Goal: Task Accomplishment & Management: Manage account settings

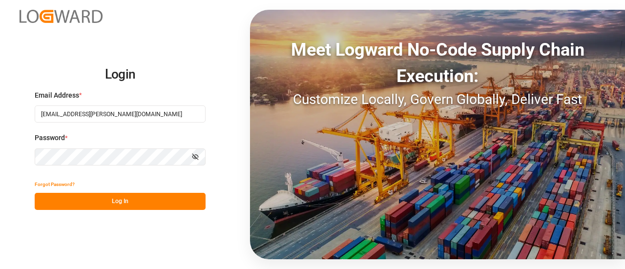
click at [137, 206] on button "Log In" at bounding box center [120, 201] width 171 height 17
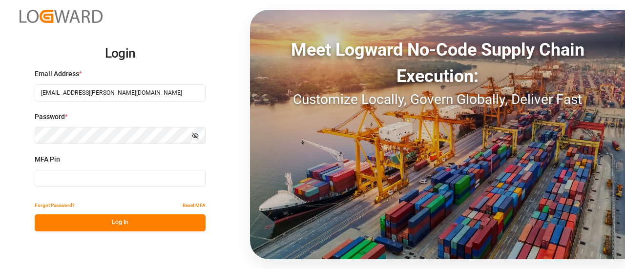
click at [68, 176] on input at bounding box center [120, 178] width 171 height 17
type input "814102"
click at [81, 219] on button "Log In" at bounding box center [120, 222] width 171 height 17
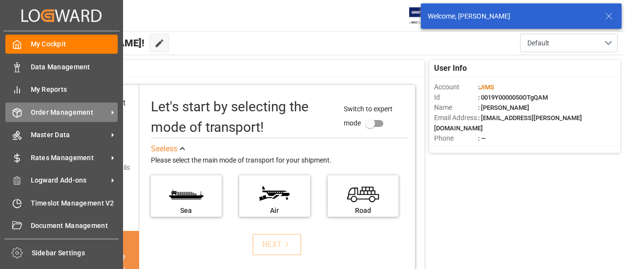
click at [74, 117] on span "Order Management" at bounding box center [69, 112] width 77 height 10
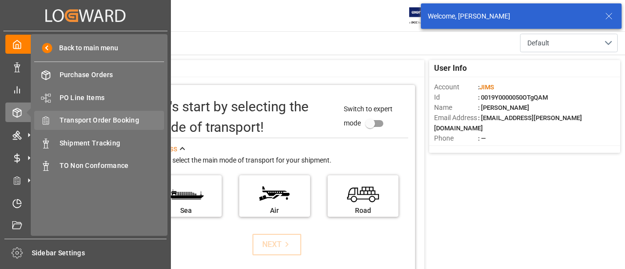
click at [102, 121] on span "Transport Order Booking" at bounding box center [112, 120] width 105 height 10
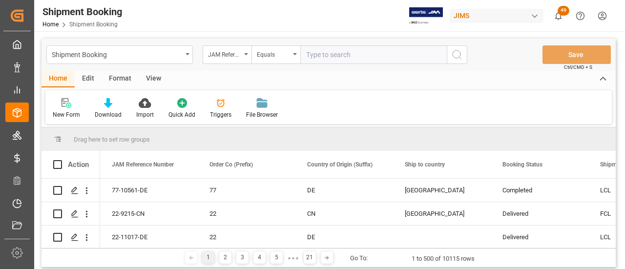
click at [364, 52] on input "text" at bounding box center [373, 54] width 147 height 19
click at [379, 51] on input "text" at bounding box center [373, 54] width 147 height 19
click at [342, 56] on input "text" at bounding box center [373, 54] width 147 height 19
click at [66, 110] on div "New Form" at bounding box center [66, 108] width 42 height 21
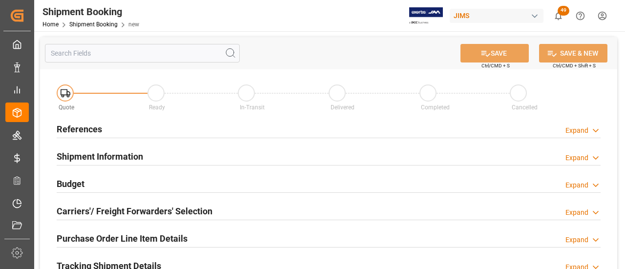
click at [225, 126] on div "References Expand" at bounding box center [329, 128] width 544 height 19
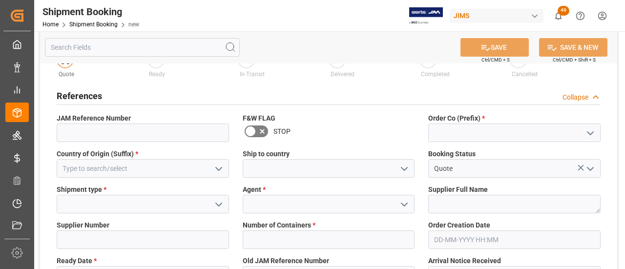
scroll to position [49, 0]
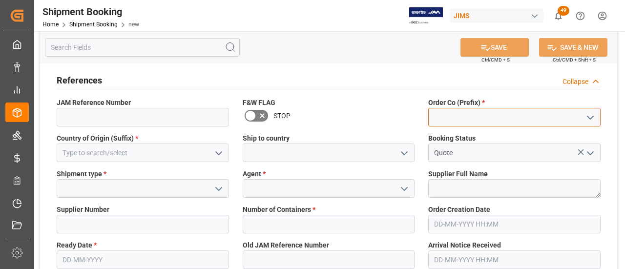
click at [490, 119] on input at bounding box center [514, 117] width 172 height 19
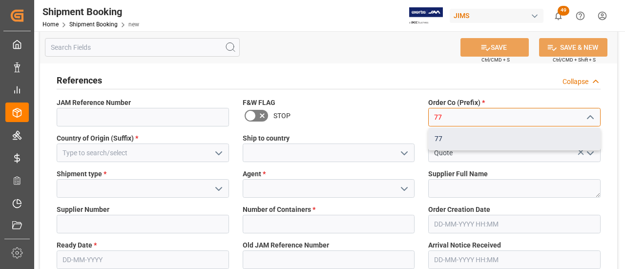
click at [483, 131] on div "77" at bounding box center [514, 139] width 171 height 22
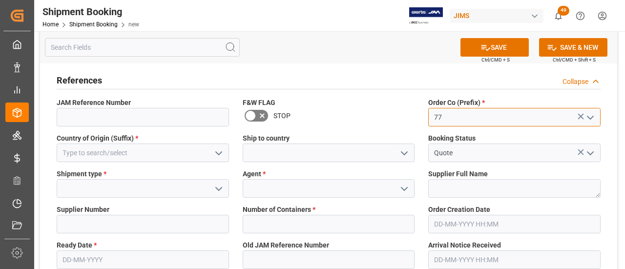
type input "77"
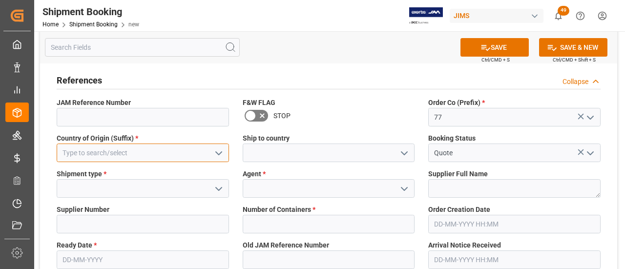
click at [131, 155] on input at bounding box center [143, 153] width 172 height 19
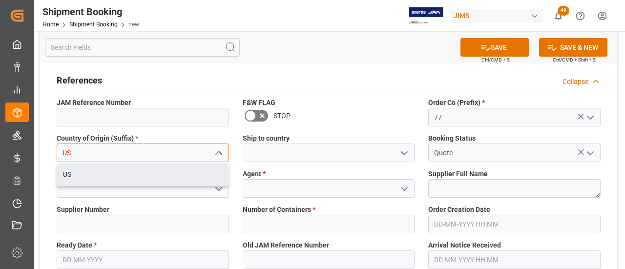
click at [126, 172] on div "US" at bounding box center [142, 175] width 171 height 22
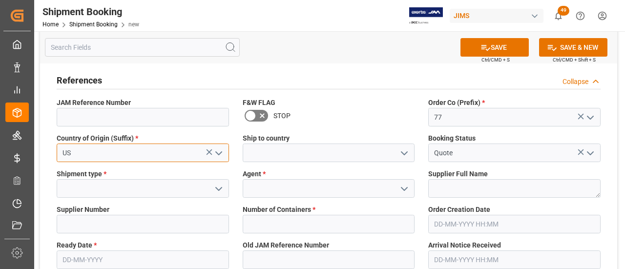
type input "US"
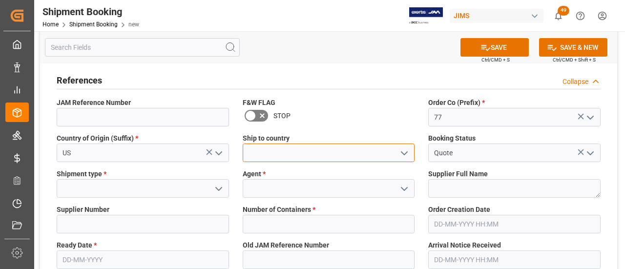
click at [276, 156] on input at bounding box center [329, 153] width 172 height 19
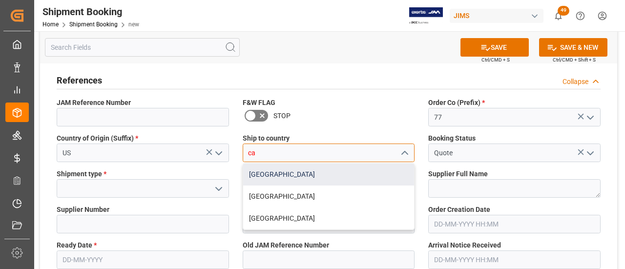
click at [258, 176] on div "[GEOGRAPHIC_DATA]" at bounding box center [328, 175] width 171 height 22
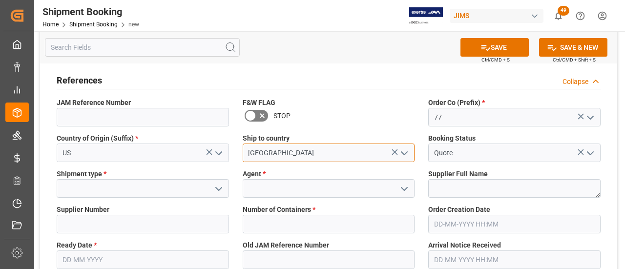
type input "[GEOGRAPHIC_DATA]"
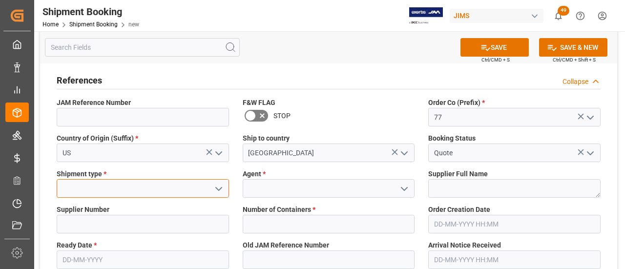
click at [119, 195] on input at bounding box center [143, 188] width 172 height 19
click at [224, 188] on div at bounding box center [143, 188] width 172 height 19
click at [217, 188] on polyline "open menu" at bounding box center [219, 189] width 6 height 3
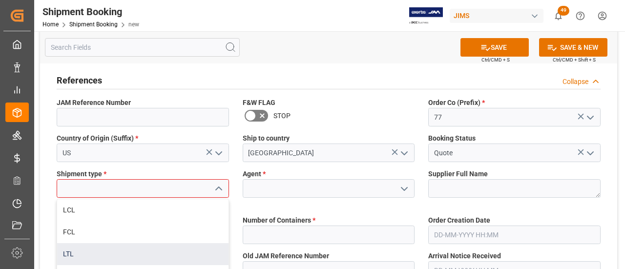
click at [87, 249] on div "LTL" at bounding box center [142, 254] width 171 height 22
type input "LTL"
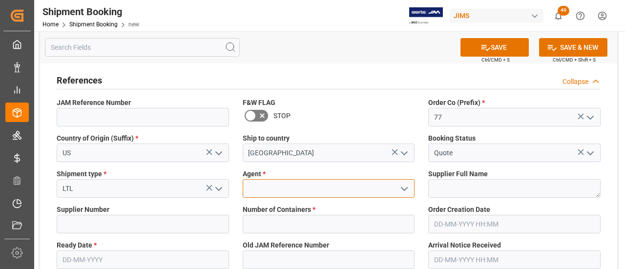
click at [256, 187] on input at bounding box center [329, 188] width 172 height 19
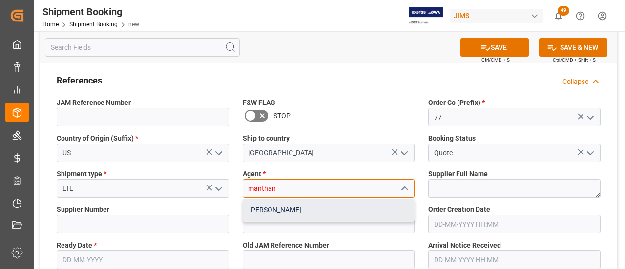
click at [298, 209] on div "[PERSON_NAME]" at bounding box center [328, 210] width 171 height 22
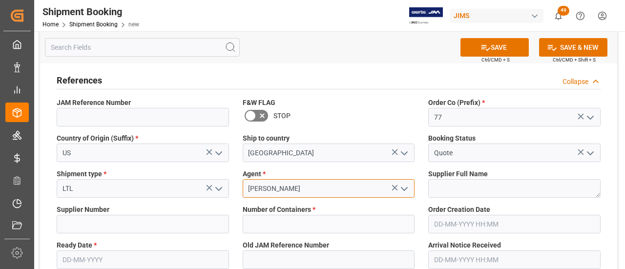
scroll to position [98, 0]
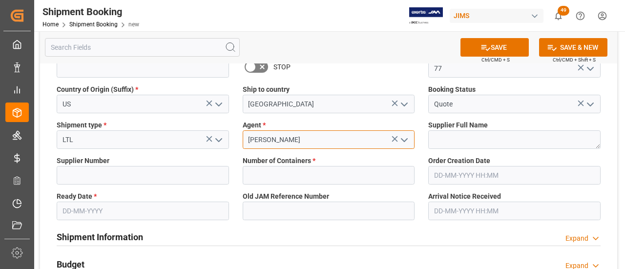
type input "[PERSON_NAME]"
click at [108, 214] on input "text" at bounding box center [143, 211] width 172 height 19
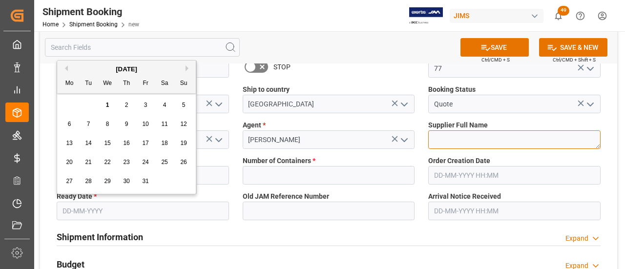
click at [450, 138] on textarea at bounding box center [514, 139] width 172 height 19
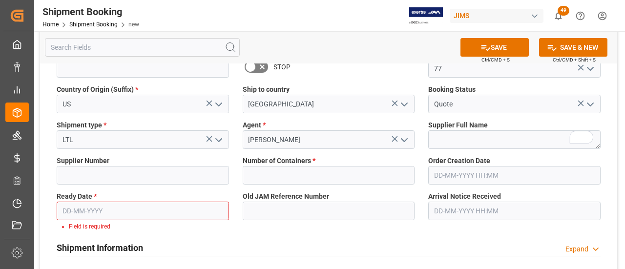
click at [107, 211] on input "text" at bounding box center [143, 211] width 172 height 19
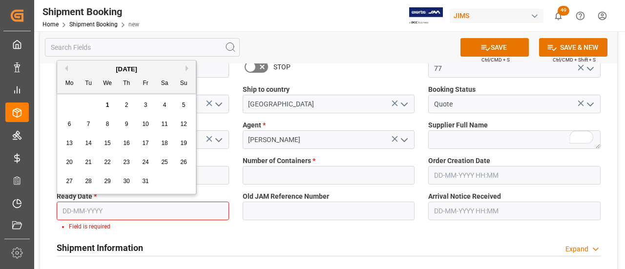
click at [106, 106] on span "1" at bounding box center [107, 105] width 3 height 7
type input "01-10-2025"
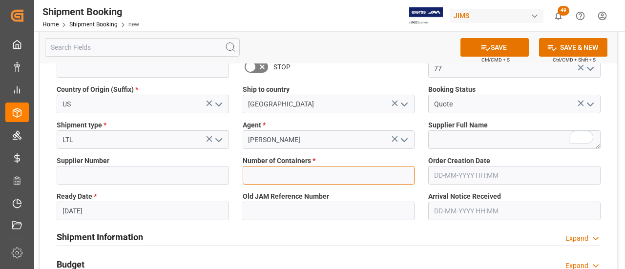
click at [283, 171] on input "text" at bounding box center [329, 175] width 172 height 19
type input "0"
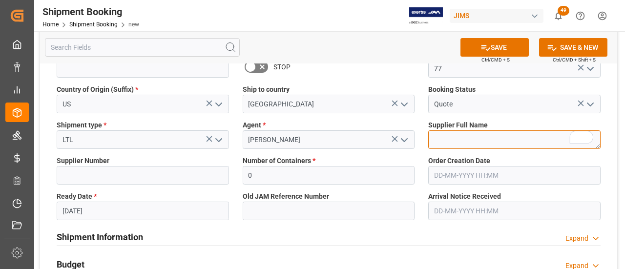
click at [482, 148] on textarea "To enrich screen reader interactions, please activate Accessibility in Grammarl…" at bounding box center [514, 139] width 172 height 19
paste textarea "KHS America"
type textarea "KHS America"
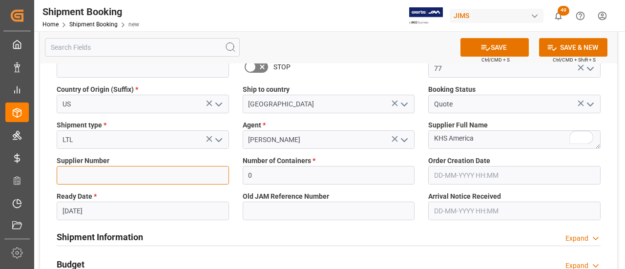
click at [153, 178] on input at bounding box center [143, 175] width 172 height 19
paste input "457672"
type input "457672"
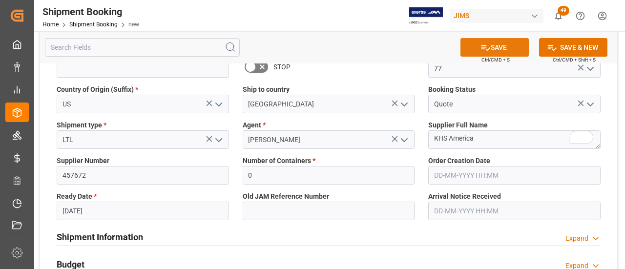
click at [485, 51] on icon at bounding box center [486, 47] width 10 height 10
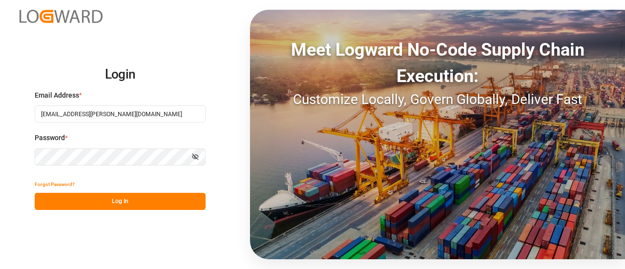
click at [105, 194] on button "Log In" at bounding box center [120, 201] width 171 height 17
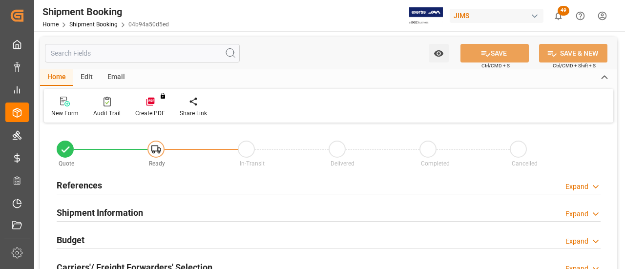
type input "0"
type input "[DATE]"
click at [124, 184] on div "References Expand" at bounding box center [329, 184] width 544 height 19
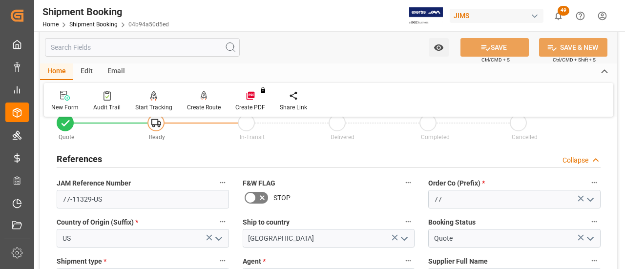
scroll to position [49, 0]
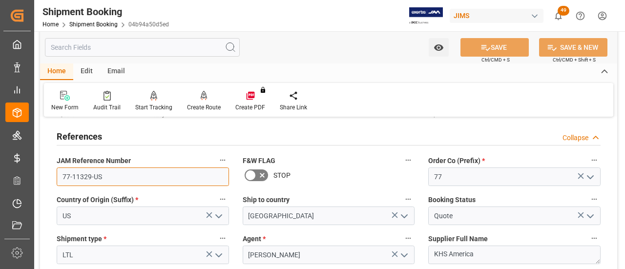
drag, startPoint x: 119, startPoint y: 179, endPoint x: 43, endPoint y: 186, distance: 76.5
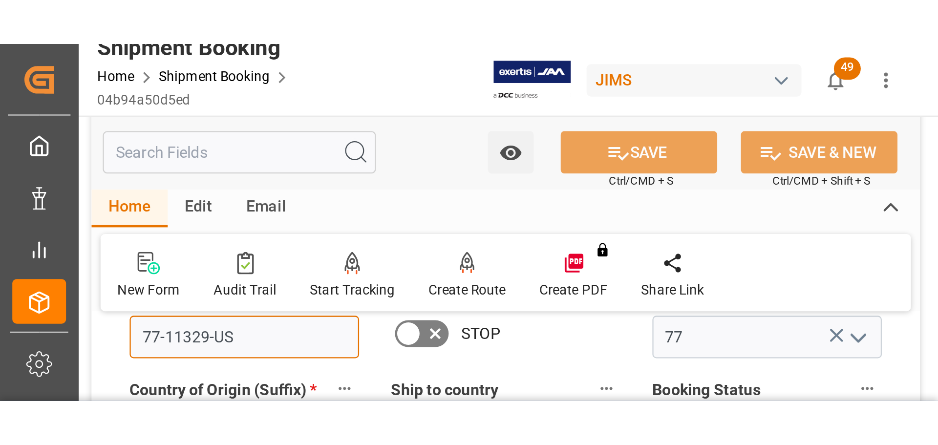
scroll to position [98, 0]
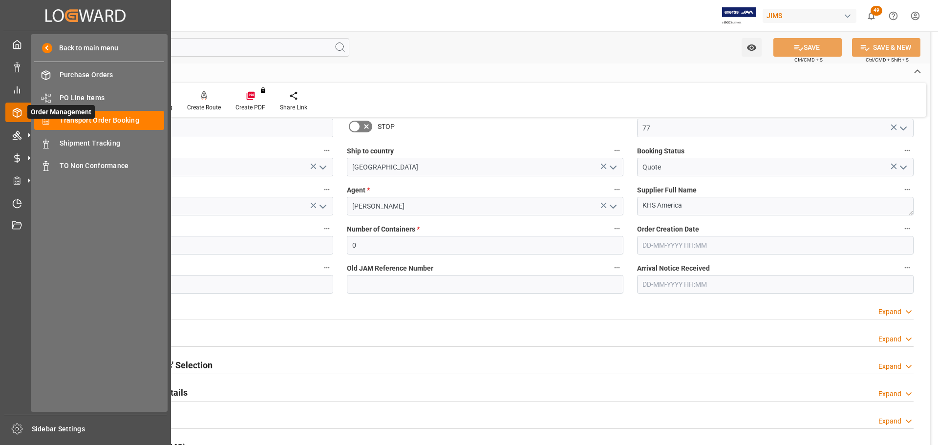
click at [82, 119] on span "Order Management" at bounding box center [60, 112] width 67 height 14
click at [112, 120] on span "Transport Order Booking" at bounding box center [112, 120] width 105 height 10
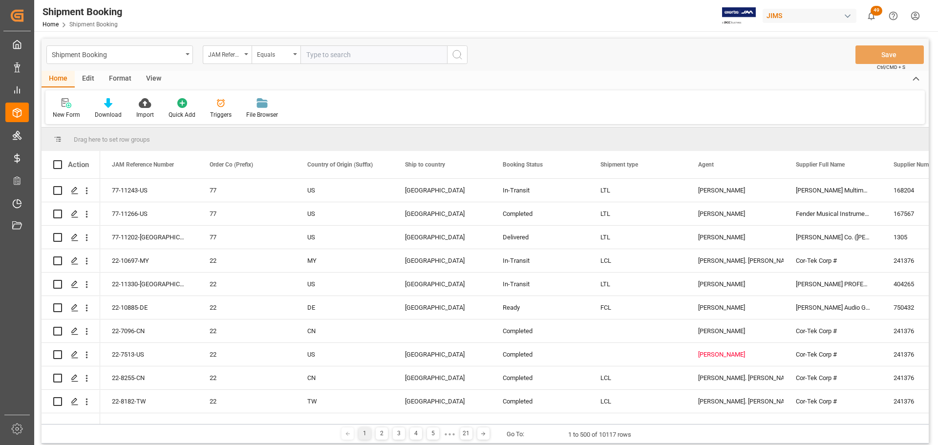
type input "1Z8880286857658443"
click at [250, 56] on div "JAM Reference Number Equals 1Z8880286857658443" at bounding box center [335, 54] width 265 height 19
drag, startPoint x: 317, startPoint y: 58, endPoint x: 438, endPoint y: 63, distance: 120.8
click at [317, 58] on input "text" at bounding box center [373, 54] width 147 height 19
paste input "77-11273-US"
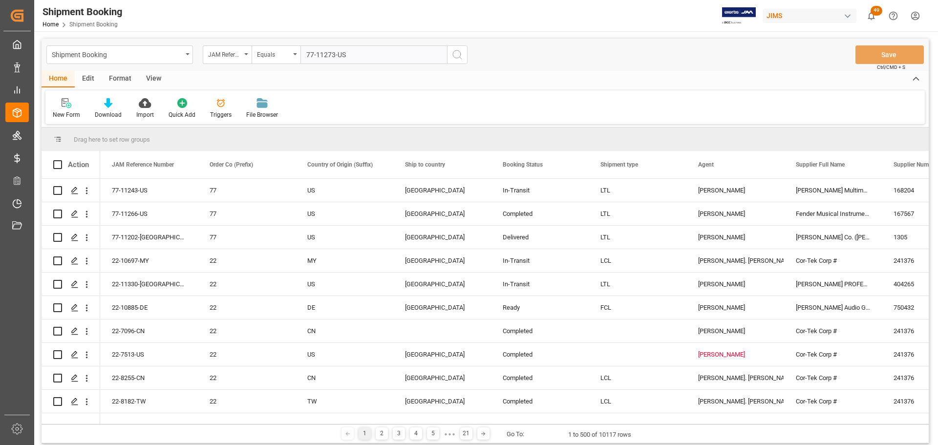
type input "77-11273-US"
click at [461, 61] on button "search button" at bounding box center [457, 54] width 21 height 19
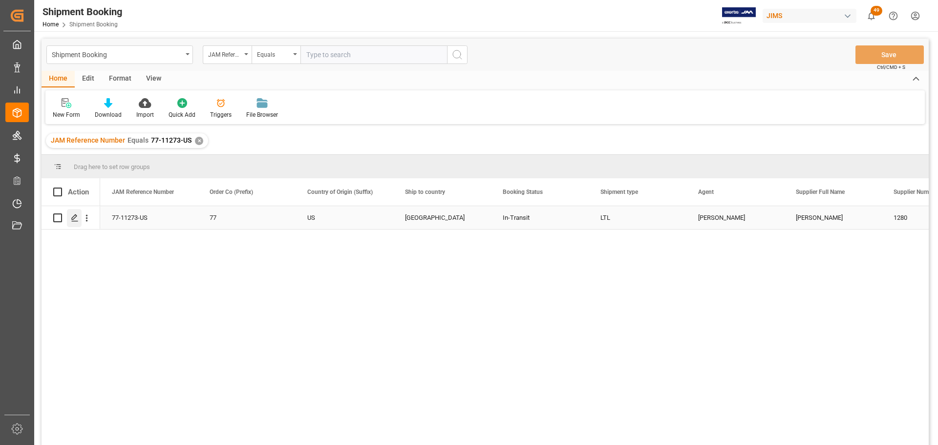
click at [75, 217] on icon "Press SPACE to select this row." at bounding box center [75, 218] width 8 height 8
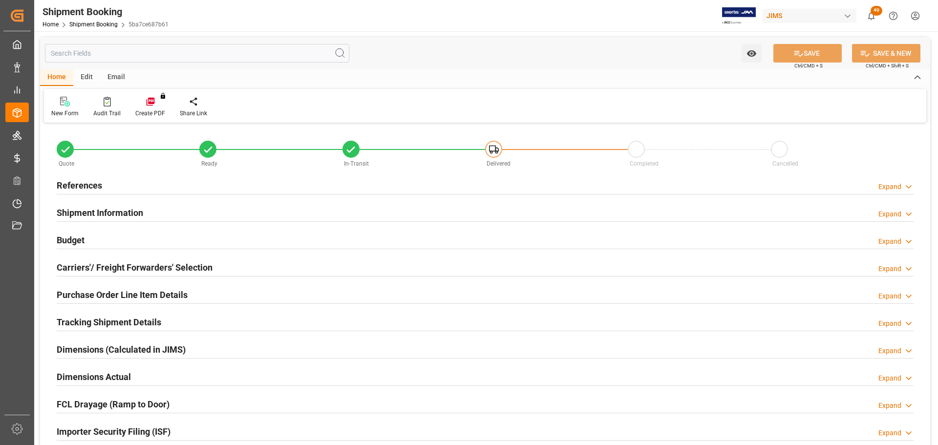
type input "221.12"
type input "706.5443"
type input "27447.8285"
click at [151, 187] on div "References Expand" at bounding box center [485, 184] width 857 height 19
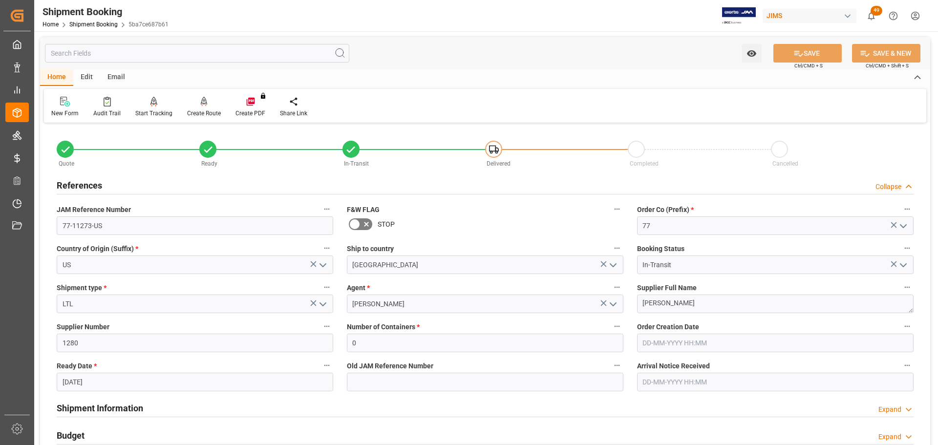
click at [151, 187] on div "References Collapse" at bounding box center [485, 184] width 857 height 19
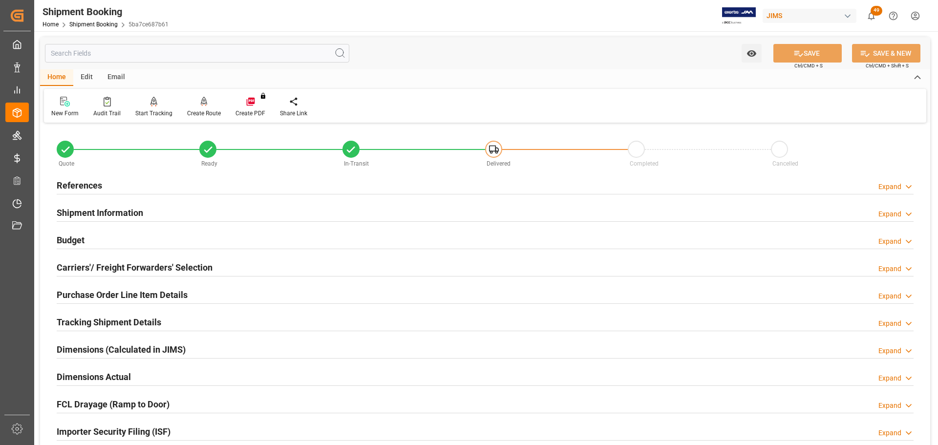
click at [149, 200] on div "Shipment Information Expand" at bounding box center [485, 212] width 870 height 27
click at [147, 217] on div "Shipment Information Expand" at bounding box center [485, 212] width 857 height 19
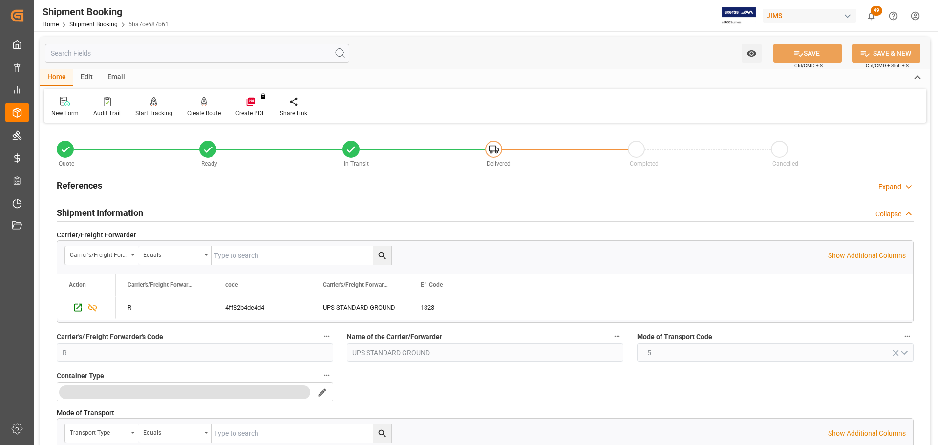
click at [147, 212] on div "Shipment Information Collapse" at bounding box center [485, 212] width 857 height 19
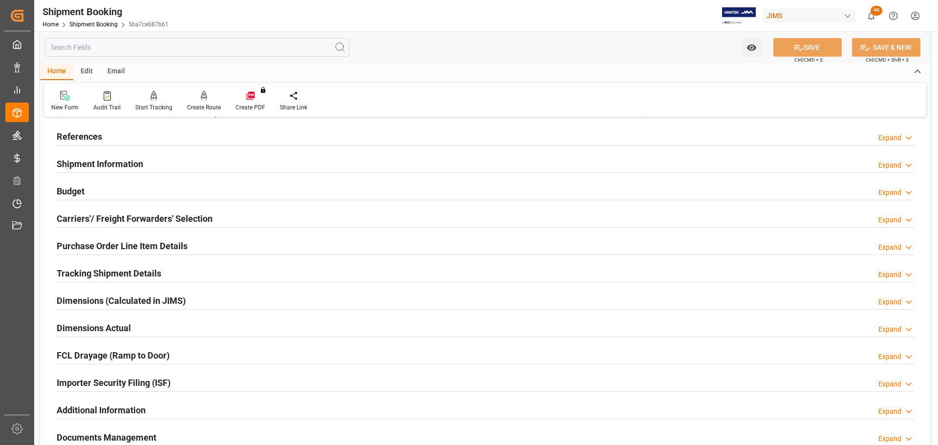
click at [149, 190] on div "Budget Expand" at bounding box center [485, 190] width 857 height 19
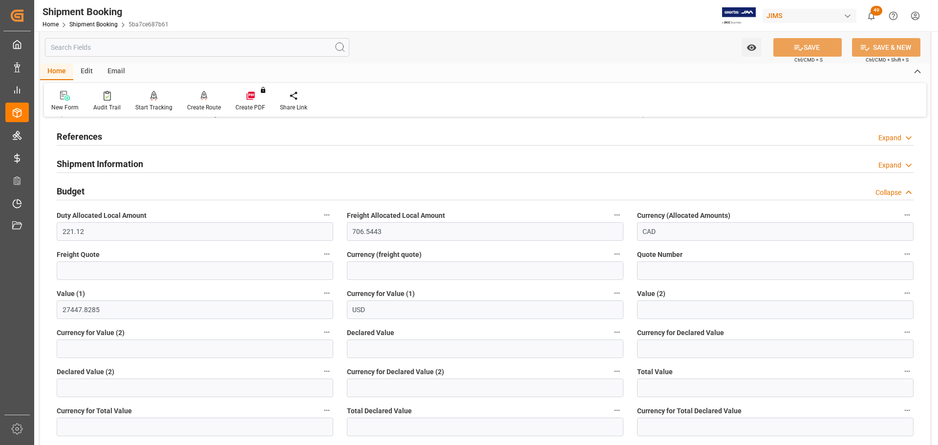
scroll to position [98, 0]
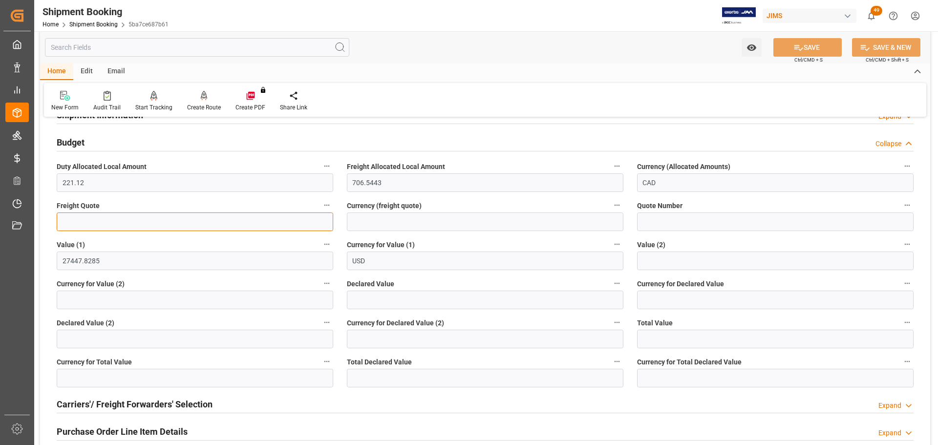
click at [131, 217] on input "text" at bounding box center [195, 221] width 276 height 19
click at [137, 220] on input "text" at bounding box center [195, 221] width 276 height 19
type input "160"
click at [393, 224] on input at bounding box center [485, 221] width 276 height 19
type input "CAD"
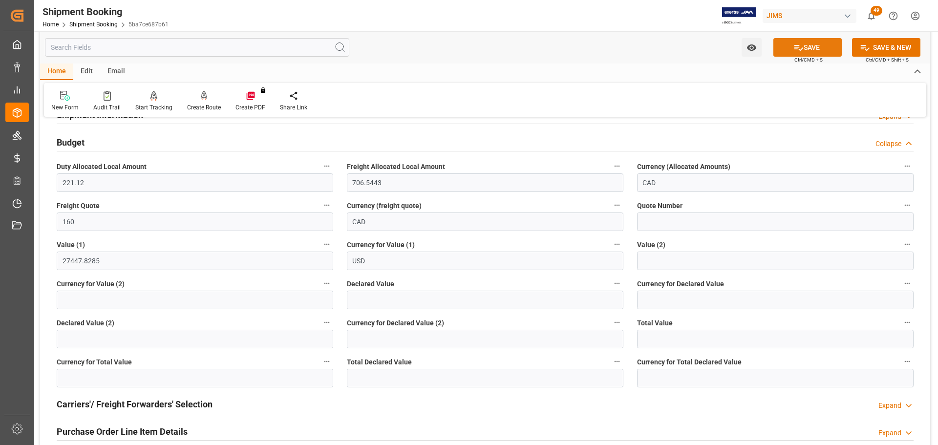
click at [625, 51] on icon at bounding box center [798, 47] width 10 height 10
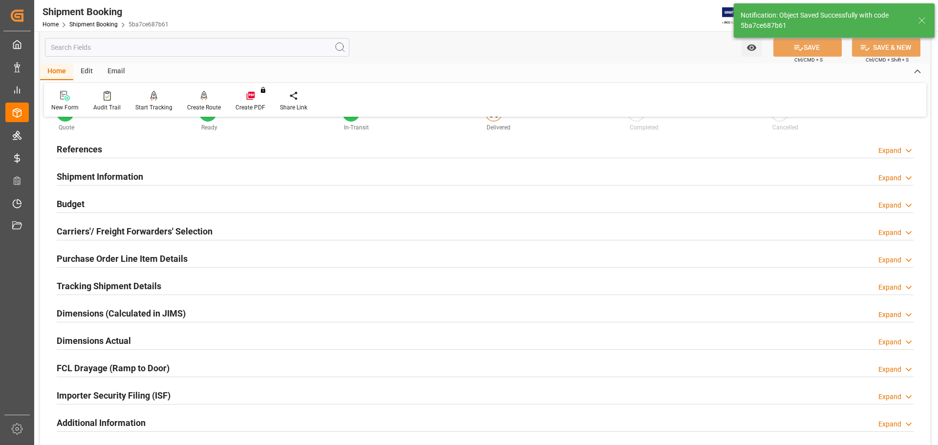
scroll to position [0, 0]
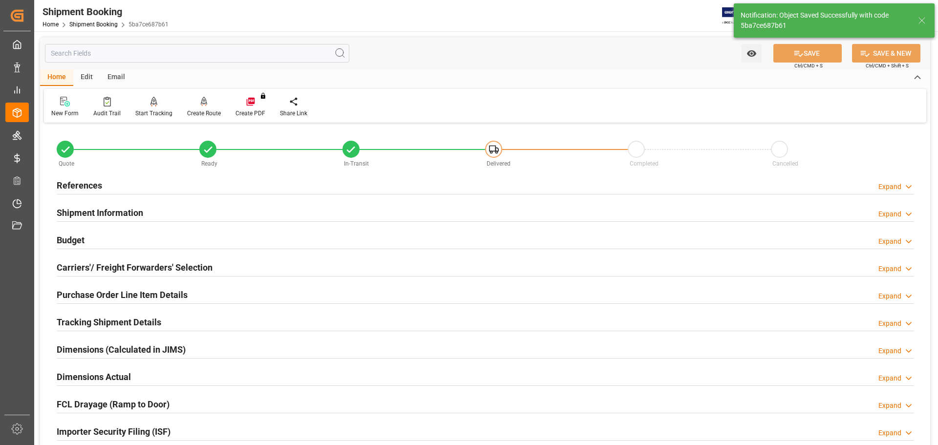
click at [129, 189] on div "References Expand" at bounding box center [485, 184] width 857 height 19
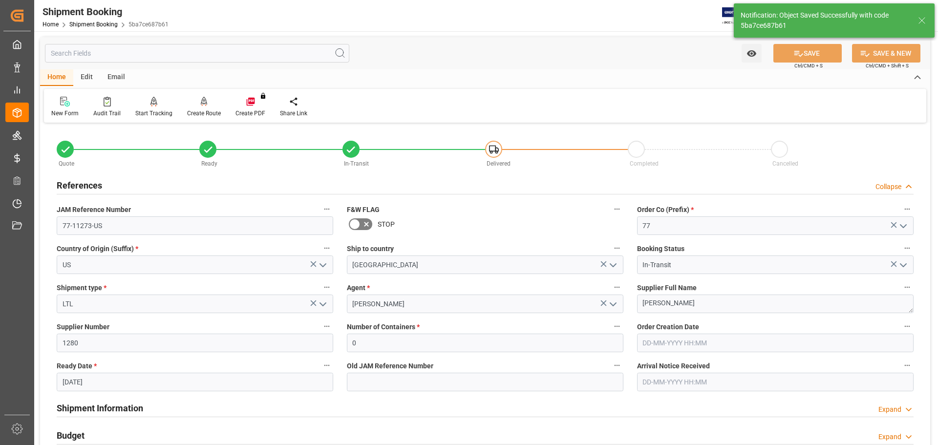
click at [129, 185] on div "References Collapse" at bounding box center [485, 184] width 857 height 19
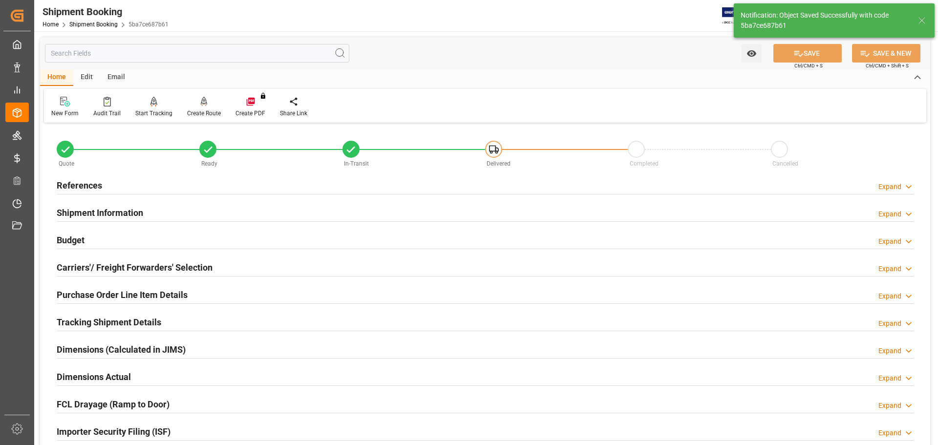
click at [130, 211] on h2 "Shipment Information" at bounding box center [100, 212] width 86 height 13
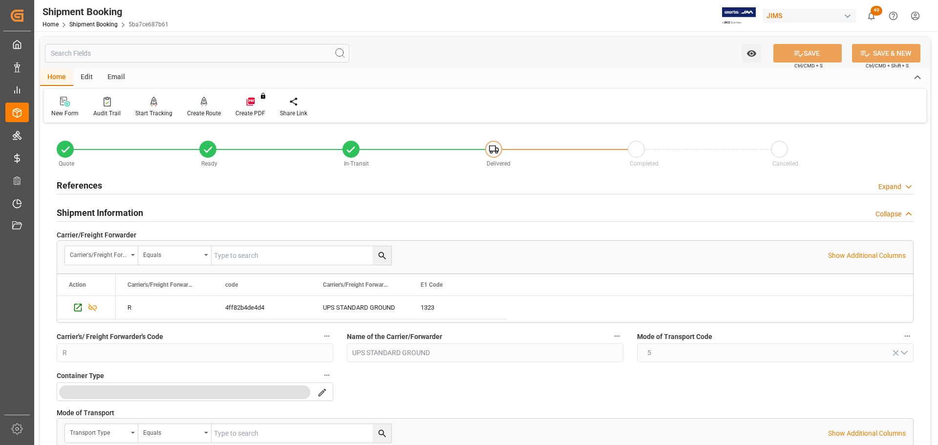
click at [130, 211] on h2 "Shipment Information" at bounding box center [100, 212] width 86 height 13
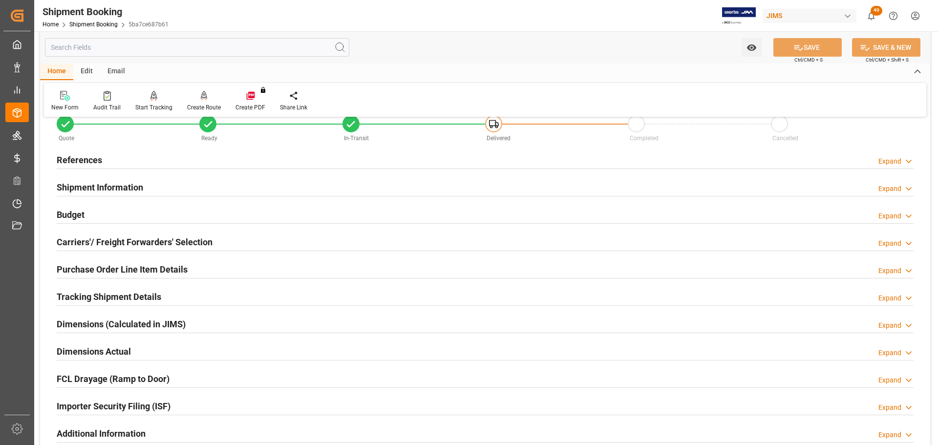
scroll to position [49, 0]
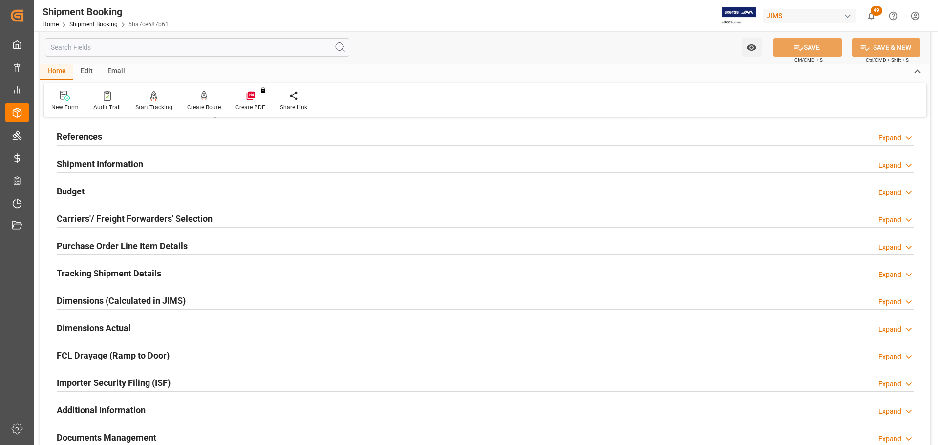
click at [131, 196] on div "Budget Expand" at bounding box center [485, 190] width 857 height 19
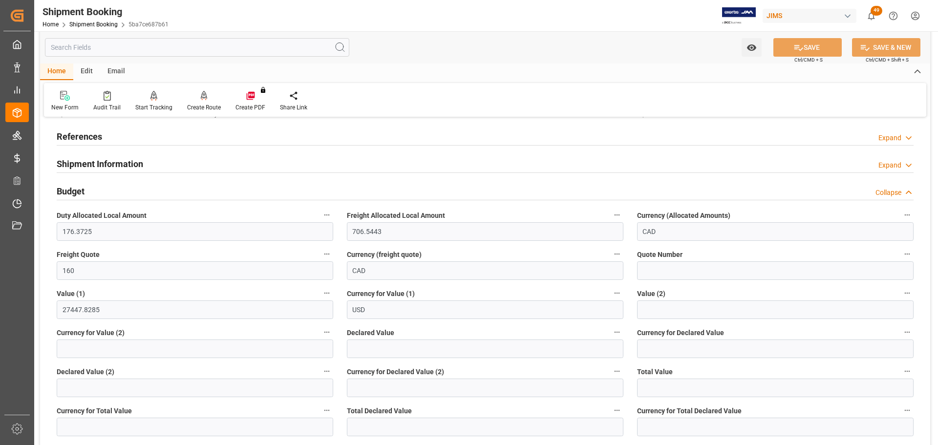
click at [168, 190] on div "Budget Collapse" at bounding box center [485, 190] width 857 height 19
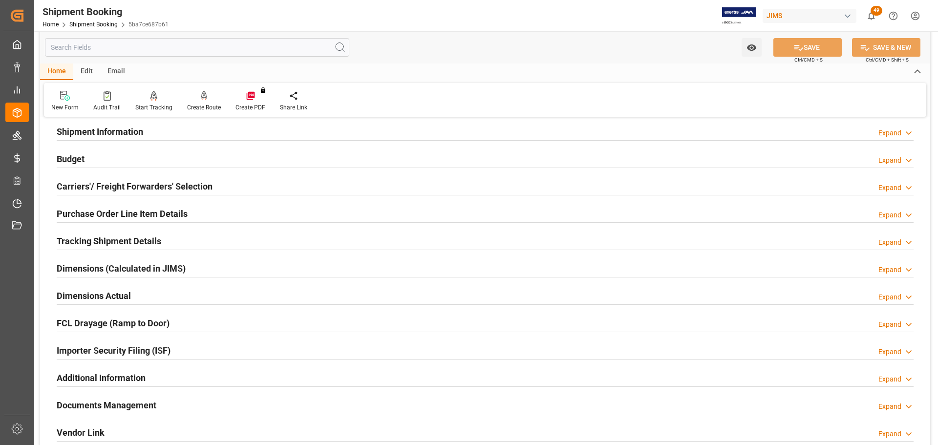
scroll to position [98, 0]
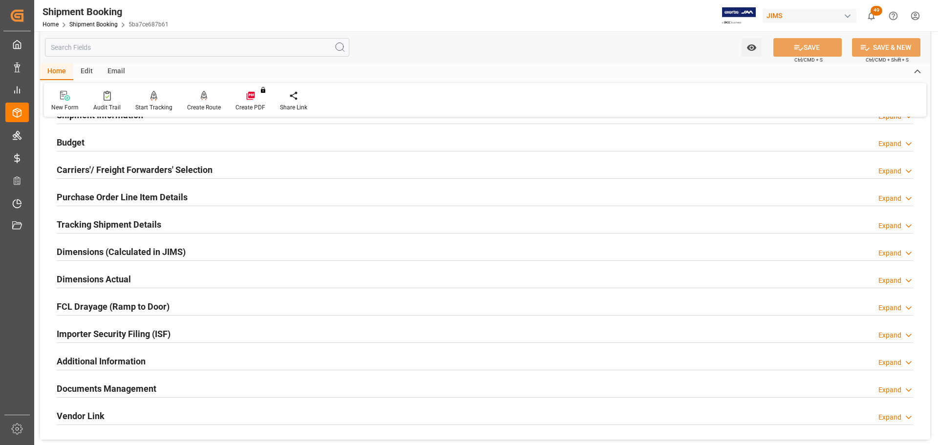
click at [168, 170] on h2 "Carriers'/ Freight Forwarders' Selection" at bounding box center [135, 169] width 156 height 13
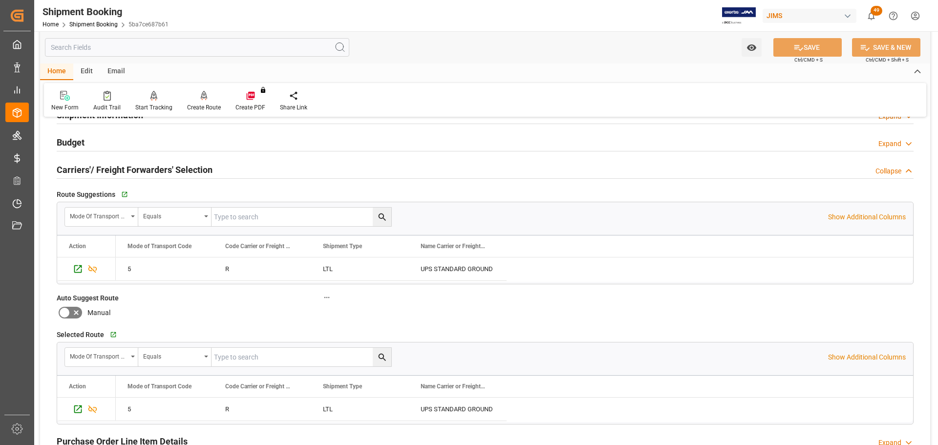
click at [168, 170] on h2 "Carriers'/ Freight Forwarders' Selection" at bounding box center [135, 169] width 156 height 13
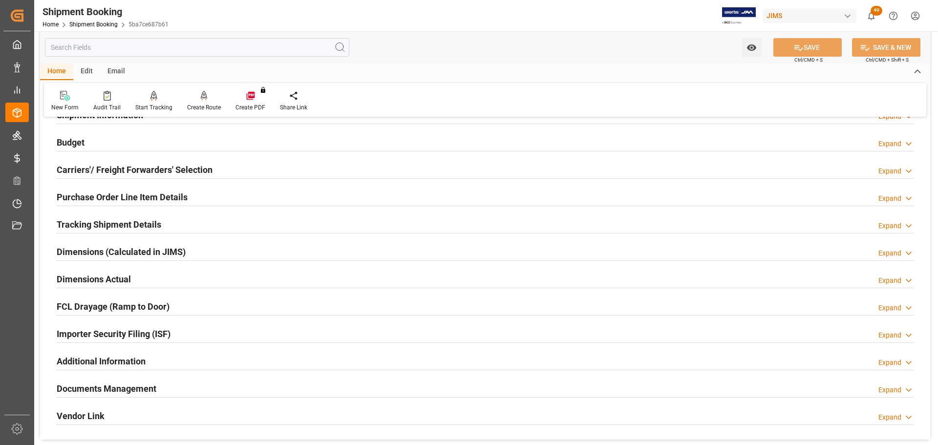
click at [168, 193] on h2 "Purchase Order Line Item Details" at bounding box center [122, 196] width 131 height 13
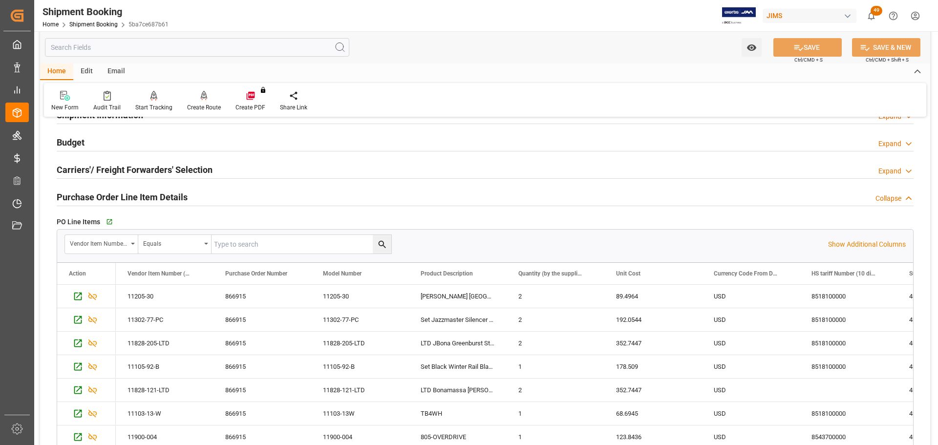
click at [168, 193] on h2 "Purchase Order Line Item Details" at bounding box center [122, 196] width 131 height 13
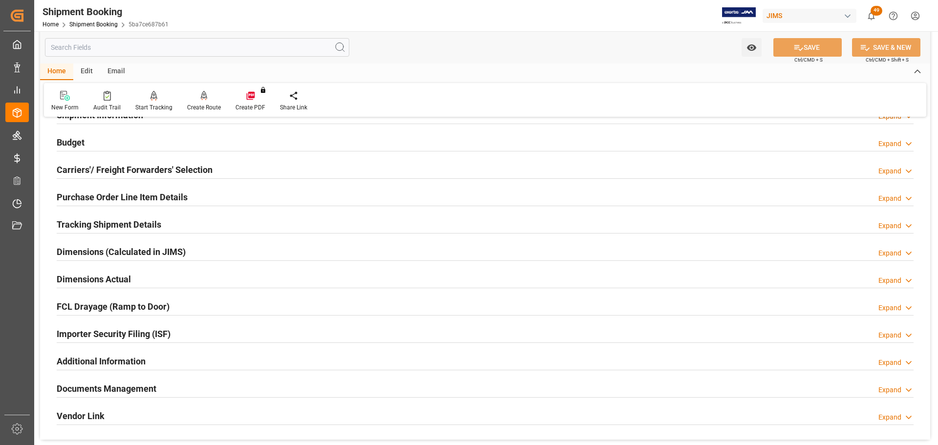
click at [161, 217] on div "Tracking Shipment Details Expand" at bounding box center [485, 223] width 857 height 19
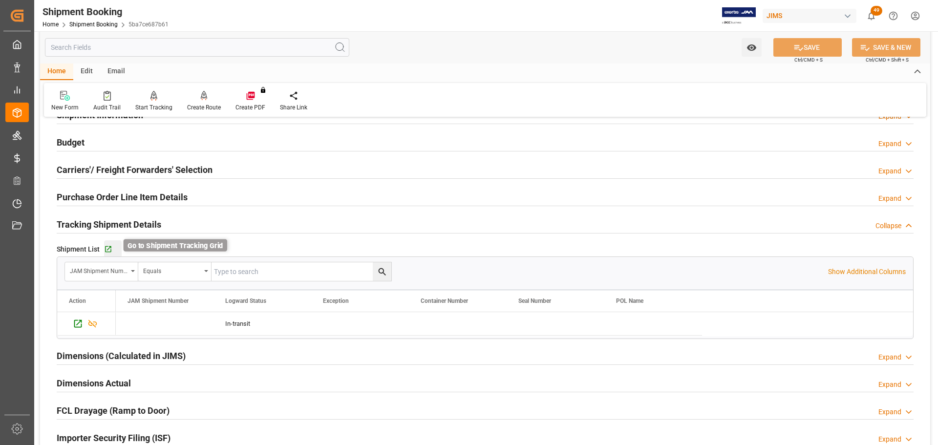
click at [110, 245] on icon "button" at bounding box center [108, 249] width 8 height 8
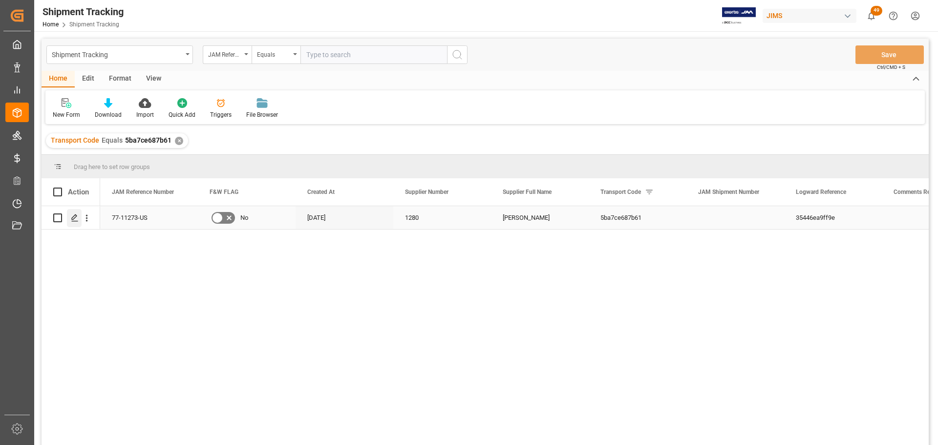
click at [72, 223] on div "Press SPACE to select this row." at bounding box center [74, 218] width 15 height 18
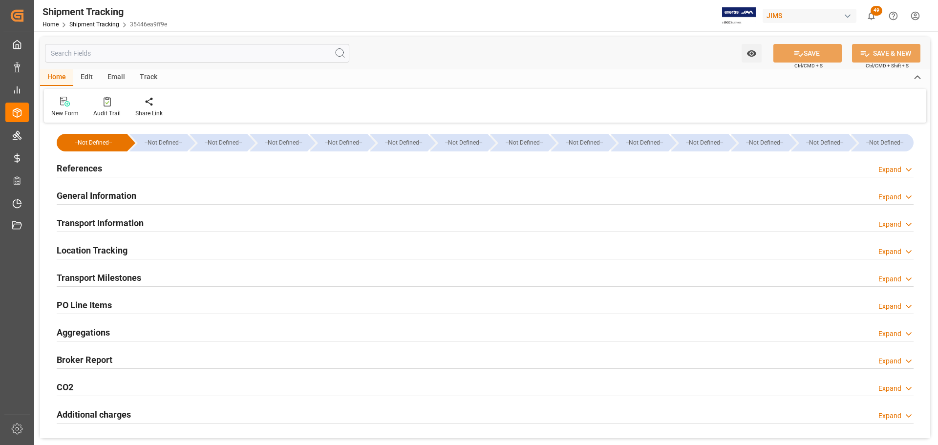
type input "[DATE]"
click at [102, 167] on div "References Expand" at bounding box center [485, 167] width 857 height 19
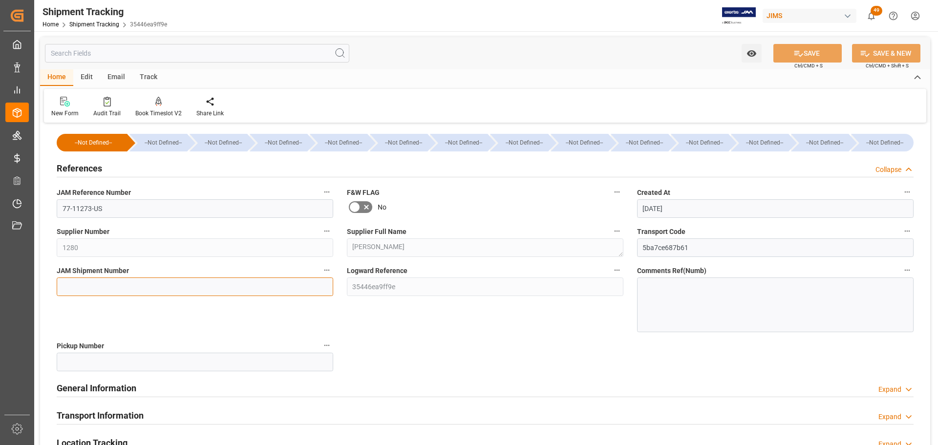
click at [97, 283] on input at bounding box center [195, 286] width 276 height 19
paste input "73252"
type input "73252"
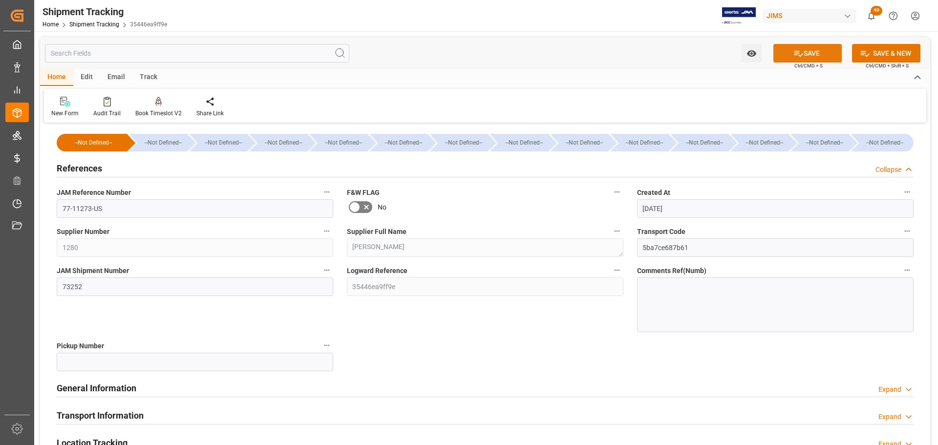
click at [813, 53] on button "SAVE" at bounding box center [807, 53] width 68 height 19
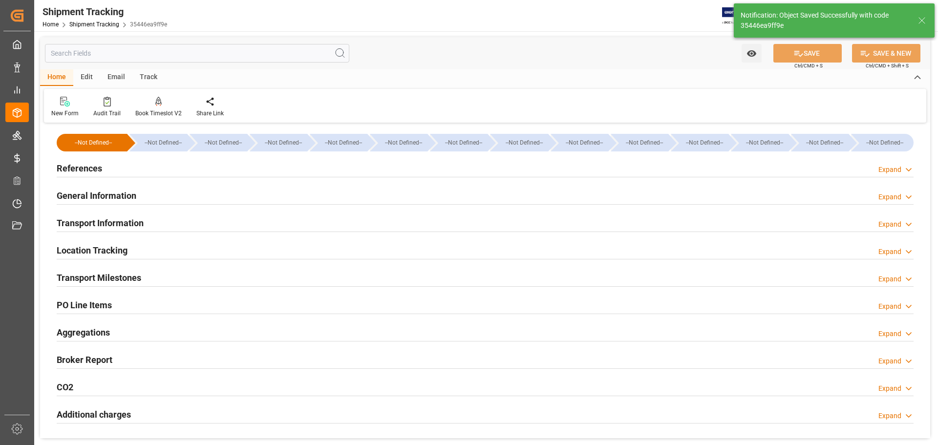
type input "USD"
type input "27447.8285"
click at [160, 169] on div "References Expand" at bounding box center [485, 167] width 857 height 19
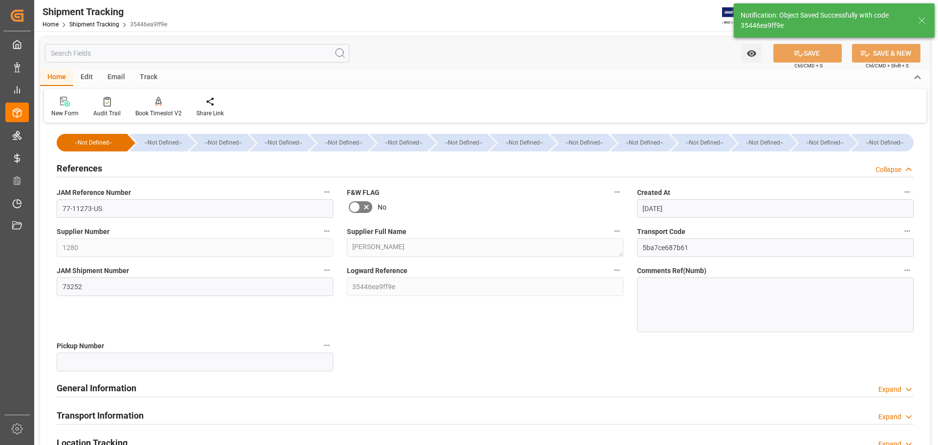
click at [160, 169] on div "References Collapse" at bounding box center [485, 167] width 857 height 19
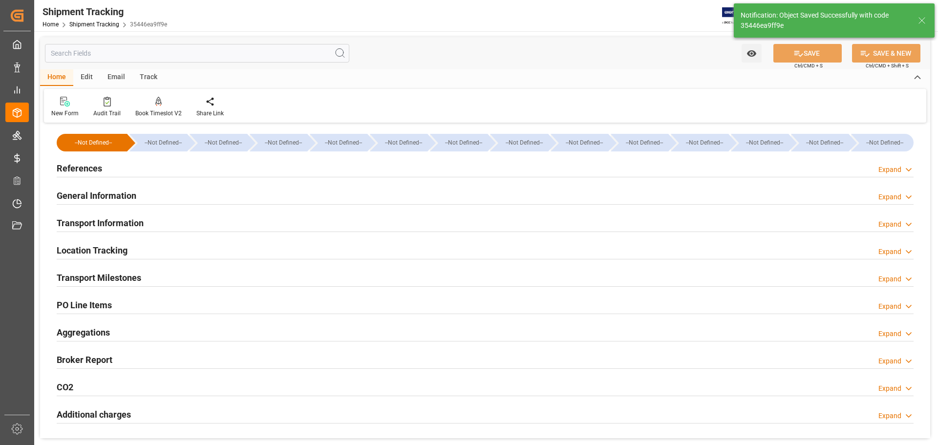
click at [163, 197] on div "General Information Expand" at bounding box center [485, 195] width 857 height 19
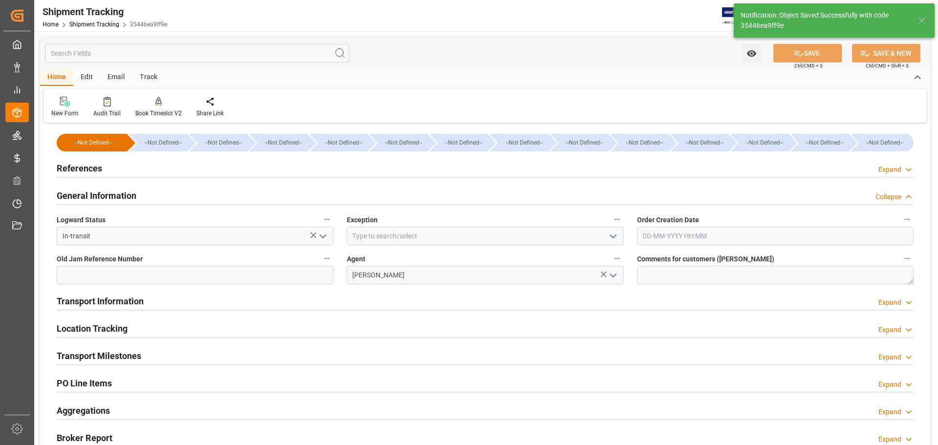
click at [163, 197] on div "General Information Collapse" at bounding box center [485, 195] width 857 height 19
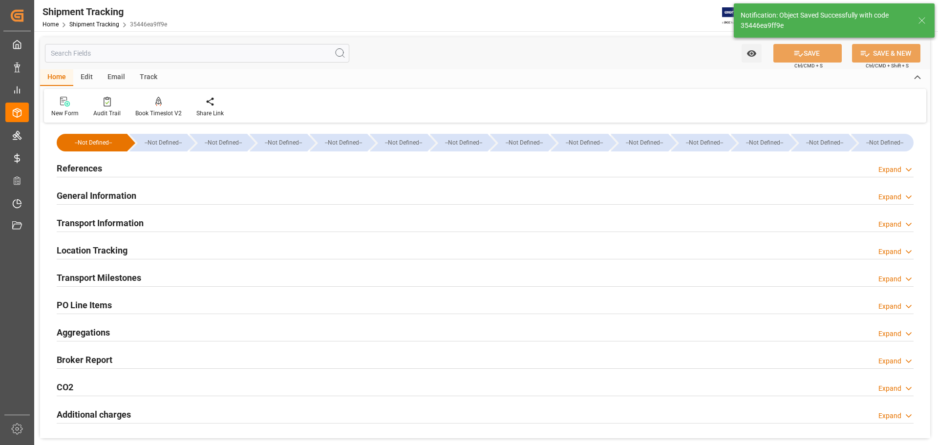
click at [162, 220] on div "Transport Information Expand" at bounding box center [485, 222] width 857 height 19
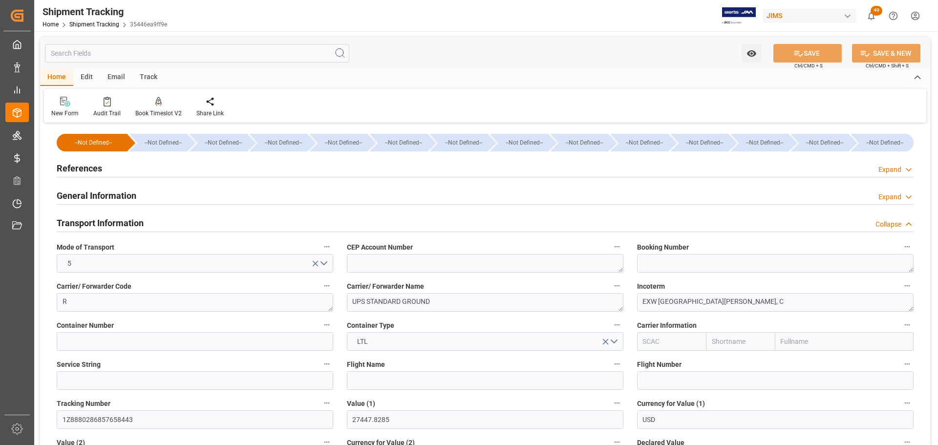
click at [163, 221] on div "Transport Information Collapse" at bounding box center [485, 222] width 857 height 19
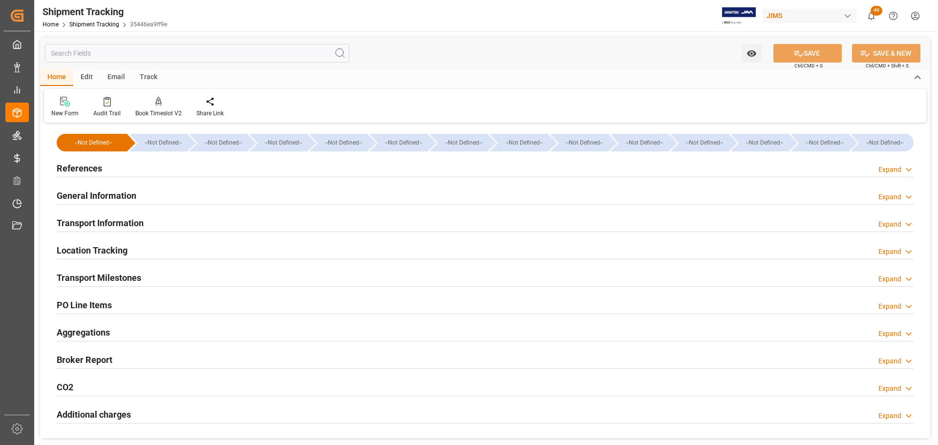
scroll to position [49, 0]
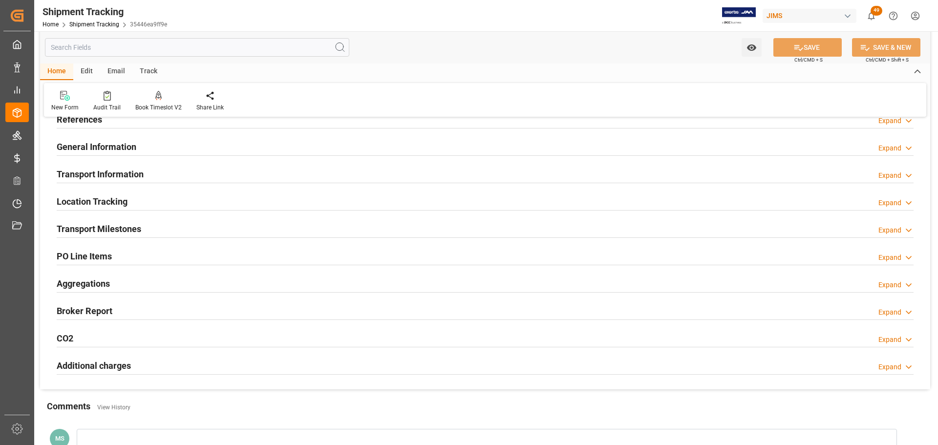
click at [163, 221] on div "Transport Milestones Expand" at bounding box center [485, 228] width 857 height 19
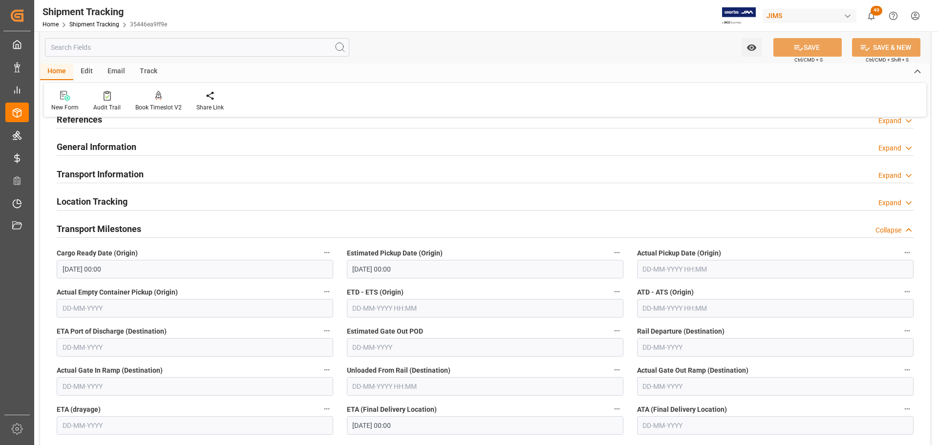
scroll to position [98, 0]
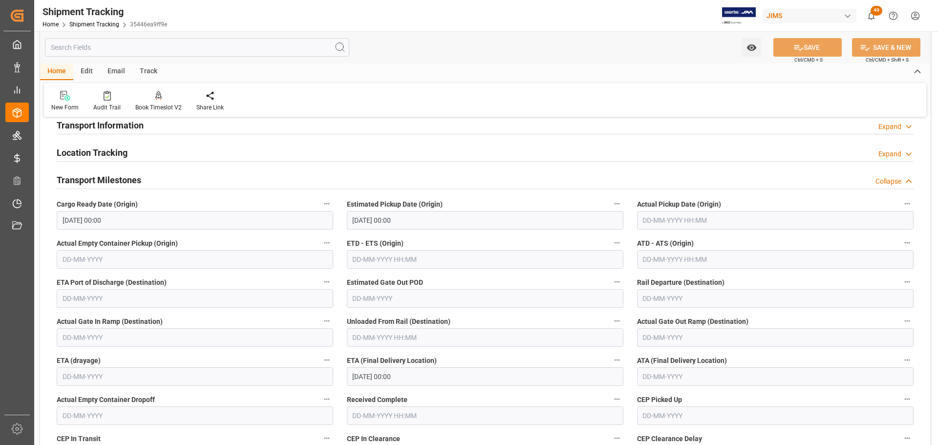
click at [162, 182] on div "Transport Milestones Collapse" at bounding box center [485, 179] width 857 height 19
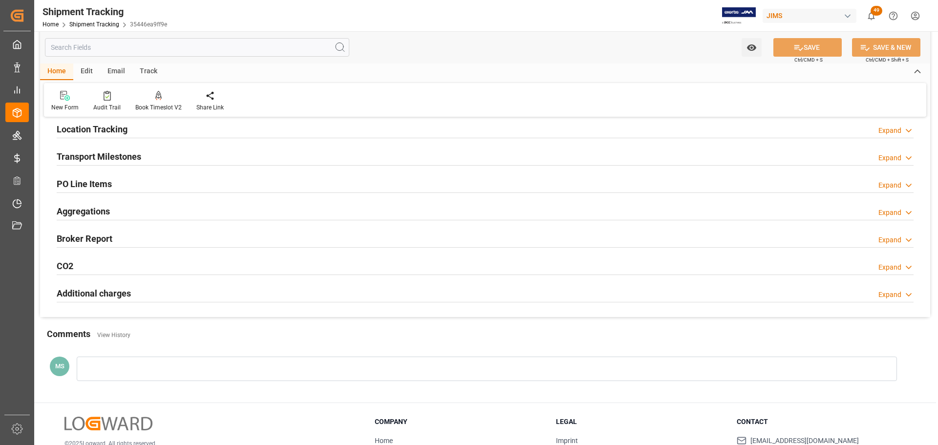
scroll to position [0, 0]
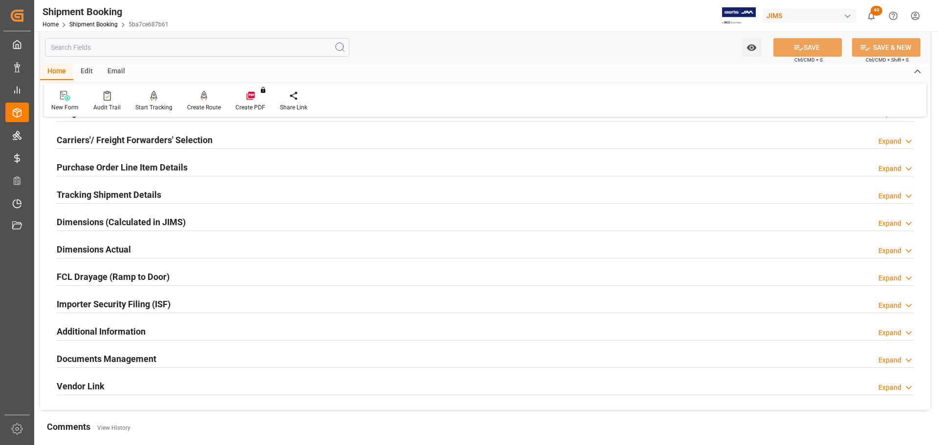
scroll to position [147, 0]
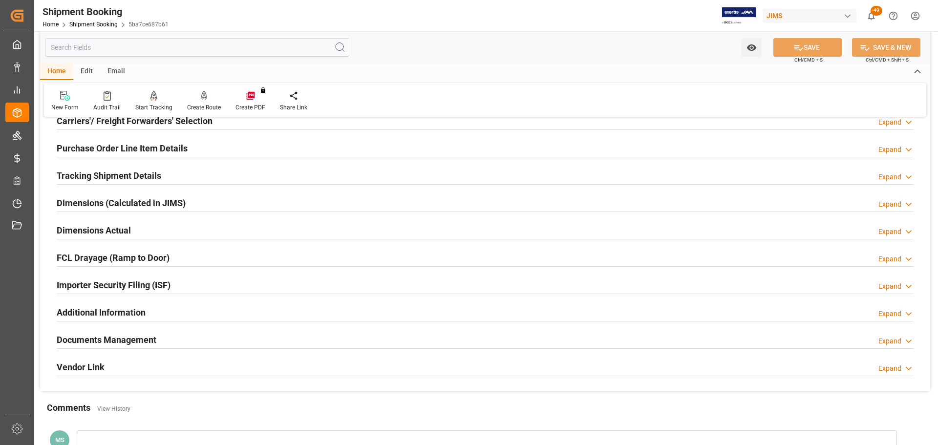
click at [161, 178] on div "Tracking Shipment Details Expand" at bounding box center [485, 175] width 857 height 19
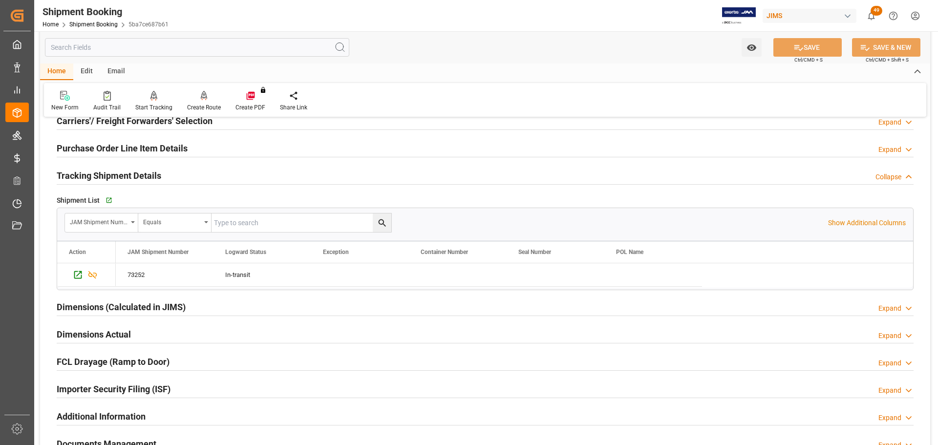
click at [161, 178] on div "Tracking Shipment Details Collapse" at bounding box center [485, 175] width 857 height 19
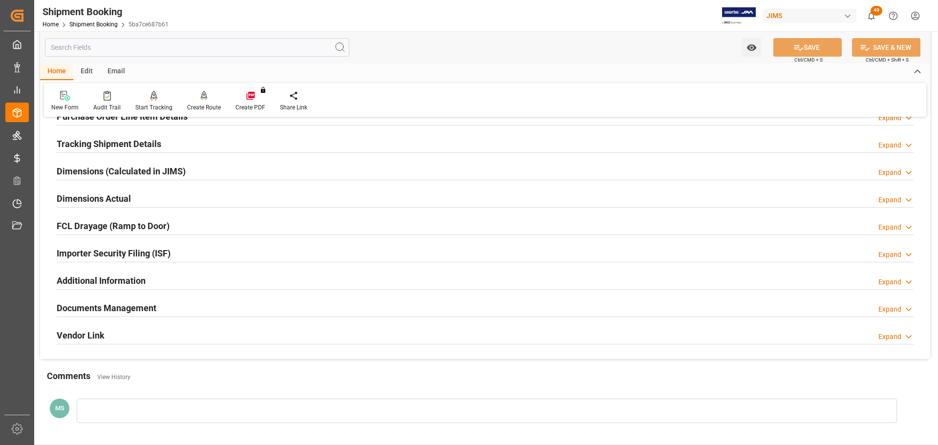
scroll to position [195, 0]
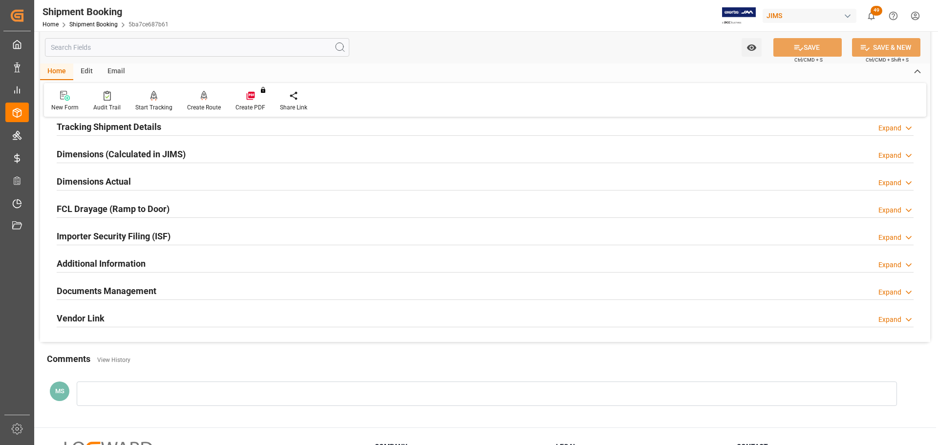
click at [161, 178] on div "Dimensions Actual Expand" at bounding box center [485, 180] width 857 height 19
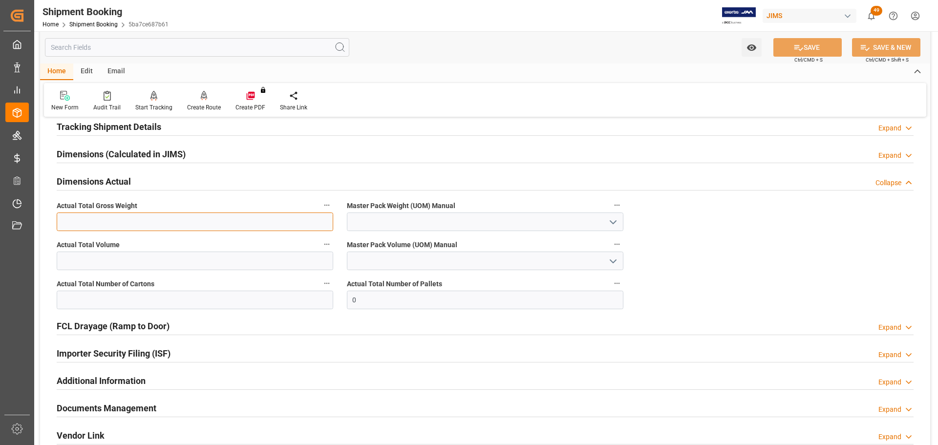
click at [153, 220] on input "text" at bounding box center [195, 221] width 276 height 19
type input "215"
click at [609, 218] on icon "open menu" at bounding box center [613, 222] width 12 height 12
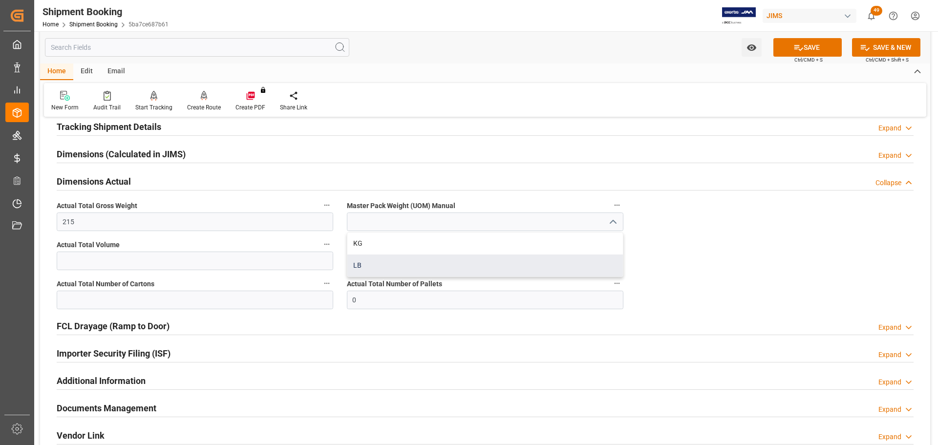
click at [433, 259] on div "LB" at bounding box center [484, 265] width 275 height 22
type input "LB"
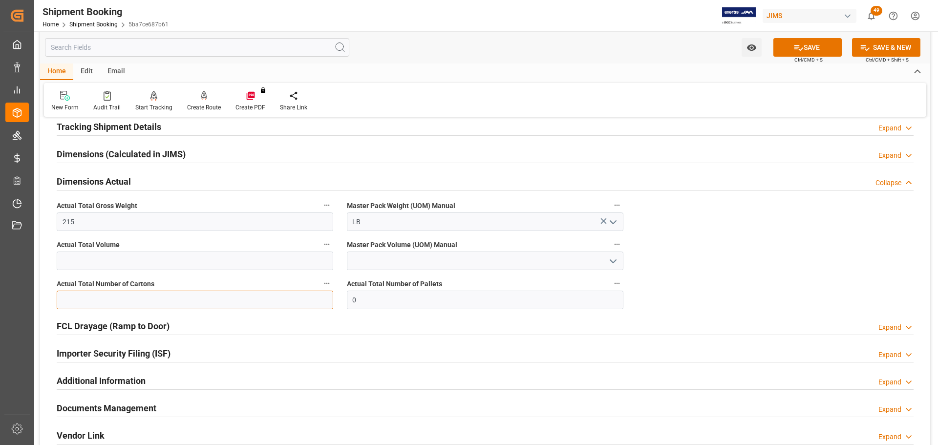
click at [114, 294] on input "text" at bounding box center [195, 300] width 276 height 19
type input "7"
click at [793, 46] on icon at bounding box center [798, 47] width 10 height 10
click at [115, 178] on h2 "Dimensions Actual" at bounding box center [94, 181] width 74 height 13
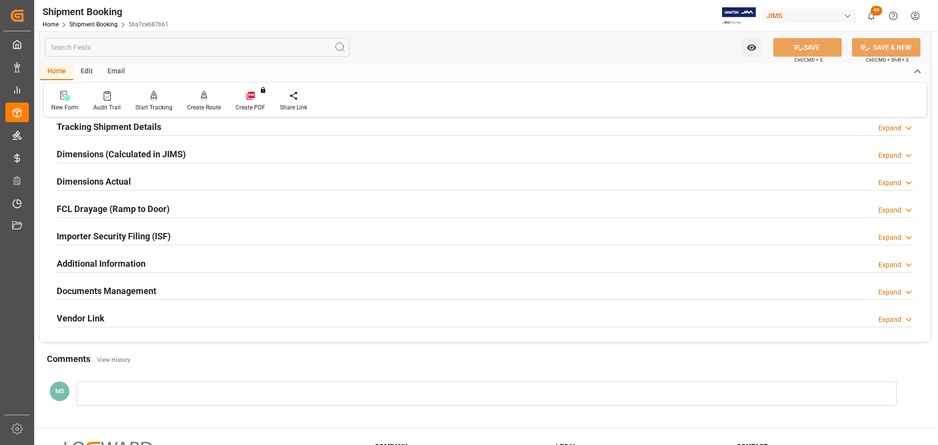
click at [115, 178] on h2 "Dimensions Actual" at bounding box center [94, 181] width 74 height 13
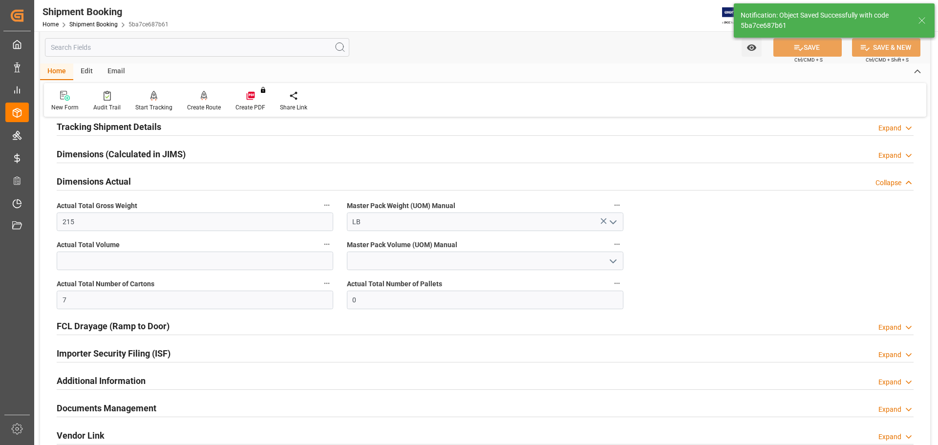
click at [115, 178] on h2 "Dimensions Actual" at bounding box center [94, 181] width 74 height 13
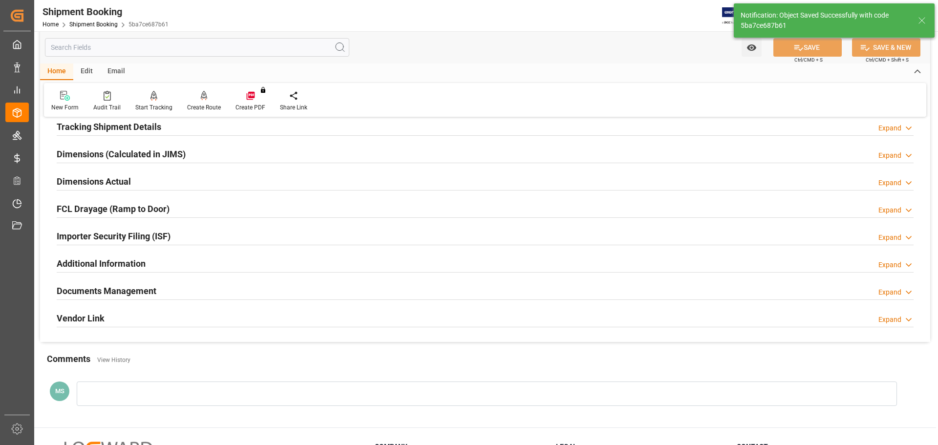
click at [115, 178] on h2 "Dimensions Actual" at bounding box center [94, 181] width 74 height 13
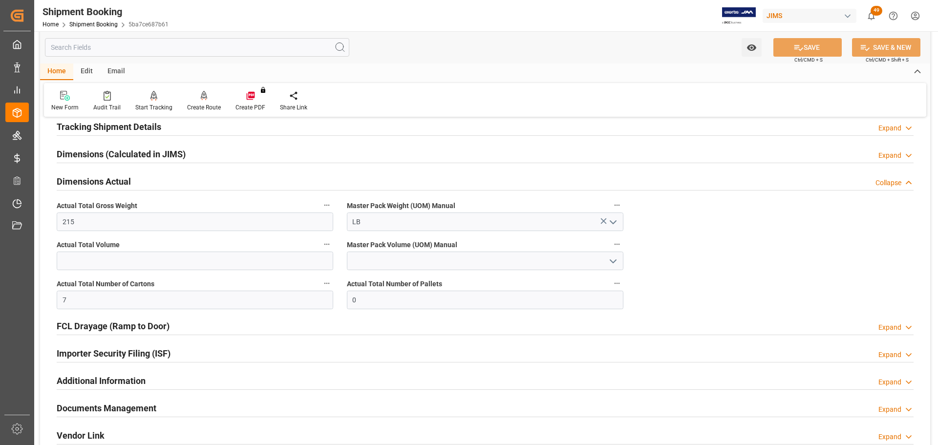
click at [115, 178] on h2 "Dimensions Actual" at bounding box center [94, 181] width 74 height 13
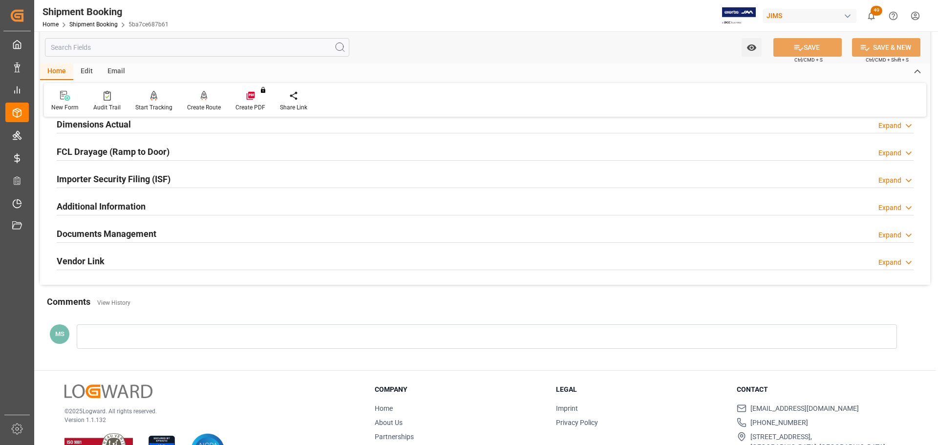
scroll to position [288, 0]
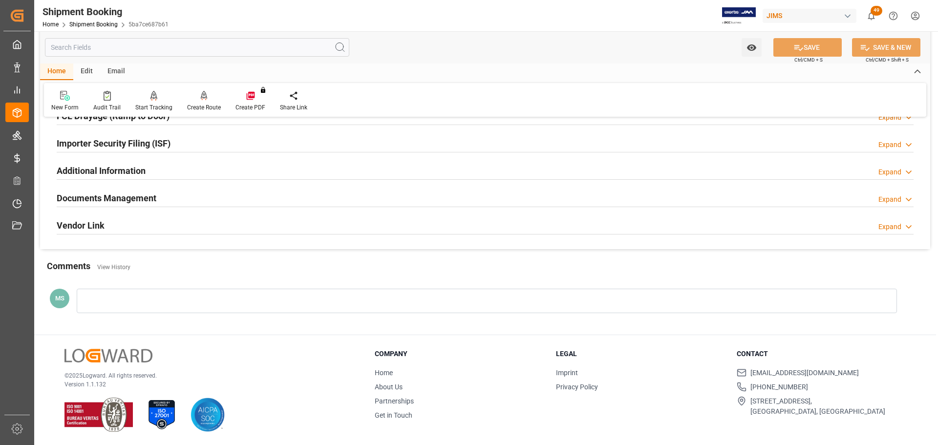
click at [120, 191] on h2 "Documents Management" at bounding box center [107, 197] width 100 height 13
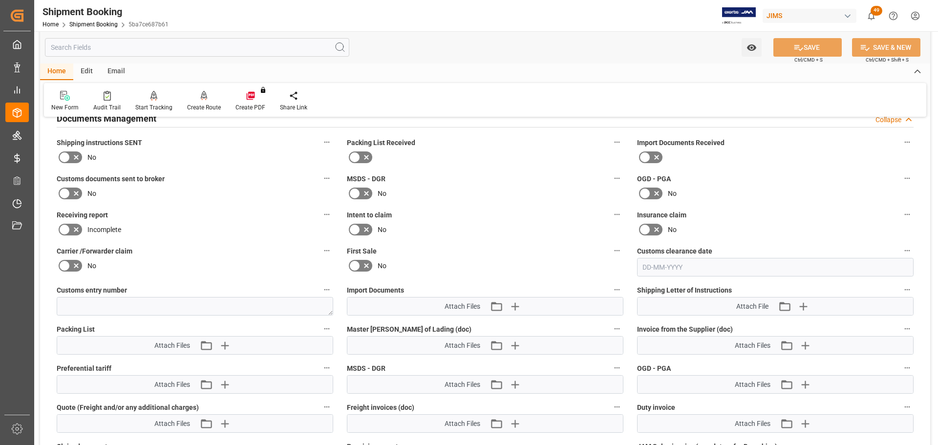
scroll to position [386, 0]
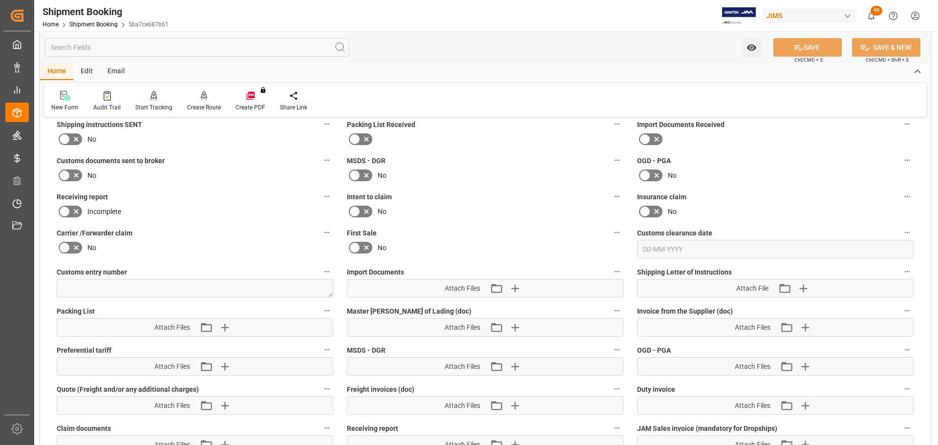
click at [67, 138] on icon at bounding box center [65, 139] width 12 height 12
click at [0, 0] on input "checkbox" at bounding box center [0, 0] width 0 height 0
click at [68, 174] on icon at bounding box center [65, 175] width 12 height 12
click at [0, 0] on input "checkbox" at bounding box center [0, 0] width 0 height 0
click at [808, 46] on button "SAVE" at bounding box center [807, 47] width 68 height 19
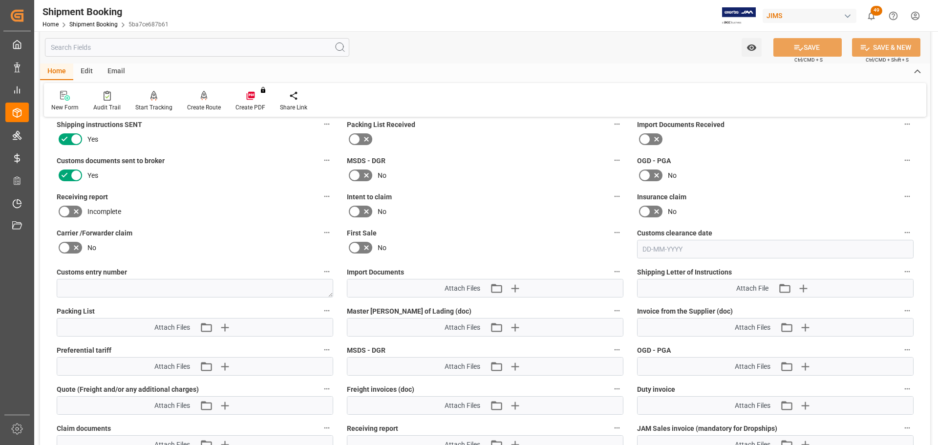
scroll to position [435, 0]
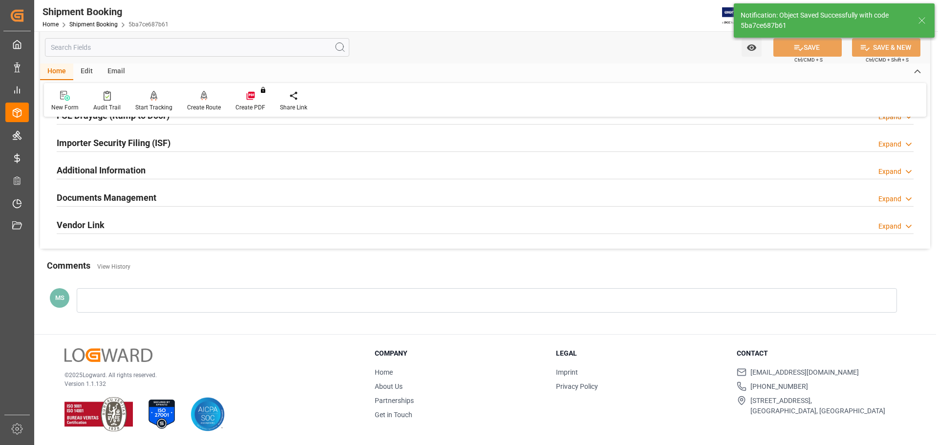
click at [516, 242] on div "Quote Ready In-Transit Delivered Completed Cancelled References Expand JAM Refe…" at bounding box center [485, 43] width 890 height 412
click at [246, 192] on div "Documents Management Expand" at bounding box center [485, 197] width 857 height 19
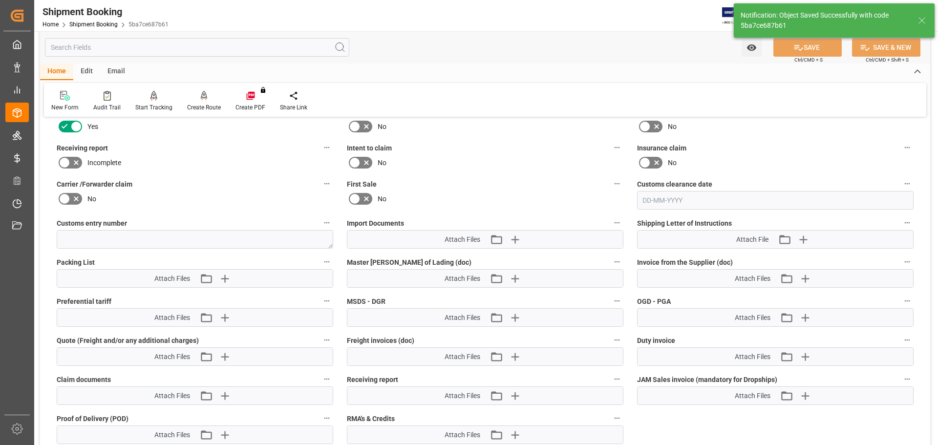
click at [521, 247] on div "Attach Files Attach existing file Upload new file" at bounding box center [484, 240] width 275 height 18
click at [519, 240] on icon "button" at bounding box center [514, 240] width 16 height 16
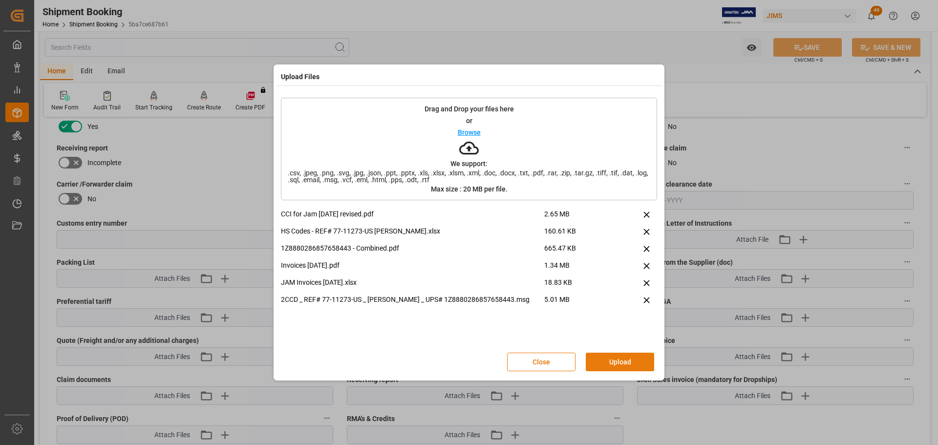
click at [609, 364] on button "Upload" at bounding box center [620, 362] width 68 height 19
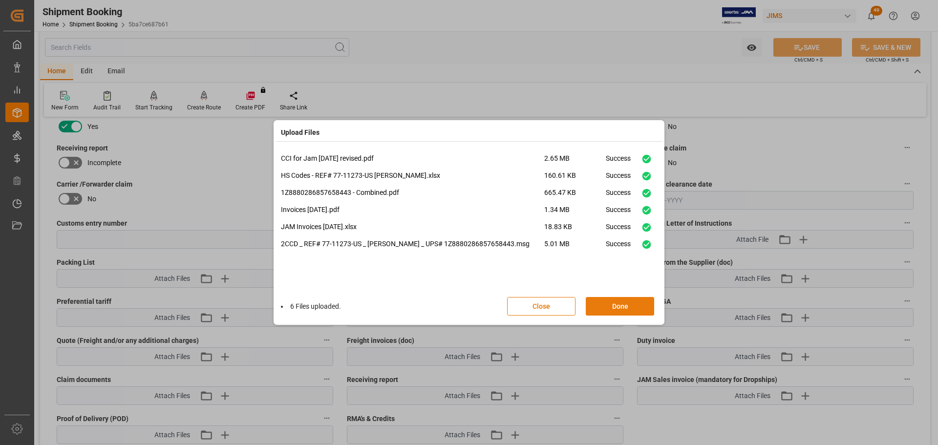
click at [613, 311] on button "Done" at bounding box center [620, 306] width 68 height 19
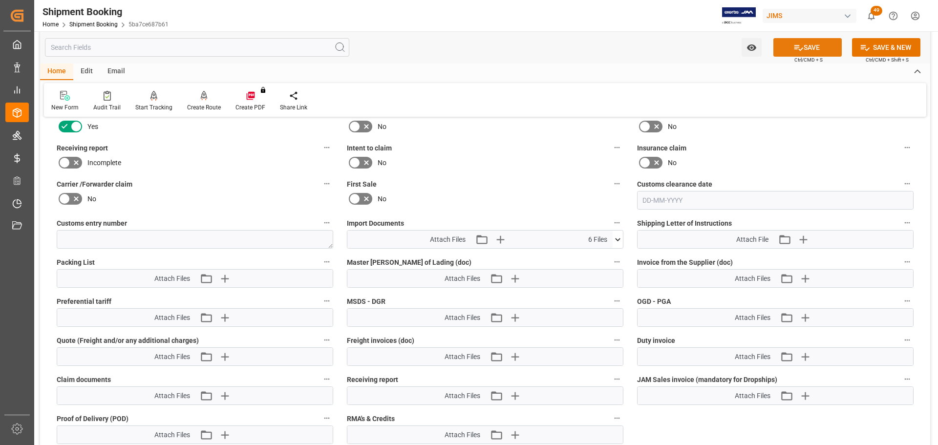
click at [814, 53] on button "SAVE" at bounding box center [807, 47] width 68 height 19
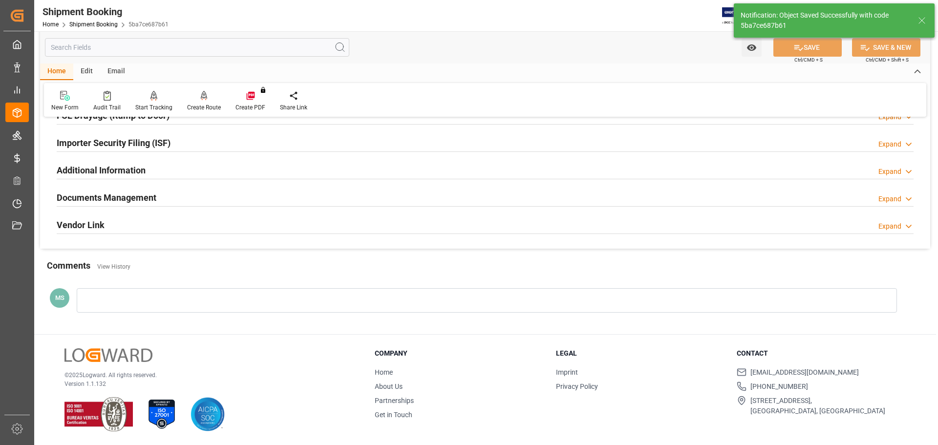
scroll to position [288, 0]
click at [279, 190] on div "Documents Management Expand" at bounding box center [485, 197] width 857 height 19
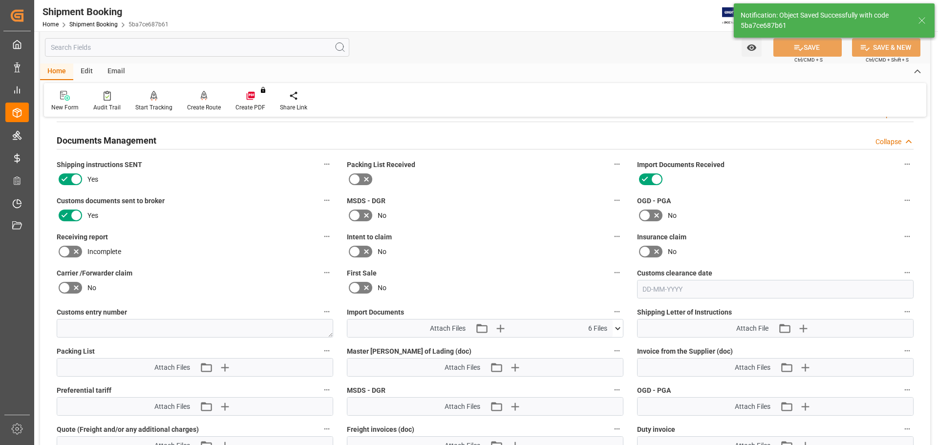
scroll to position [337, 0]
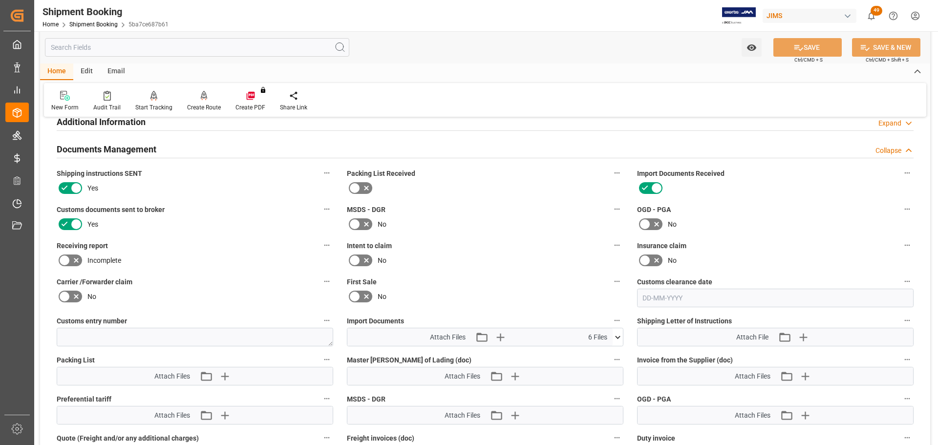
click at [167, 143] on div "Documents Management Collapse" at bounding box center [485, 148] width 857 height 19
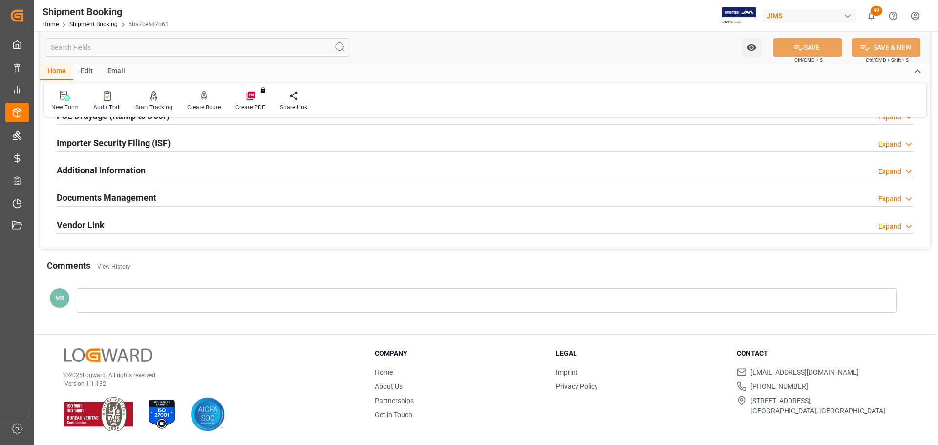
scroll to position [288, 0]
click at [177, 190] on div "Documents Management Expand" at bounding box center [485, 197] width 857 height 19
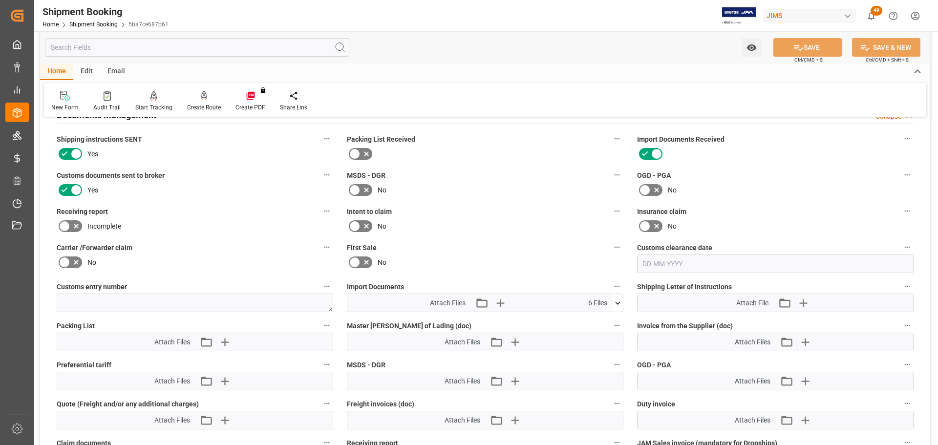
scroll to position [386, 0]
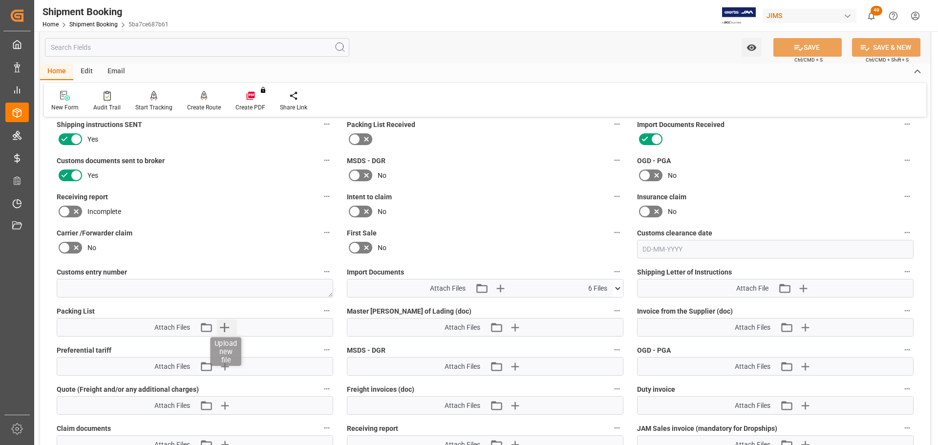
click at [227, 325] on icon "button" at bounding box center [224, 327] width 16 height 16
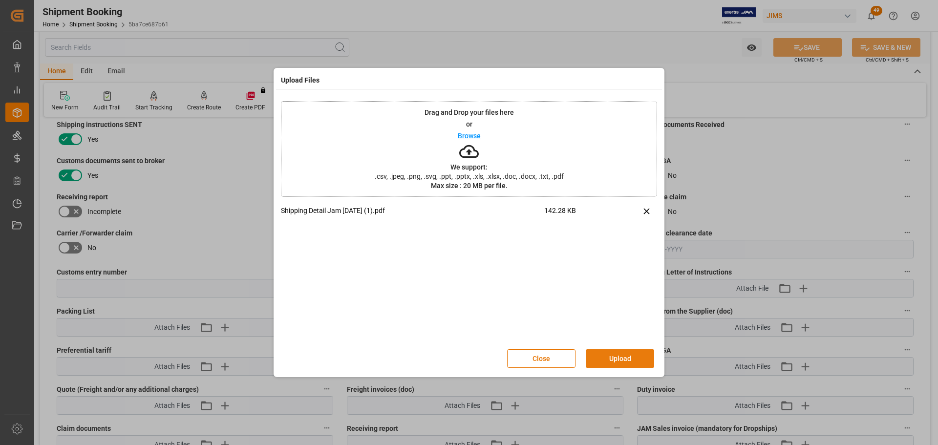
click at [631, 366] on button "Upload" at bounding box center [620, 358] width 68 height 19
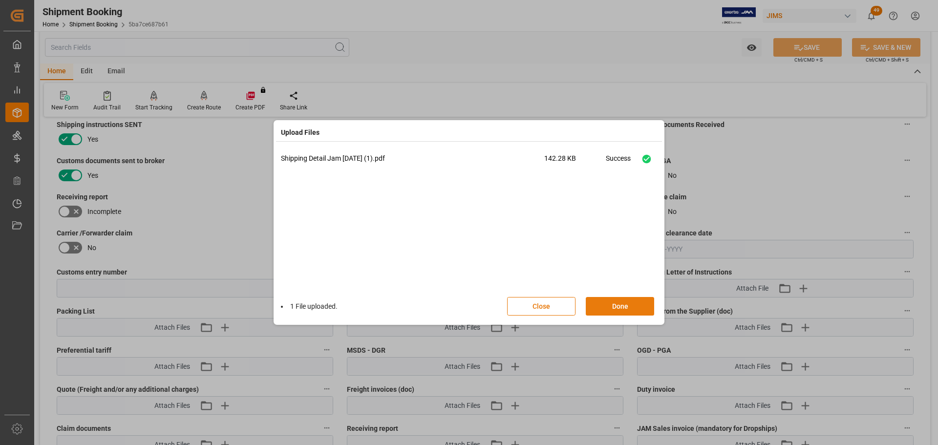
click at [617, 308] on button "Done" at bounding box center [620, 306] width 68 height 19
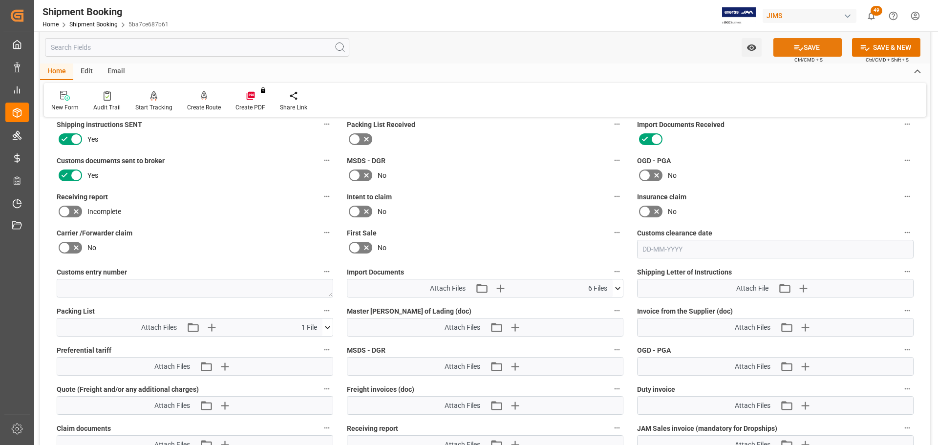
click at [809, 44] on button "SAVE" at bounding box center [807, 47] width 68 height 19
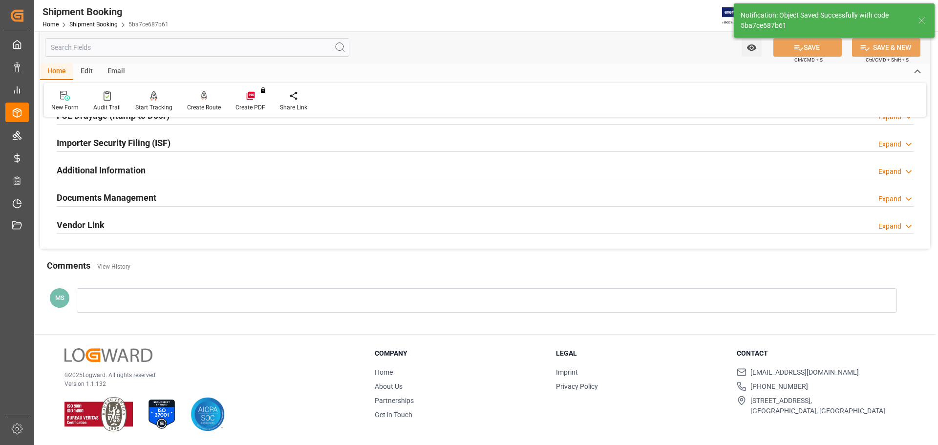
scroll to position [288, 0]
click at [180, 197] on div "Documents Management Expand" at bounding box center [485, 197] width 857 height 19
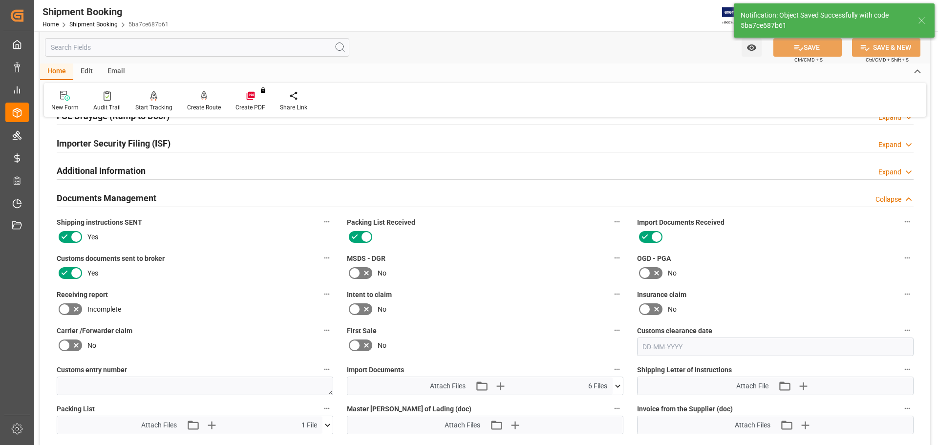
scroll to position [386, 0]
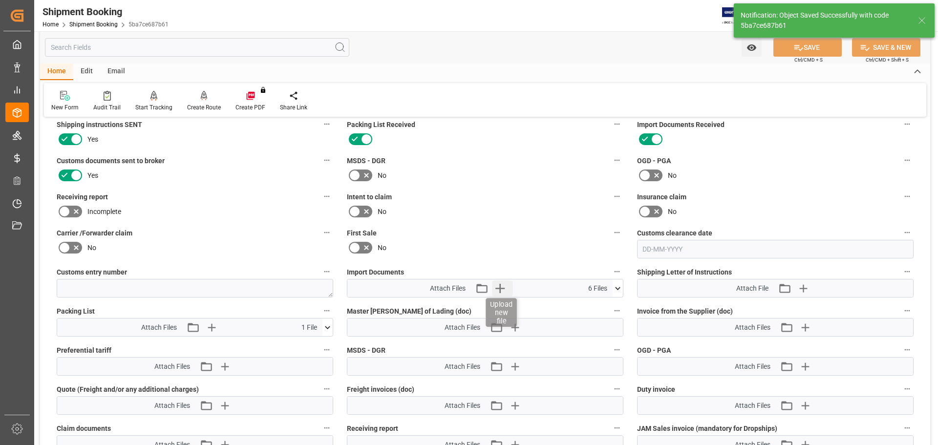
click at [499, 287] on icon "button" at bounding box center [499, 288] width 9 height 9
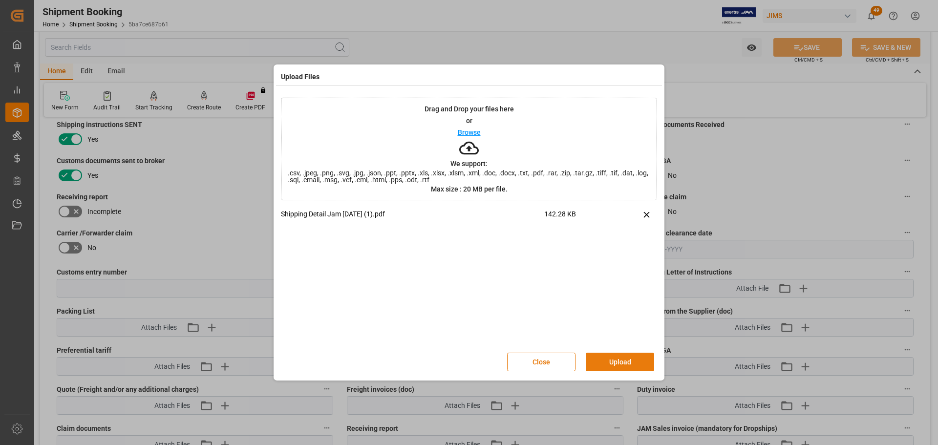
click at [616, 361] on button "Upload" at bounding box center [620, 362] width 68 height 19
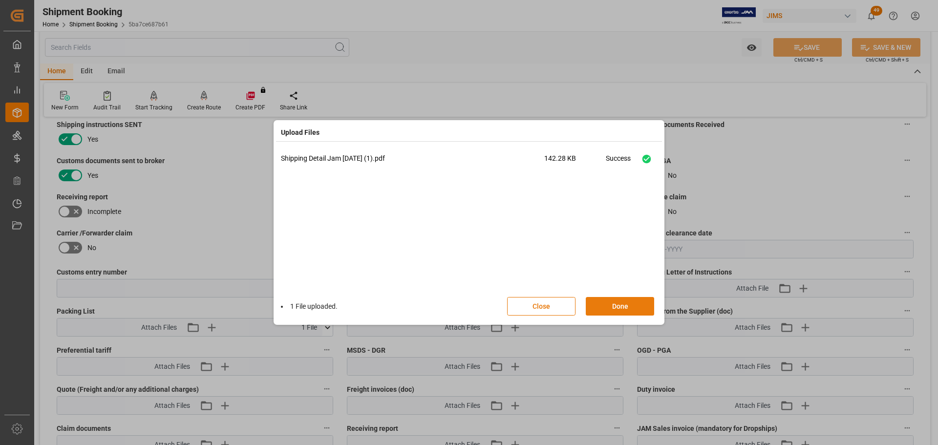
click at [616, 308] on button "Done" at bounding box center [620, 306] width 68 height 19
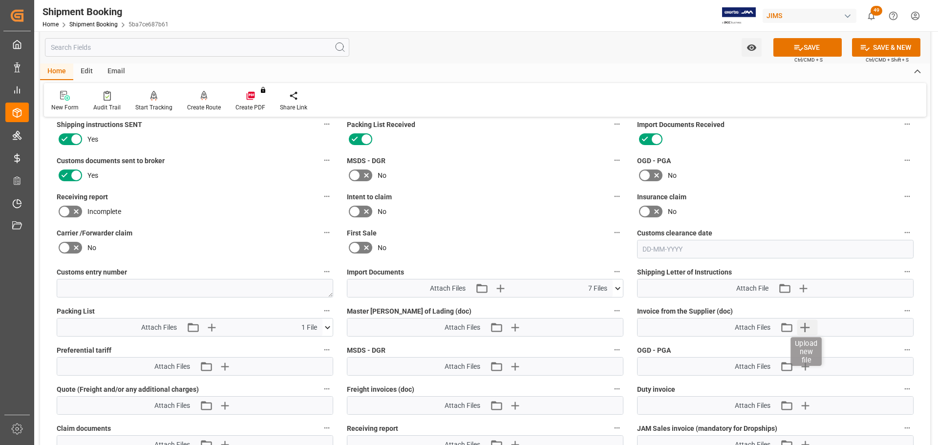
click at [811, 325] on icon "button" at bounding box center [805, 327] width 16 height 16
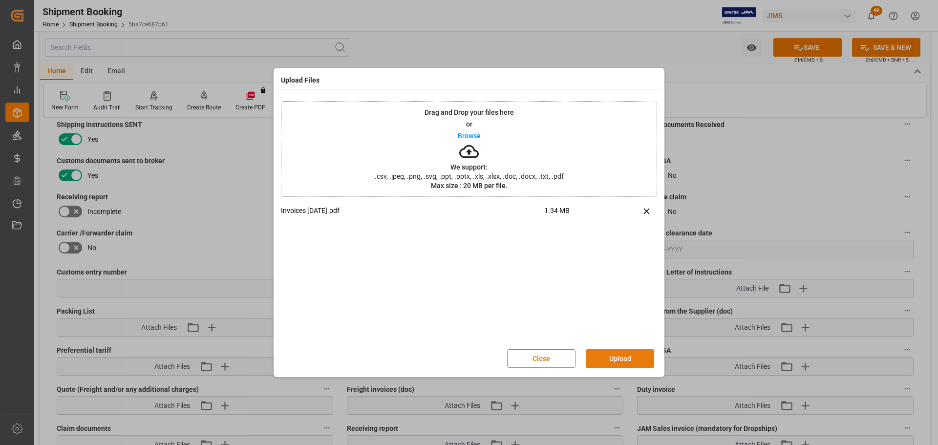
click at [593, 358] on button "Upload" at bounding box center [620, 358] width 68 height 19
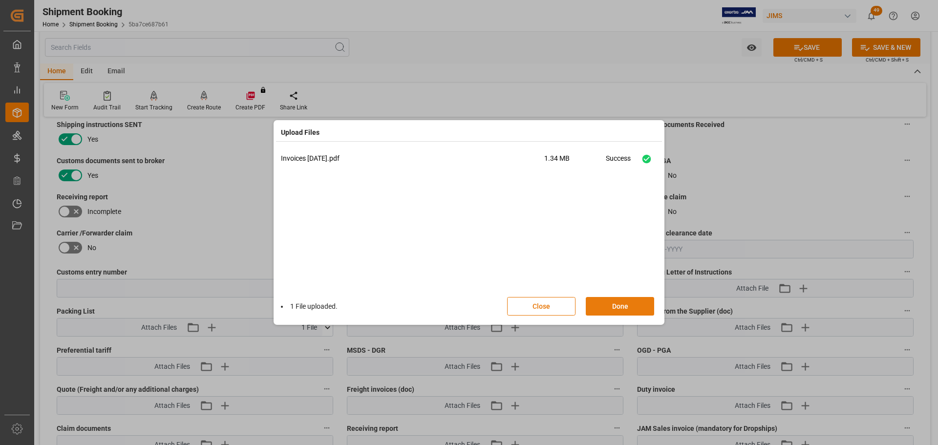
click at [609, 311] on button "Done" at bounding box center [620, 306] width 68 height 19
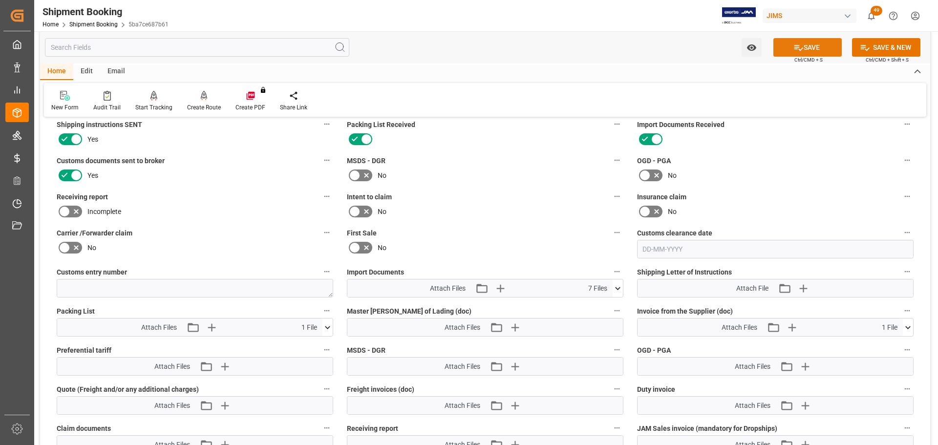
click at [812, 46] on button "SAVE" at bounding box center [807, 47] width 68 height 19
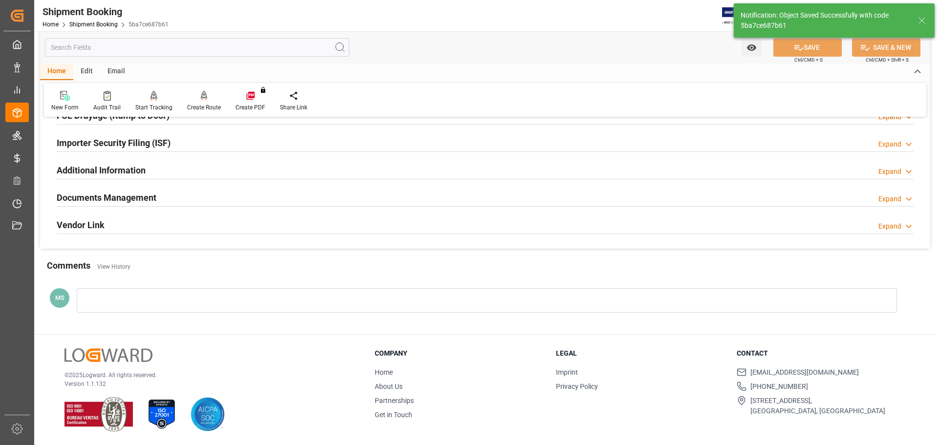
scroll to position [288, 0]
click at [279, 200] on div "Documents Management Expand" at bounding box center [485, 197] width 857 height 19
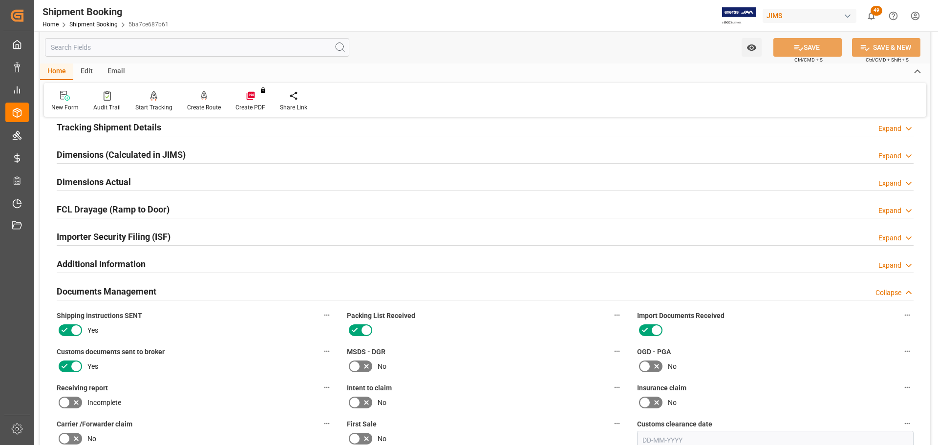
scroll to position [190, 0]
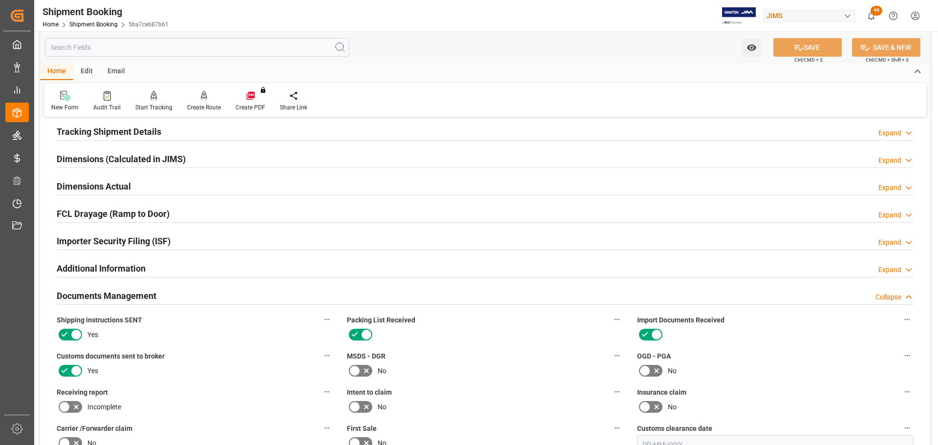
click at [239, 299] on div "Documents Management Collapse" at bounding box center [485, 295] width 857 height 19
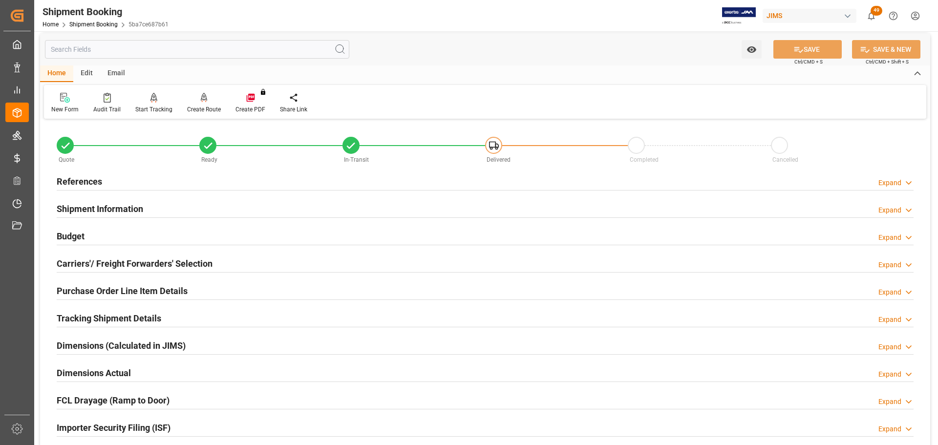
scroll to position [0, 0]
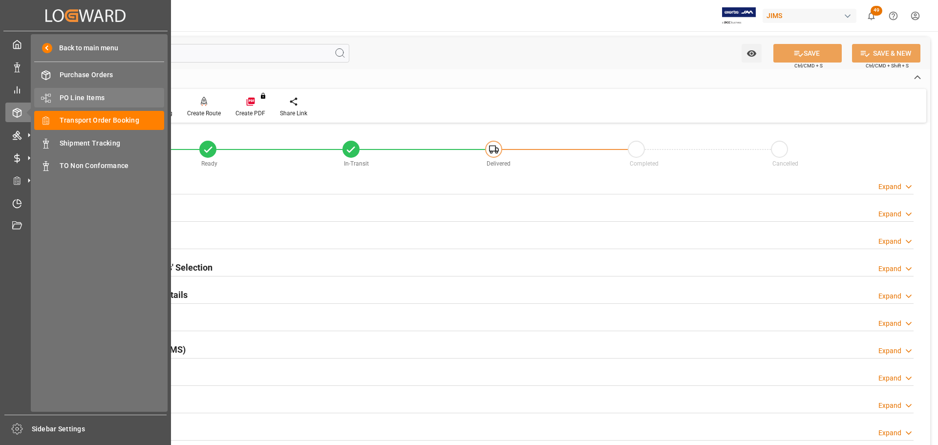
click at [71, 99] on span "PO Line Items" at bounding box center [112, 98] width 105 height 10
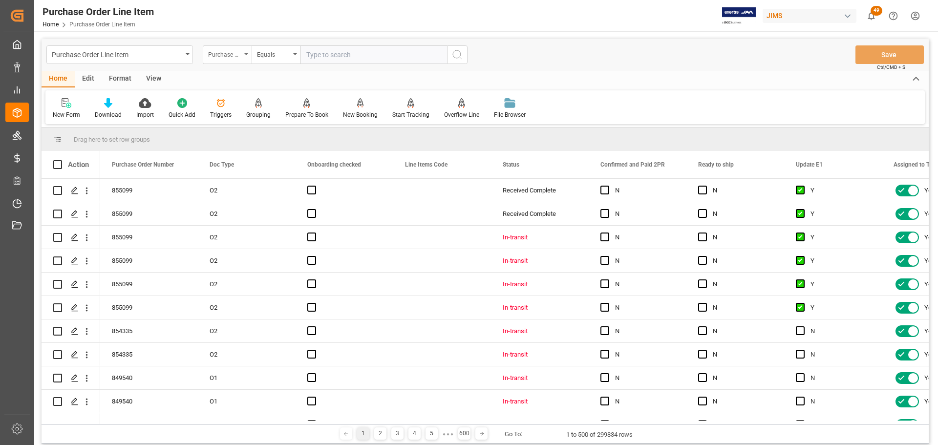
click at [225, 49] on div "Purchase Order Number" at bounding box center [224, 53] width 33 height 11
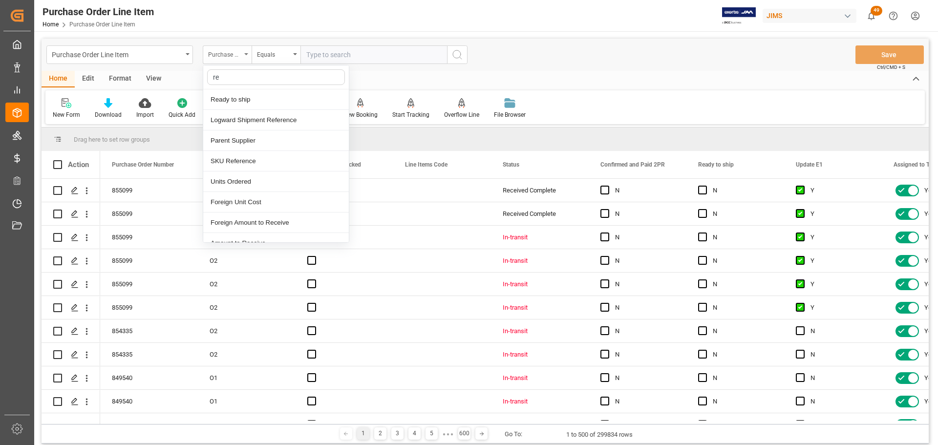
type input "ref"
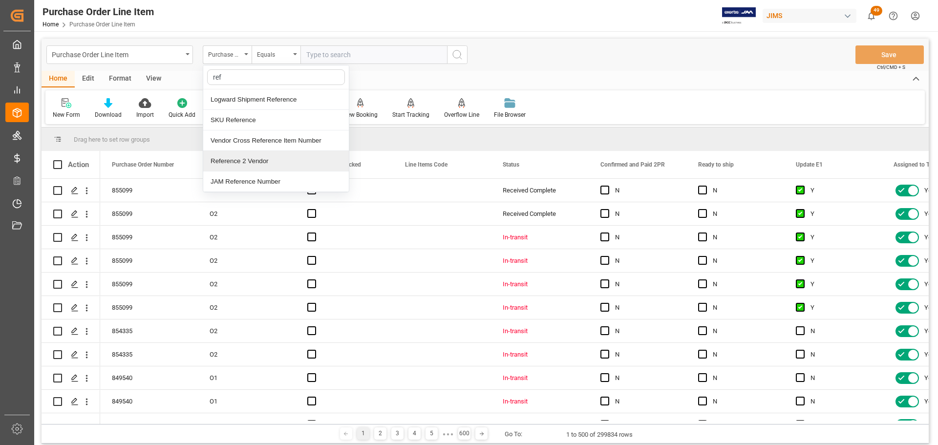
drag, startPoint x: 261, startPoint y: 159, endPoint x: 294, endPoint y: 84, distance: 81.4
click at [262, 159] on div "Reference 2 Vendor" at bounding box center [276, 161] width 146 height 21
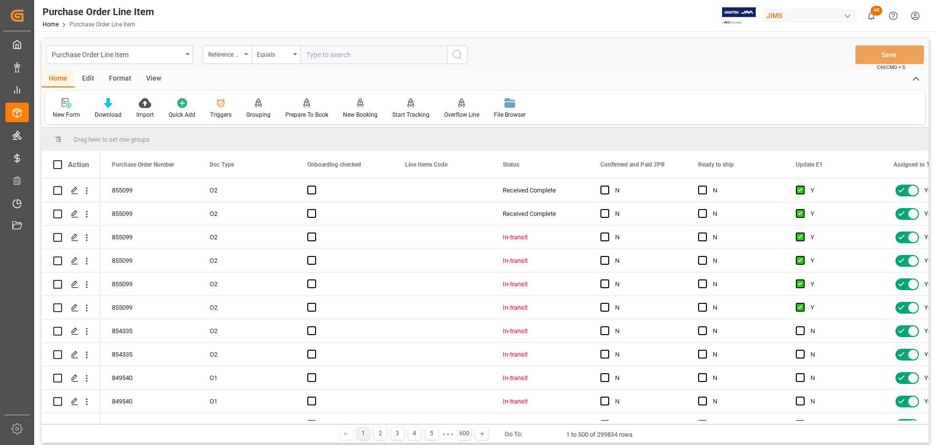
click at [316, 60] on input "text" at bounding box center [373, 54] width 147 height 19
paste input "77-11268-[GEOGRAPHIC_DATA]"
type input "77-11268-[GEOGRAPHIC_DATA]"
click at [457, 61] on button "search button" at bounding box center [457, 54] width 21 height 19
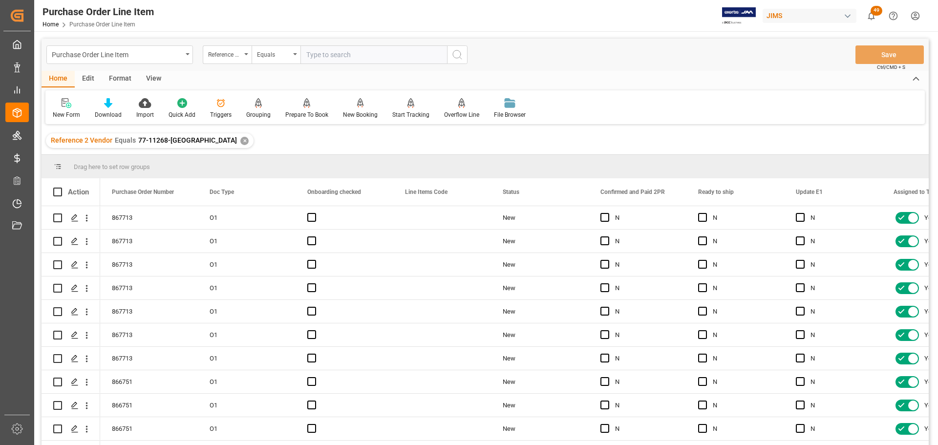
click at [152, 71] on div "View" at bounding box center [154, 79] width 30 height 17
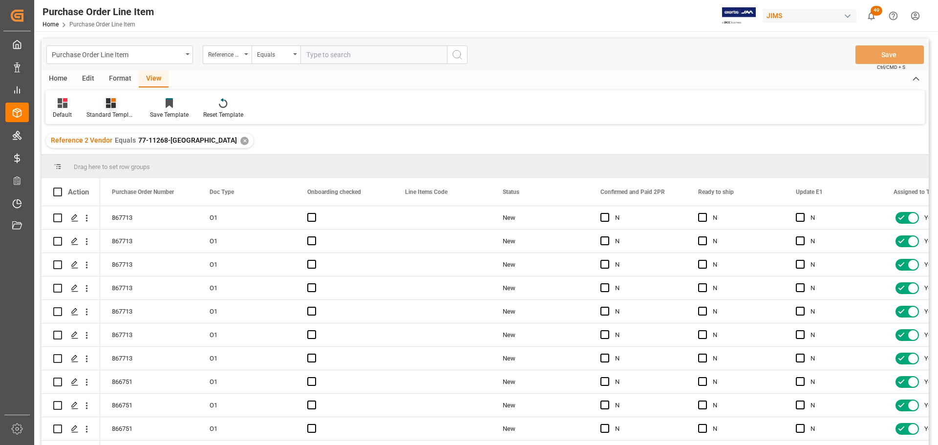
click at [111, 105] on icon at bounding box center [111, 103] width 10 height 10
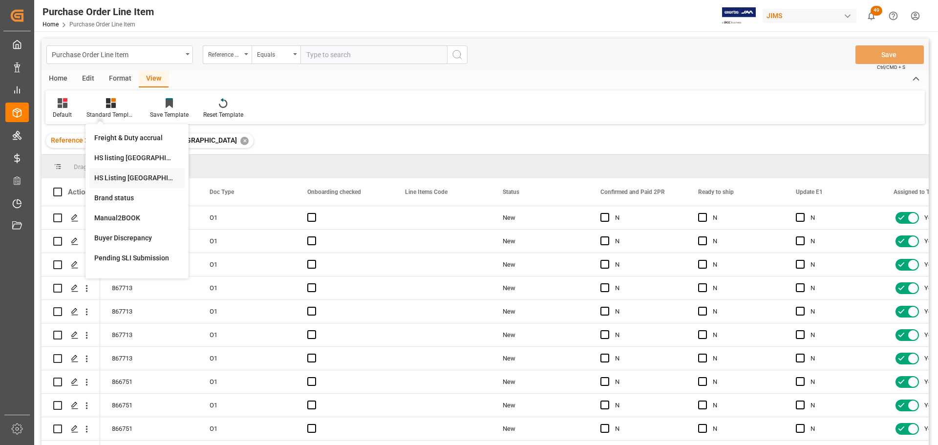
click at [141, 178] on div "HS Listing CANADA" at bounding box center [136, 178] width 85 height 10
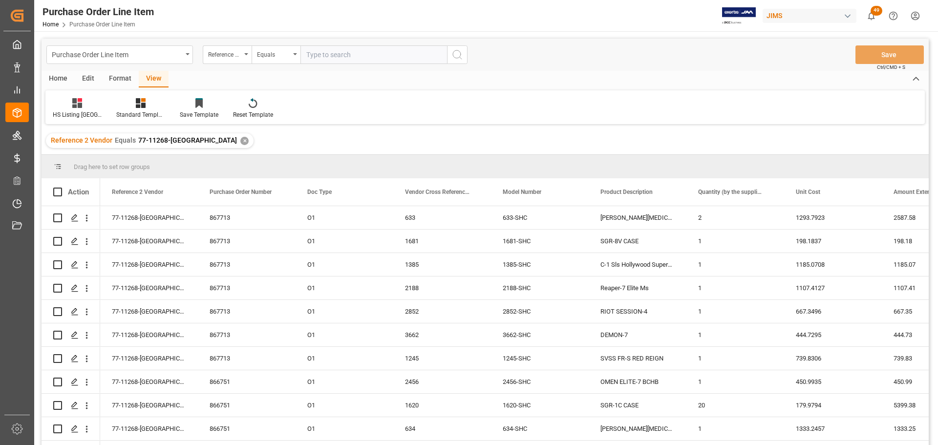
click at [64, 77] on div "Home" at bounding box center [58, 79] width 33 height 17
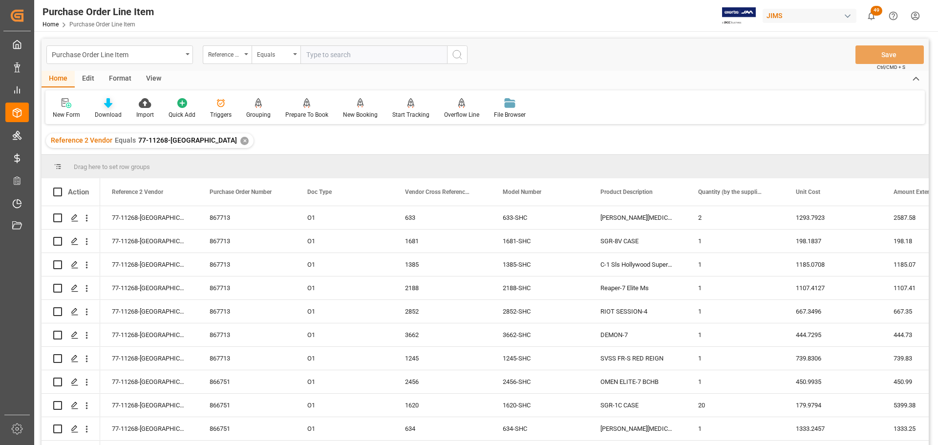
click at [114, 111] on div "Download" at bounding box center [108, 114] width 27 height 9
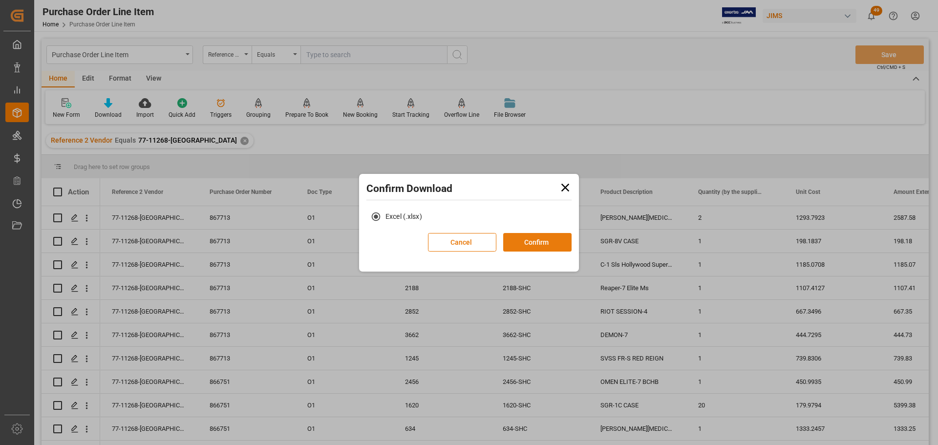
click at [552, 241] on button "Confirm" at bounding box center [537, 242] width 68 height 19
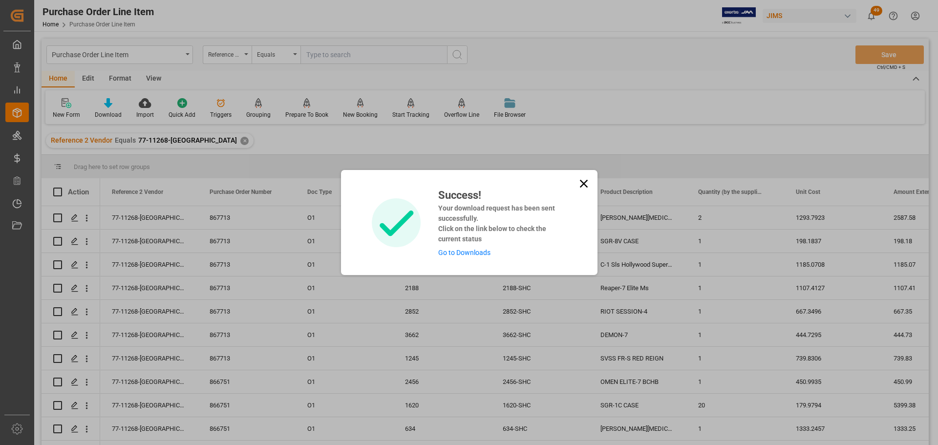
click at [471, 253] on link "Go to Downloads" at bounding box center [464, 253] width 52 height 8
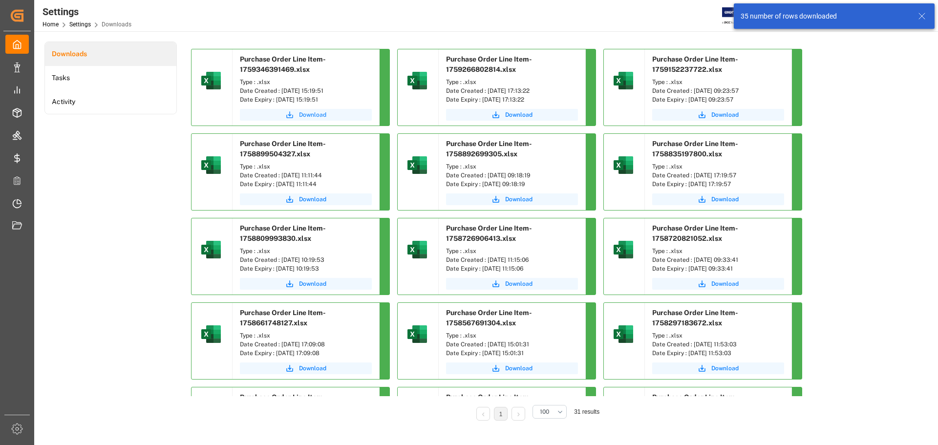
click at [321, 110] on button "Download" at bounding box center [306, 115] width 132 height 12
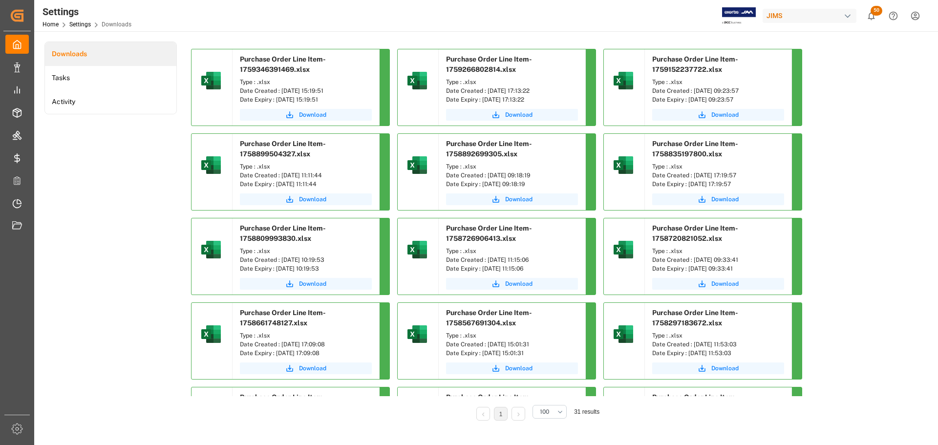
click at [75, 175] on div "Downloads Tasks Activity" at bounding box center [110, 238] width 132 height 393
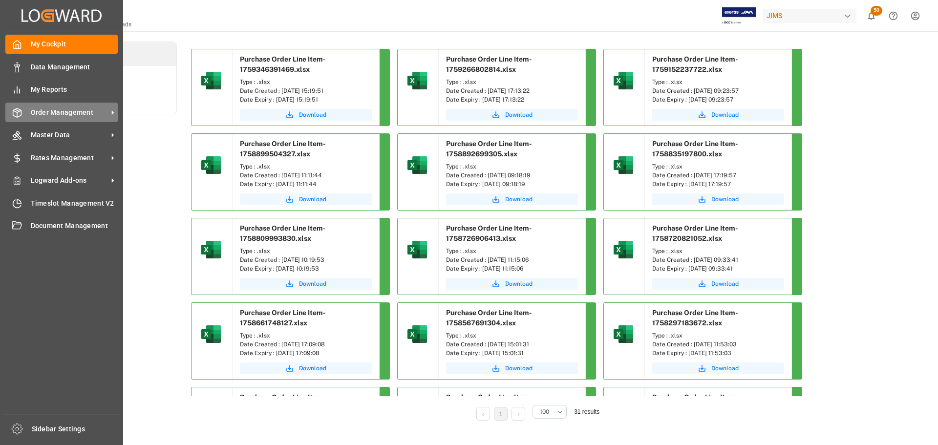
click at [22, 115] on div "Order Management Order Management" at bounding box center [61, 112] width 112 height 19
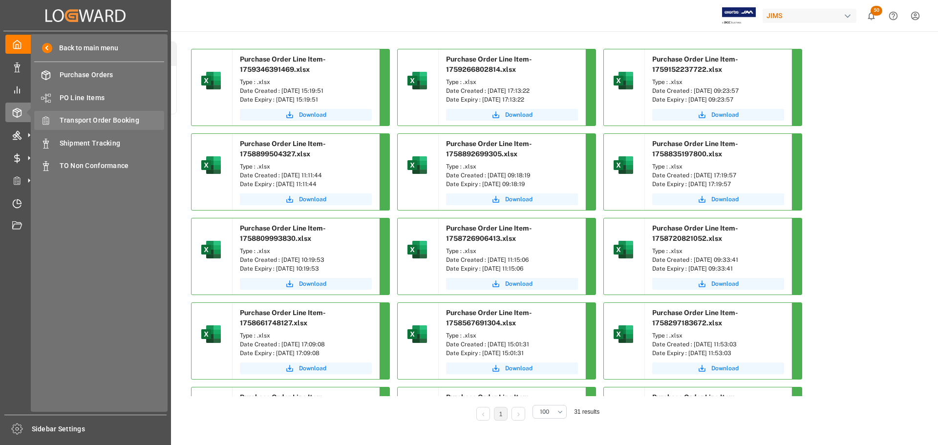
click at [105, 121] on span "Transport Order Booking" at bounding box center [112, 120] width 105 height 10
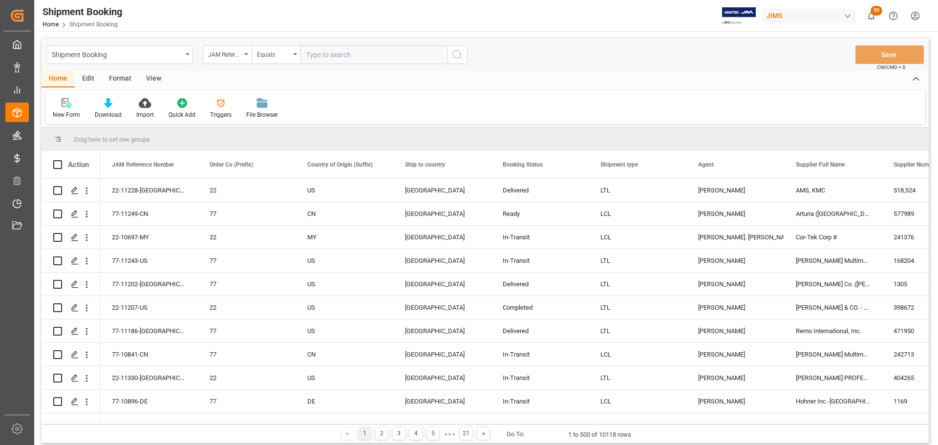
click at [356, 57] on input "text" at bounding box center [373, 54] width 147 height 19
paste input "77-11268-[GEOGRAPHIC_DATA]"
type input "77-11268-[GEOGRAPHIC_DATA]"
click at [455, 56] on icon "search button" at bounding box center [457, 55] width 12 height 12
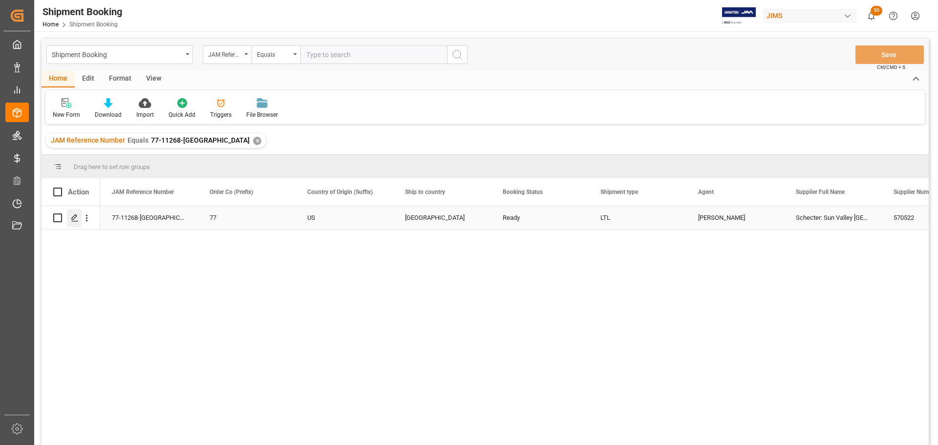
click at [77, 217] on icon "Press SPACE to select this row." at bounding box center [75, 218] width 8 height 8
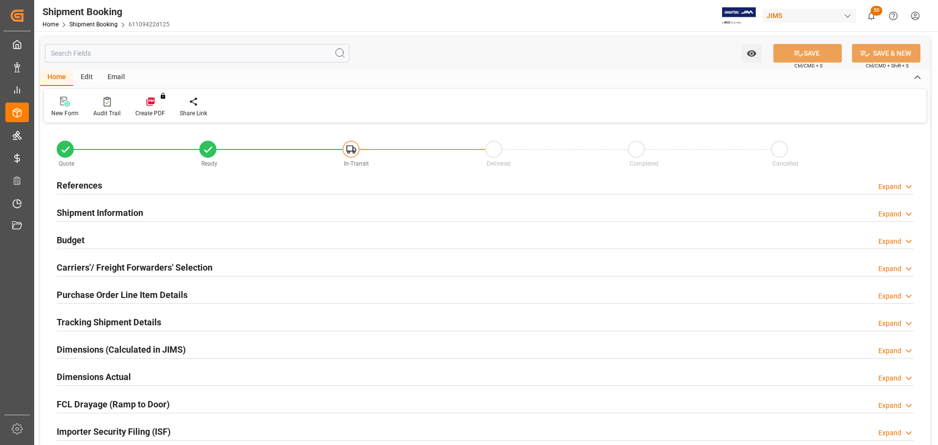
type input "2209.0016"
type input "1375.8705"
type input "28007.34"
click at [120, 187] on div "References Expand" at bounding box center [485, 184] width 857 height 19
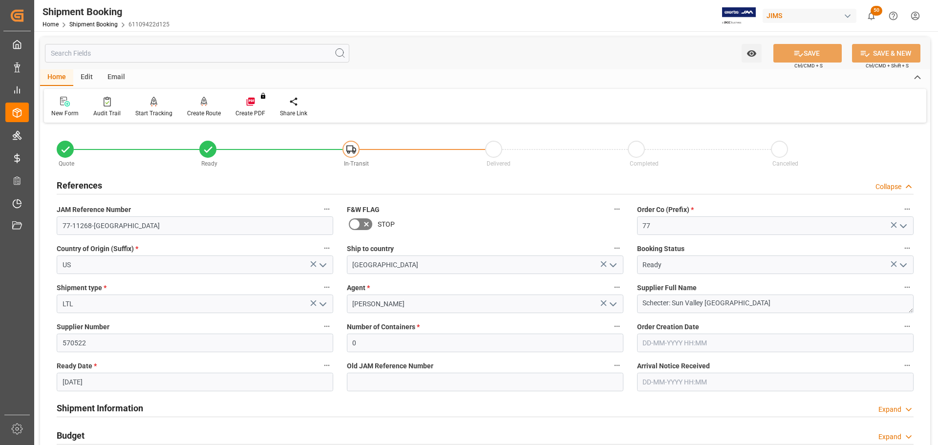
click at [120, 187] on div "References Collapse" at bounding box center [485, 184] width 857 height 19
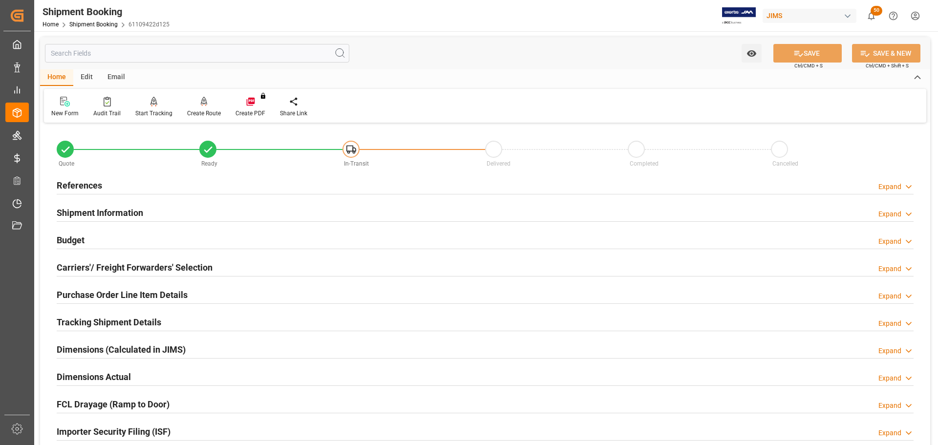
click at [117, 208] on h2 "Shipment Information" at bounding box center [100, 212] width 86 height 13
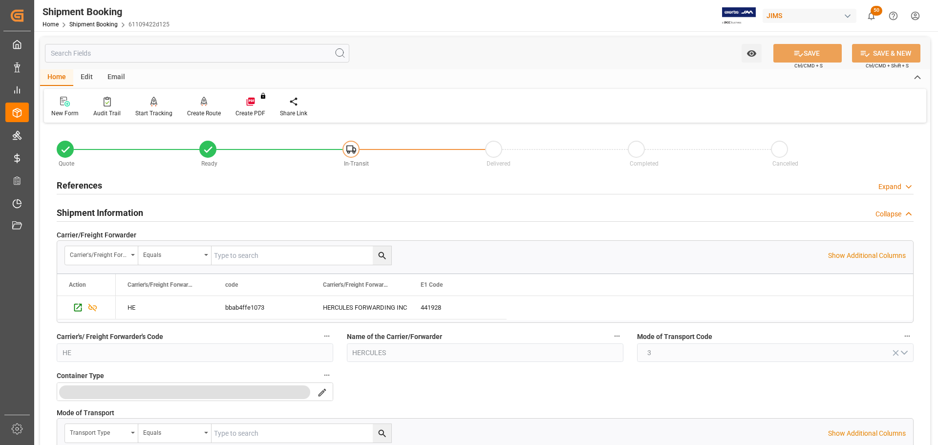
click at [117, 208] on h2 "Shipment Information" at bounding box center [100, 212] width 86 height 13
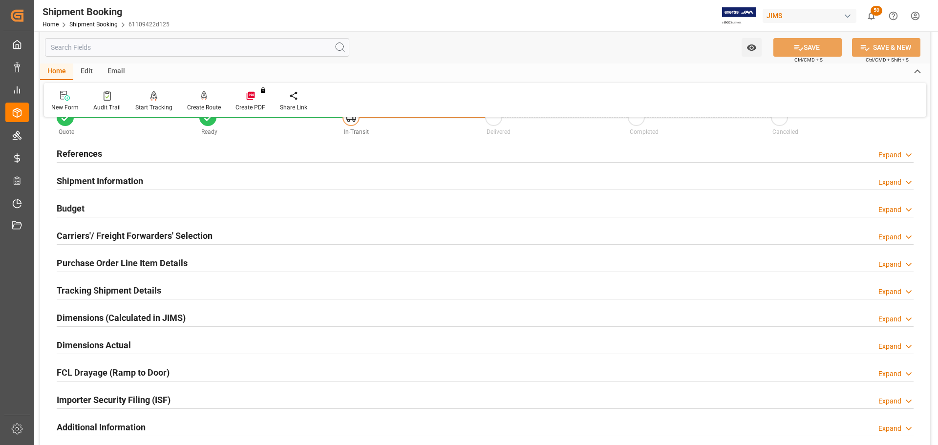
scroll to position [49, 0]
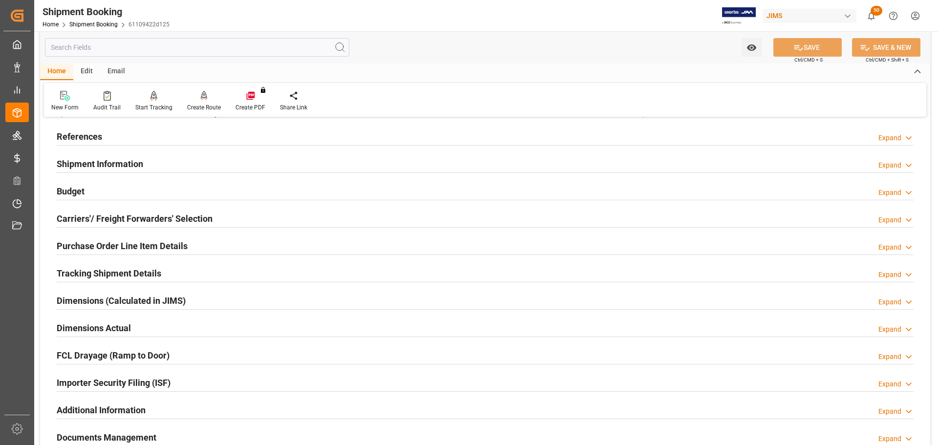
click at [116, 189] on div "Budget Expand" at bounding box center [485, 190] width 857 height 19
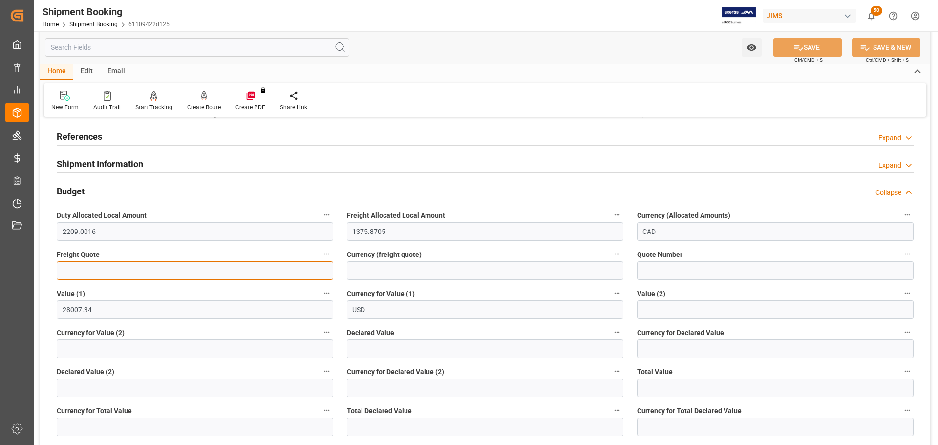
click at [105, 268] on input "text" at bounding box center [195, 270] width 276 height 19
click at [93, 268] on input "text" at bounding box center [195, 270] width 276 height 19
click at [190, 275] on input "text" at bounding box center [195, 270] width 276 height 19
type input "7"
type input "800"
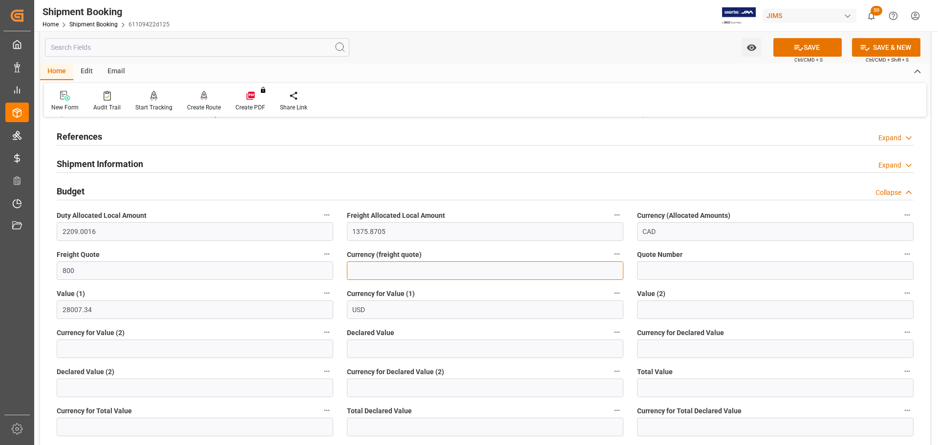
click at [387, 266] on input at bounding box center [485, 270] width 276 height 19
type input "CAD"
click at [801, 52] on icon at bounding box center [798, 47] width 10 height 10
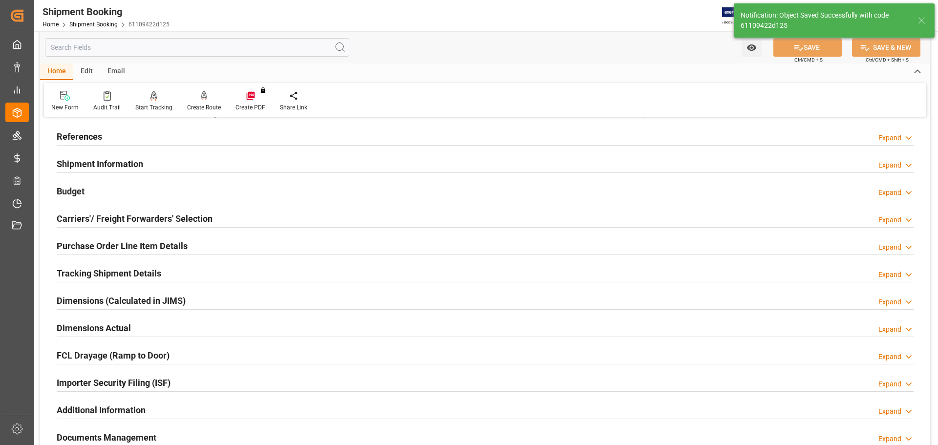
click at [133, 187] on div "Budget Expand" at bounding box center [485, 190] width 857 height 19
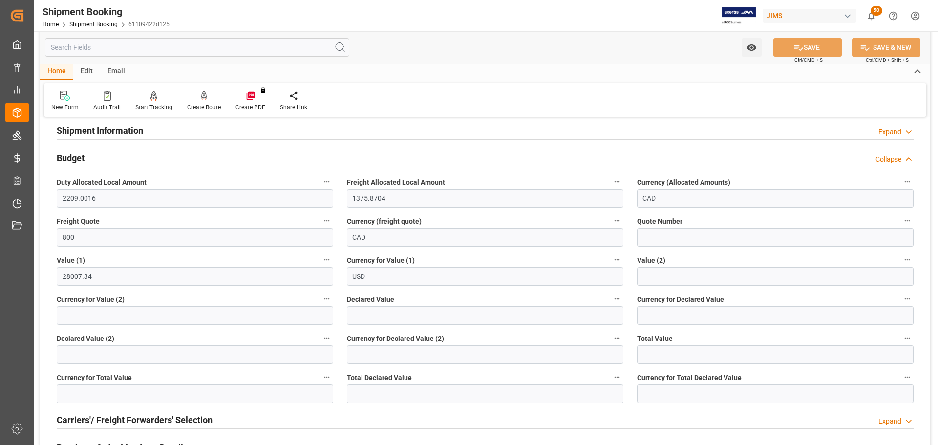
scroll to position [98, 0]
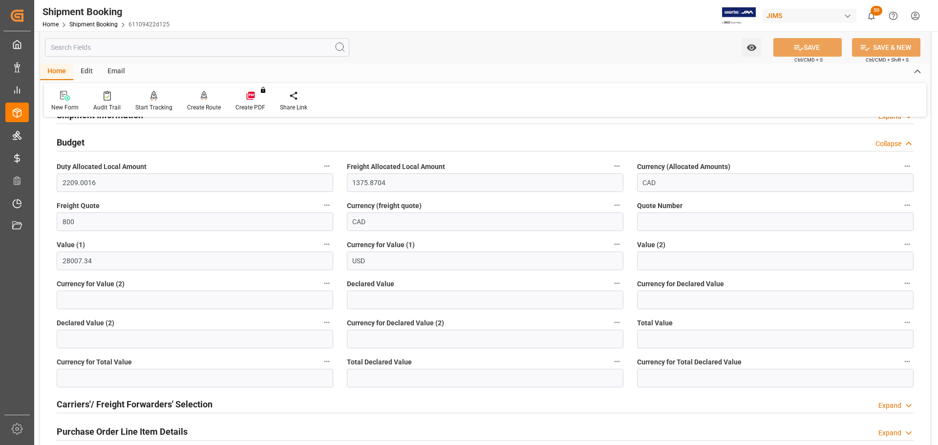
click at [129, 140] on div "Budget Collapse" at bounding box center [485, 141] width 857 height 19
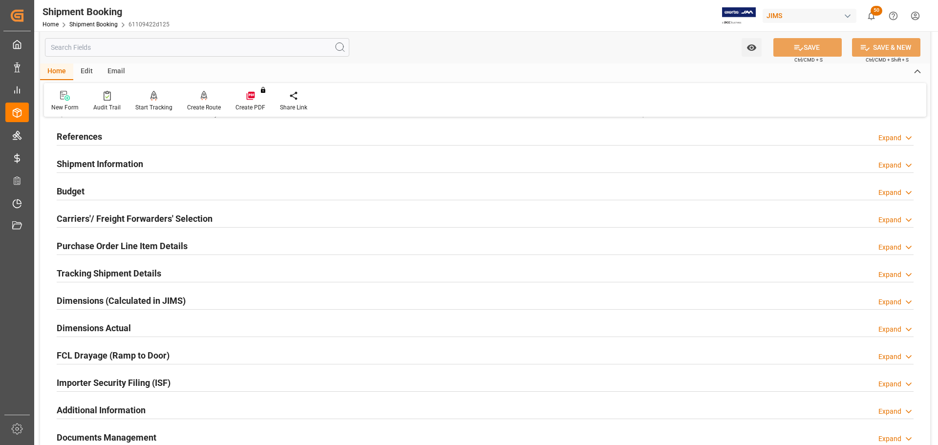
scroll to position [0, 0]
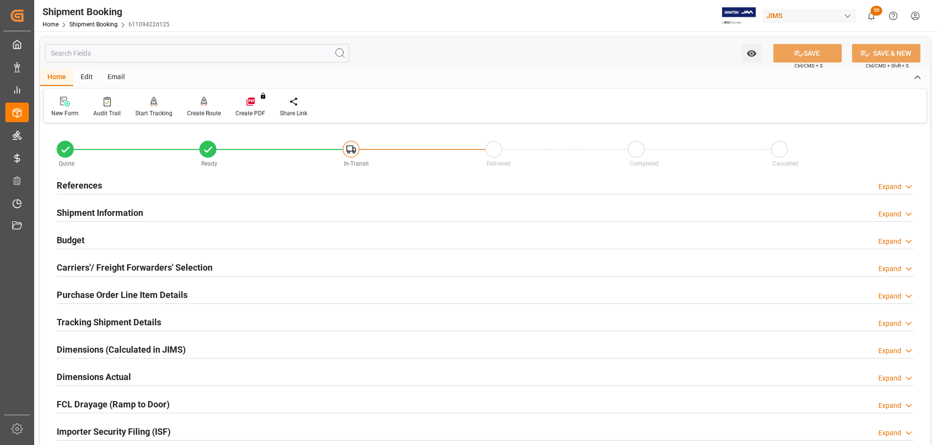
click at [122, 189] on div "References Expand" at bounding box center [485, 184] width 857 height 19
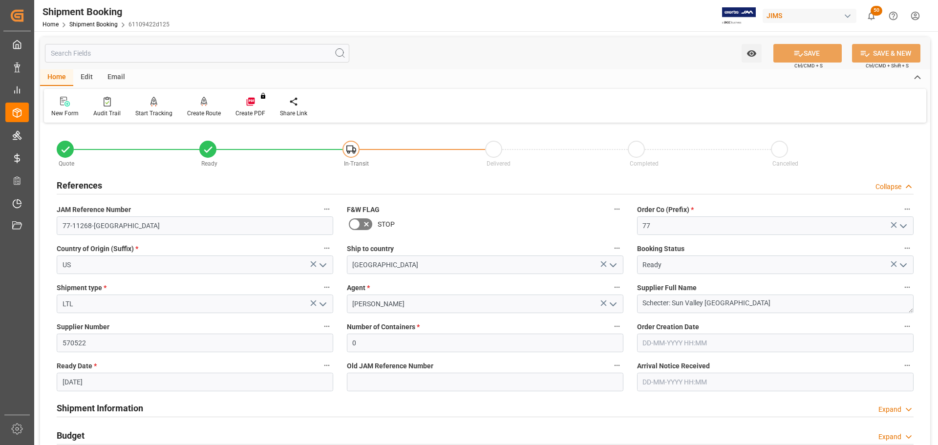
click at [127, 183] on div "References Collapse" at bounding box center [485, 184] width 857 height 19
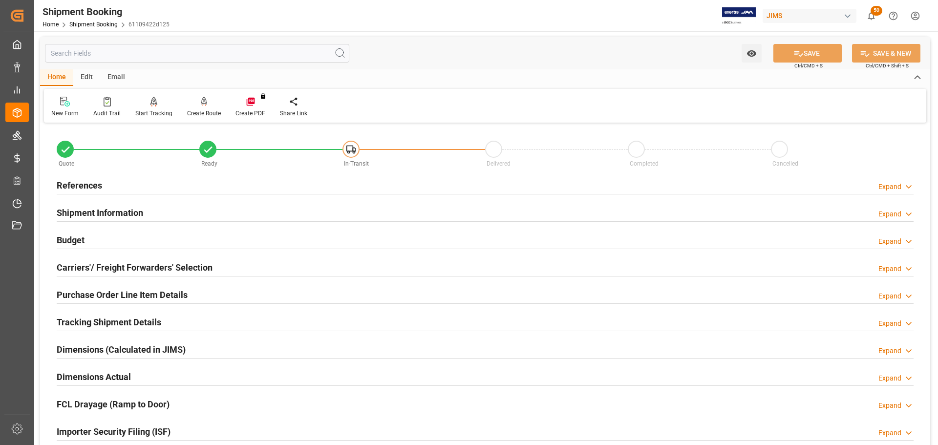
click at [125, 206] on h2 "Shipment Information" at bounding box center [100, 212] width 86 height 13
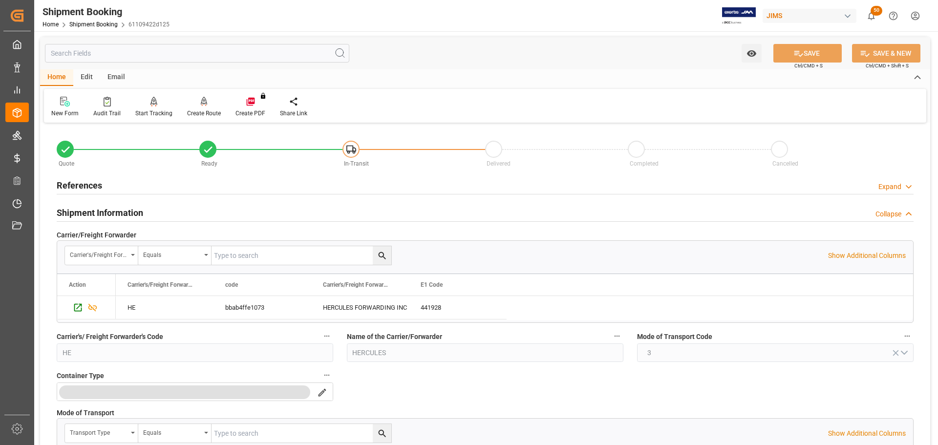
click at [125, 209] on h2 "Shipment Information" at bounding box center [100, 212] width 86 height 13
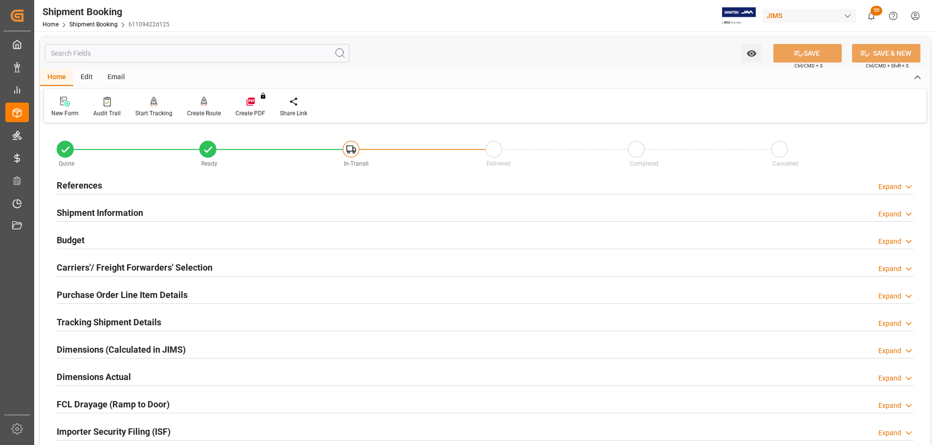
click at [125, 209] on h2 "Shipment Information" at bounding box center [100, 212] width 86 height 13
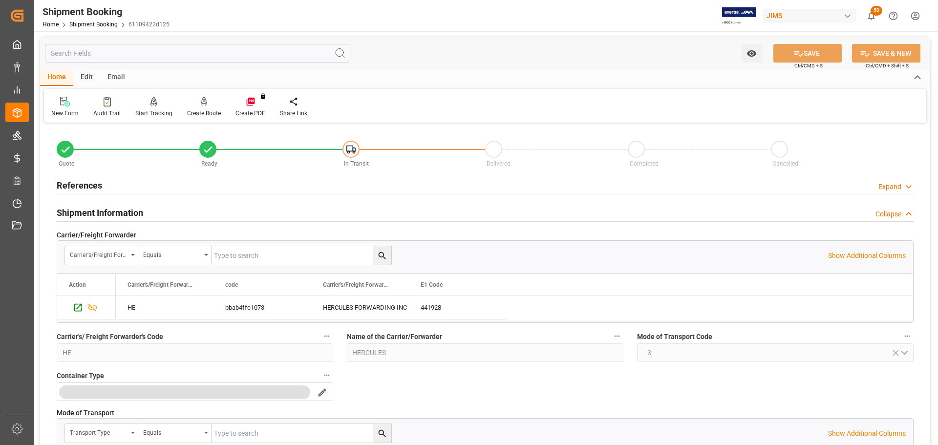
click at [125, 209] on h2 "Shipment Information" at bounding box center [100, 212] width 86 height 13
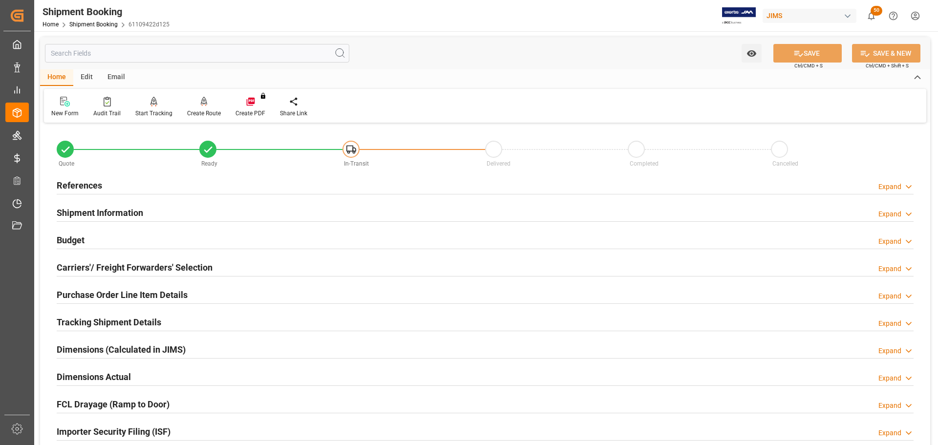
click at [118, 240] on div "Budget Expand" at bounding box center [485, 239] width 857 height 19
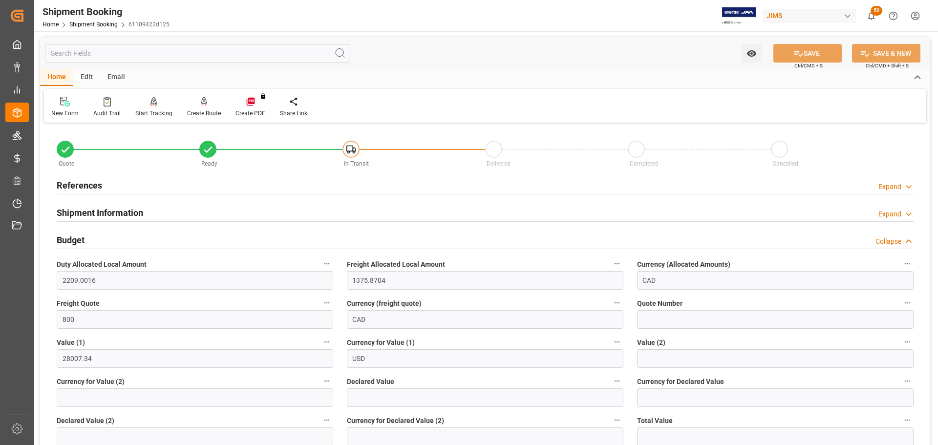
click at [118, 240] on div "Budget Collapse" at bounding box center [485, 239] width 857 height 19
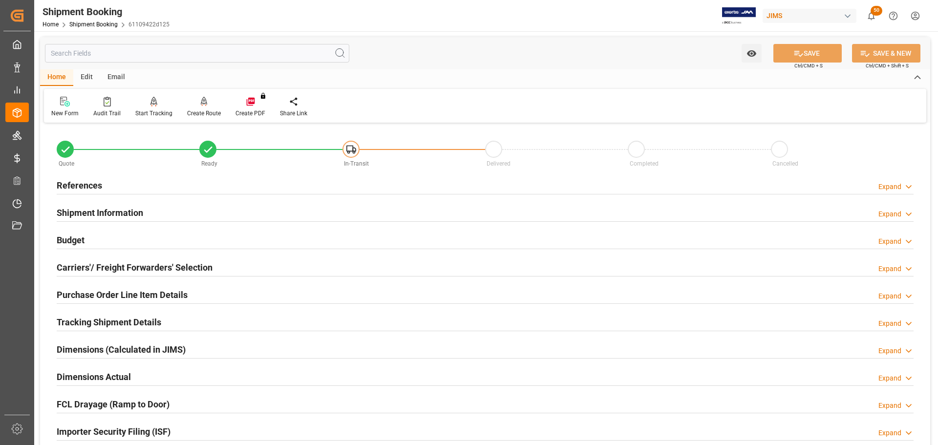
scroll to position [49, 0]
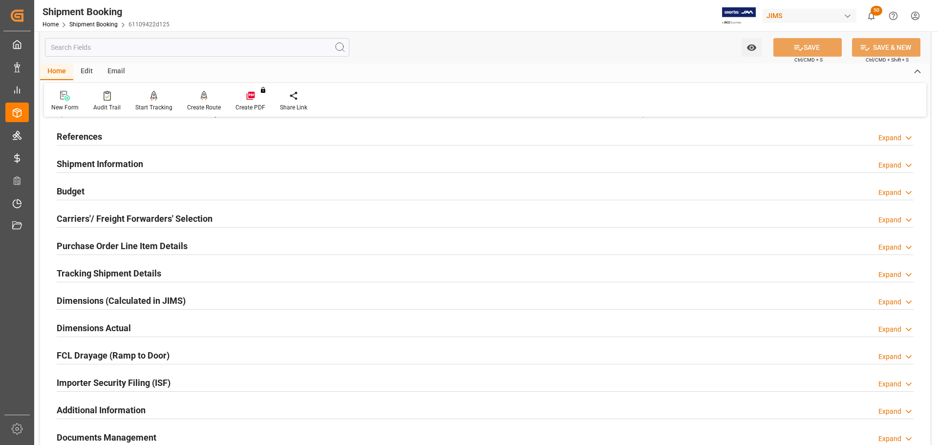
click at [117, 216] on h2 "Carriers'/ Freight Forwarders' Selection" at bounding box center [135, 218] width 156 height 13
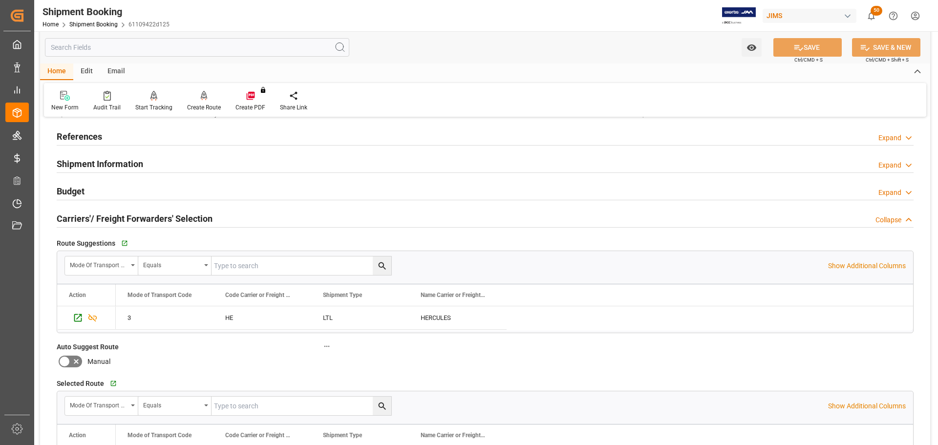
click at [117, 216] on h2 "Carriers'/ Freight Forwarders' Selection" at bounding box center [135, 218] width 156 height 13
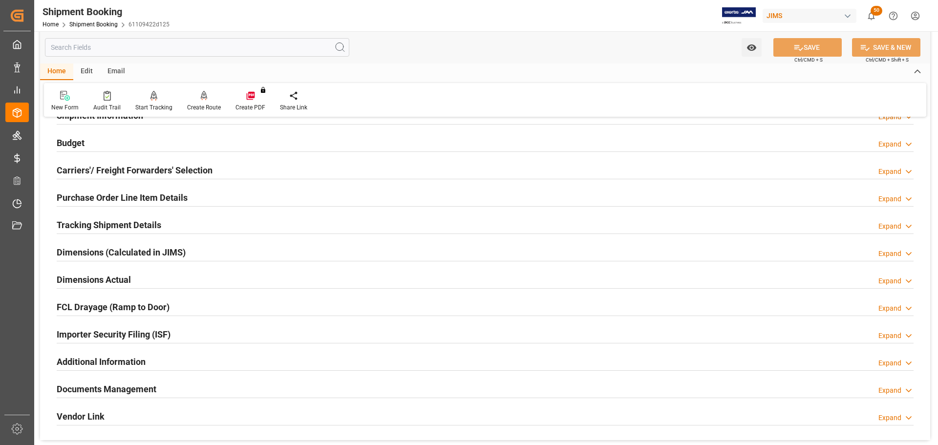
scroll to position [98, 0]
click at [119, 194] on h2 "Purchase Order Line Item Details" at bounding box center [122, 196] width 131 height 13
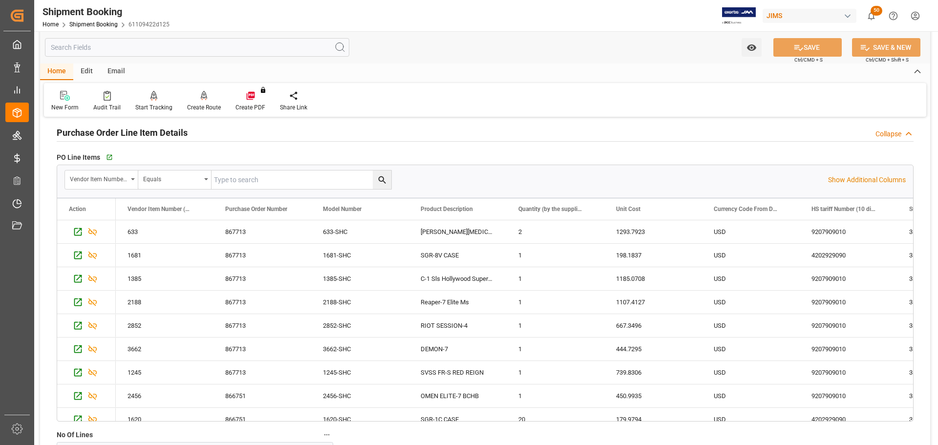
scroll to position [147, 0]
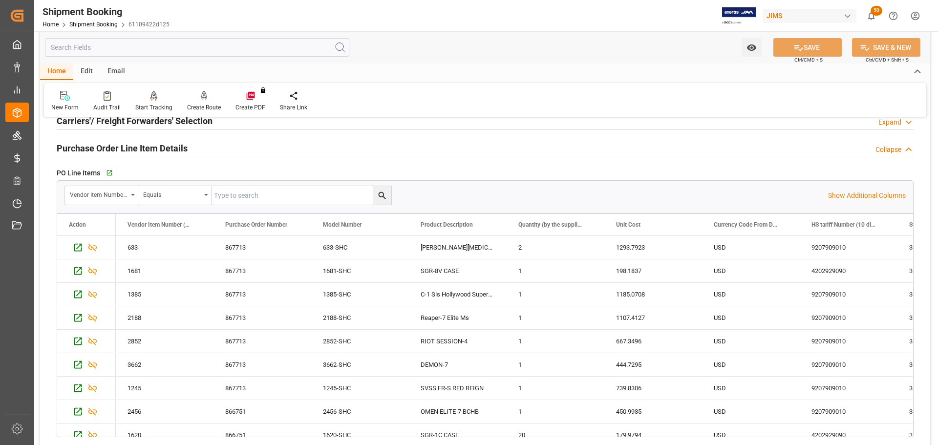
click at [126, 146] on h2 "Purchase Order Line Item Details" at bounding box center [122, 148] width 131 height 13
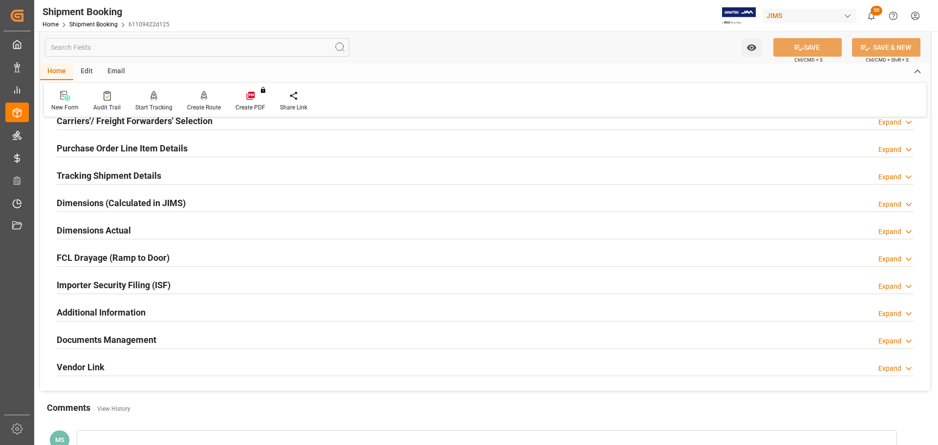
click at [124, 176] on h2 "Tracking Shipment Details" at bounding box center [109, 175] width 105 height 13
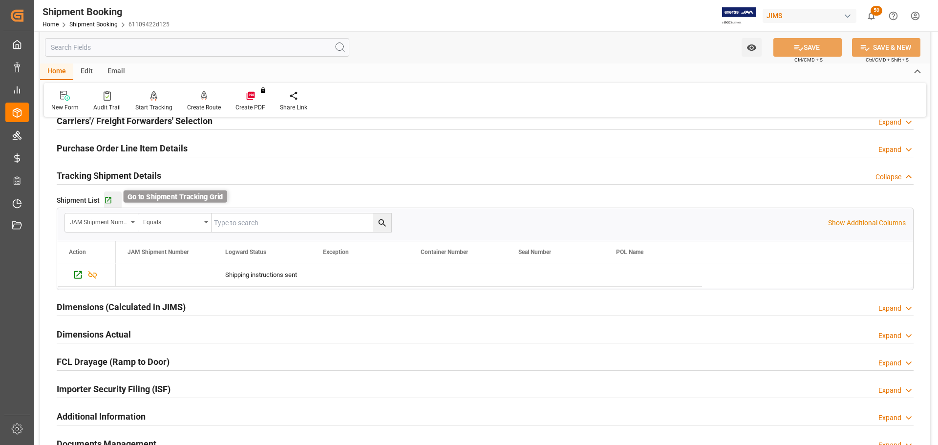
click at [110, 201] on icon "button" at bounding box center [108, 200] width 6 height 6
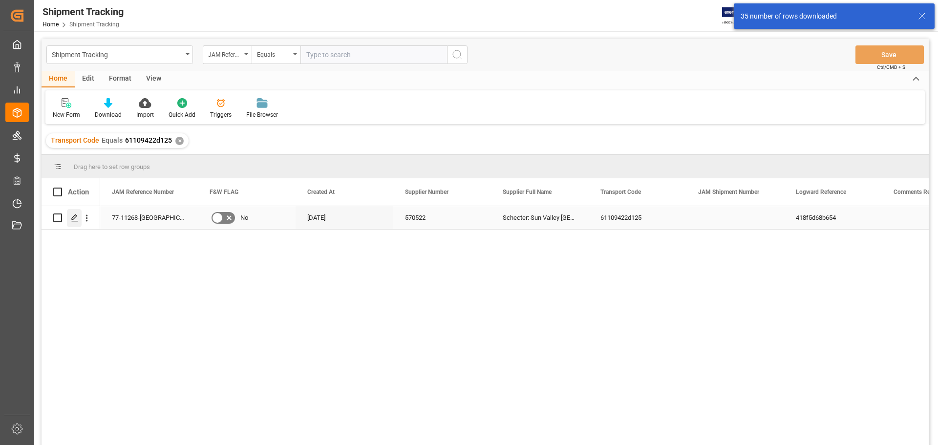
click at [76, 217] on polygon "Press SPACE to select this row." at bounding box center [74, 217] width 5 height 5
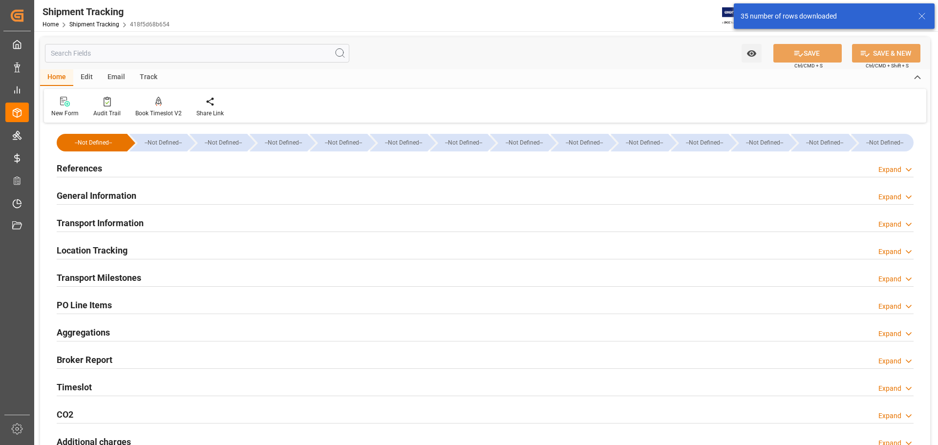
click at [92, 161] on div "References" at bounding box center [79, 167] width 45 height 19
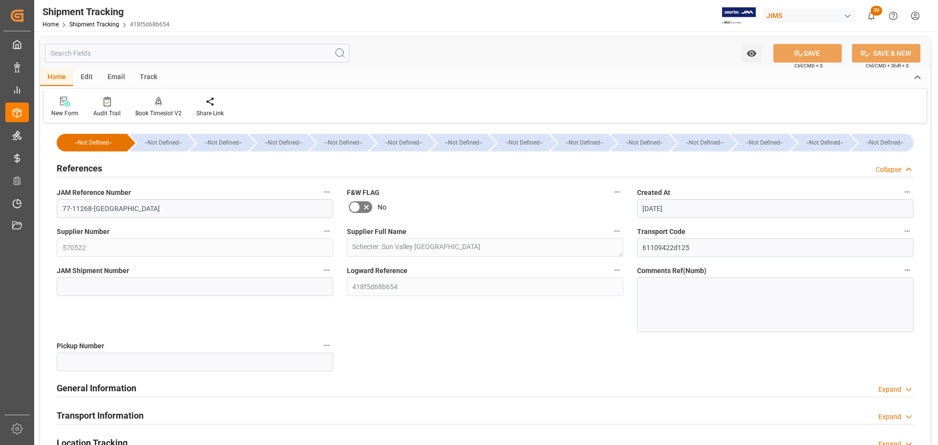
click at [107, 167] on div "References Collapse" at bounding box center [485, 167] width 857 height 19
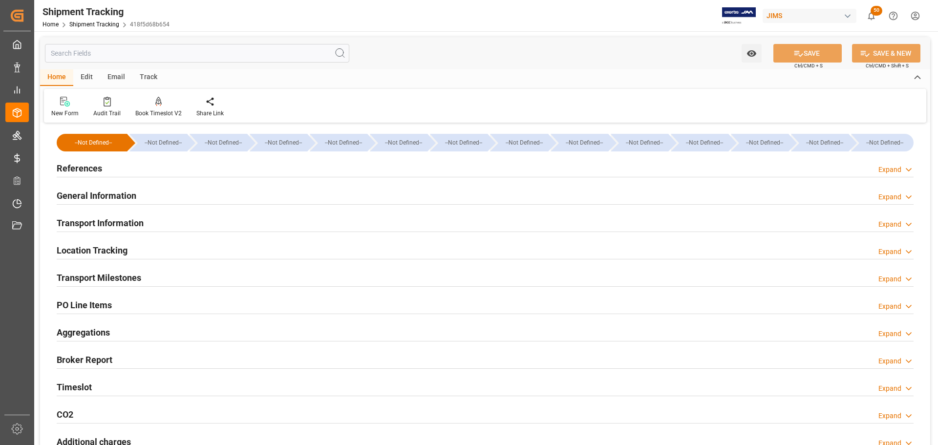
click at [107, 196] on h2 "General Information" at bounding box center [97, 195] width 80 height 13
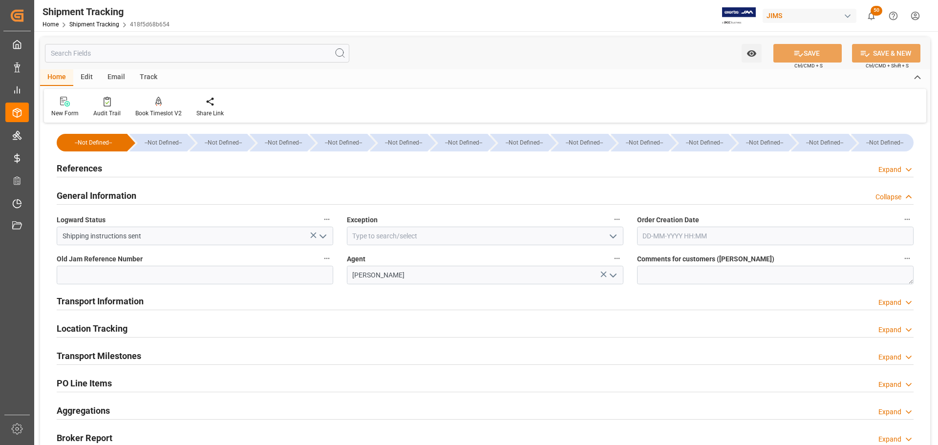
click at [107, 196] on h2 "General Information" at bounding box center [97, 195] width 80 height 13
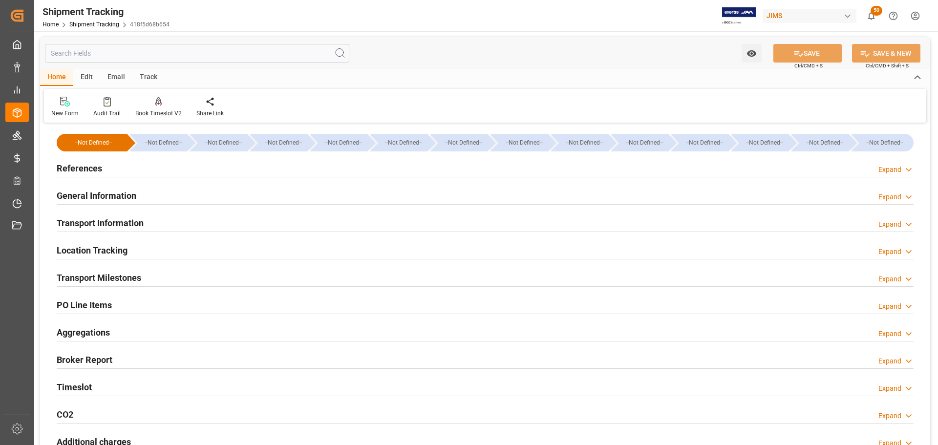
click at [107, 217] on h2 "Transport Information" at bounding box center [100, 222] width 87 height 13
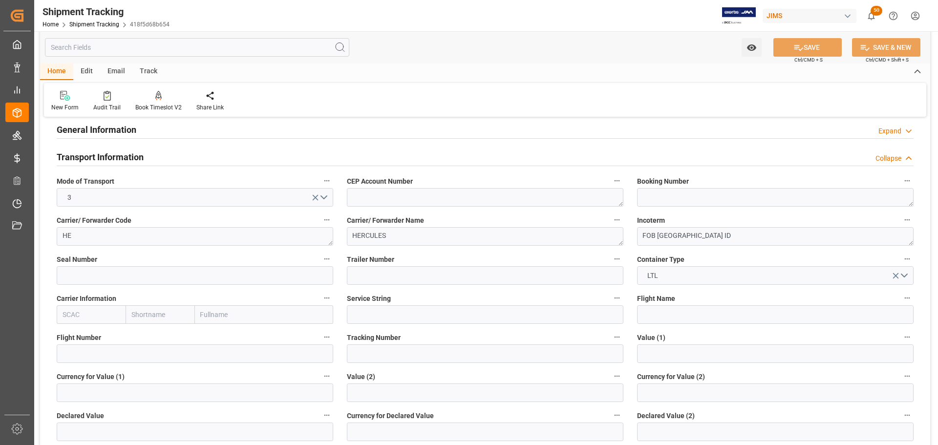
scroll to position [49, 0]
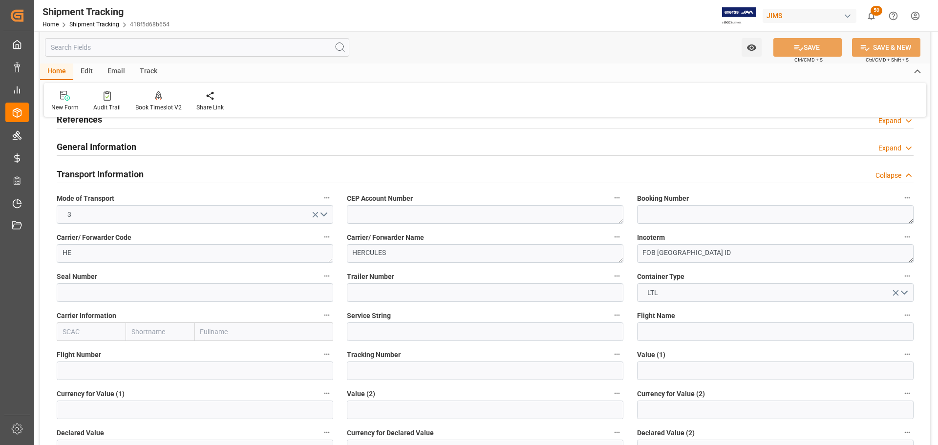
click at [119, 173] on h2 "Transport Information" at bounding box center [100, 174] width 87 height 13
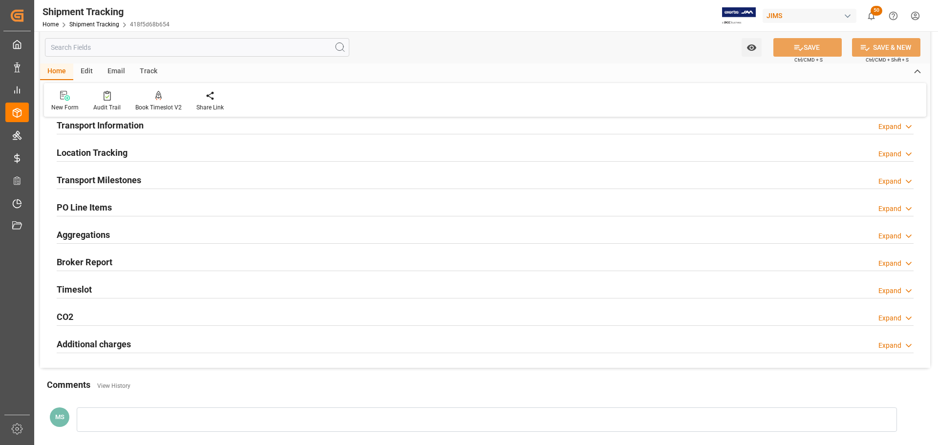
click at [119, 175] on h2 "Transport Milestones" at bounding box center [99, 179] width 84 height 13
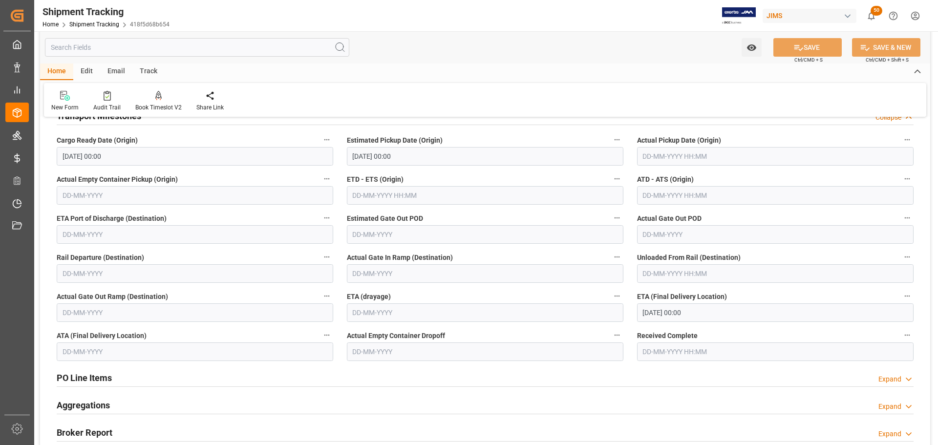
scroll to position [147, 0]
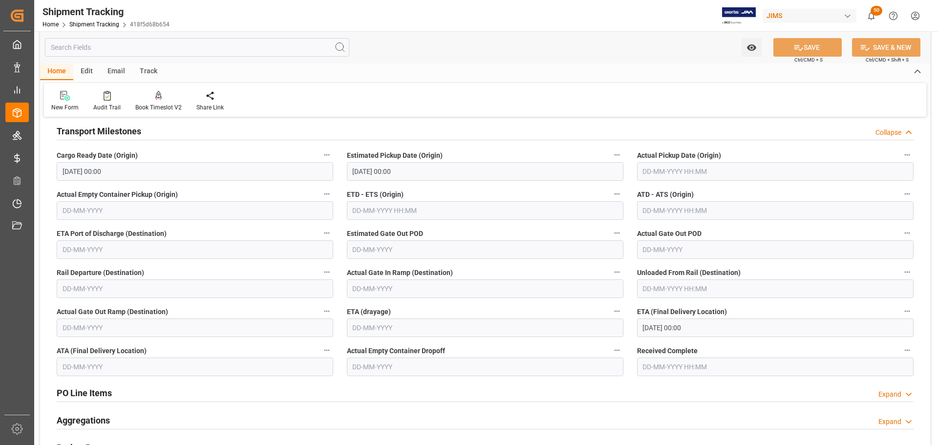
click at [690, 172] on input "text" at bounding box center [775, 171] width 276 height 19
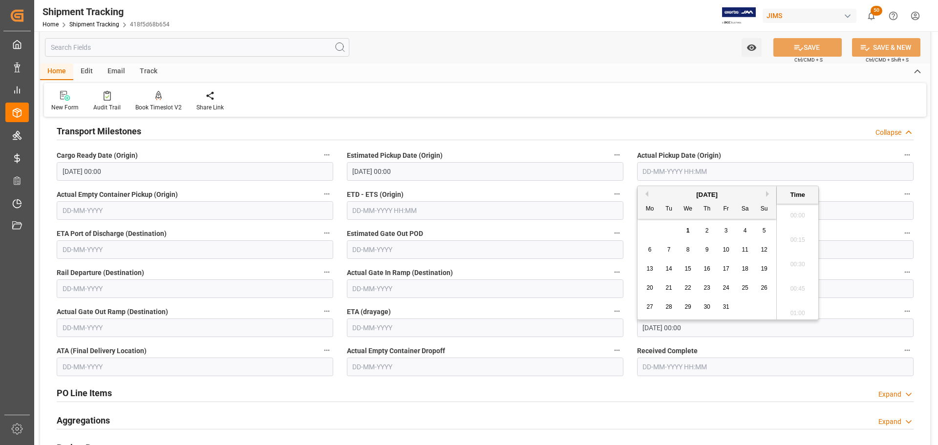
scroll to position [1469, 0]
click at [643, 192] on button "Previous Month" at bounding box center [645, 194] width 6 height 6
click at [655, 307] on div "29" at bounding box center [650, 307] width 12 height 12
type input "[DATE] 00:00"
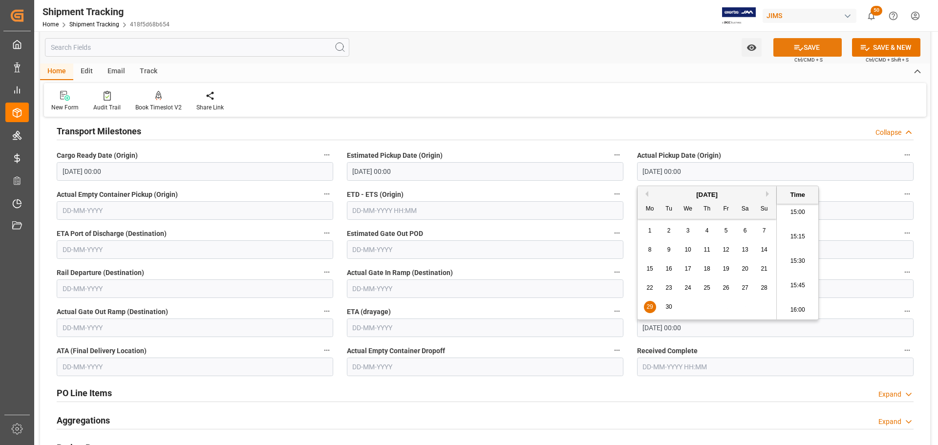
click at [785, 46] on button "SAVE" at bounding box center [807, 47] width 68 height 19
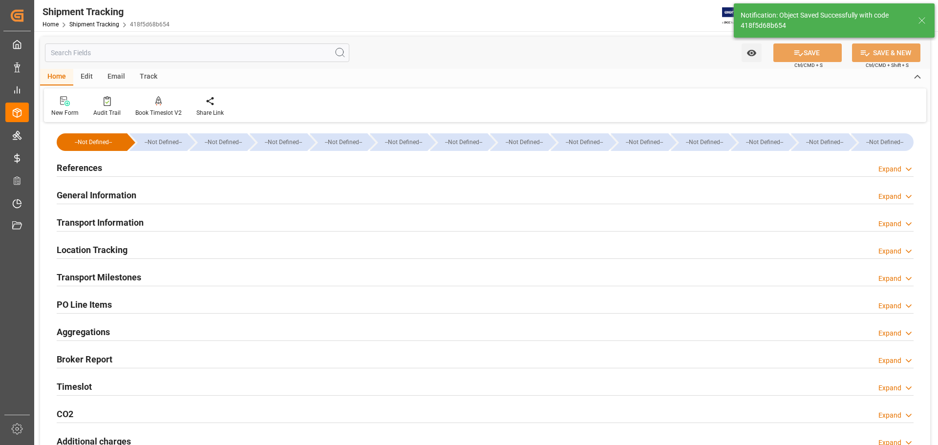
scroll to position [0, 0]
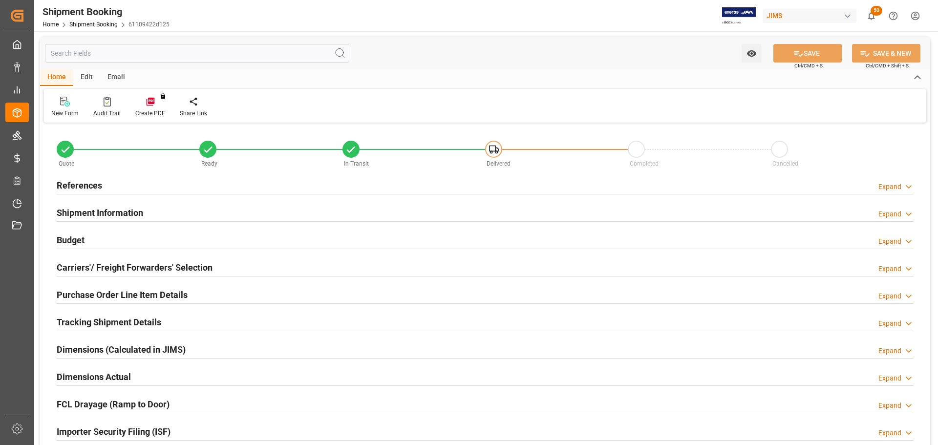
type input "1098"
type input "23"
type input "3"
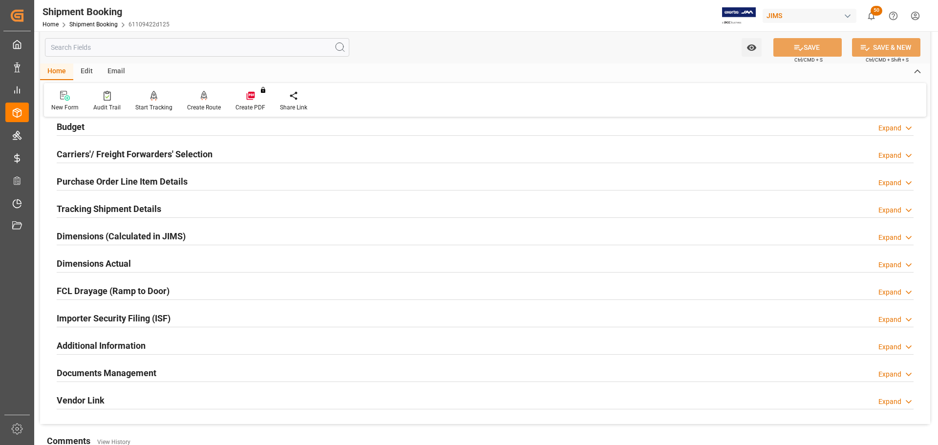
scroll to position [147, 0]
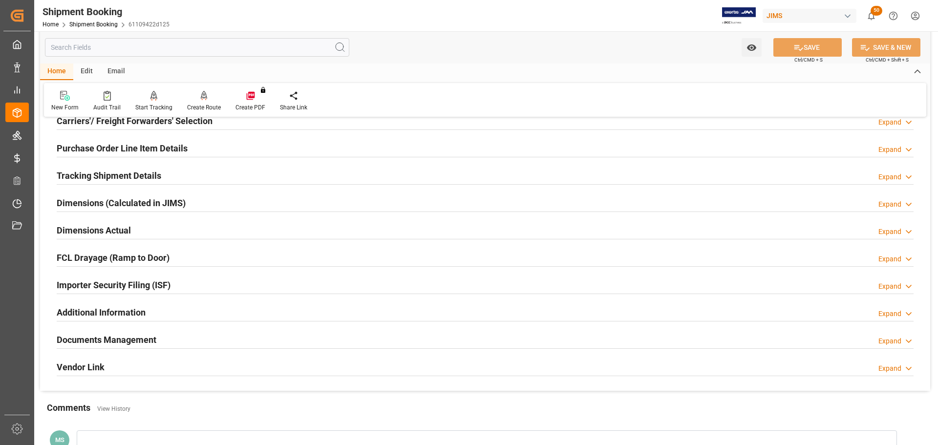
click at [115, 226] on h2 "Dimensions Actual" at bounding box center [94, 230] width 74 height 13
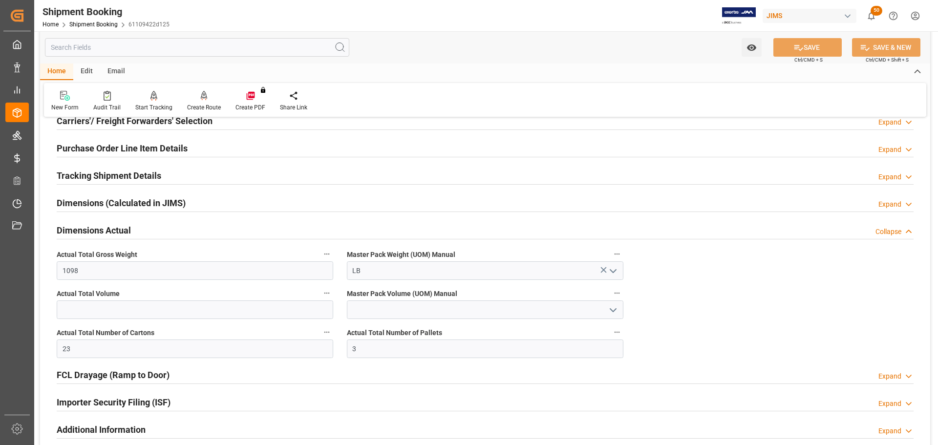
click at [122, 228] on h2 "Dimensions Actual" at bounding box center [94, 230] width 74 height 13
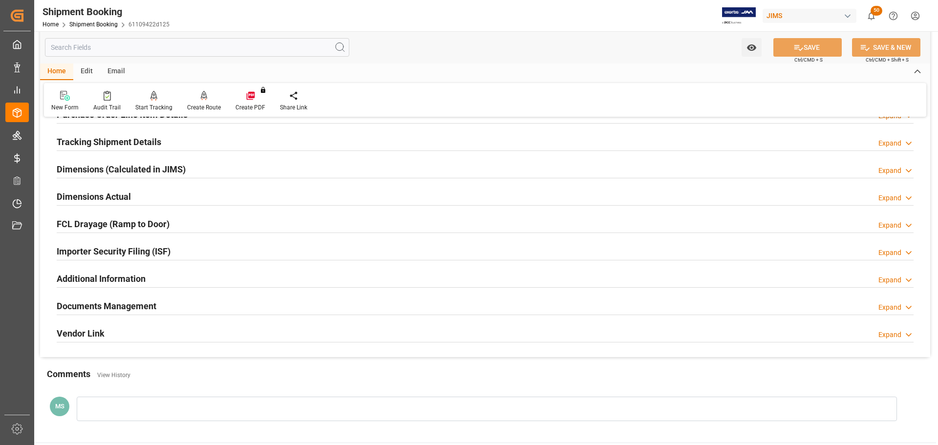
scroll to position [195, 0]
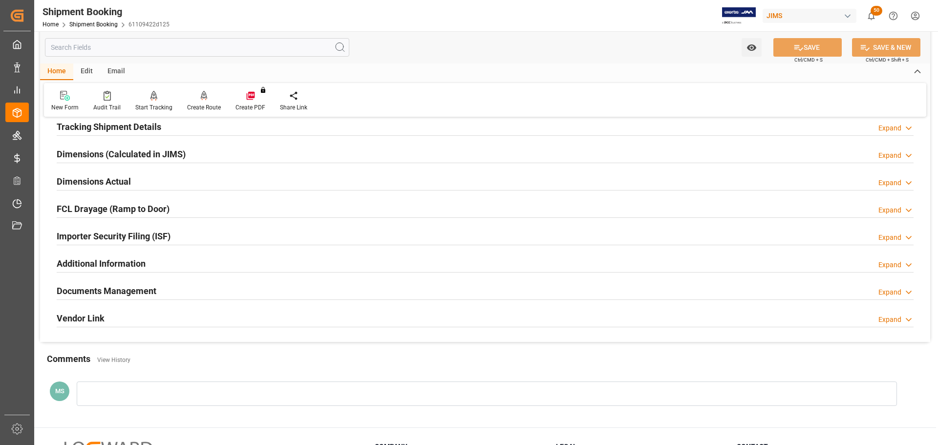
click at [122, 295] on h2 "Documents Management" at bounding box center [107, 290] width 100 height 13
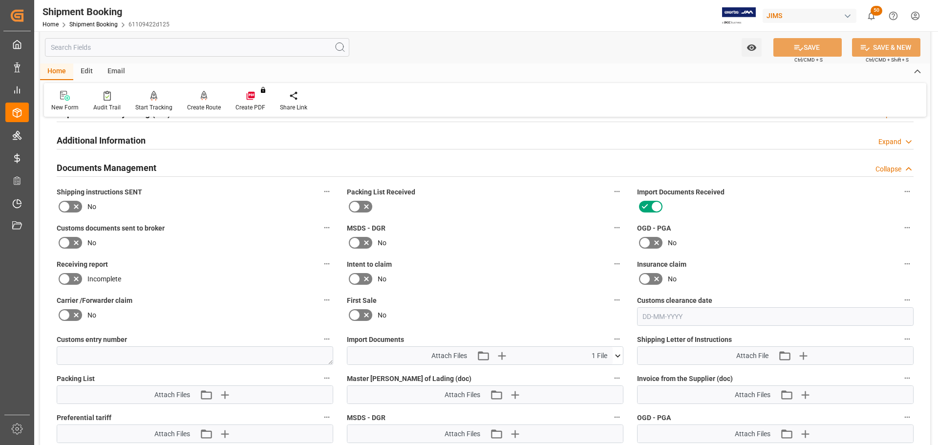
scroll to position [342, 0]
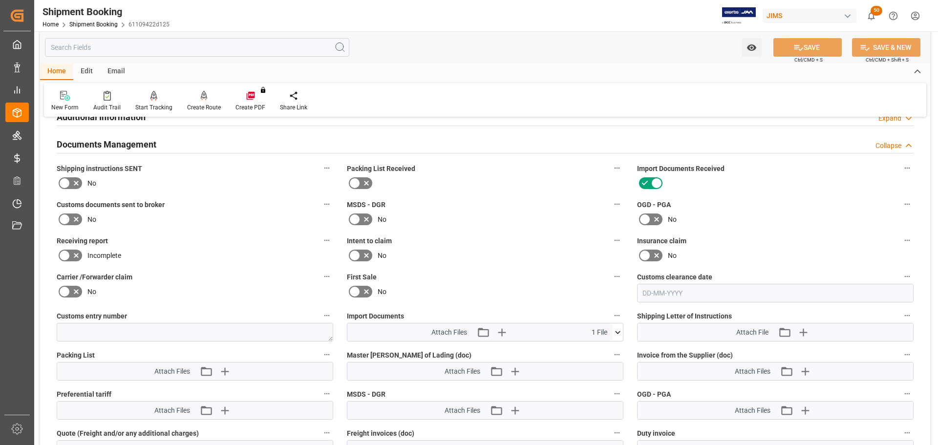
click at [75, 180] on icon at bounding box center [76, 183] width 12 height 12
click at [0, 0] on input "checkbox" at bounding box center [0, 0] width 0 height 0
click at [75, 222] on icon at bounding box center [76, 219] width 12 height 12
click at [0, 0] on input "checkbox" at bounding box center [0, 0] width 0 height 0
click at [820, 51] on button "SAVE" at bounding box center [807, 47] width 68 height 19
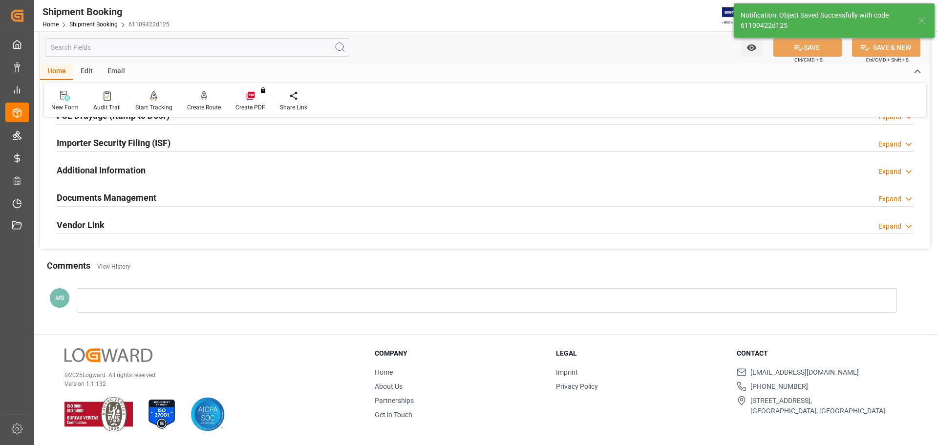
scroll to position [288, 0]
click at [341, 195] on div "Documents Management Expand" at bounding box center [485, 197] width 857 height 19
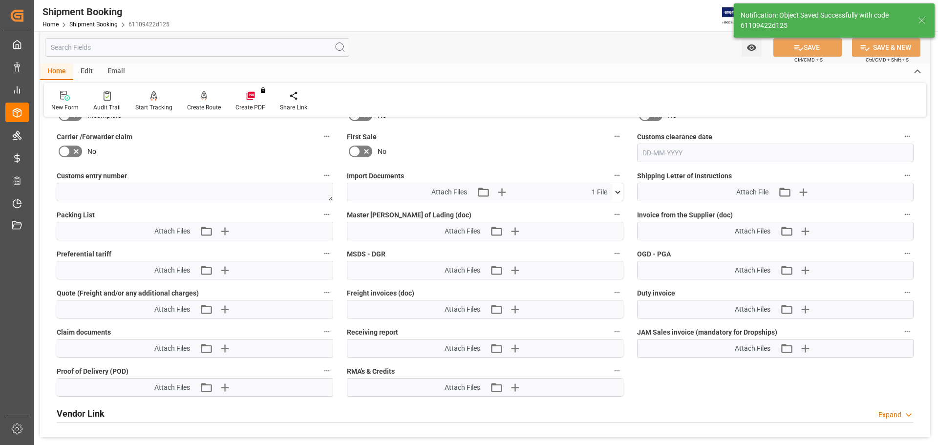
scroll to position [488, 0]
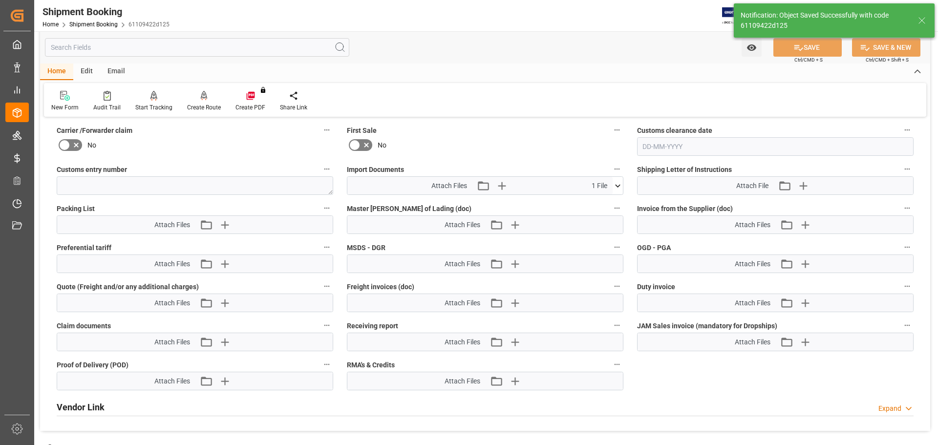
click at [615, 188] on icon at bounding box center [617, 186] width 10 height 10
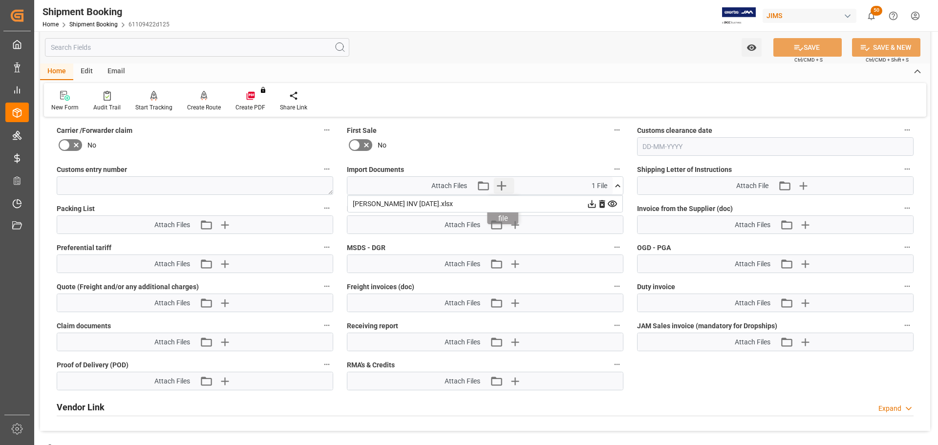
click at [502, 183] on icon "button" at bounding box center [501, 185] width 9 height 9
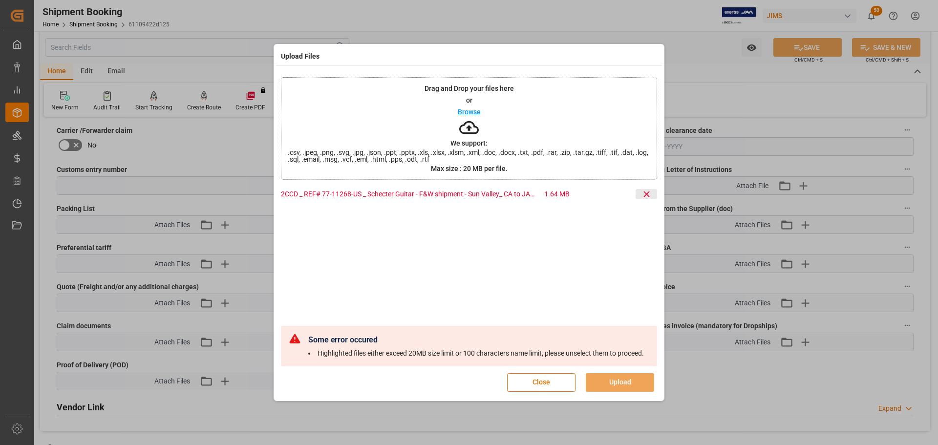
click at [645, 196] on icon at bounding box center [646, 194] width 6 height 6
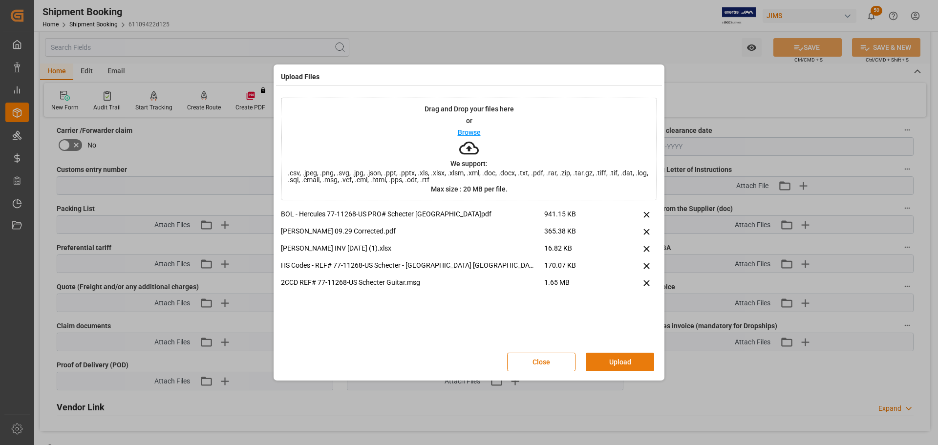
click at [630, 357] on button "Upload" at bounding box center [620, 362] width 68 height 19
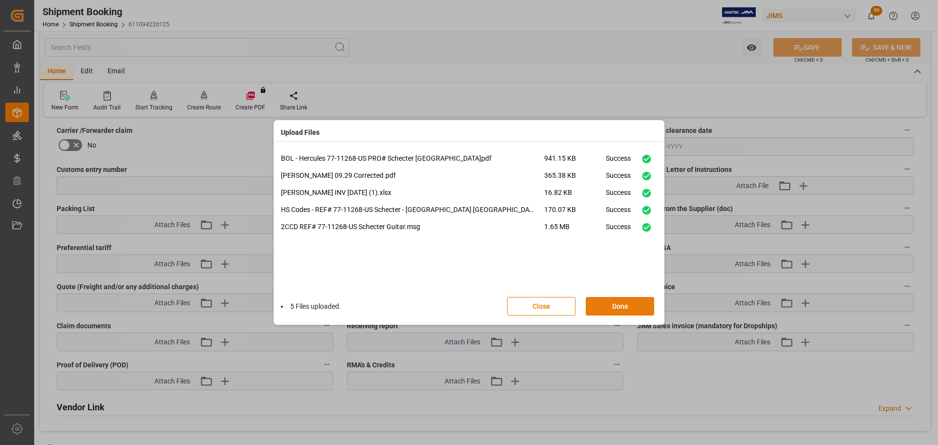
click at [621, 300] on button "Done" at bounding box center [620, 306] width 68 height 19
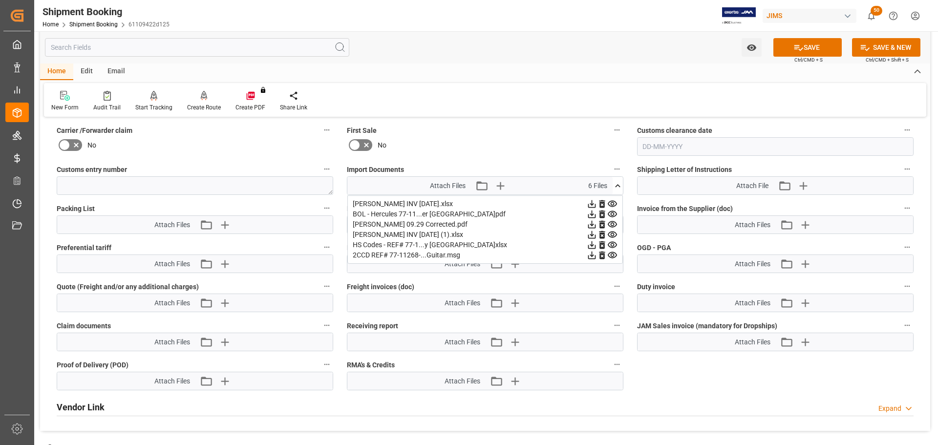
click at [616, 184] on icon at bounding box center [617, 186] width 10 height 10
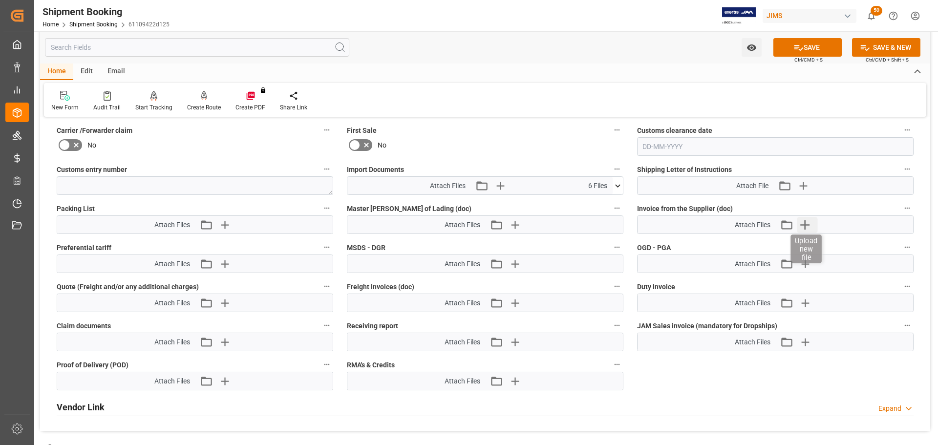
click at [808, 228] on icon "button" at bounding box center [805, 225] width 16 height 16
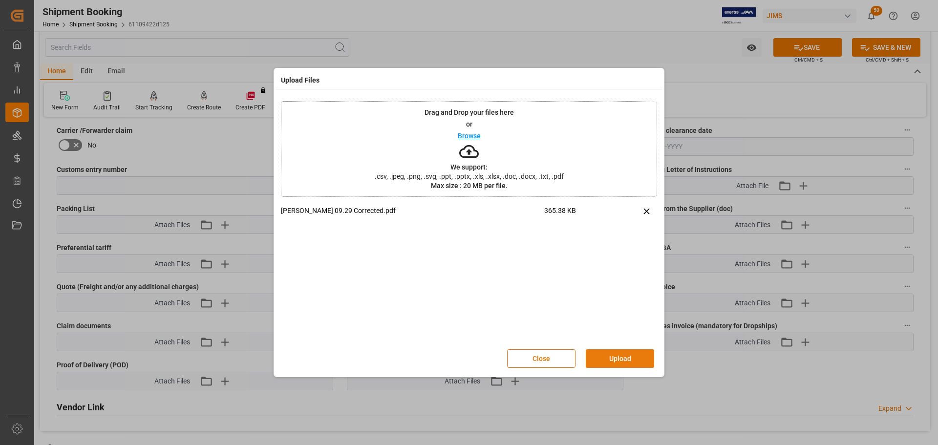
click at [632, 362] on button "Upload" at bounding box center [620, 358] width 68 height 19
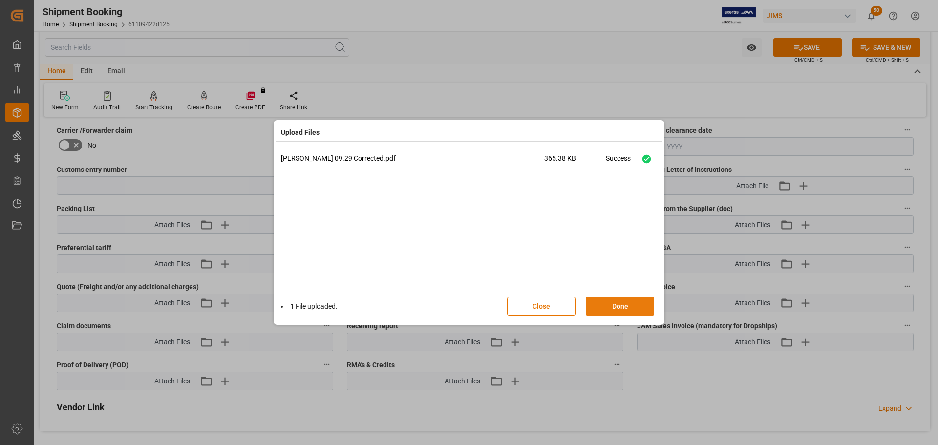
click at [627, 305] on button "Done" at bounding box center [620, 306] width 68 height 19
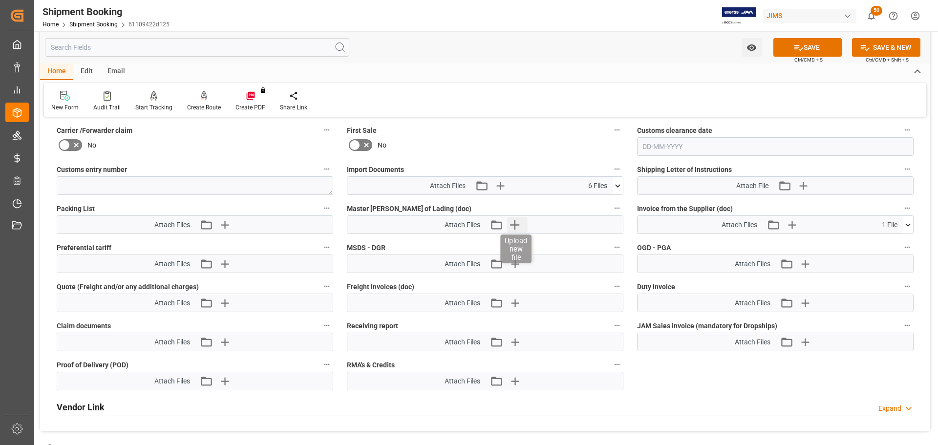
click at [510, 222] on icon "button" at bounding box center [514, 225] width 16 height 16
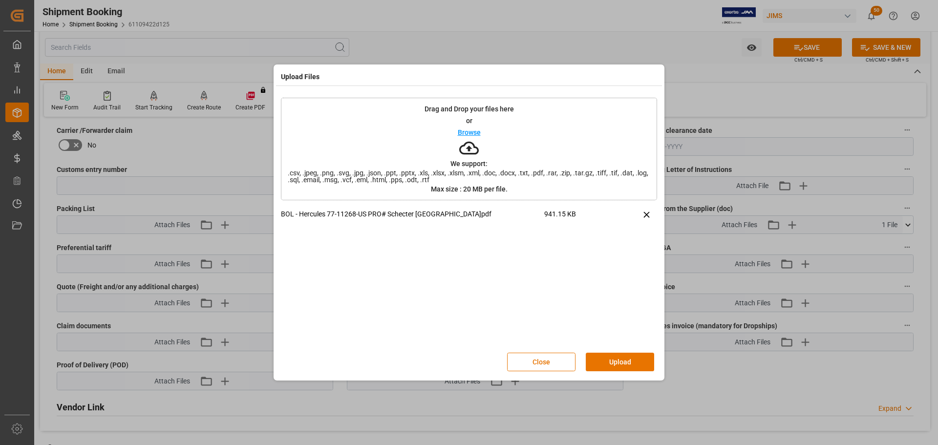
click at [621, 351] on div "Close Upload" at bounding box center [469, 362] width 376 height 32
click at [622, 361] on button "Upload" at bounding box center [620, 362] width 68 height 19
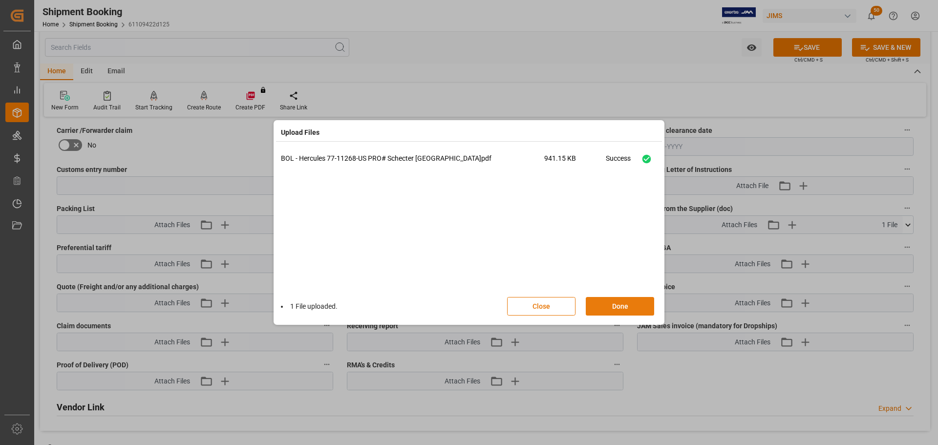
click at [631, 304] on button "Done" at bounding box center [620, 306] width 68 height 19
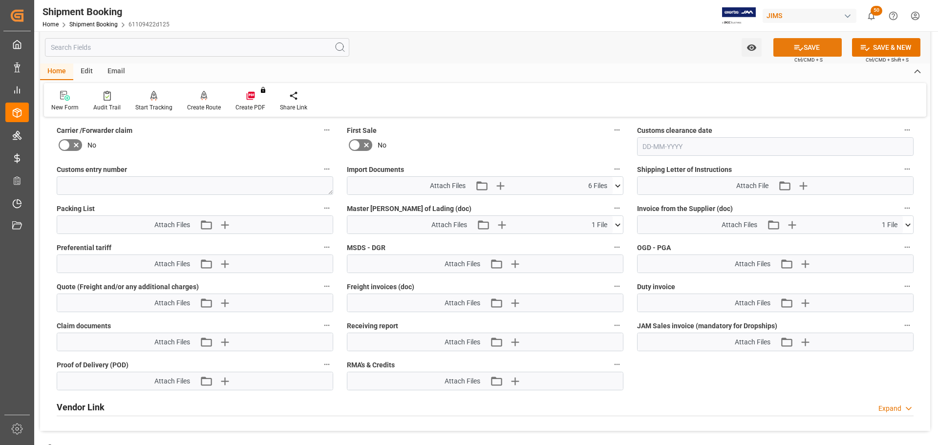
click at [814, 42] on button "SAVE" at bounding box center [807, 47] width 68 height 19
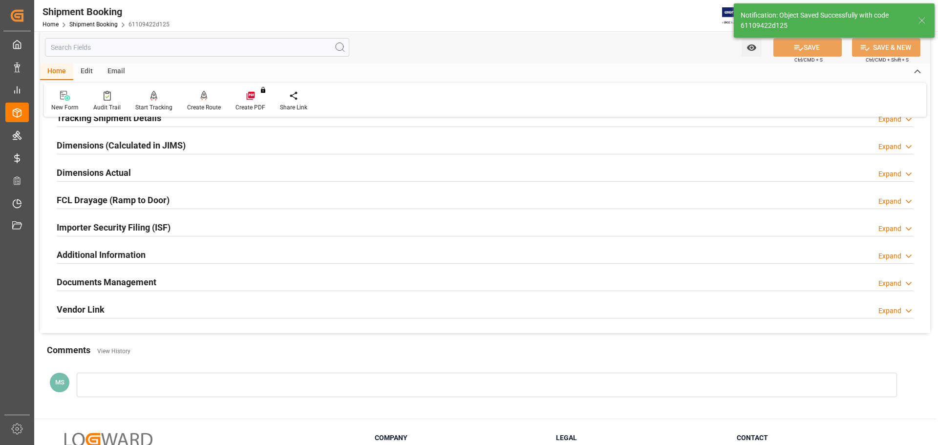
click at [172, 280] on div "Documents Management Expand" at bounding box center [485, 281] width 857 height 19
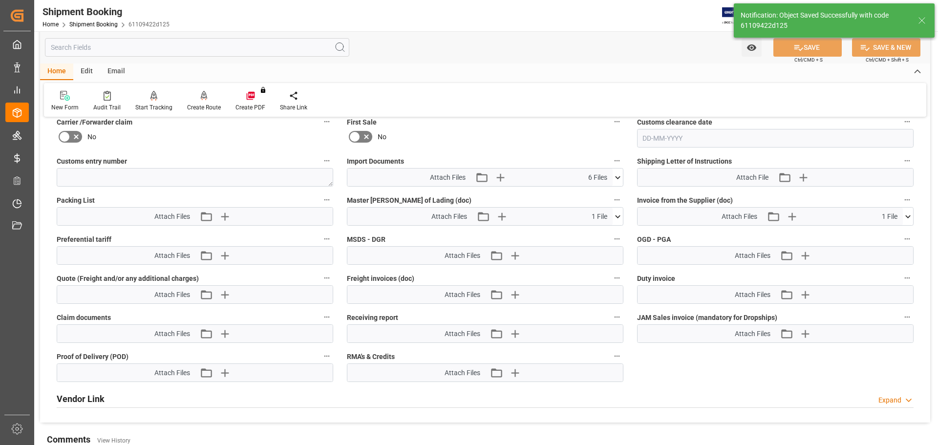
scroll to position [497, 0]
click at [616, 175] on icon at bounding box center [617, 177] width 10 height 10
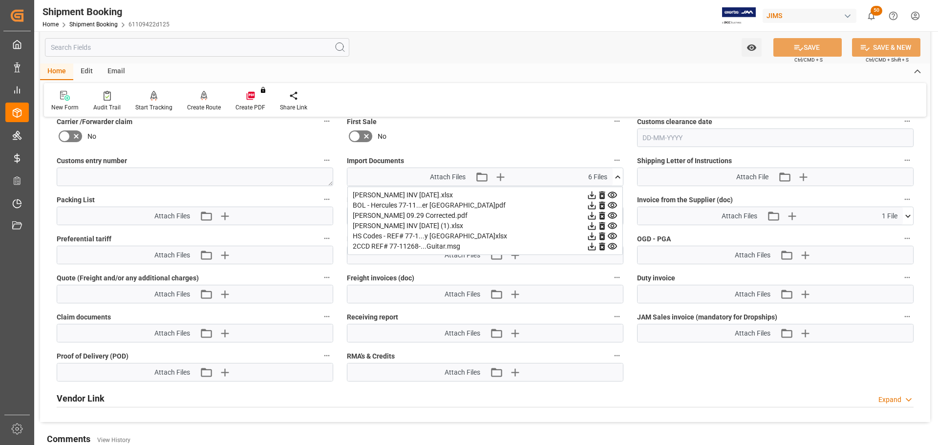
click at [616, 175] on icon at bounding box center [617, 177] width 10 height 10
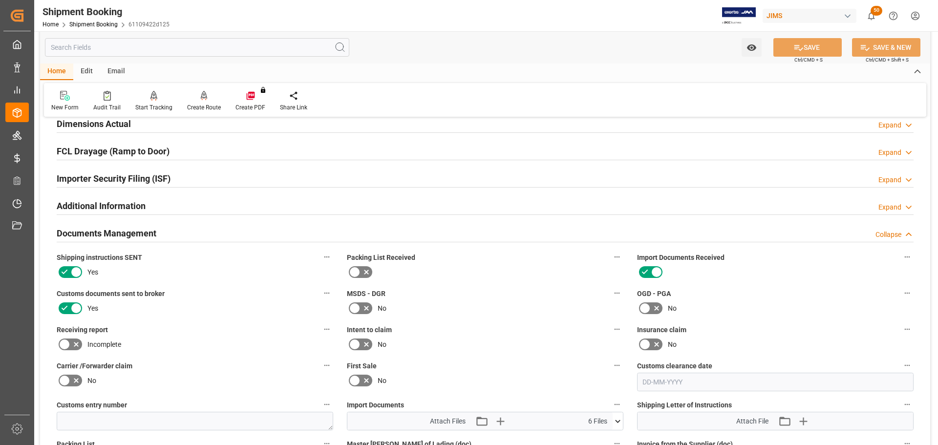
click at [165, 232] on div "Documents Management Collapse" at bounding box center [485, 232] width 857 height 19
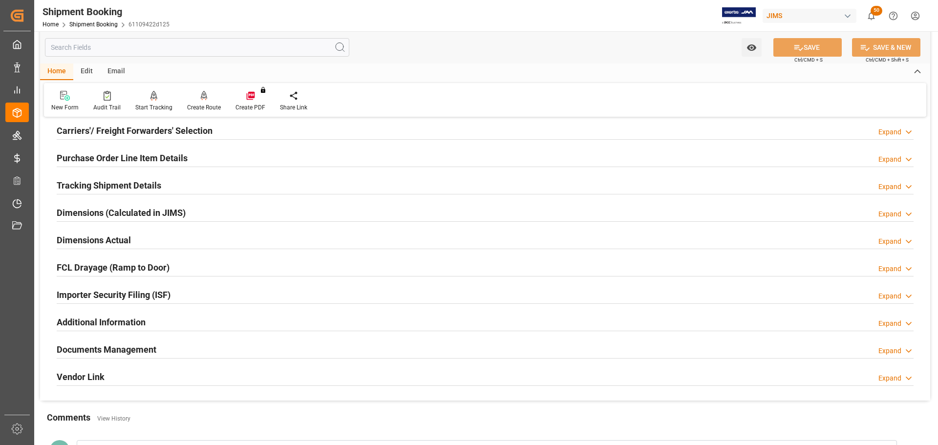
scroll to position [147, 0]
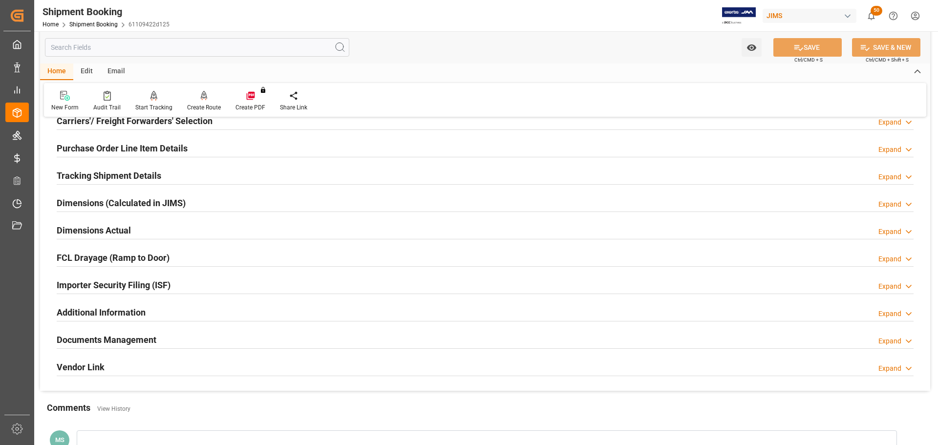
click at [162, 228] on div "Dimensions Actual Expand" at bounding box center [485, 229] width 857 height 19
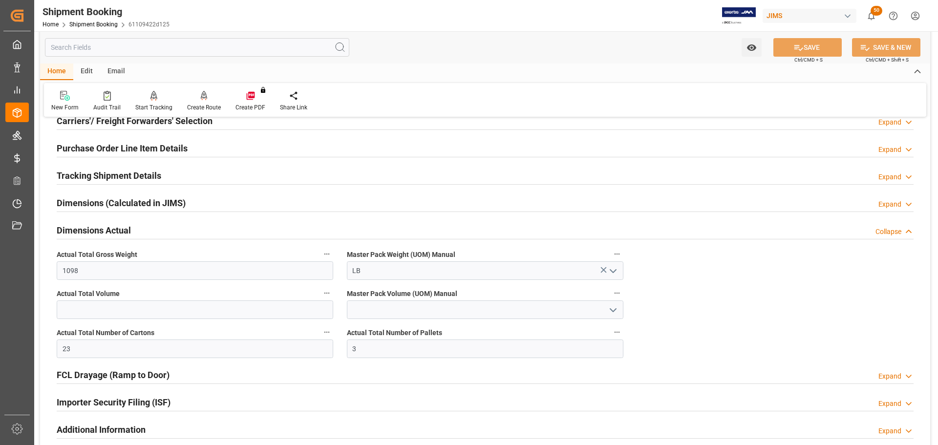
click at [113, 226] on h2 "Dimensions Actual" at bounding box center [94, 230] width 74 height 13
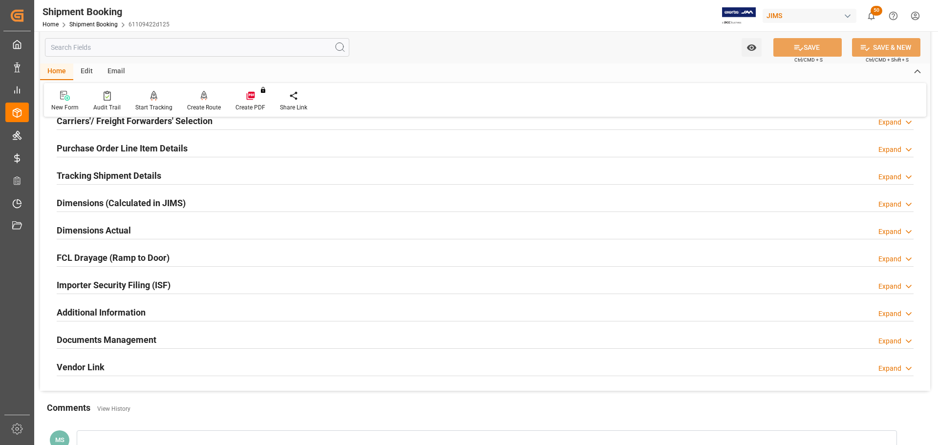
click at [129, 173] on h2 "Tracking Shipment Details" at bounding box center [109, 175] width 105 height 13
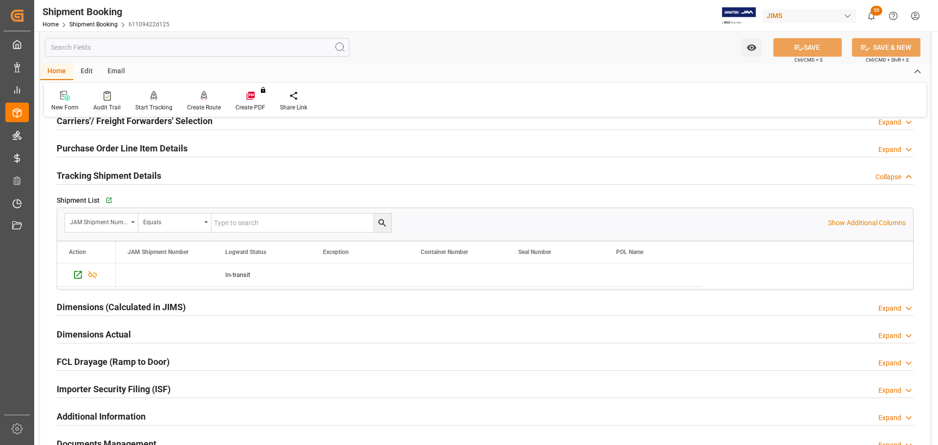
click at [129, 173] on h2 "Tracking Shipment Details" at bounding box center [109, 175] width 105 height 13
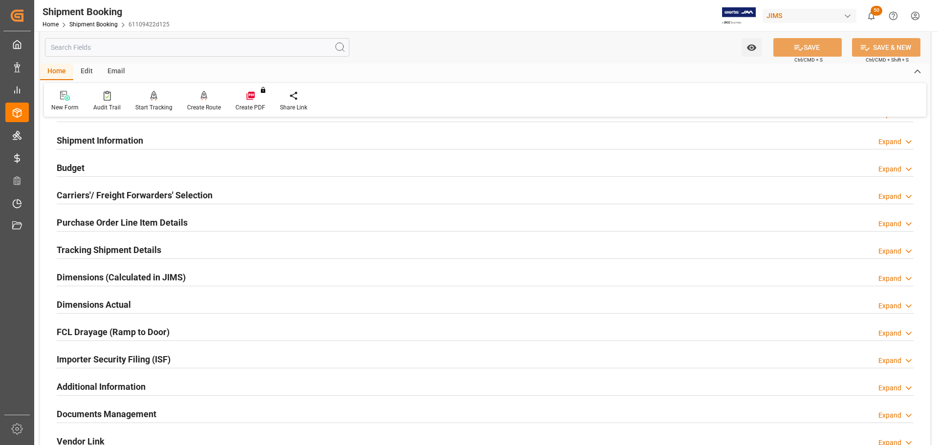
scroll to position [0, 0]
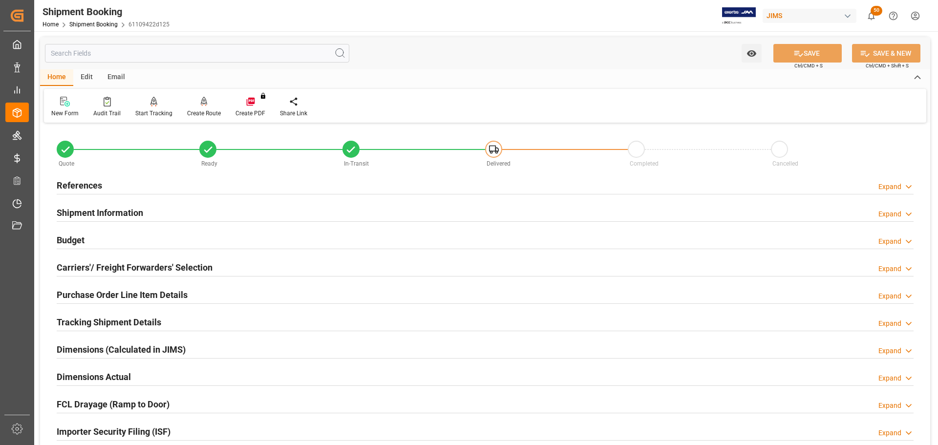
click at [102, 242] on div "Budget Expand" at bounding box center [485, 239] width 857 height 19
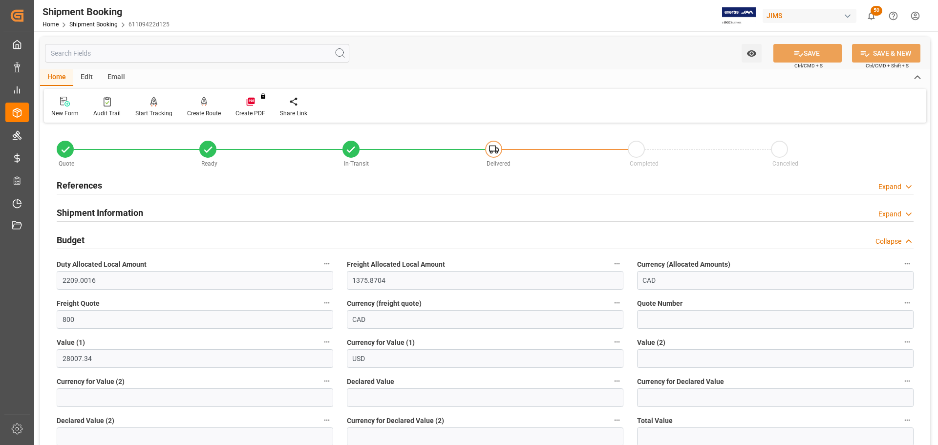
click at [90, 238] on div "Budget Collapse" at bounding box center [485, 239] width 857 height 19
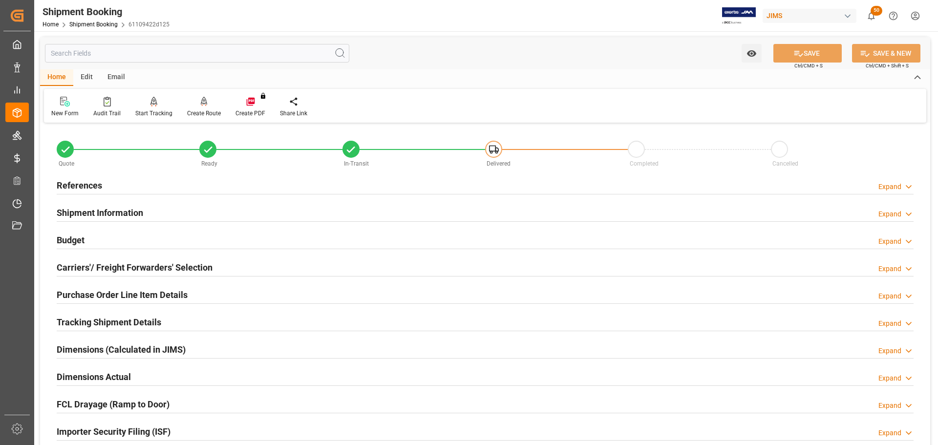
click at [148, 229] on div "Budget Expand" at bounding box center [485, 240] width 870 height 27
click at [138, 238] on div "Budget Expand" at bounding box center [485, 239] width 857 height 19
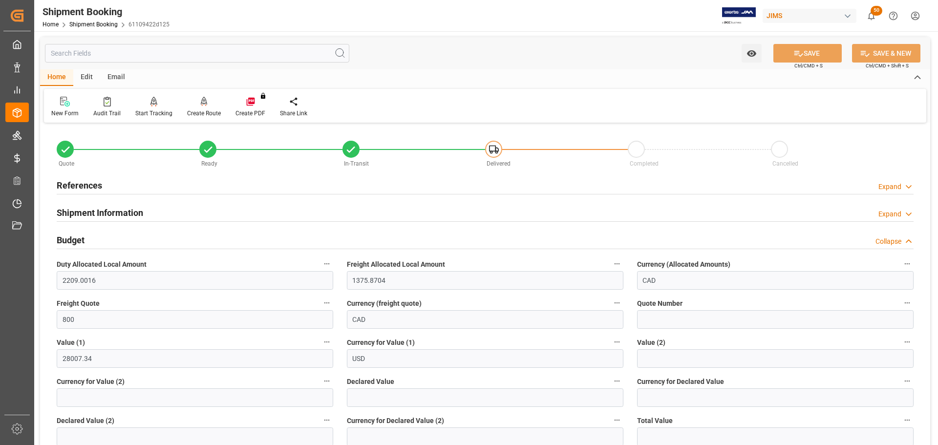
click at [102, 239] on div "Budget Collapse" at bounding box center [485, 239] width 857 height 19
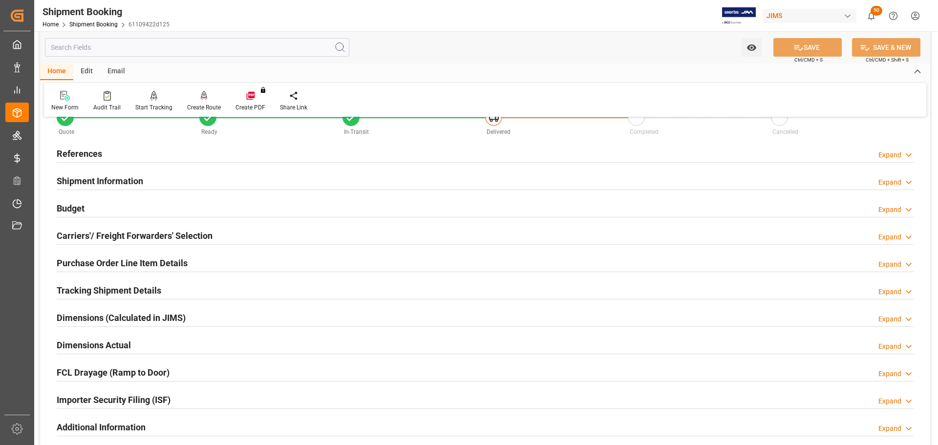
scroll to position [49, 0]
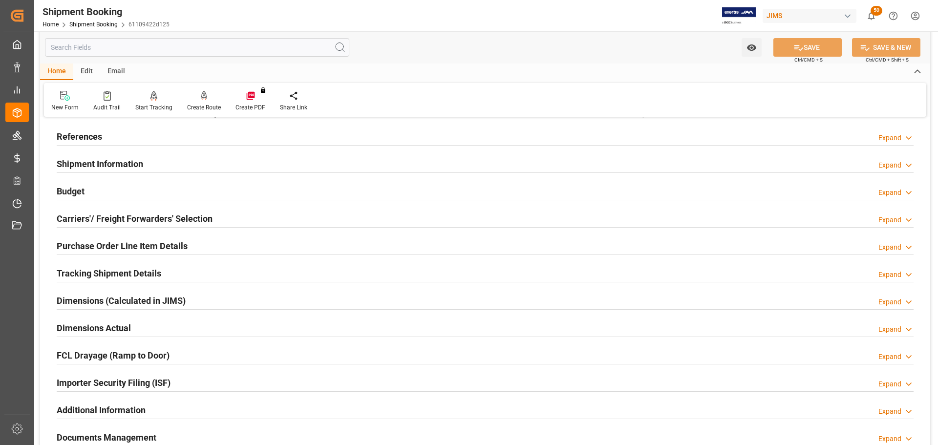
click at [123, 192] on div "Budget Expand" at bounding box center [485, 190] width 857 height 19
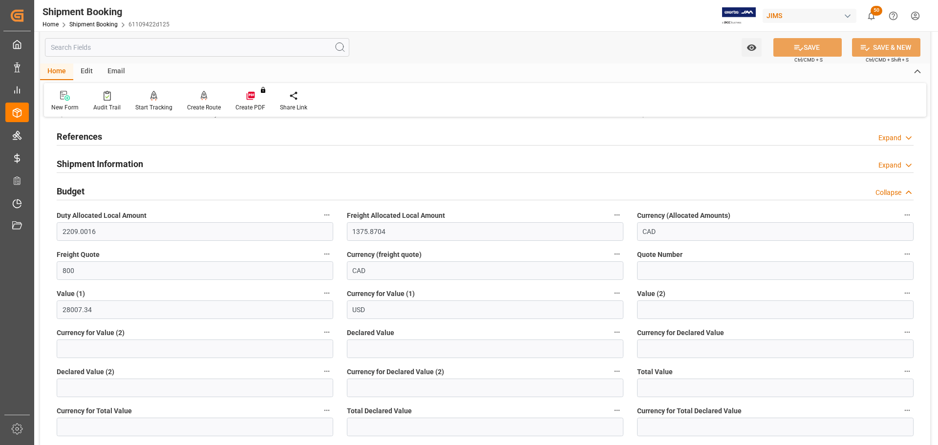
click at [105, 192] on div "Budget Collapse" at bounding box center [485, 190] width 857 height 19
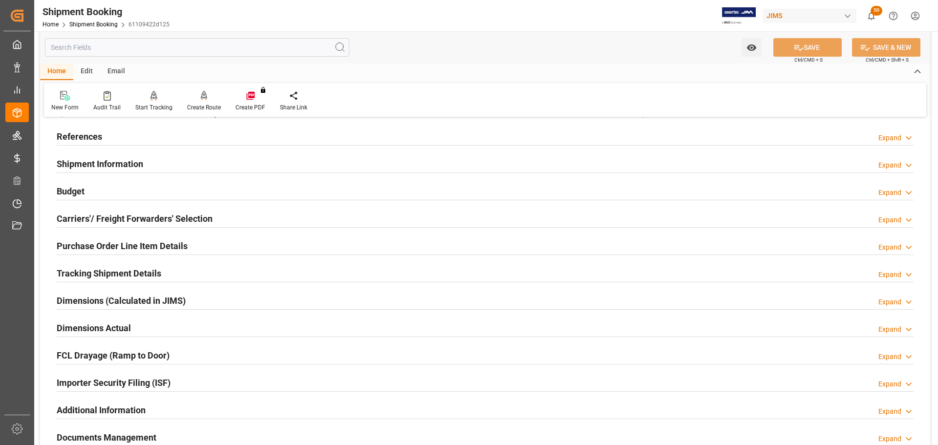
scroll to position [0, 0]
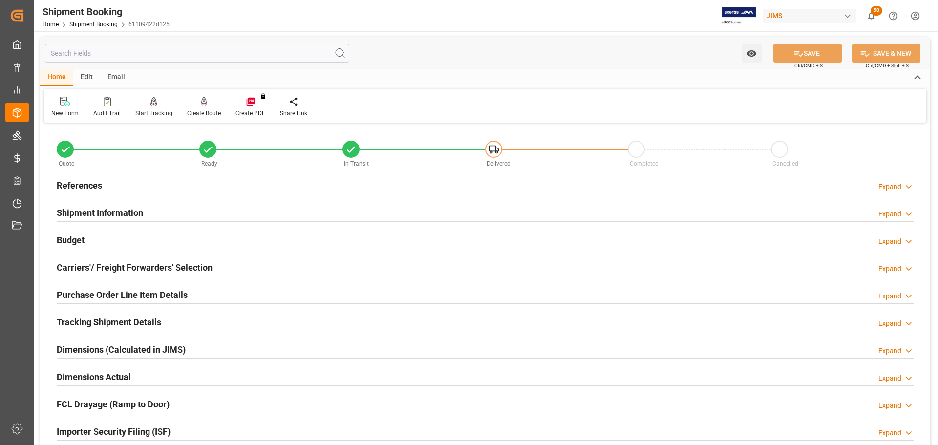
click at [109, 181] on div "References Expand" at bounding box center [485, 184] width 857 height 19
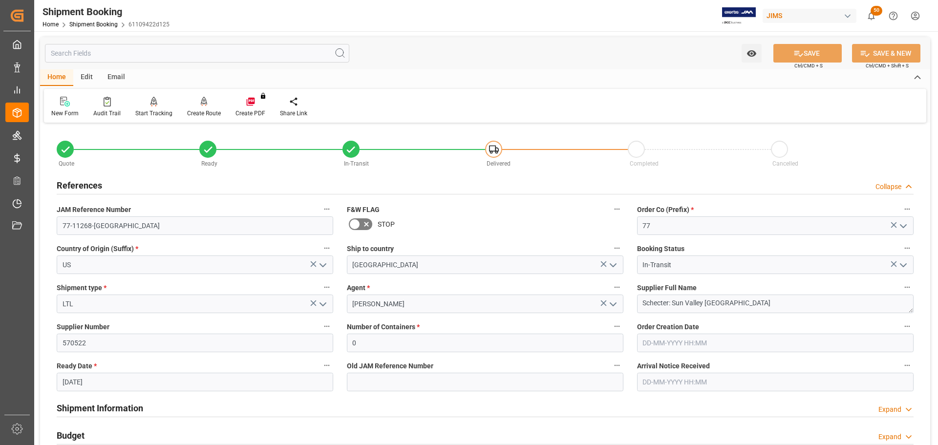
click at [92, 182] on h2 "References" at bounding box center [79, 185] width 45 height 13
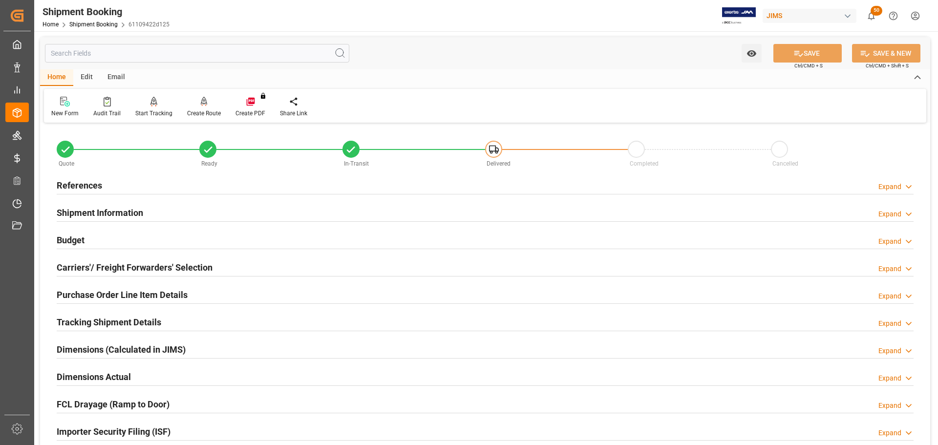
click at [157, 182] on div "References Expand" at bounding box center [485, 184] width 857 height 19
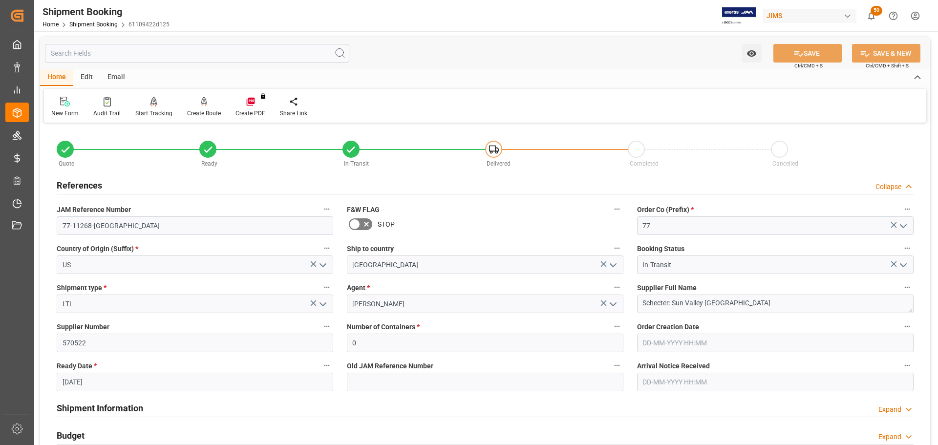
click at [157, 184] on div "References Collapse" at bounding box center [485, 184] width 857 height 19
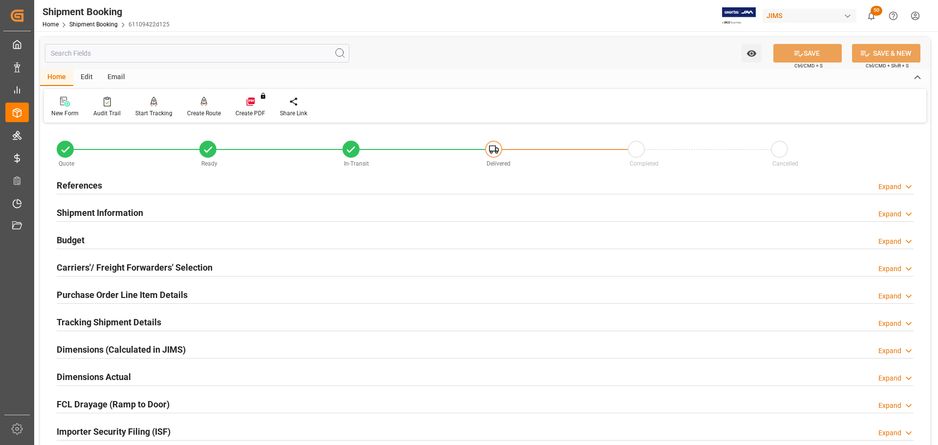
click at [157, 184] on div "References Expand" at bounding box center [485, 184] width 857 height 19
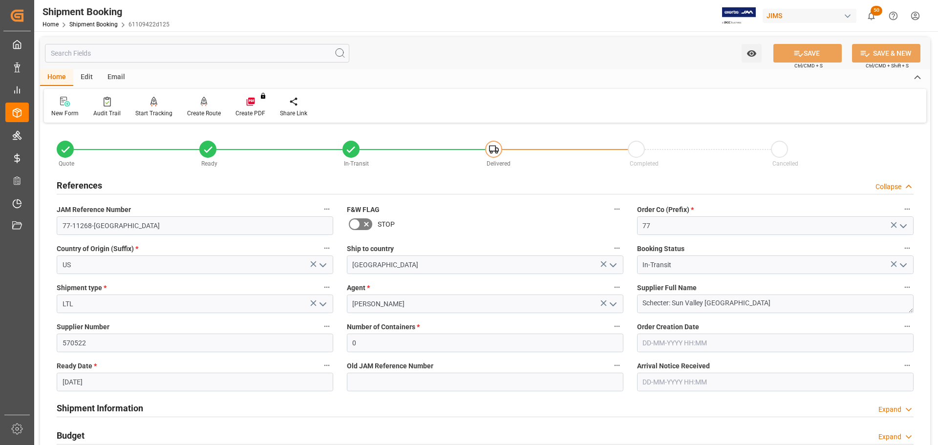
click at [157, 184] on div "References Collapse" at bounding box center [485, 184] width 857 height 19
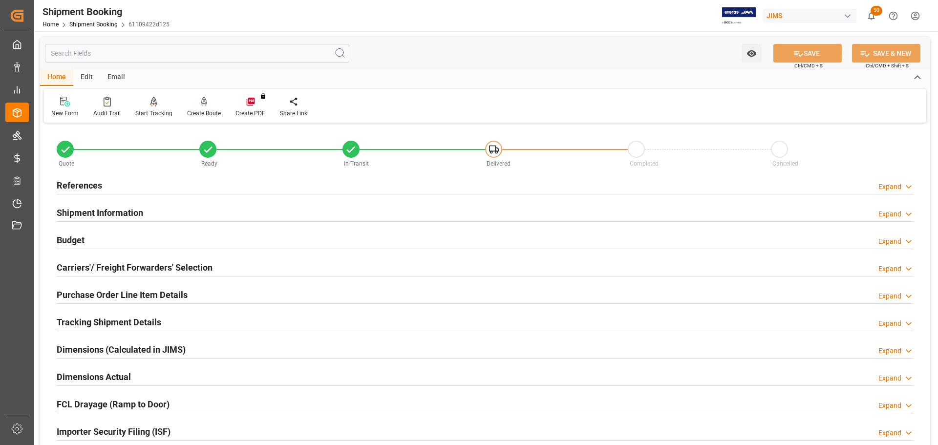
click at [157, 208] on div "Shipment Information Expand" at bounding box center [485, 212] width 857 height 19
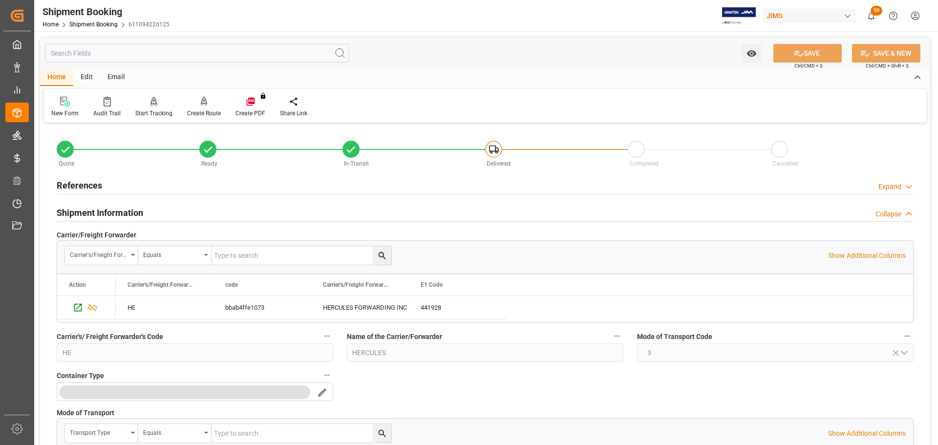
click at [157, 208] on div "Shipment Information Collapse" at bounding box center [485, 212] width 857 height 19
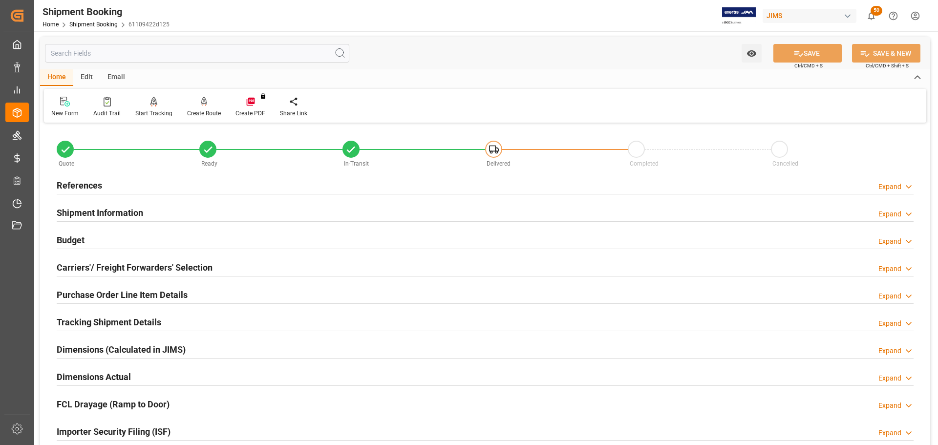
click at [156, 209] on div "Shipment Information Expand" at bounding box center [485, 212] width 857 height 19
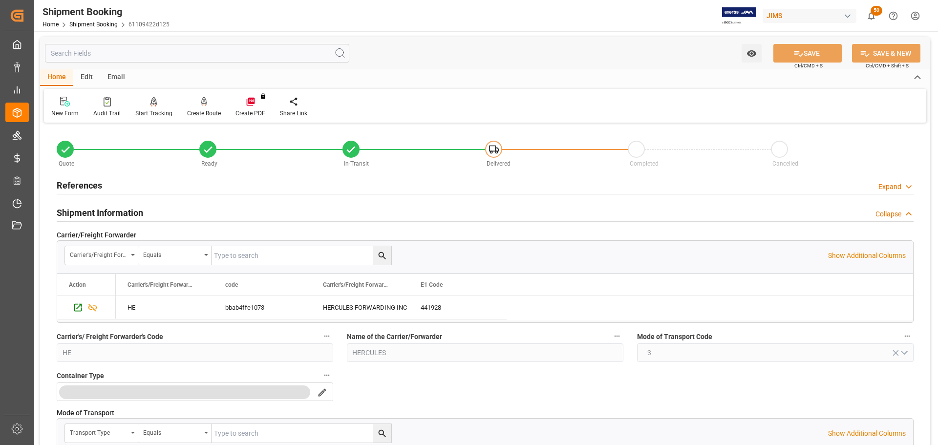
click at [165, 216] on div "Shipment Information Collapse" at bounding box center [485, 212] width 857 height 19
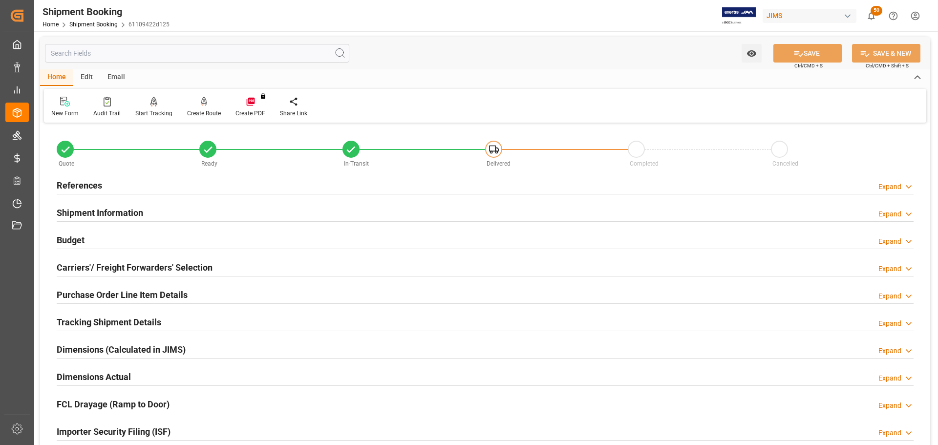
click at [163, 237] on div "Budget Expand" at bounding box center [485, 239] width 857 height 19
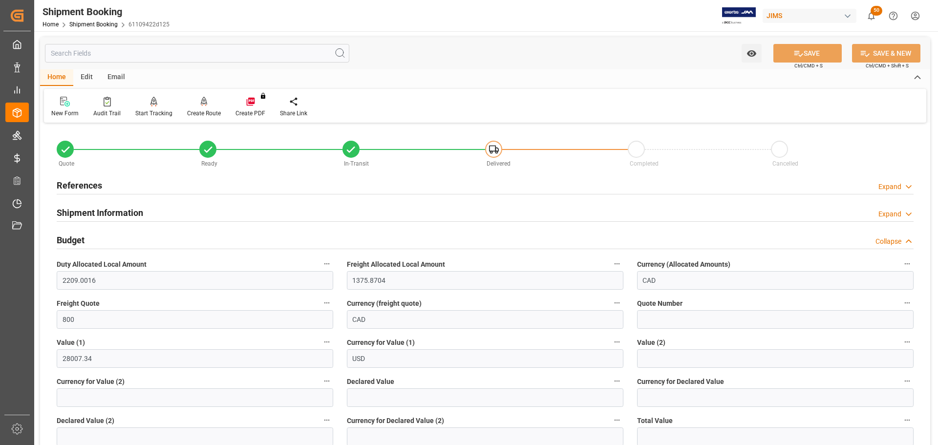
click at [163, 237] on div "Budget Collapse" at bounding box center [485, 239] width 857 height 19
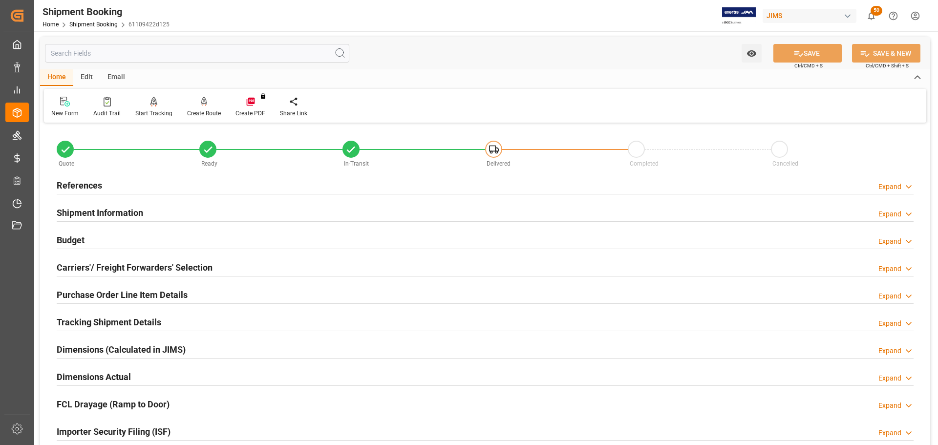
scroll to position [49, 0]
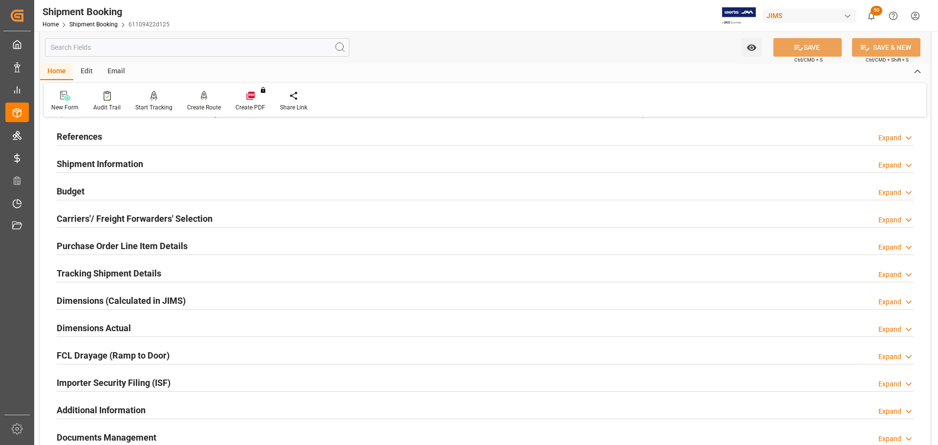
click at [163, 219] on h2 "Carriers'/ Freight Forwarders' Selection" at bounding box center [135, 218] width 156 height 13
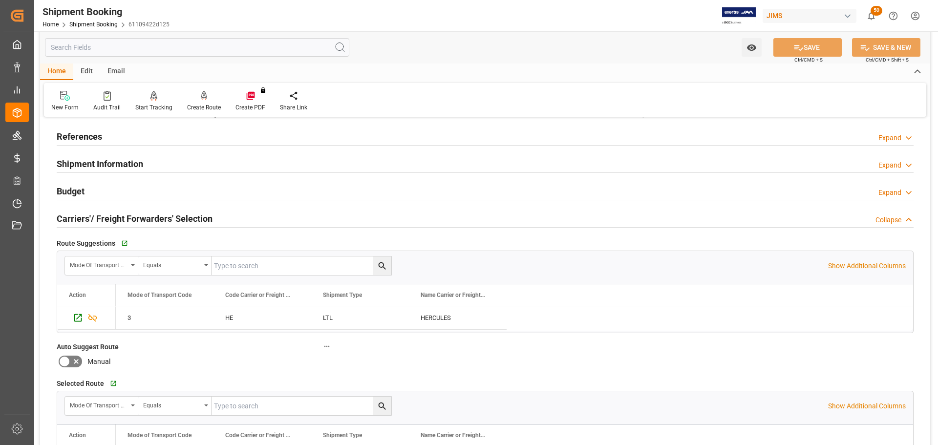
click at [163, 219] on h2 "Carriers'/ Freight Forwarders' Selection" at bounding box center [135, 218] width 156 height 13
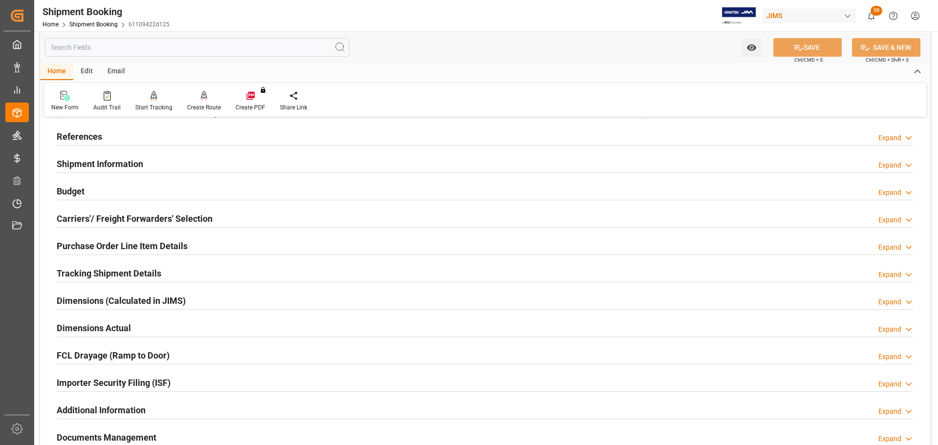
click at [163, 242] on h2 "Purchase Order Line Item Details" at bounding box center [122, 245] width 131 height 13
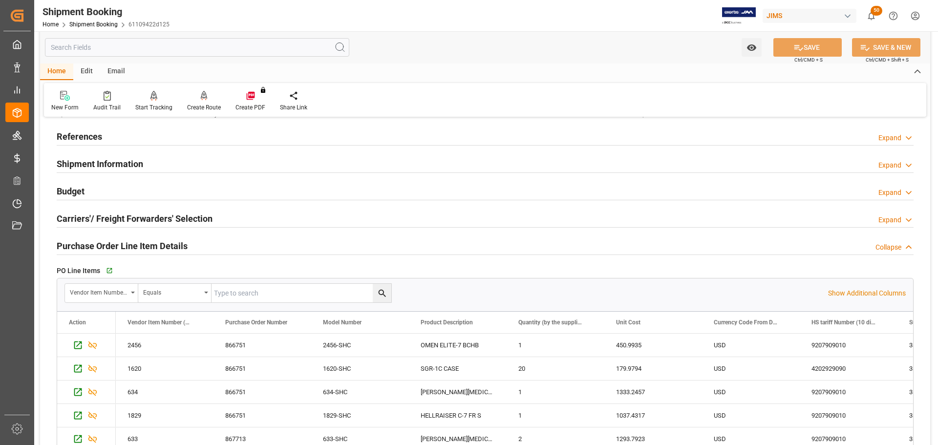
click at [163, 242] on h2 "Purchase Order Line Item Details" at bounding box center [122, 245] width 131 height 13
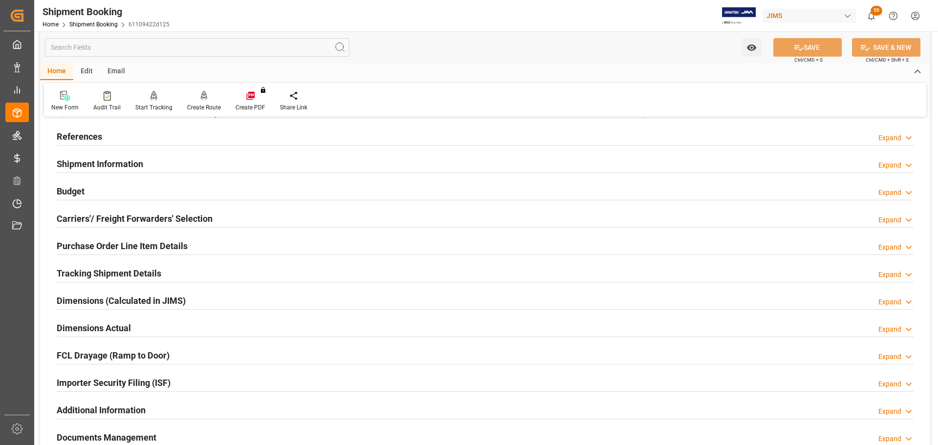
click at [158, 272] on h2 "Tracking Shipment Details" at bounding box center [109, 273] width 105 height 13
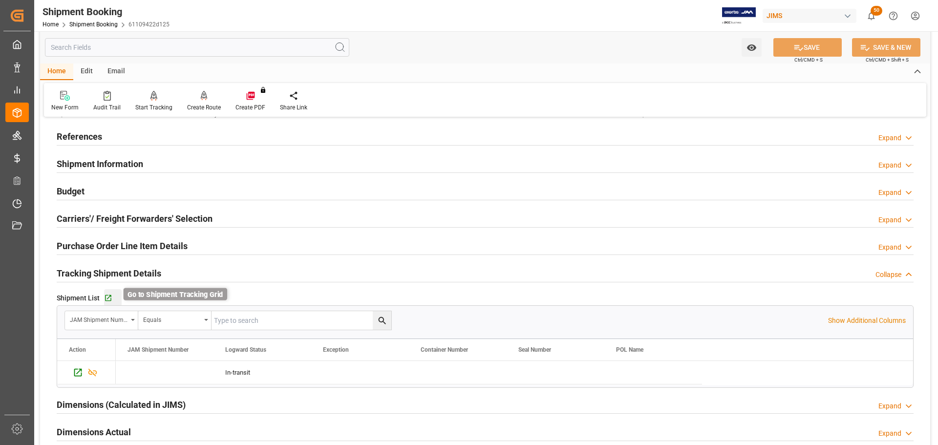
click at [111, 297] on icon "button" at bounding box center [108, 298] width 8 height 8
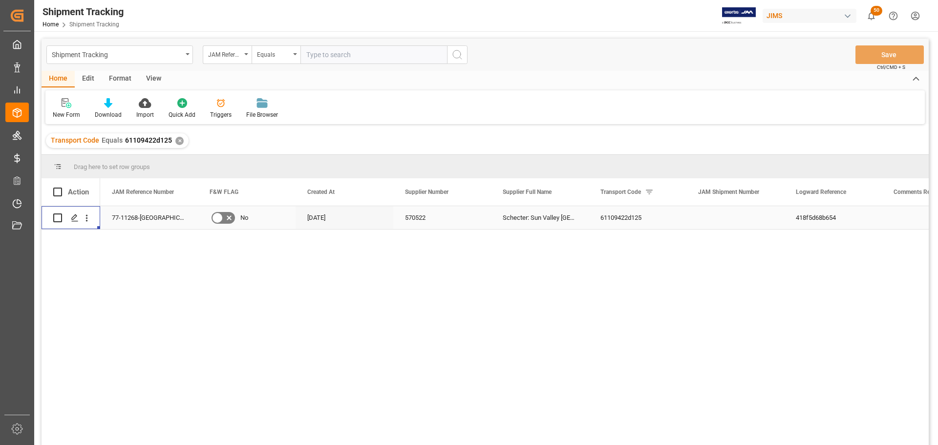
click at [74, 215] on icon "Press SPACE to select this row." at bounding box center [75, 218] width 8 height 8
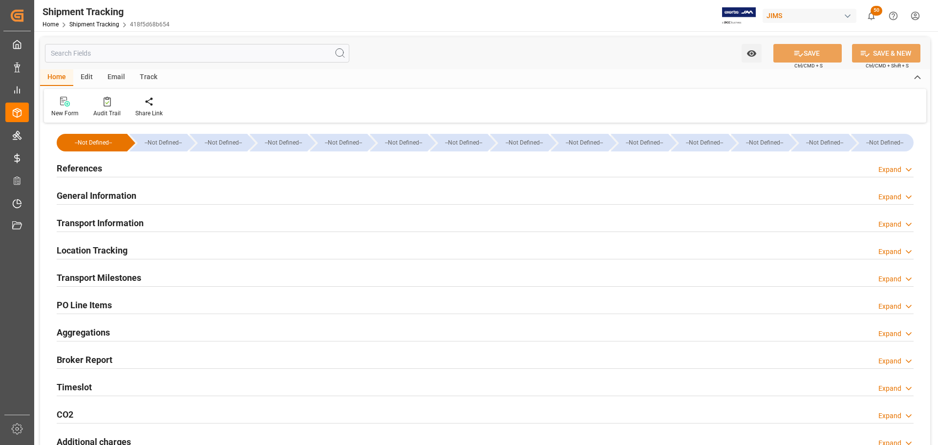
type input "[DATE]"
click at [128, 168] on div "References Expand" at bounding box center [485, 167] width 857 height 19
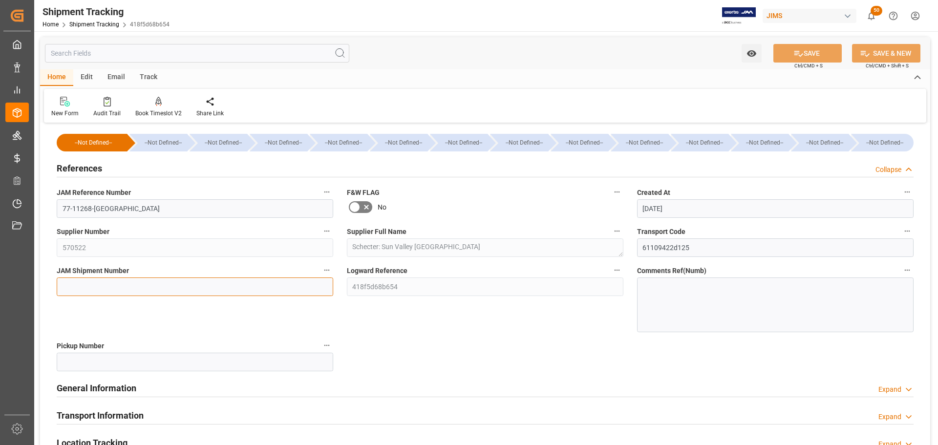
click at [107, 280] on input at bounding box center [195, 286] width 276 height 19
paste input "73277"
type input "73277"
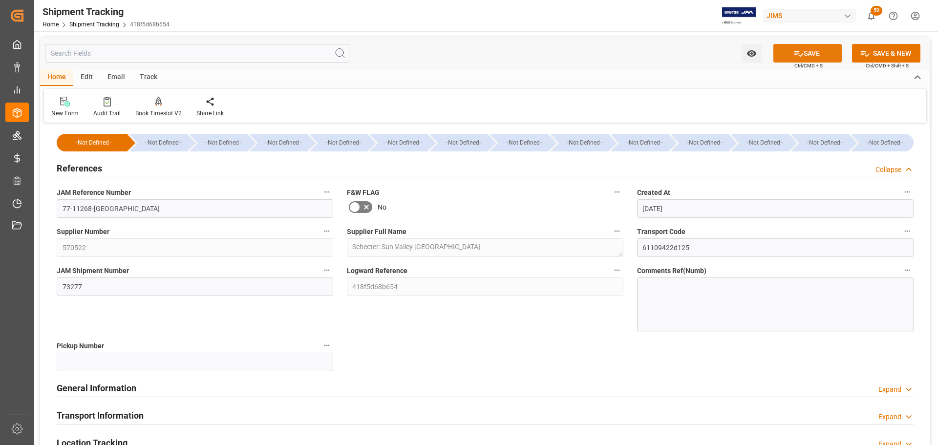
click at [808, 46] on button "SAVE" at bounding box center [807, 53] width 68 height 19
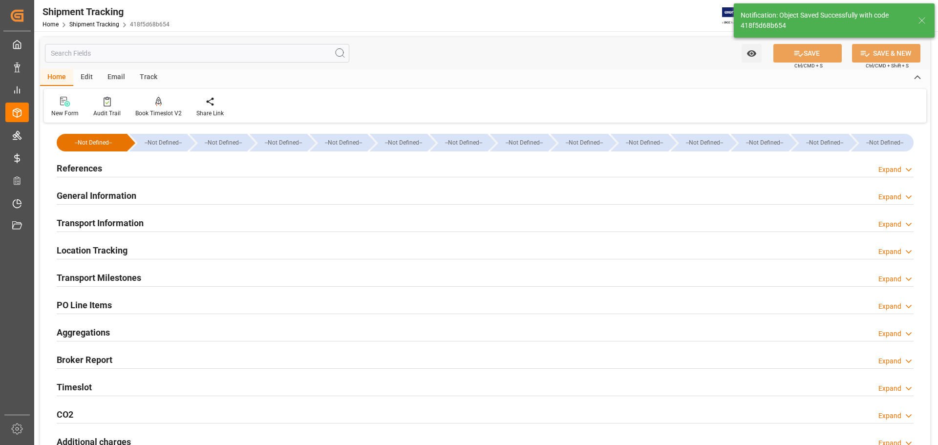
click at [154, 172] on div "References Expand" at bounding box center [485, 167] width 857 height 19
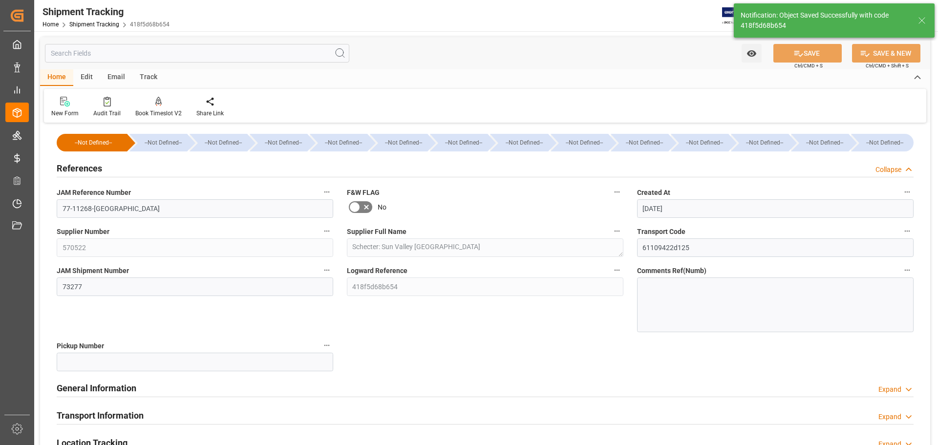
click at [104, 173] on div "References Collapse" at bounding box center [485, 167] width 857 height 19
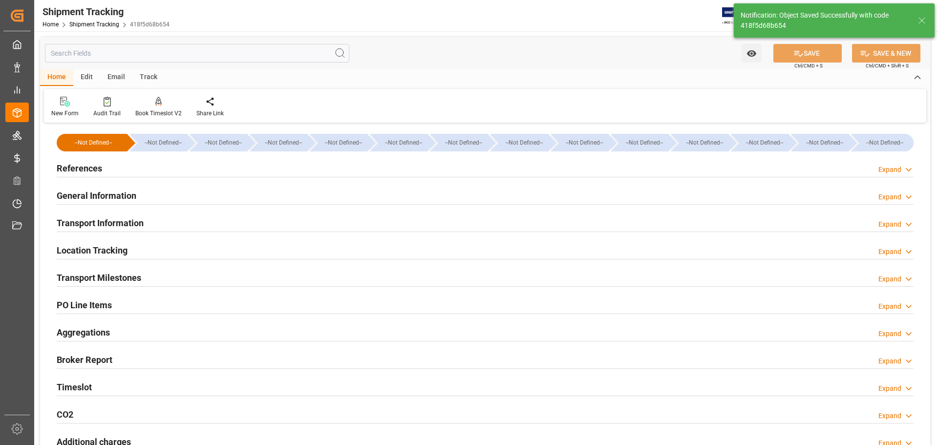
click at [103, 193] on h2 "General Information" at bounding box center [97, 195] width 80 height 13
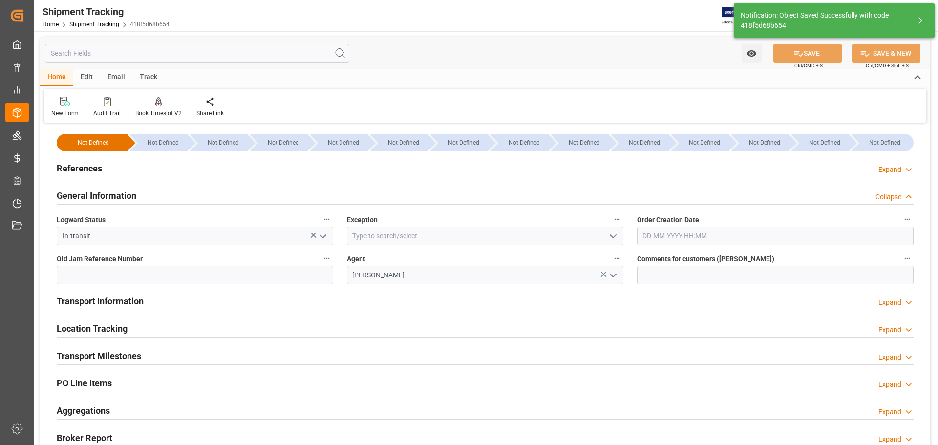
click at [103, 193] on h2 "General Information" at bounding box center [97, 195] width 80 height 13
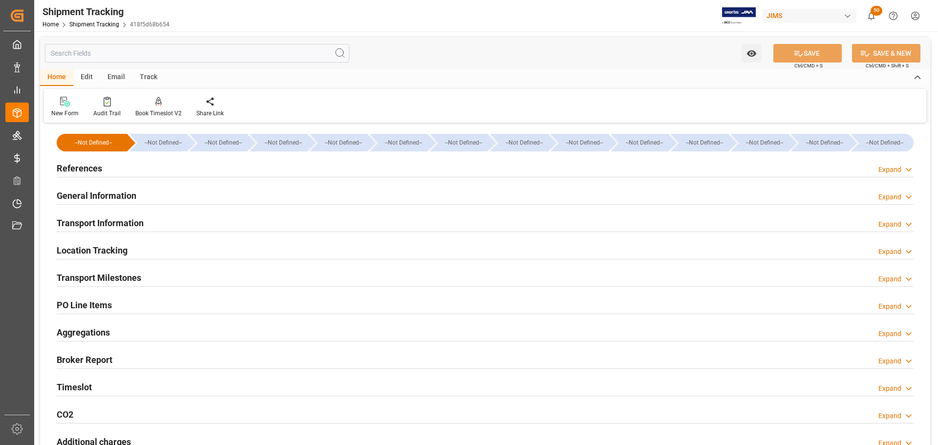
click at [106, 219] on h2 "Transport Information" at bounding box center [100, 222] width 87 height 13
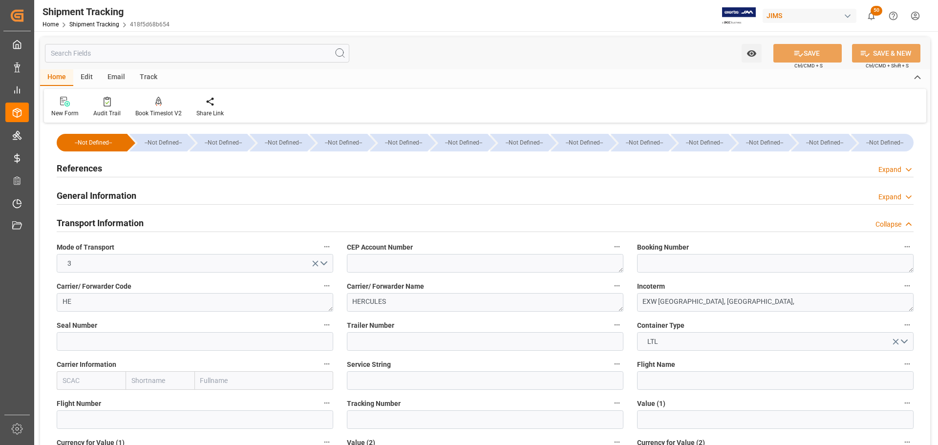
click at [106, 219] on h2 "Transport Information" at bounding box center [100, 222] width 87 height 13
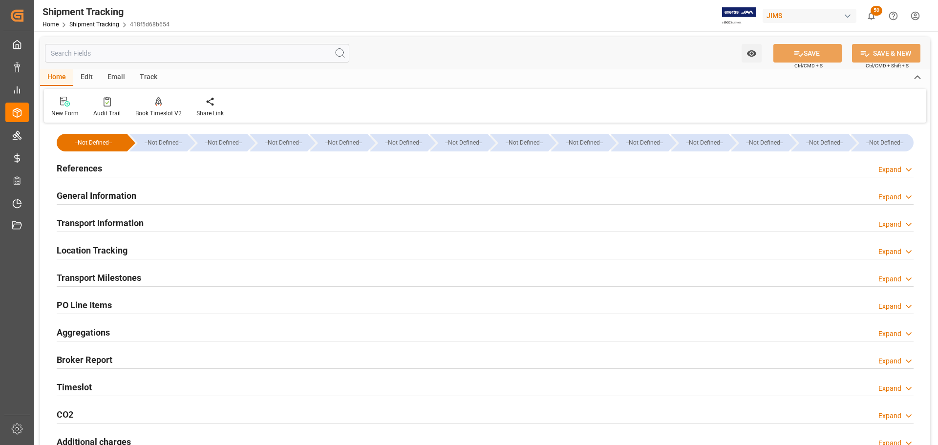
scroll to position [49, 0]
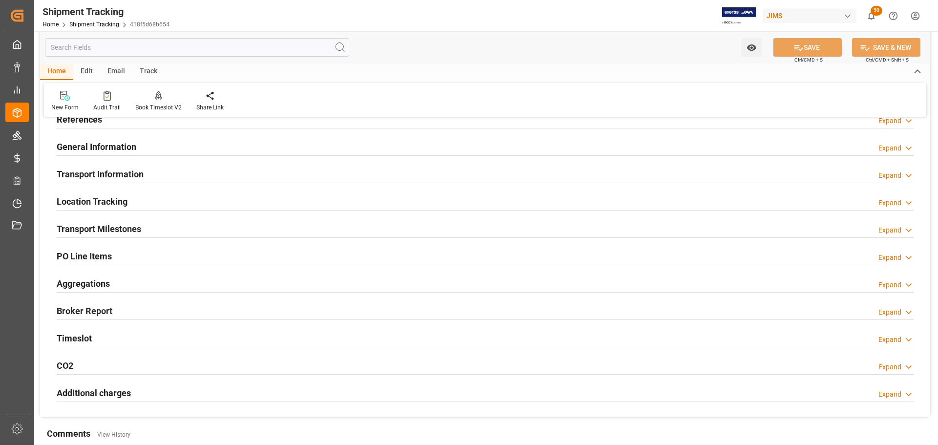
click at [107, 229] on h2 "Transport Milestones" at bounding box center [99, 228] width 84 height 13
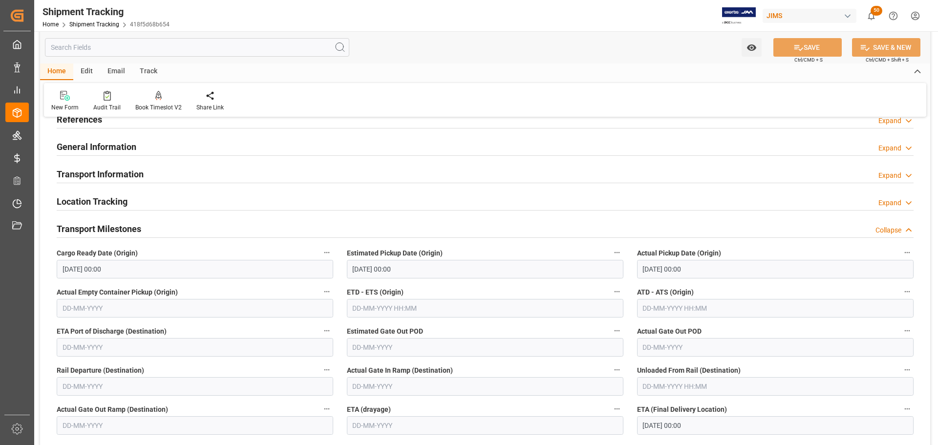
click at [107, 228] on h2 "Transport Milestones" at bounding box center [99, 228] width 84 height 13
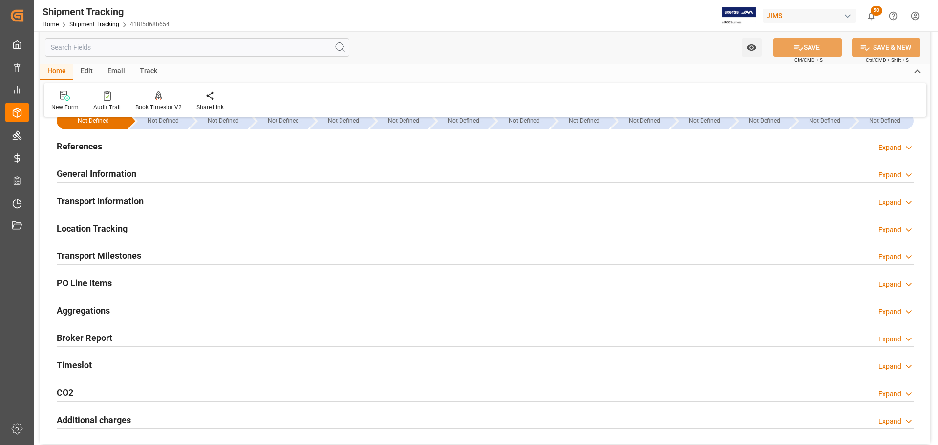
scroll to position [0, 0]
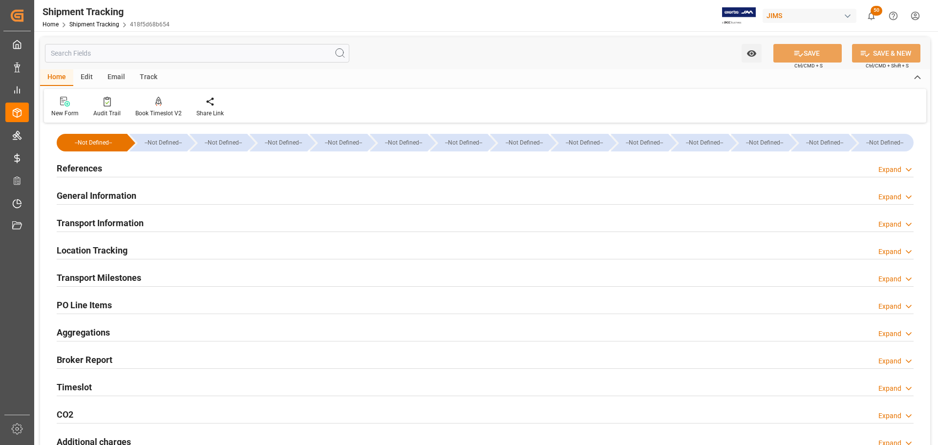
click at [115, 169] on div "References Expand" at bounding box center [485, 167] width 857 height 19
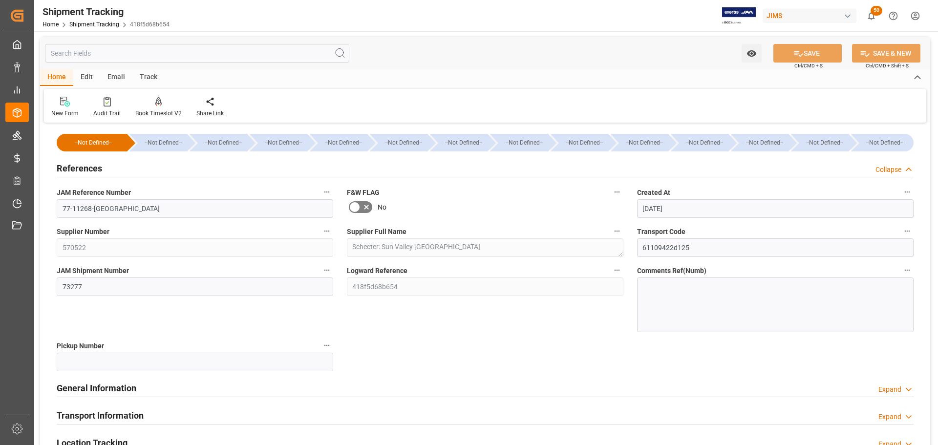
click at [110, 169] on div "References Collapse" at bounding box center [485, 167] width 857 height 19
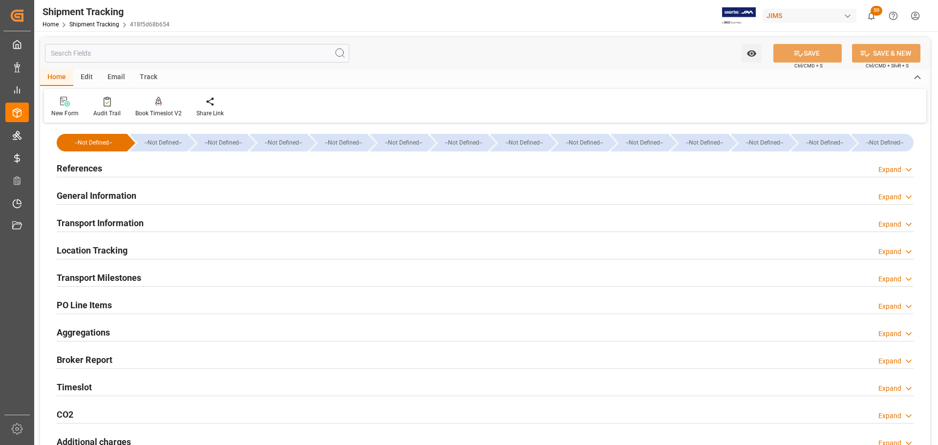
click at [114, 190] on h2 "General Information" at bounding box center [97, 195] width 80 height 13
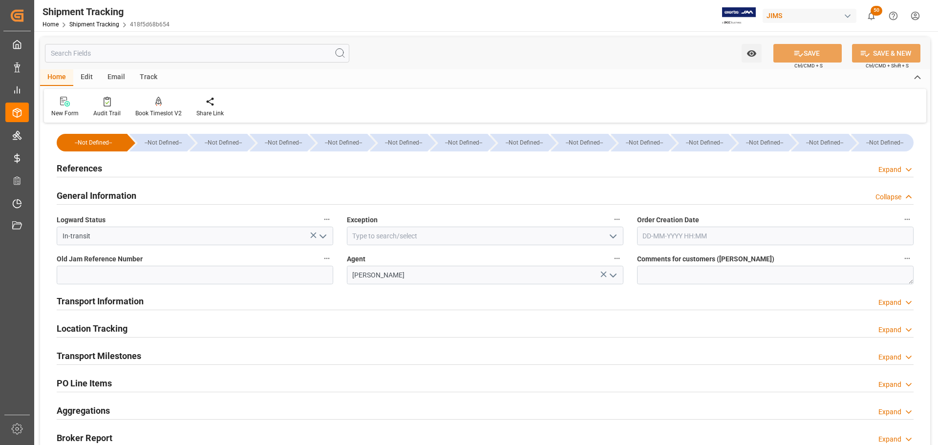
click at [114, 190] on h2 "General Information" at bounding box center [97, 195] width 80 height 13
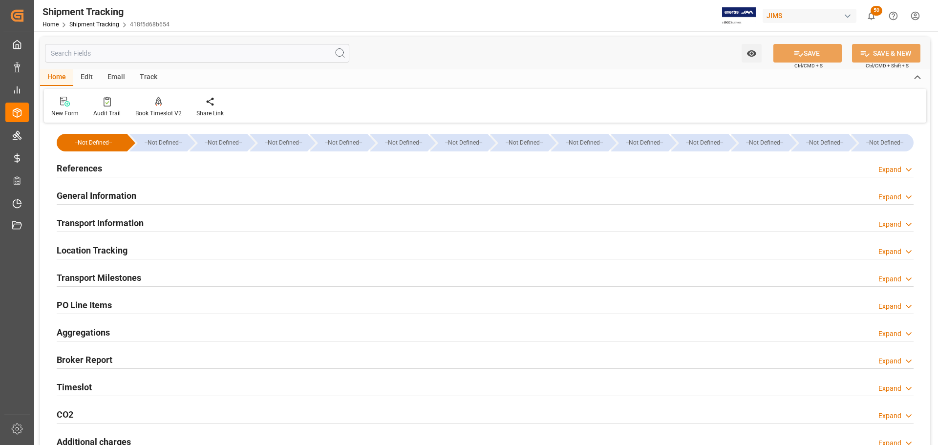
click at [114, 168] on div "References Expand" at bounding box center [485, 167] width 857 height 19
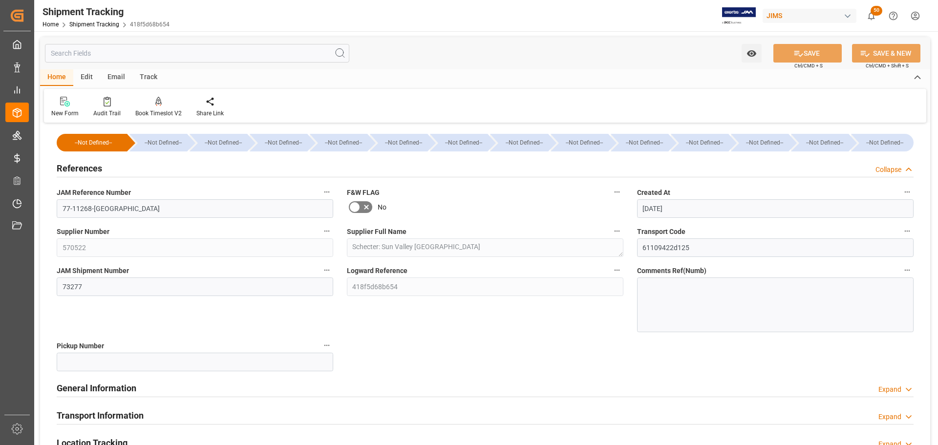
click at [114, 168] on div "References Collapse" at bounding box center [485, 167] width 857 height 19
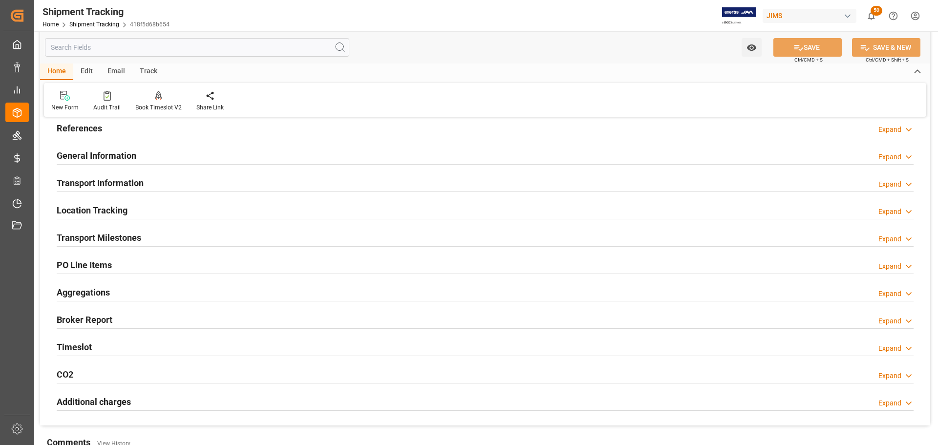
scroll to position [21, 0]
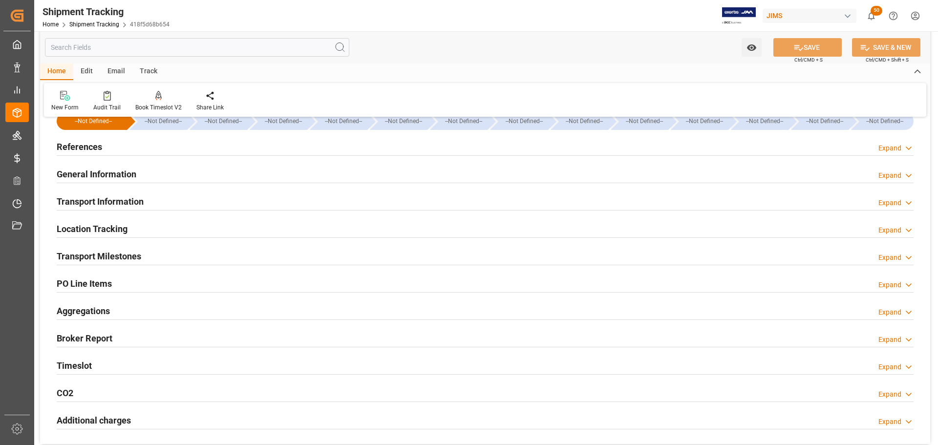
click at [146, 258] on div "Transport Milestones Expand" at bounding box center [485, 255] width 857 height 19
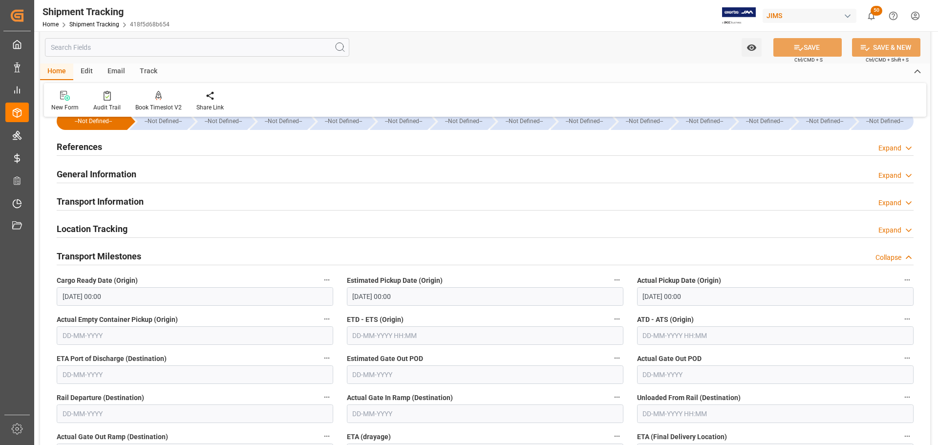
click at [146, 258] on div "Transport Milestones Collapse" at bounding box center [485, 255] width 857 height 19
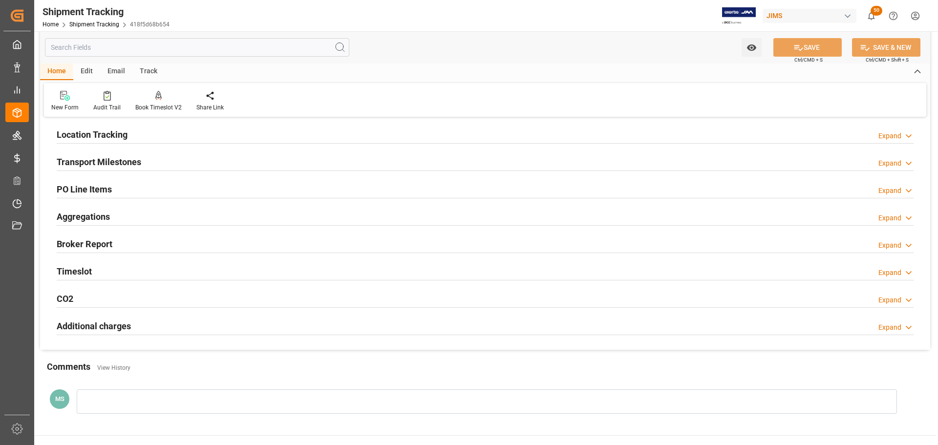
scroll to position [119, 0]
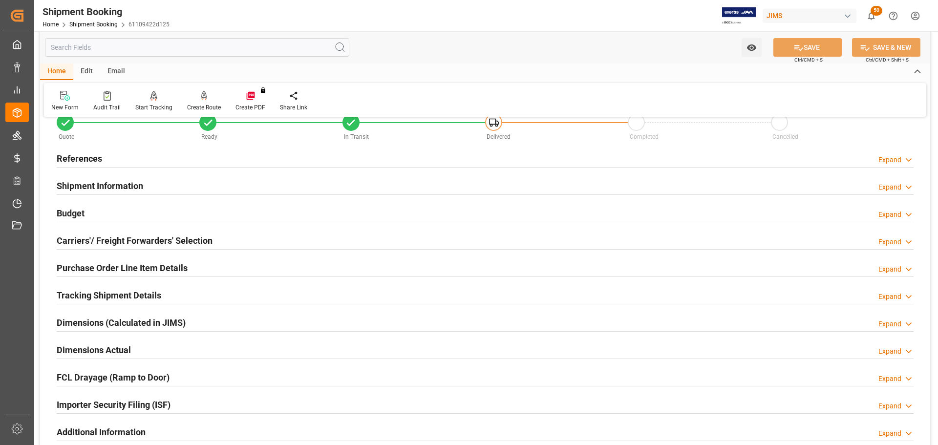
scroll to position [49, 0]
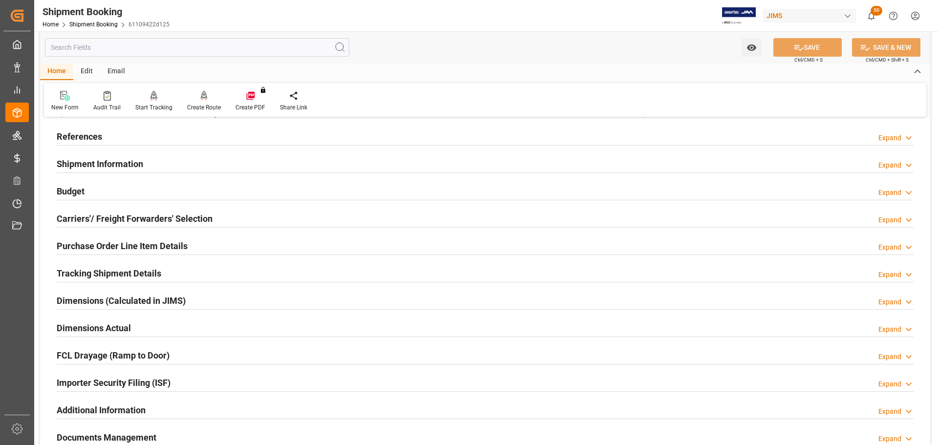
click at [165, 184] on div "Budget Expand" at bounding box center [485, 190] width 857 height 19
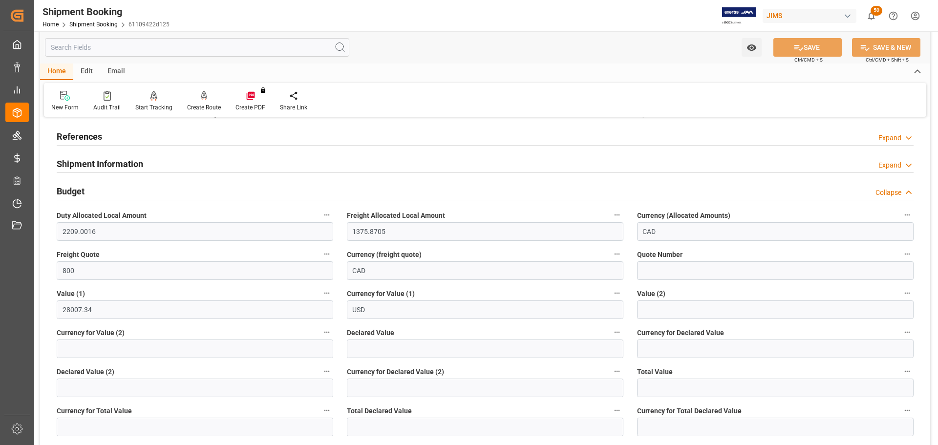
click at [165, 184] on div "Budget Collapse" at bounding box center [485, 190] width 857 height 19
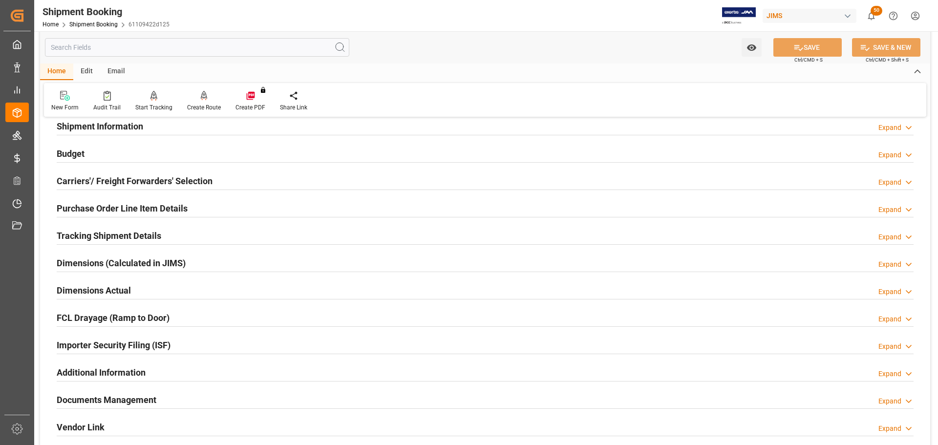
scroll to position [98, 0]
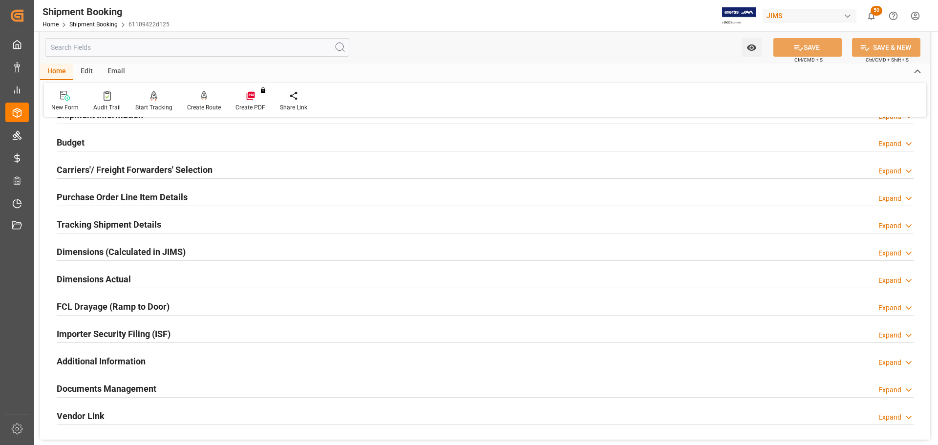
click at [165, 220] on div "Tracking Shipment Details Expand" at bounding box center [485, 223] width 857 height 19
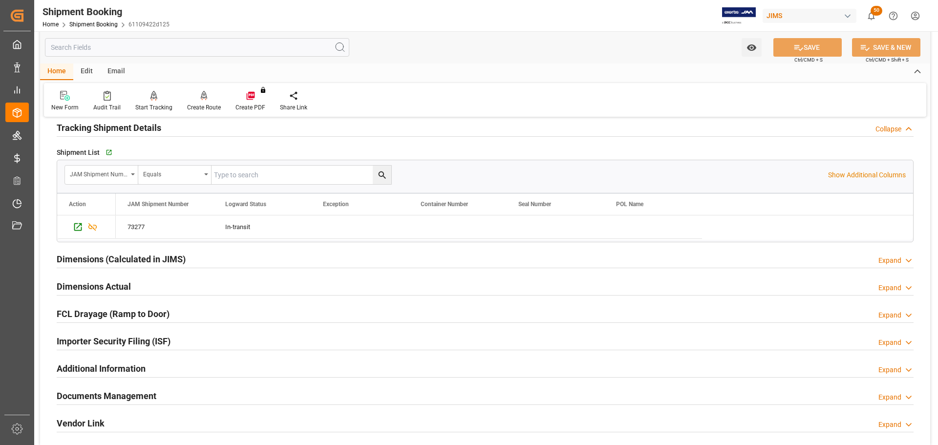
scroll to position [195, 0]
click at [154, 129] on h2 "Tracking Shipment Details" at bounding box center [109, 126] width 105 height 13
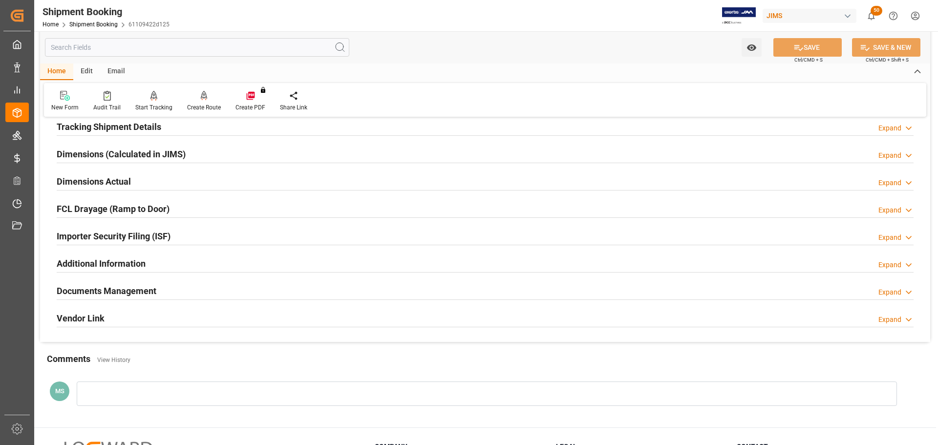
click at [157, 188] on div "Dimensions Actual Expand" at bounding box center [485, 180] width 857 height 19
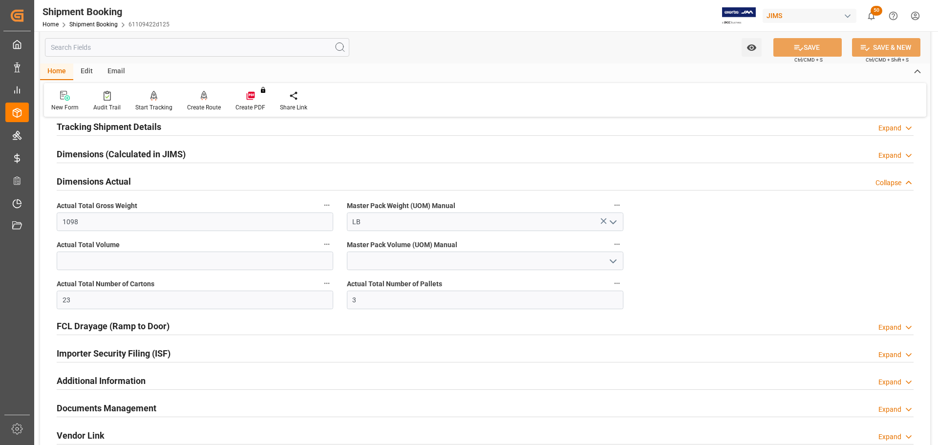
click at [157, 184] on div "Dimensions Actual Collapse" at bounding box center [485, 180] width 857 height 19
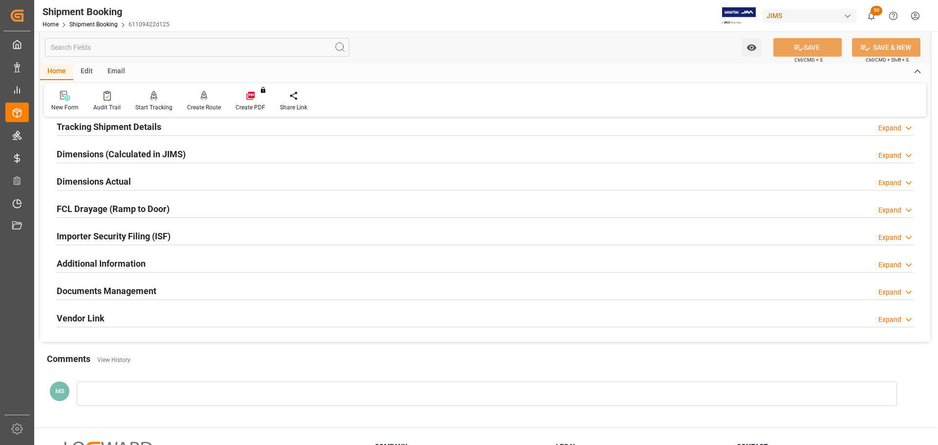
click at [159, 291] on div "Documents Management Expand" at bounding box center [485, 290] width 857 height 19
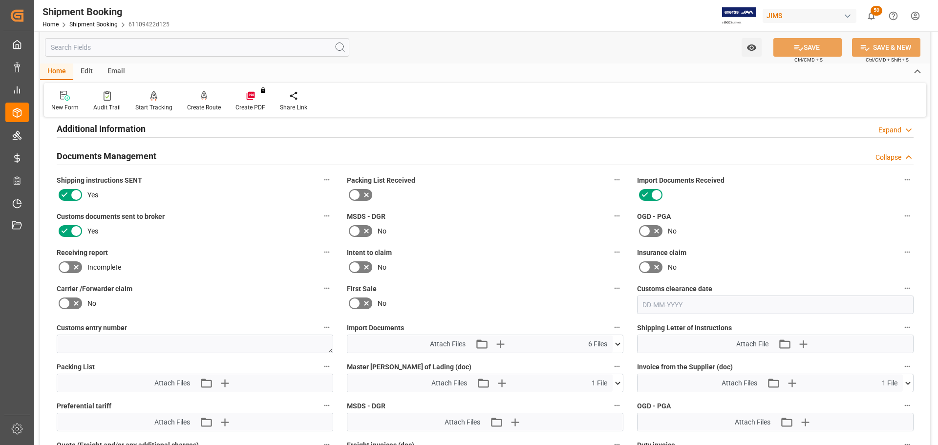
scroll to position [244, 0]
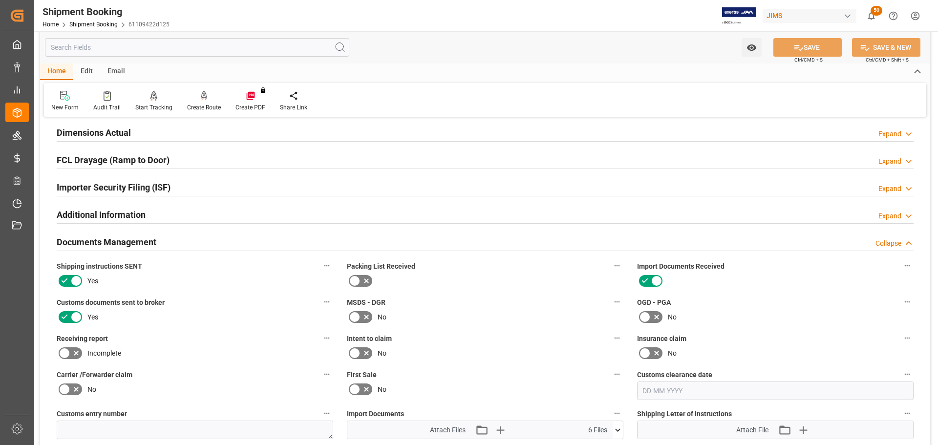
click at [195, 242] on div "Documents Management Collapse" at bounding box center [485, 241] width 857 height 19
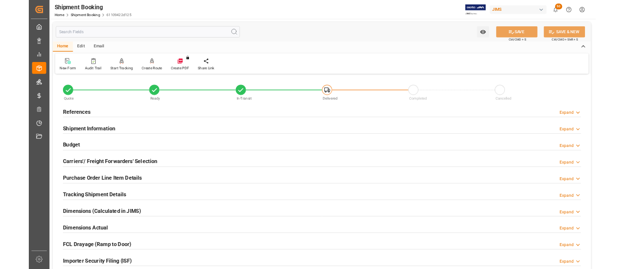
scroll to position [0, 0]
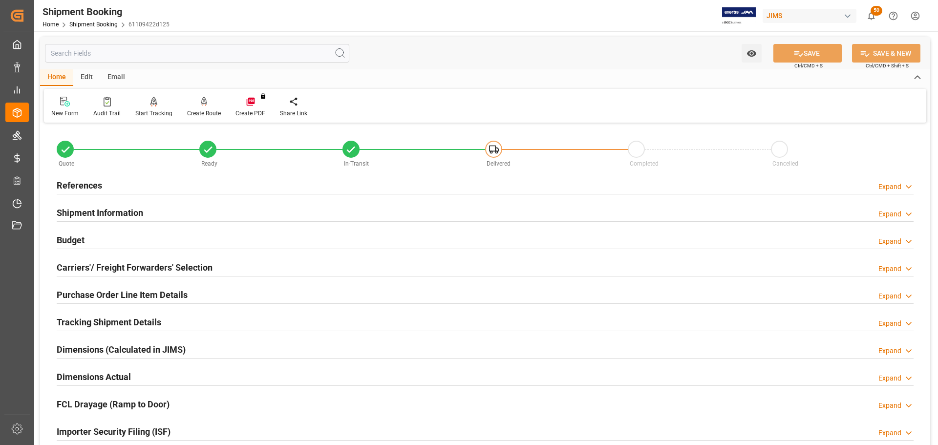
click at [192, 235] on div "Budget Expand" at bounding box center [485, 239] width 857 height 19
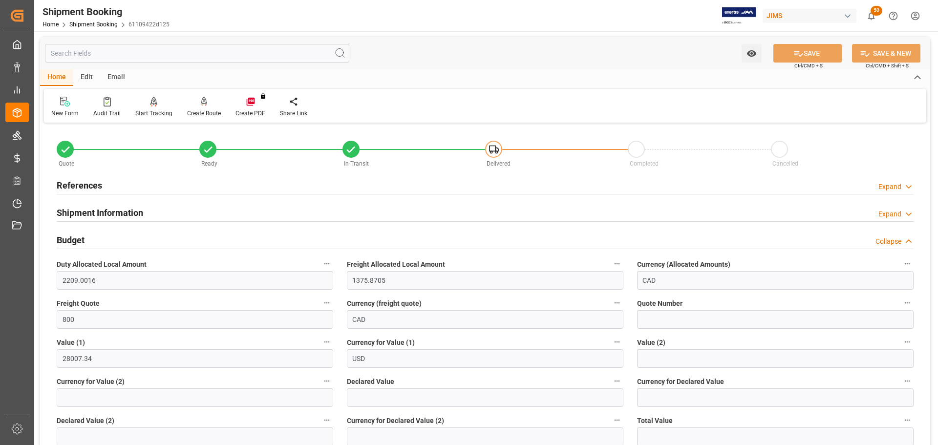
click at [192, 235] on div "Budget Collapse" at bounding box center [485, 239] width 857 height 19
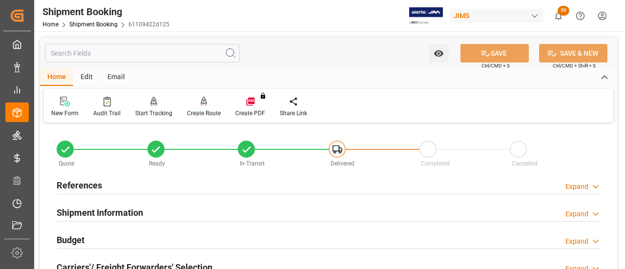
click at [133, 186] on div "References Expand" at bounding box center [329, 184] width 544 height 19
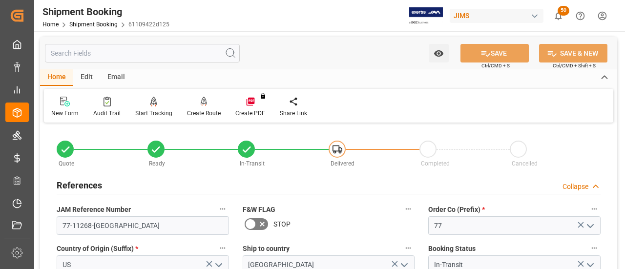
click at [133, 186] on div "References Collapse" at bounding box center [329, 184] width 544 height 19
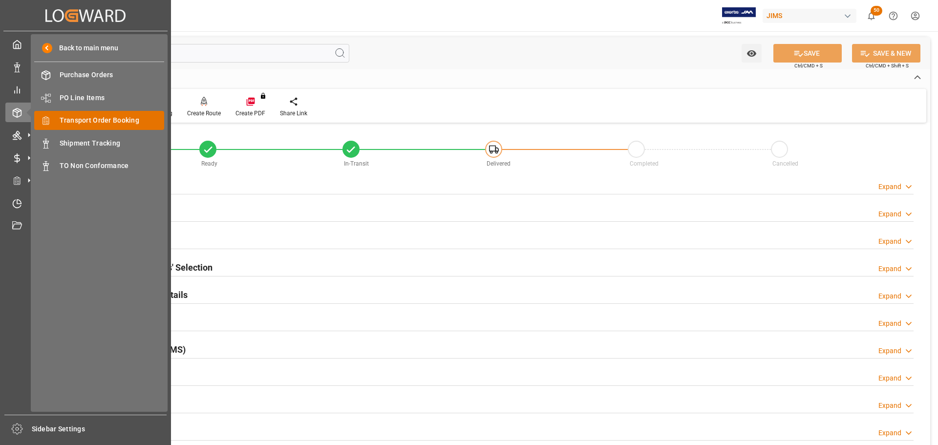
click at [100, 128] on div "Transport Order Booking Transport Order Booking" at bounding box center [99, 120] width 130 height 19
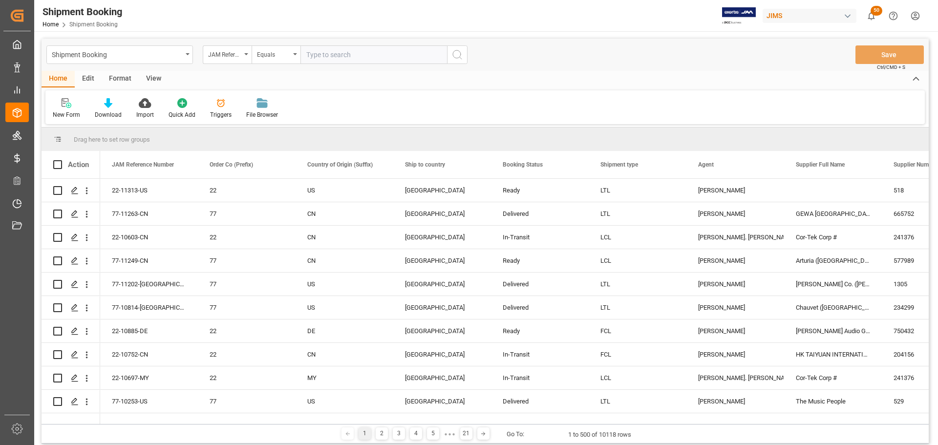
click at [349, 57] on input "text" at bounding box center [373, 54] width 147 height 19
paste input "77-11329-US"
type input "77-11329-US"
click at [455, 57] on icon "search button" at bounding box center [457, 55] width 12 height 12
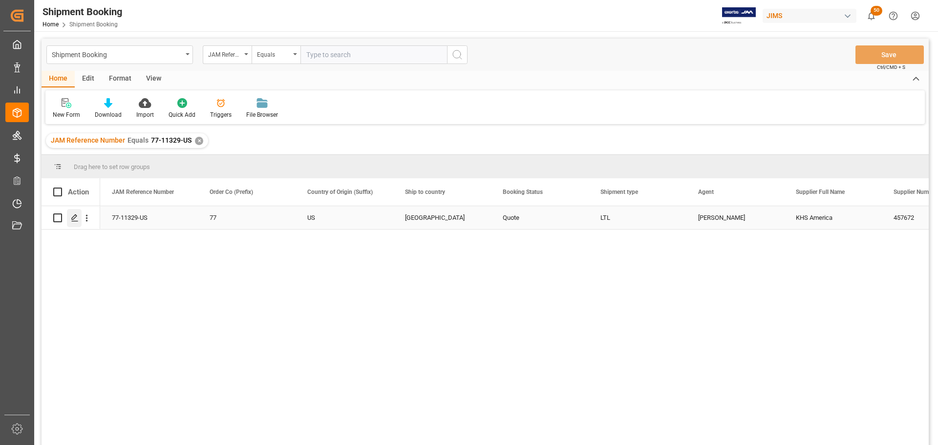
click at [73, 222] on icon "Press SPACE to select this row." at bounding box center [75, 218] width 8 height 8
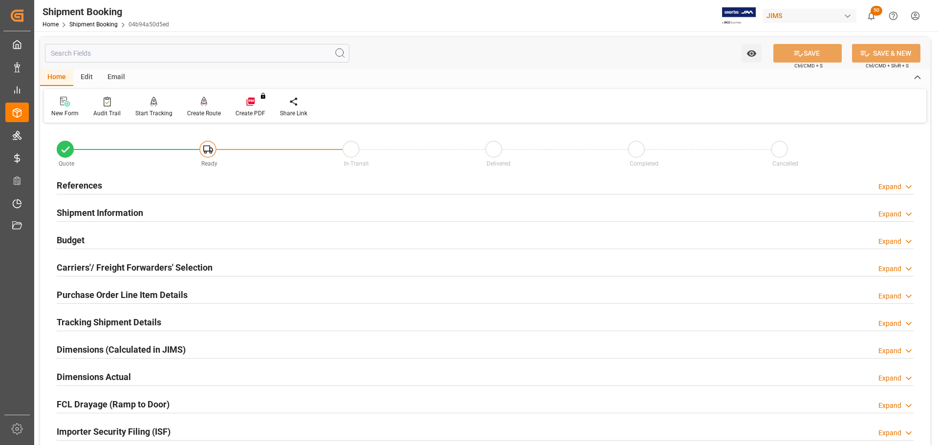
click at [95, 186] on h2 "References" at bounding box center [79, 185] width 45 height 13
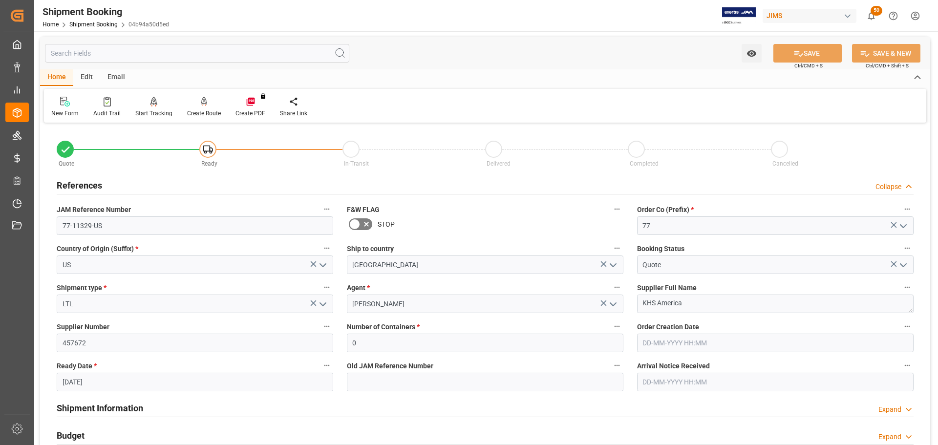
click at [113, 183] on div "References Collapse" at bounding box center [485, 184] width 857 height 19
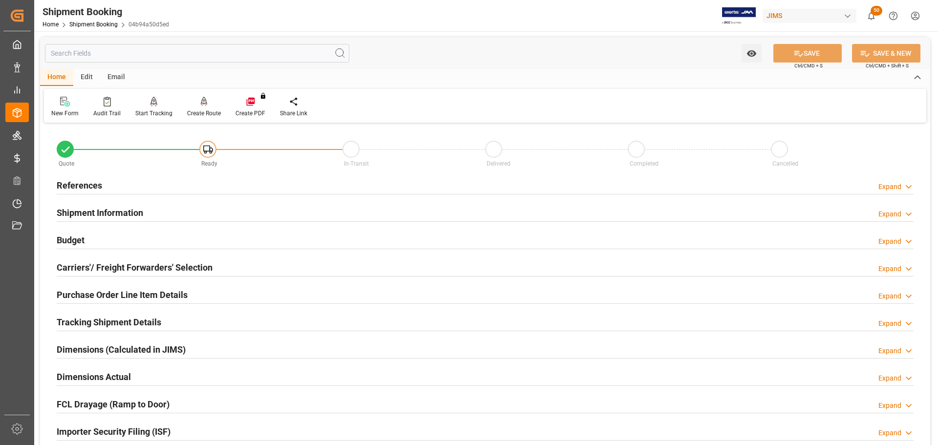
click at [117, 207] on h2 "Shipment Information" at bounding box center [100, 212] width 86 height 13
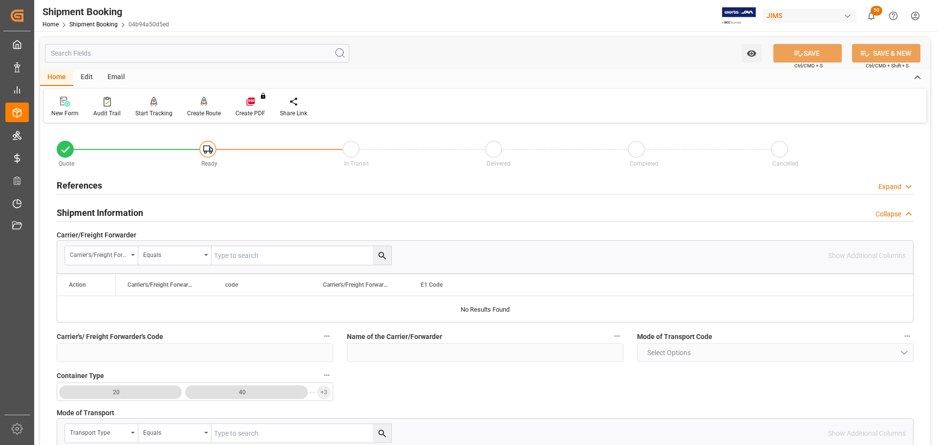
click at [117, 207] on h2 "Shipment Information" at bounding box center [100, 212] width 86 height 13
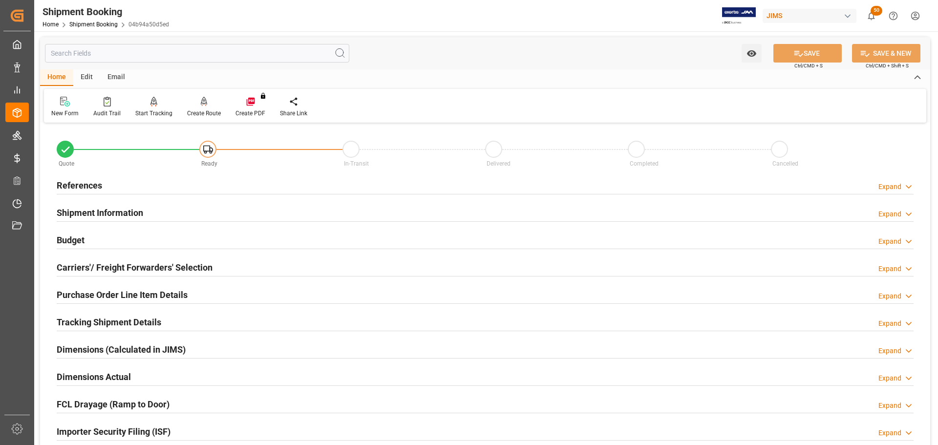
click at [116, 233] on div "Budget Expand" at bounding box center [485, 239] width 857 height 19
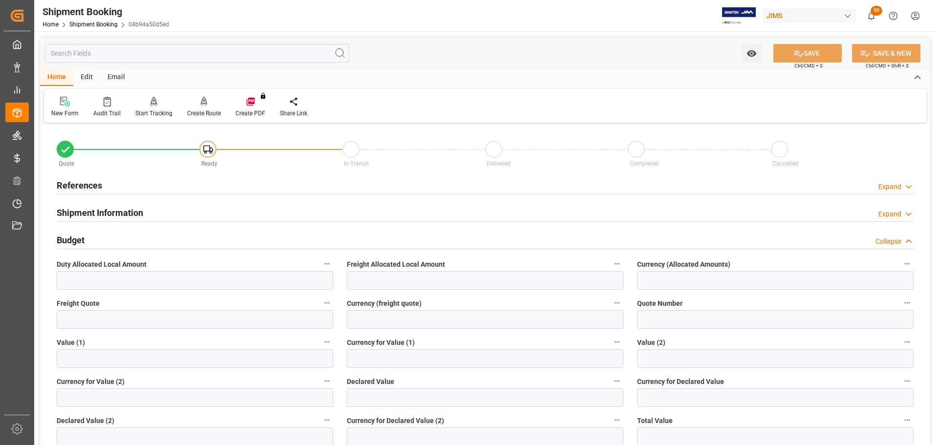
click at [116, 233] on div "Budget Collapse" at bounding box center [485, 239] width 857 height 19
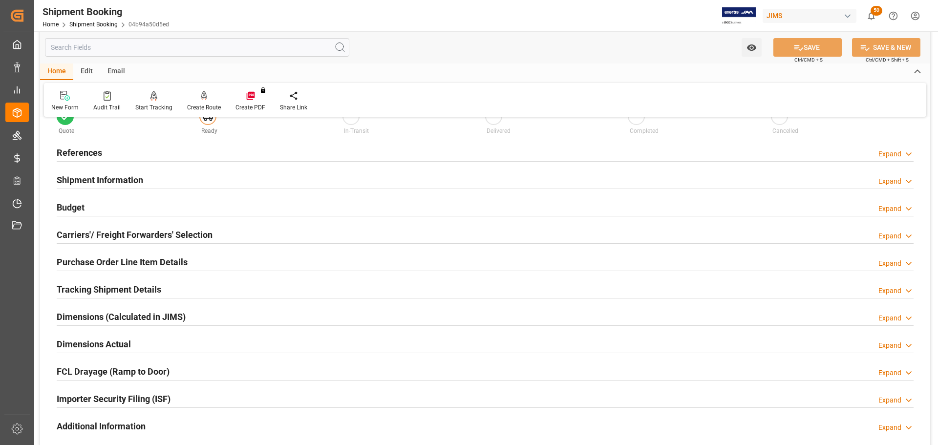
scroll to position [49, 0]
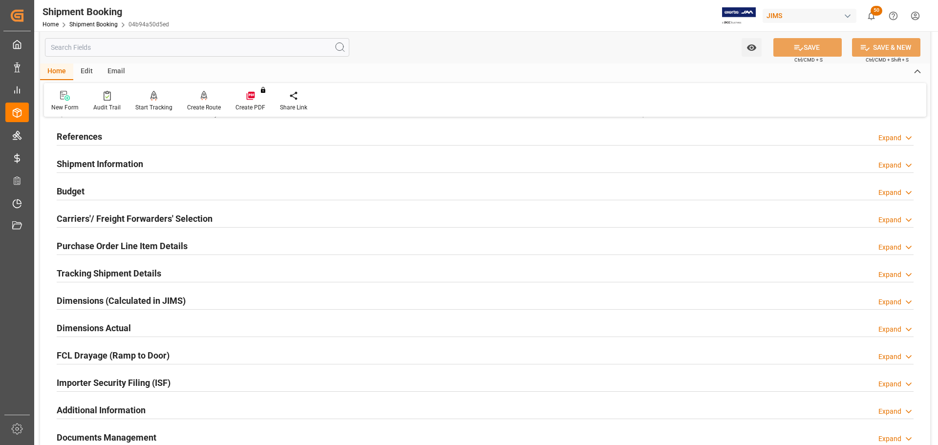
click at [118, 220] on h2 "Carriers'/ Freight Forwarders' Selection" at bounding box center [135, 218] width 156 height 13
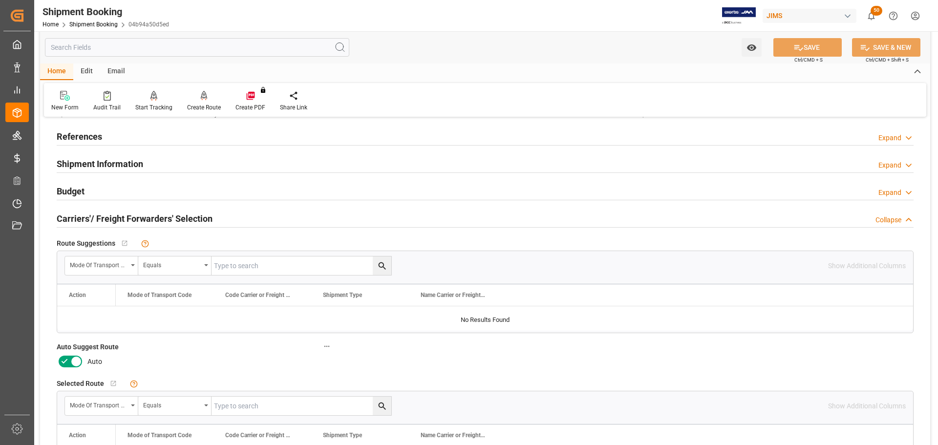
click at [73, 357] on icon at bounding box center [76, 362] width 12 height 12
click at [0, 0] on input "checkbox" at bounding box center [0, 0] width 0 height 0
click at [809, 39] on button "SAVE" at bounding box center [807, 47] width 68 height 19
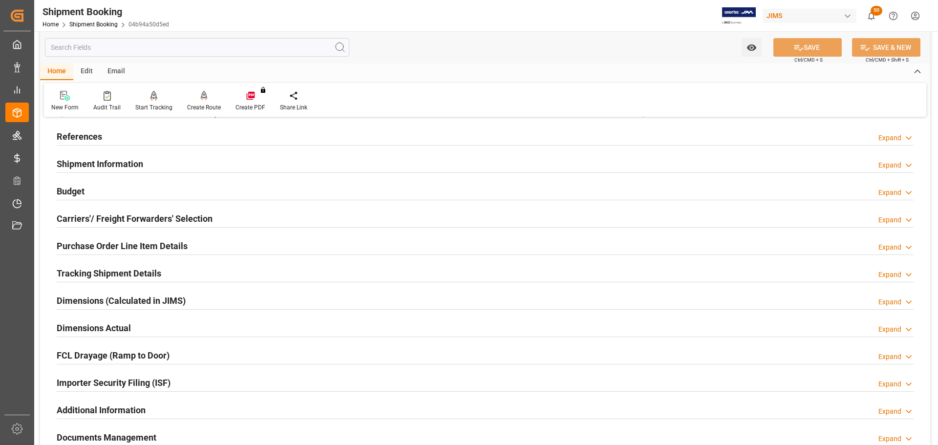
click at [128, 162] on h2 "Shipment Information" at bounding box center [100, 163] width 86 height 13
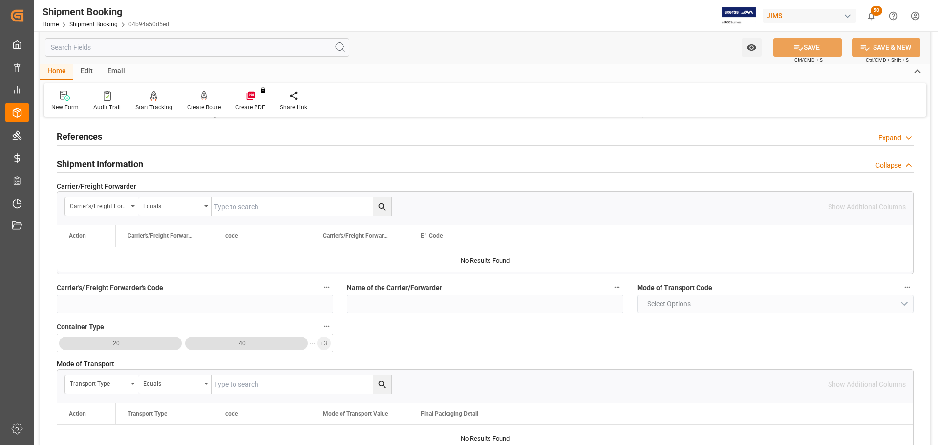
click at [128, 162] on h2 "Shipment Information" at bounding box center [100, 163] width 86 height 13
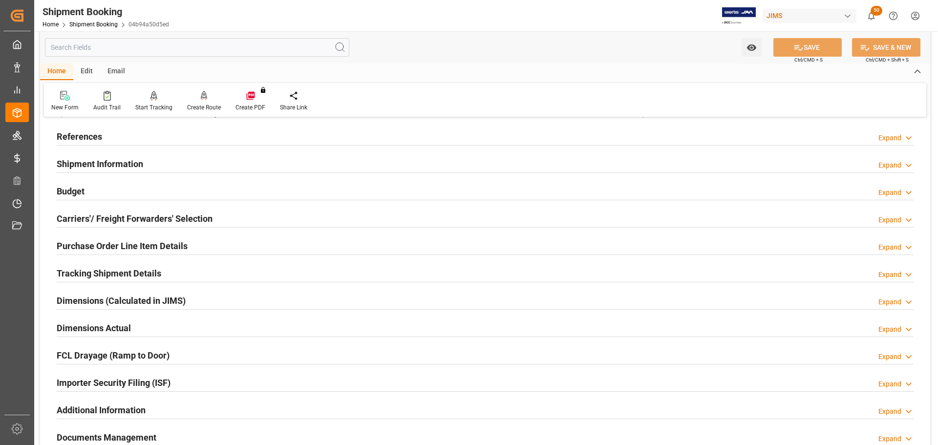
click at [122, 136] on div "References Expand" at bounding box center [485, 135] width 857 height 19
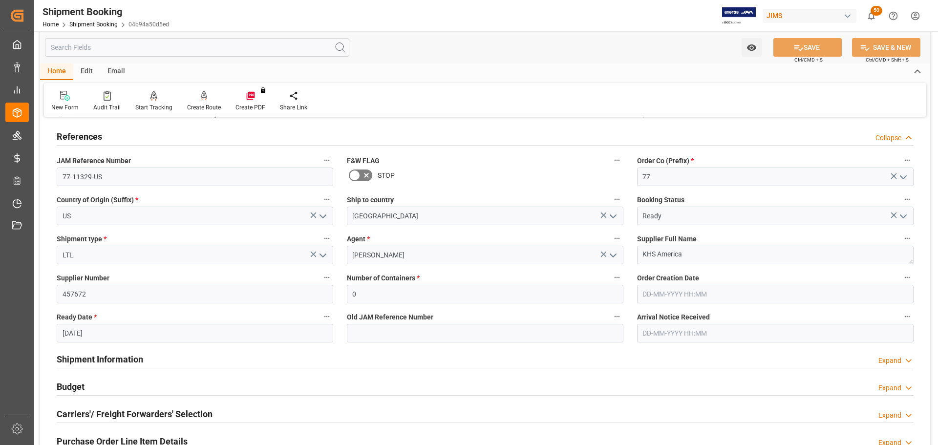
click at [122, 136] on div "References Collapse" at bounding box center [485, 135] width 857 height 19
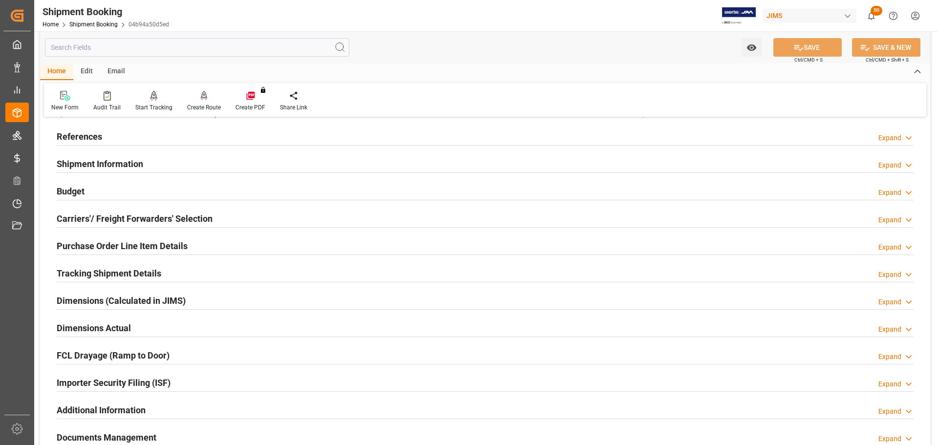
click at [117, 163] on h2 "Shipment Information" at bounding box center [100, 163] width 86 height 13
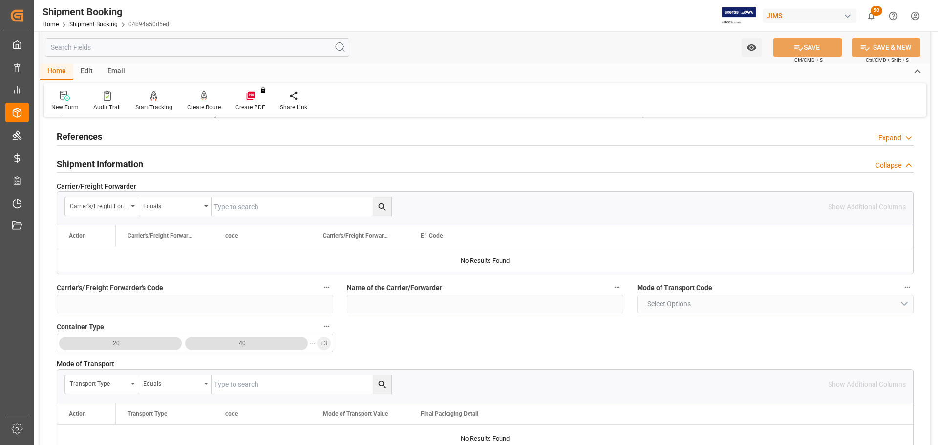
click at [117, 163] on h2 "Shipment Information" at bounding box center [100, 163] width 86 height 13
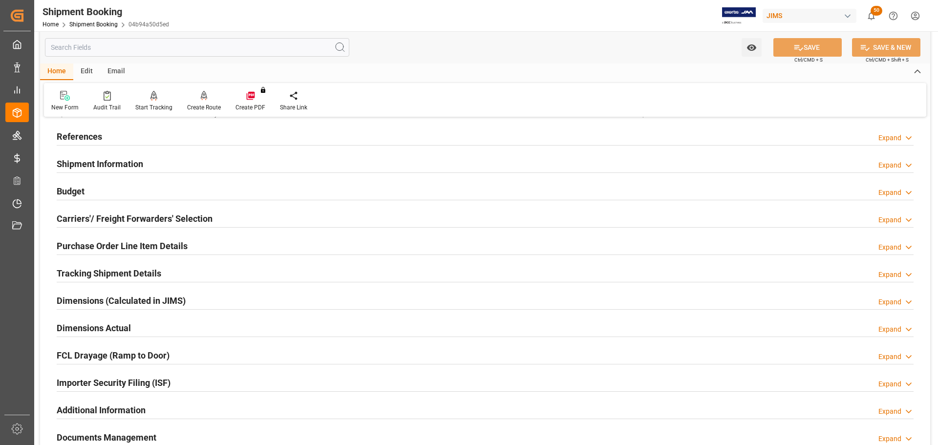
click at [117, 189] on div "Budget Expand" at bounding box center [485, 190] width 857 height 19
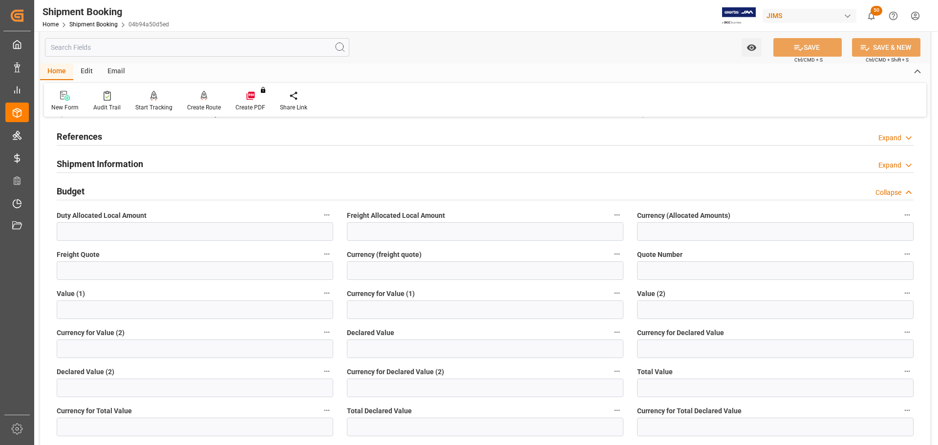
click at [117, 189] on div "Budget Collapse" at bounding box center [485, 190] width 857 height 19
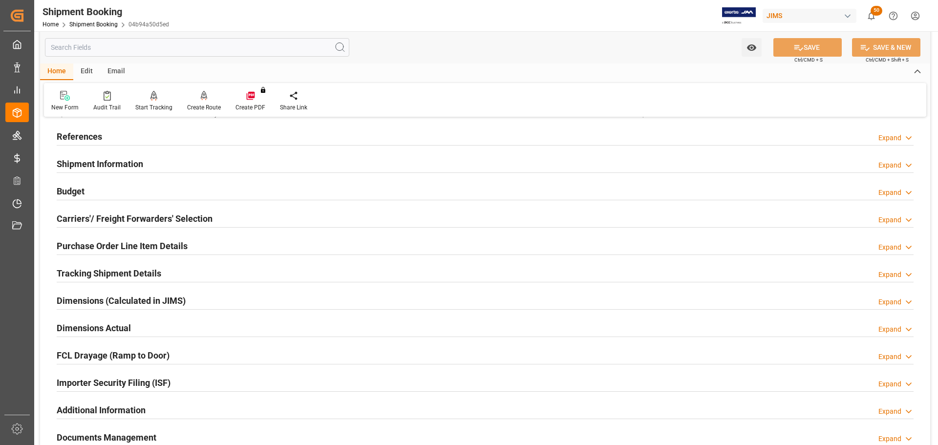
click at [120, 245] on h2 "Purchase Order Line Item Details" at bounding box center [122, 245] width 131 height 13
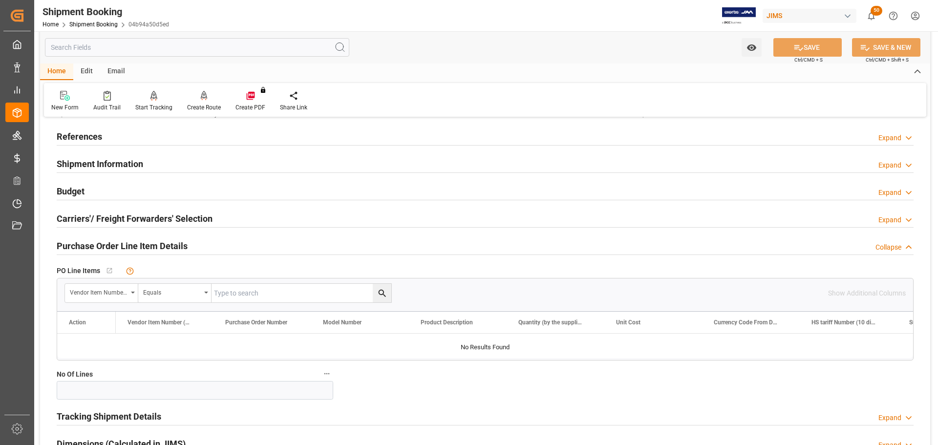
click at [137, 245] on h2 "Purchase Order Line Item Details" at bounding box center [122, 245] width 131 height 13
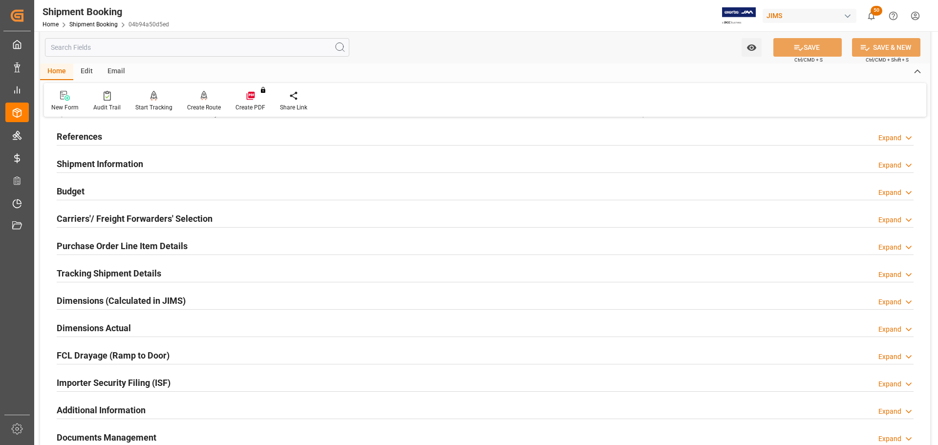
click at [161, 210] on div "Carriers'/ Freight Forwarders' Selection" at bounding box center [135, 218] width 156 height 19
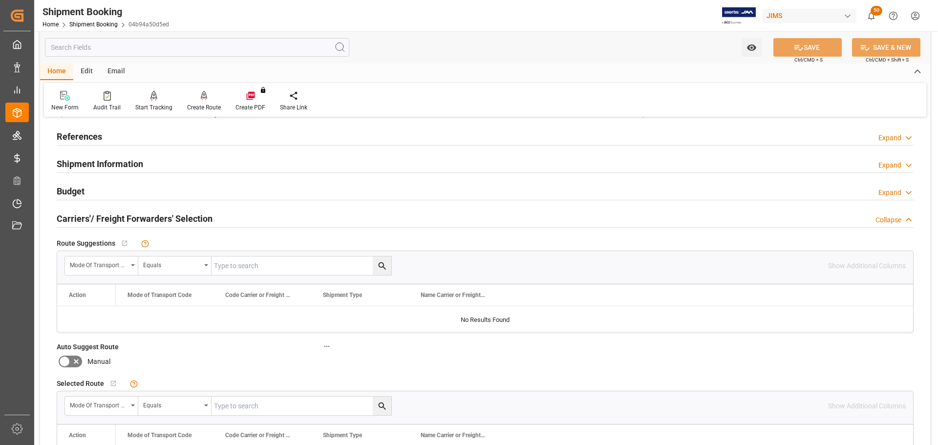
click at [161, 210] on div "Carriers'/ Freight Forwarders' Selection" at bounding box center [135, 218] width 156 height 19
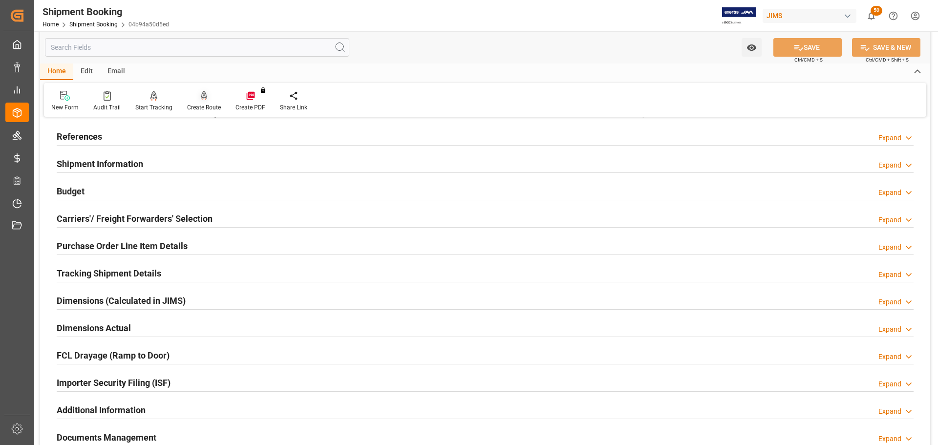
click at [194, 96] on div at bounding box center [204, 95] width 34 height 10
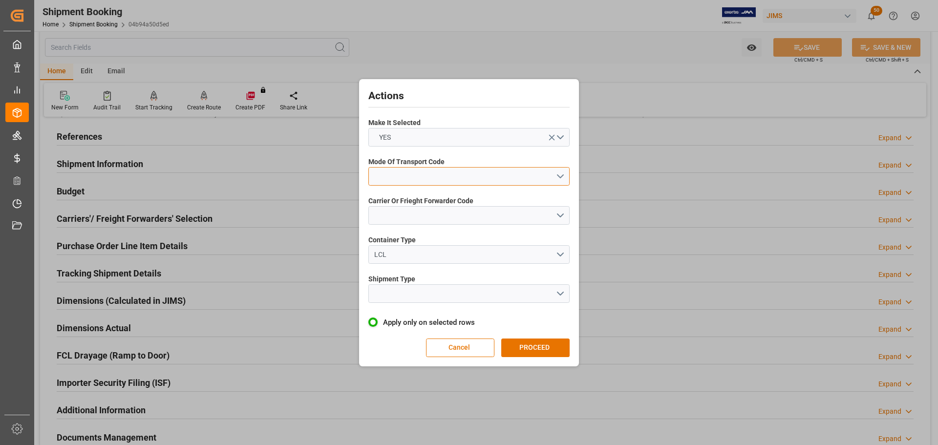
click at [447, 172] on button "open menu" at bounding box center [468, 176] width 201 height 19
click at [439, 220] on div "3- TRUCKR" at bounding box center [469, 220] width 200 height 21
click at [439, 220] on button "open menu" at bounding box center [468, 215] width 201 height 19
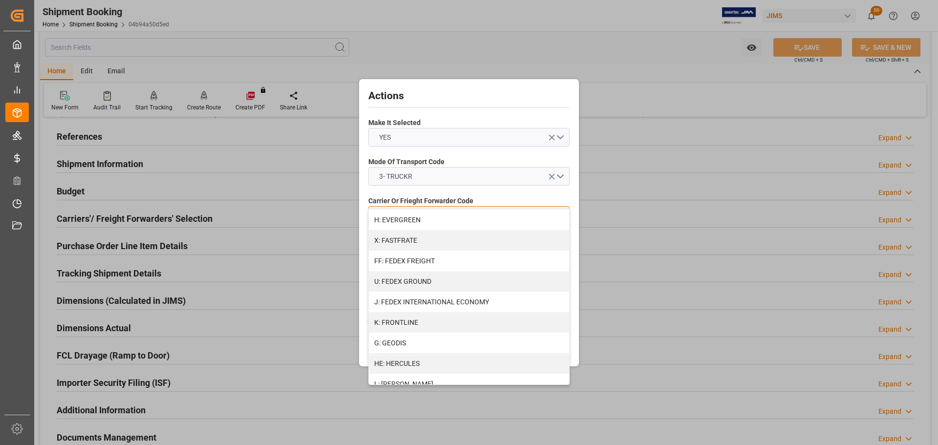
scroll to position [293, 0]
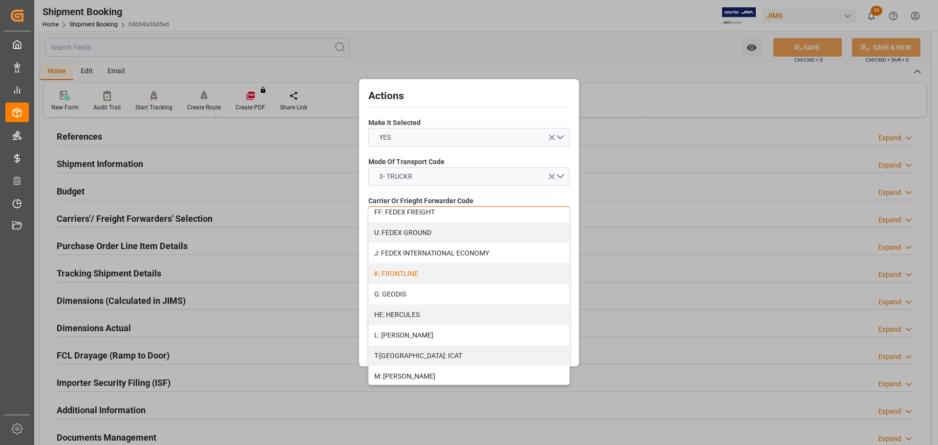
click at [419, 274] on div "K: FRONTLINE" at bounding box center [469, 273] width 200 height 21
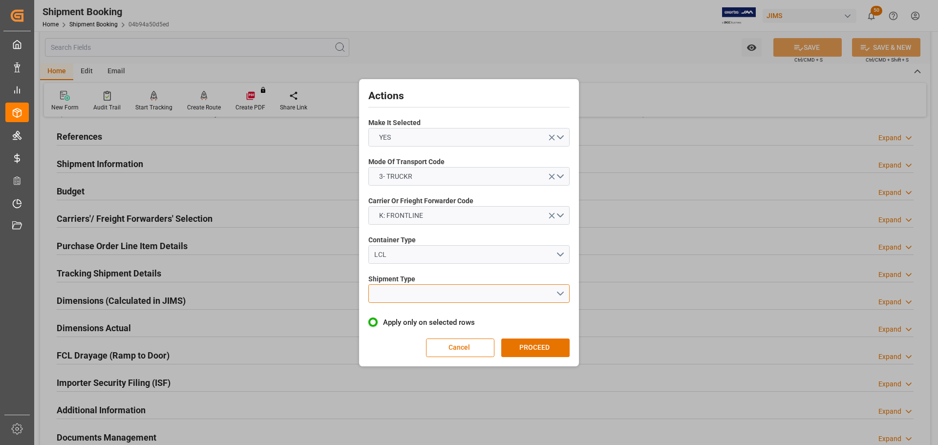
click at [416, 290] on button "open menu" at bounding box center [468, 293] width 201 height 19
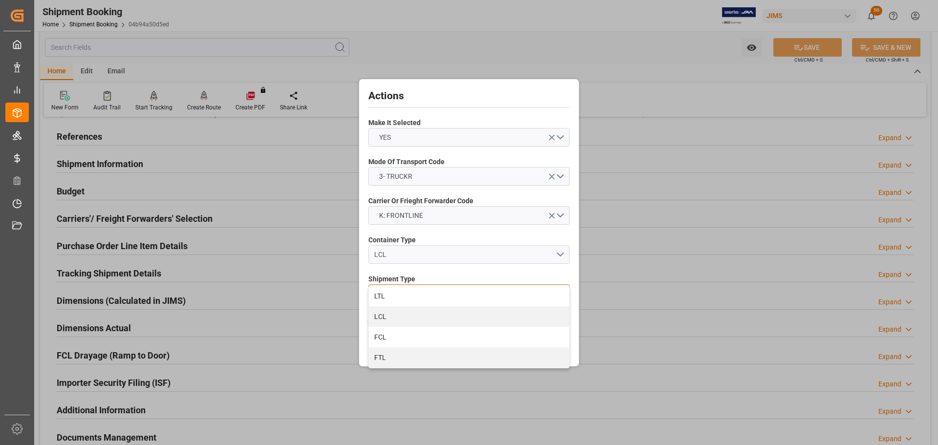
click at [416, 290] on div "LTL" at bounding box center [469, 296] width 200 height 21
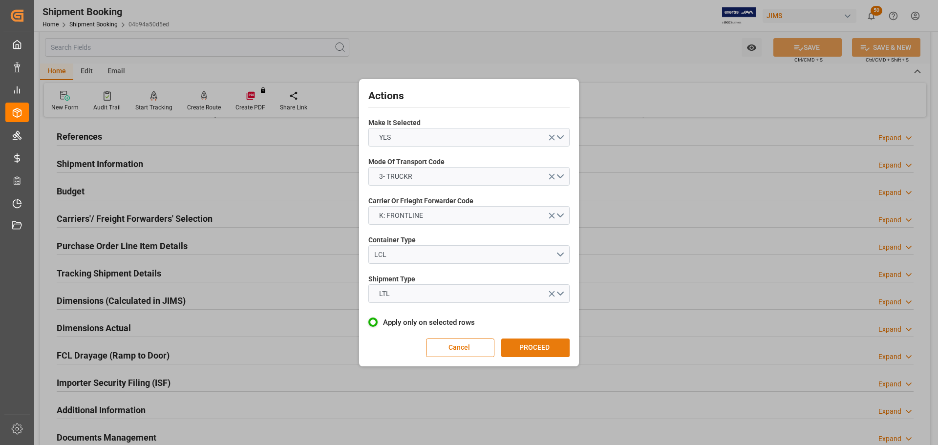
click at [520, 352] on button "PROCEED" at bounding box center [535, 347] width 68 height 19
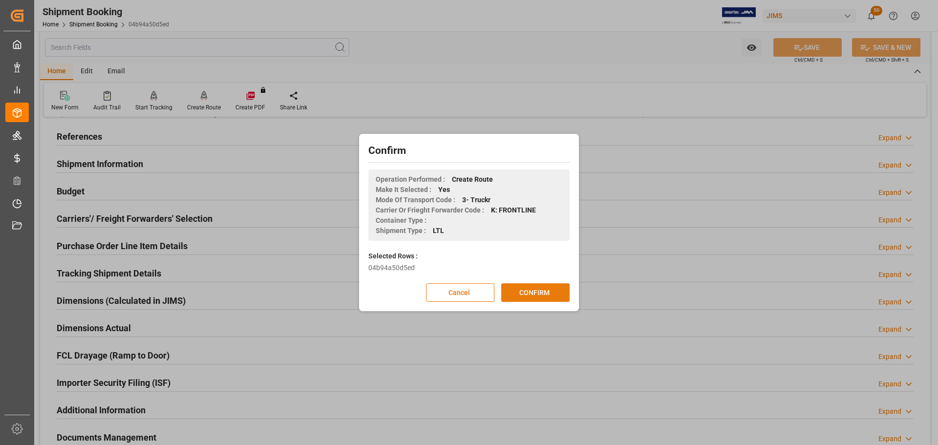
click at [533, 291] on button "CONFIRM" at bounding box center [535, 292] width 68 height 19
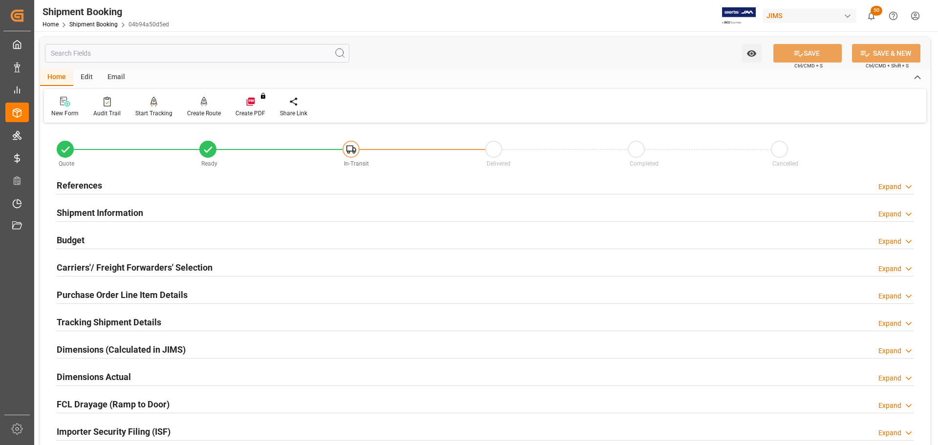
click at [83, 188] on h2 "References" at bounding box center [79, 185] width 45 height 13
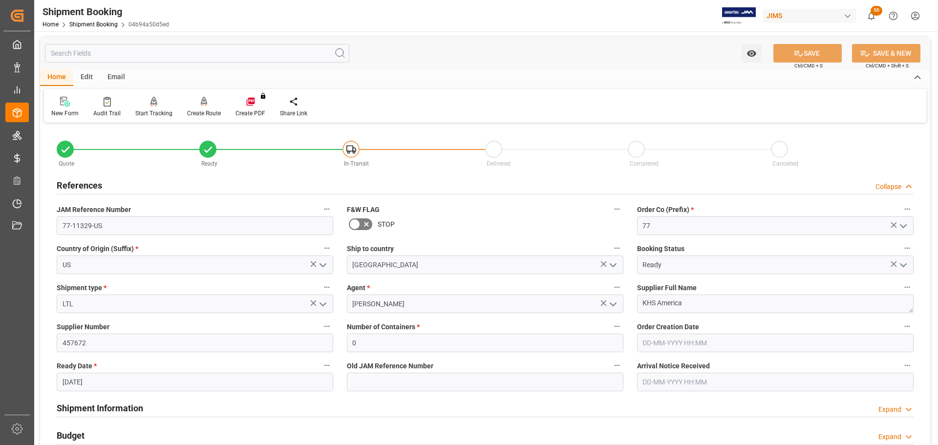
click at [83, 188] on h2 "References" at bounding box center [79, 185] width 45 height 13
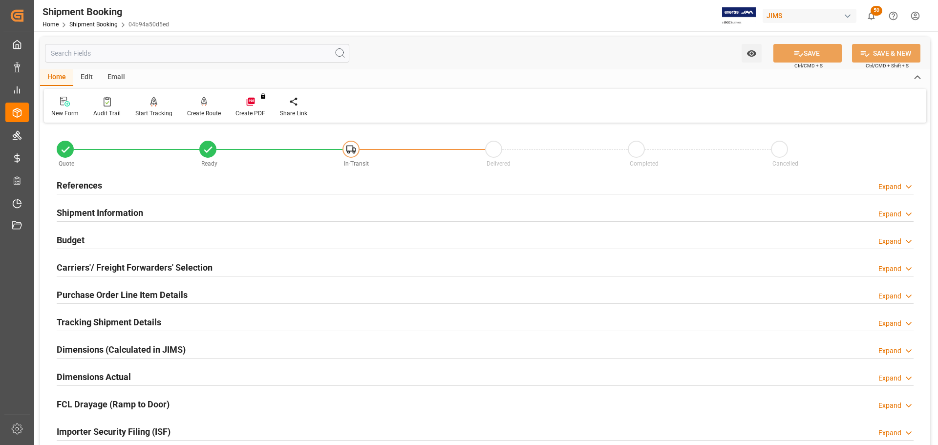
click at [83, 188] on h2 "References" at bounding box center [79, 185] width 45 height 13
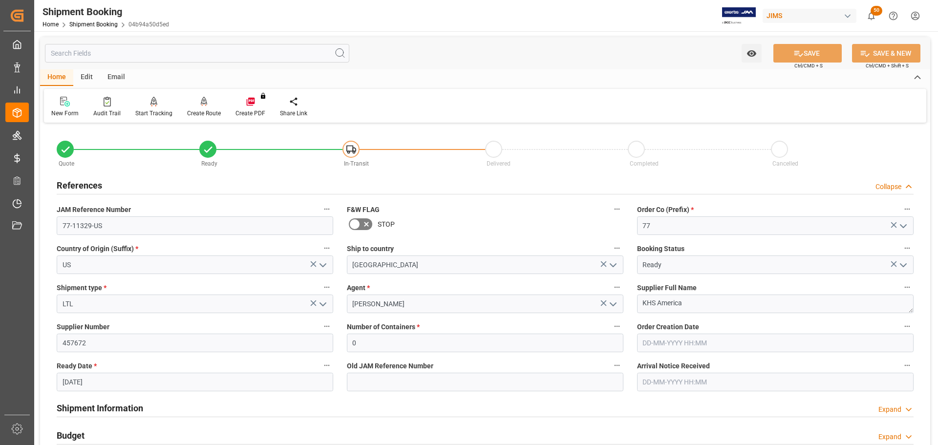
click at [100, 186] on h2 "References" at bounding box center [79, 185] width 45 height 13
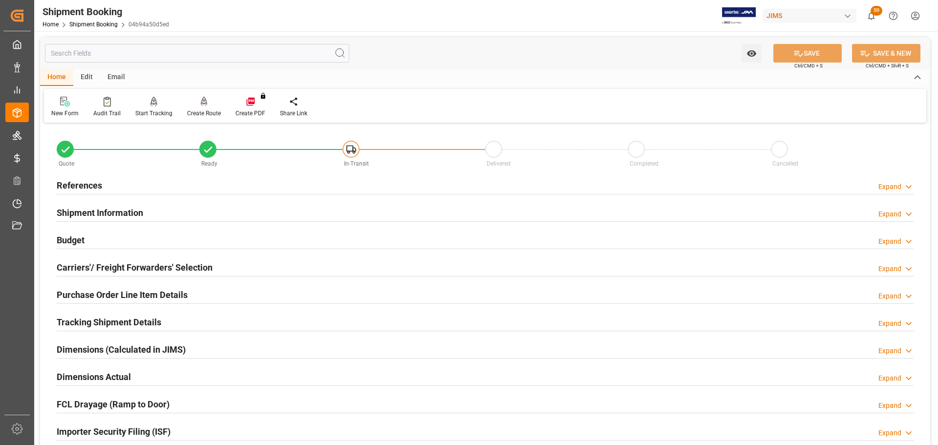
click at [127, 210] on h2 "Shipment Information" at bounding box center [100, 212] width 86 height 13
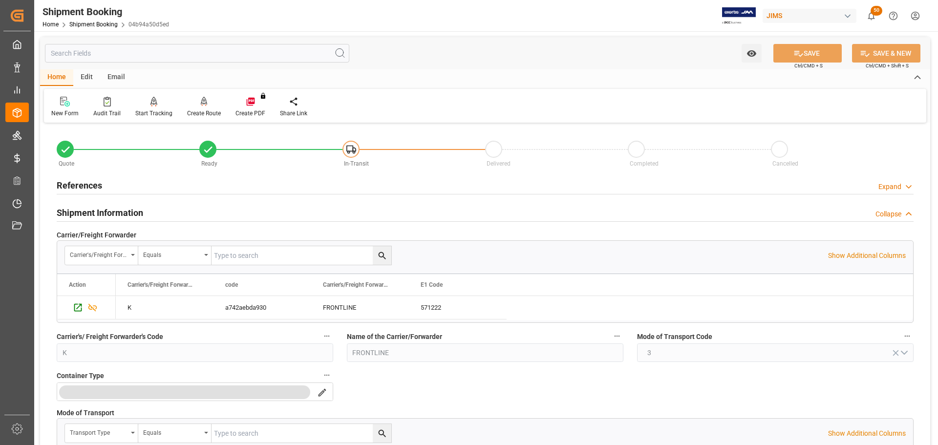
click at [135, 210] on h2 "Shipment Information" at bounding box center [100, 212] width 86 height 13
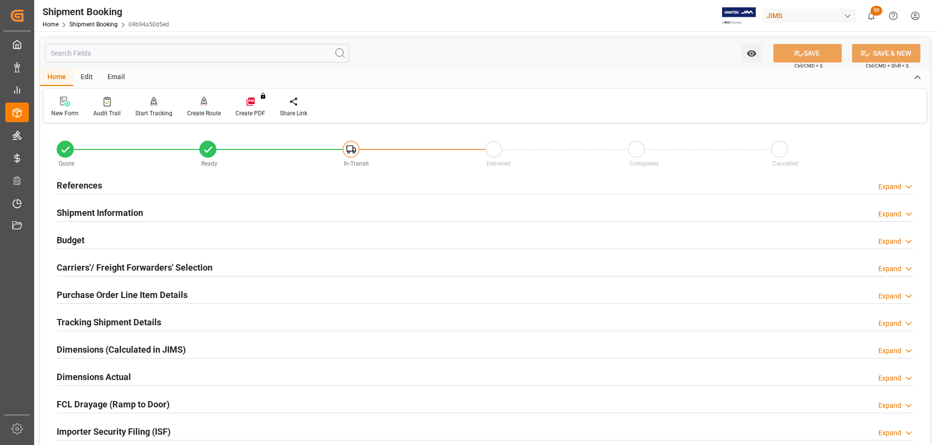
click at [139, 239] on div "Budget Expand" at bounding box center [485, 239] width 857 height 19
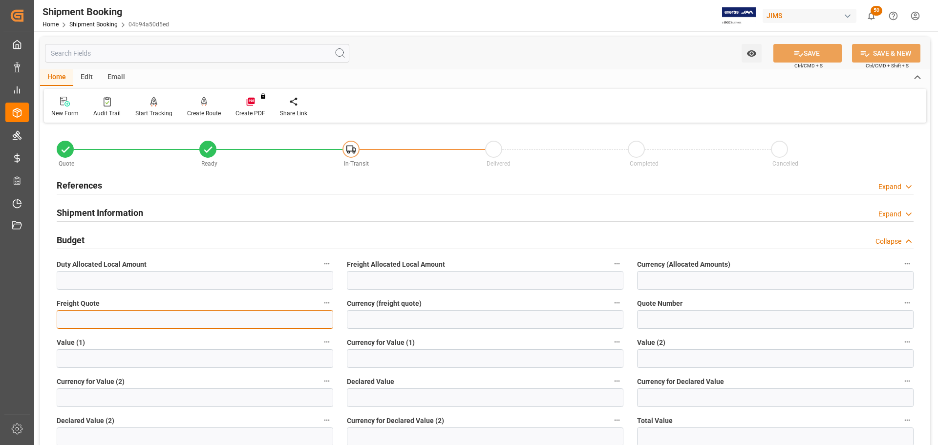
click at [87, 320] on input "text" at bounding box center [195, 319] width 276 height 19
type input "770"
click at [403, 323] on input at bounding box center [485, 319] width 276 height 19
type input "CAD"
click at [808, 43] on div "Watch Option SAVE Ctrl/CMD + S SAVE & NEW Ctrl/CMD + Shift + S" at bounding box center [485, 53] width 890 height 32
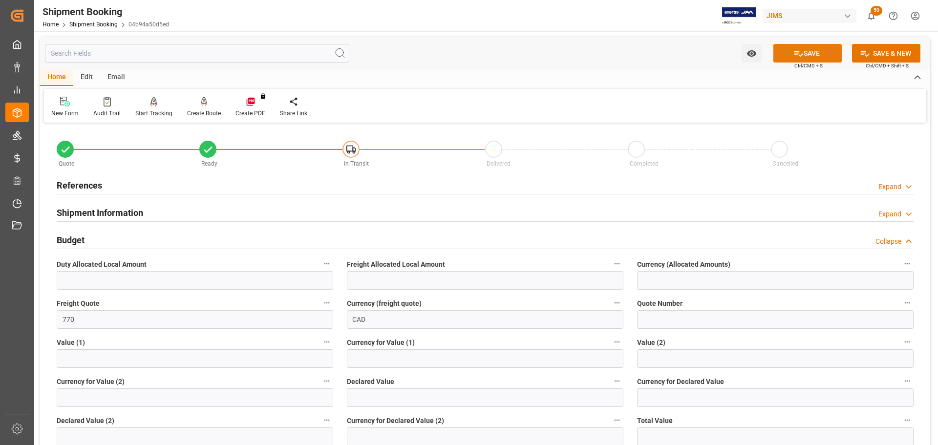
click at [809, 54] on button "SAVE" at bounding box center [807, 53] width 68 height 19
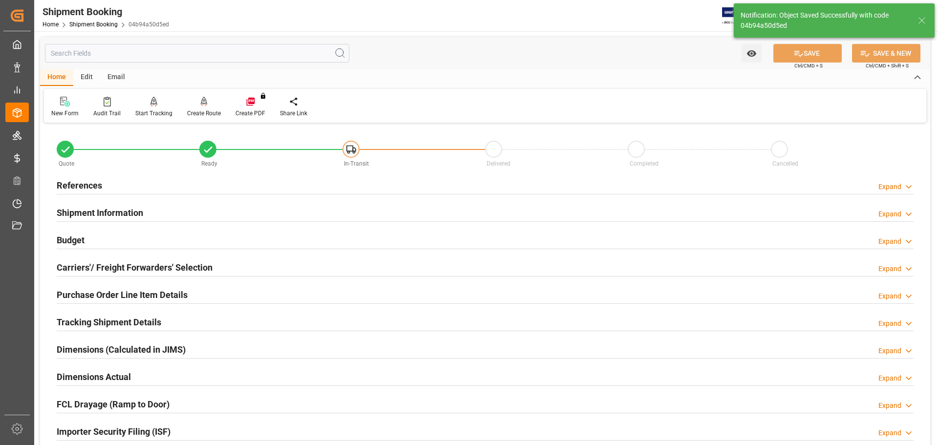
click at [158, 261] on h2 "Carriers'/ Freight Forwarders' Selection" at bounding box center [135, 267] width 156 height 13
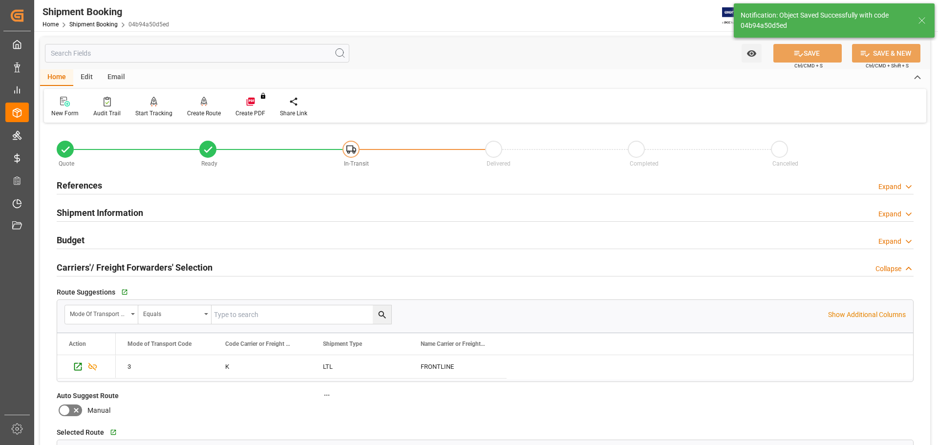
click at [166, 261] on h2 "Carriers'/ Freight Forwarders' Selection" at bounding box center [135, 267] width 156 height 13
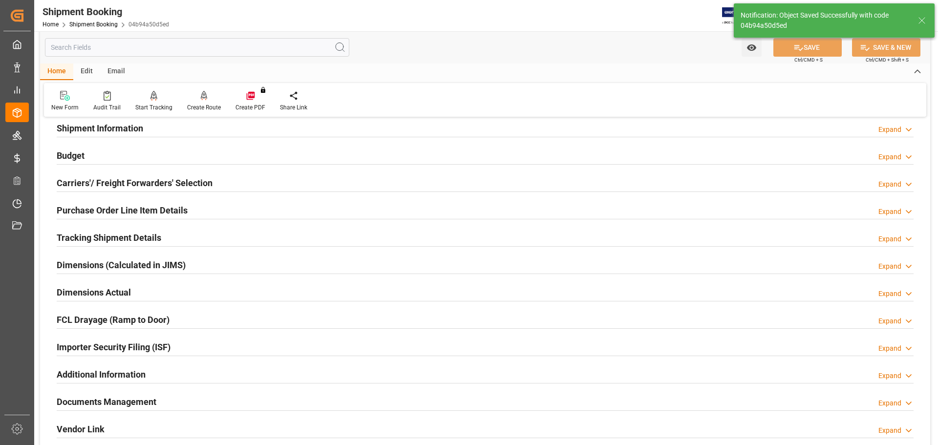
scroll to position [98, 0]
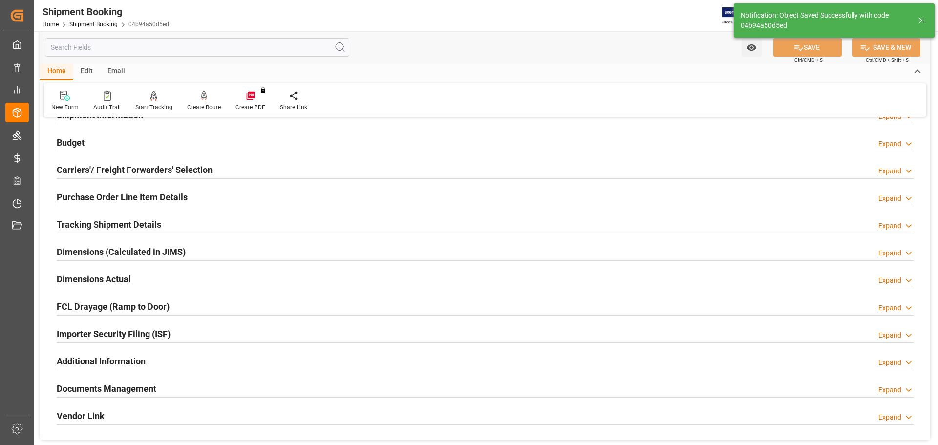
click at [159, 229] on h2 "Tracking Shipment Details" at bounding box center [109, 224] width 105 height 13
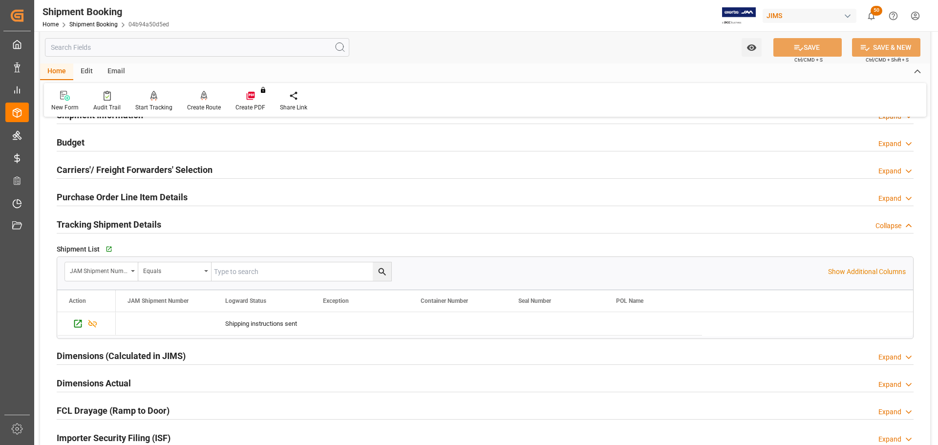
click at [117, 225] on h2 "Tracking Shipment Details" at bounding box center [109, 224] width 105 height 13
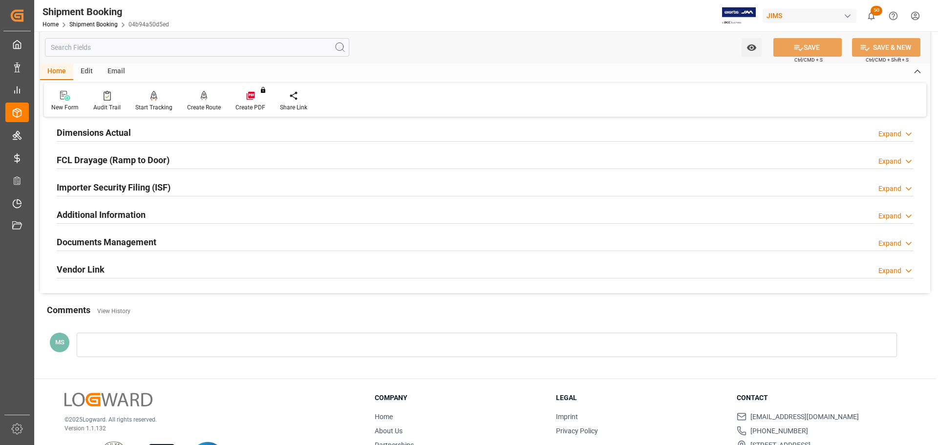
click at [118, 239] on h2 "Documents Management" at bounding box center [107, 241] width 100 height 13
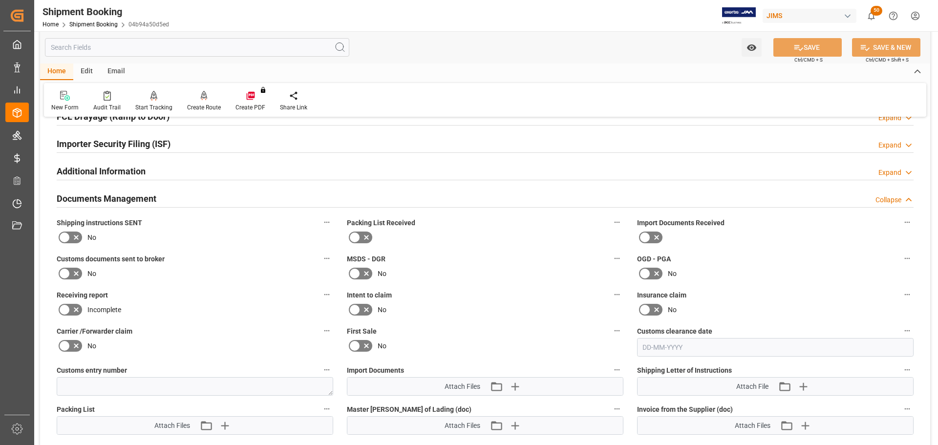
scroll to position [391, 0]
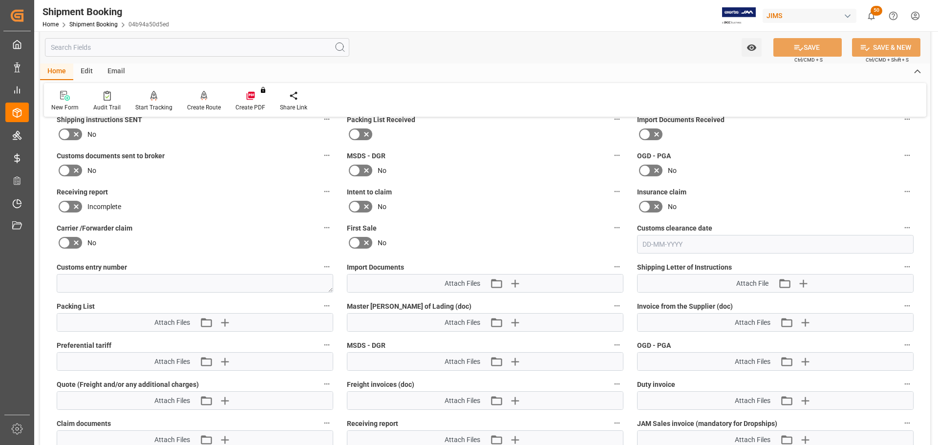
click at [75, 136] on icon at bounding box center [76, 134] width 5 height 5
click at [0, 0] on input "checkbox" at bounding box center [0, 0] width 0 height 0
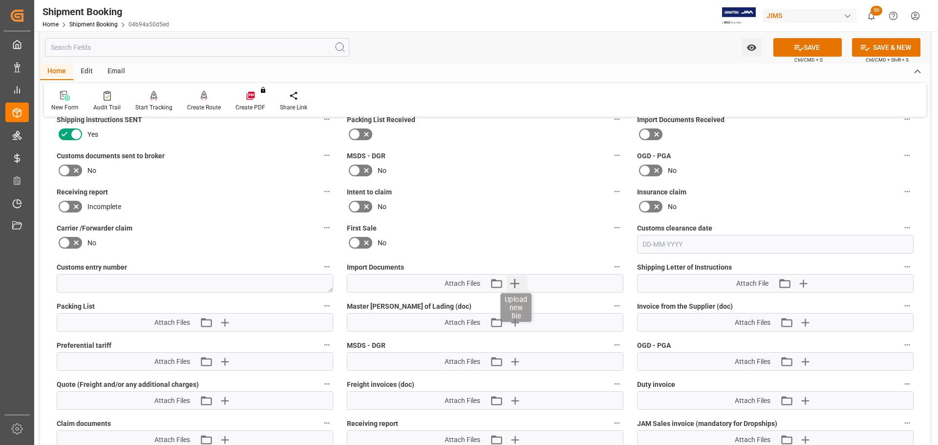
click at [518, 287] on icon "button" at bounding box center [514, 283] width 16 height 16
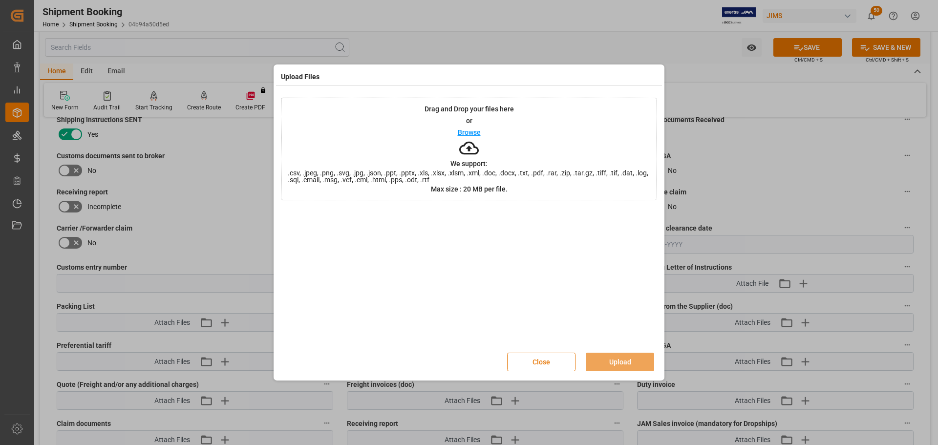
click at [558, 354] on button "Close" at bounding box center [541, 362] width 68 height 19
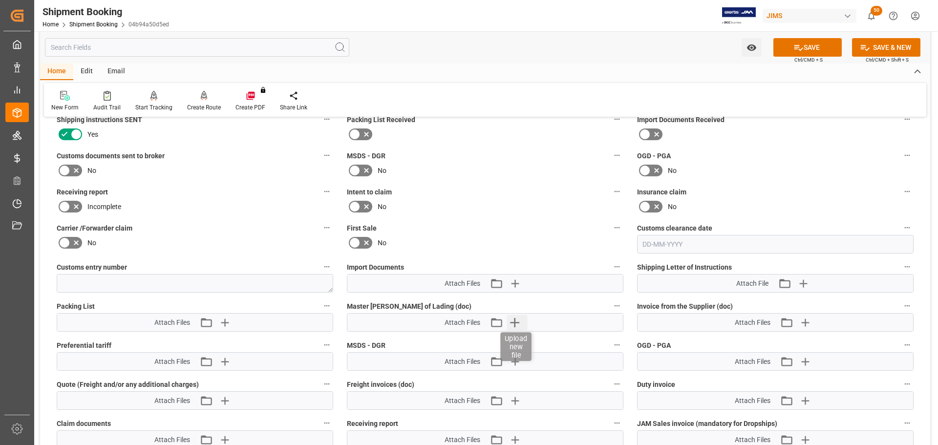
click at [521, 318] on icon "button" at bounding box center [514, 323] width 16 height 16
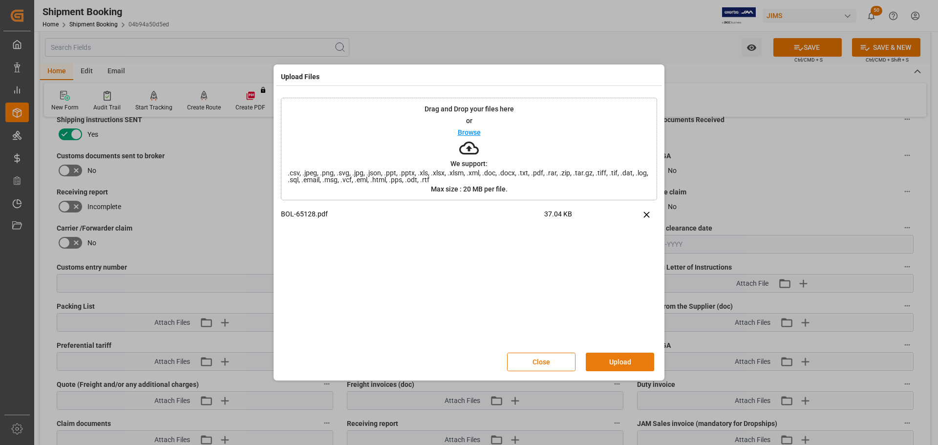
click at [620, 365] on button "Upload" at bounding box center [620, 362] width 68 height 19
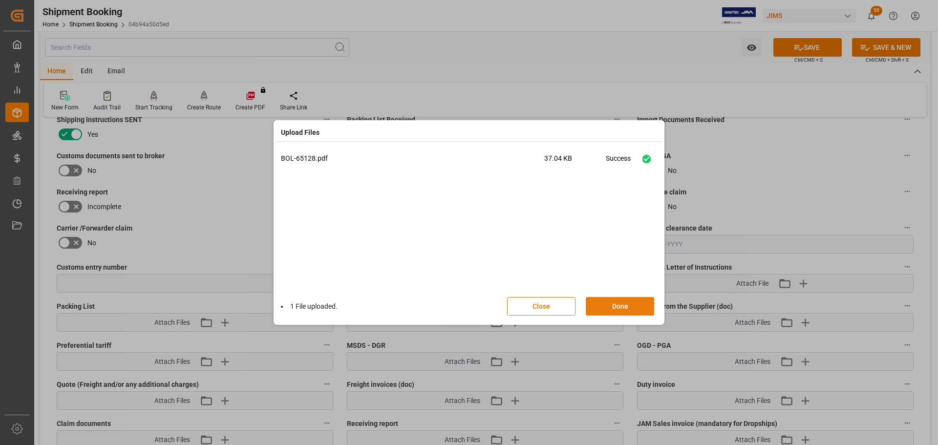
click at [616, 303] on button "Done" at bounding box center [620, 306] width 68 height 19
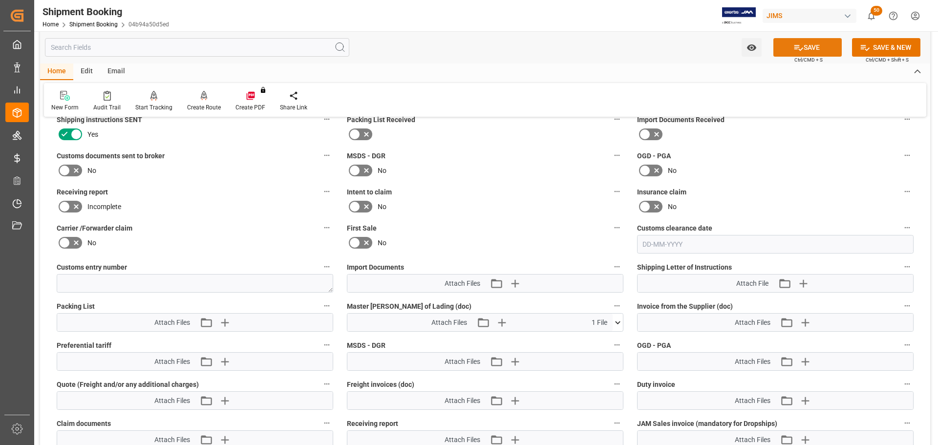
click at [798, 51] on icon at bounding box center [798, 47] width 10 height 10
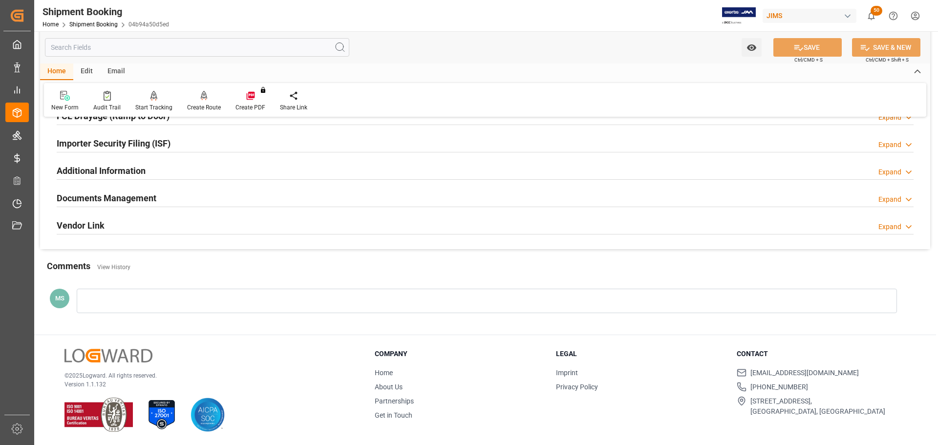
scroll to position [288, 0]
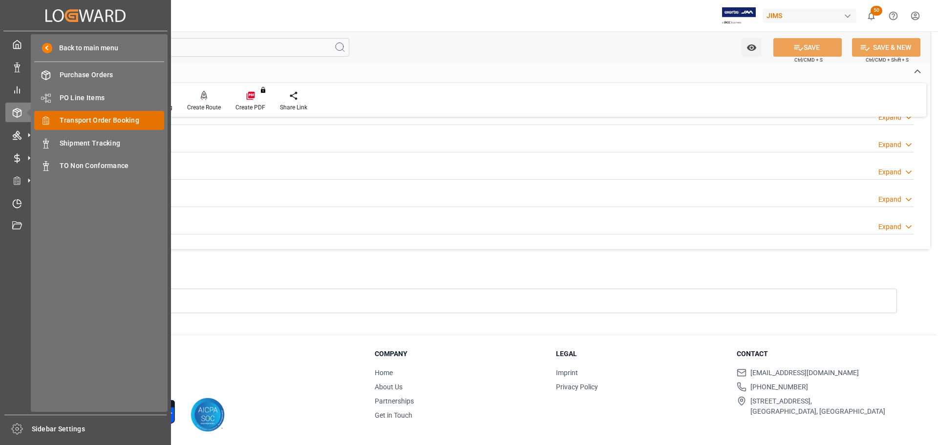
click at [92, 122] on span "Transport Order Booking" at bounding box center [112, 120] width 105 height 10
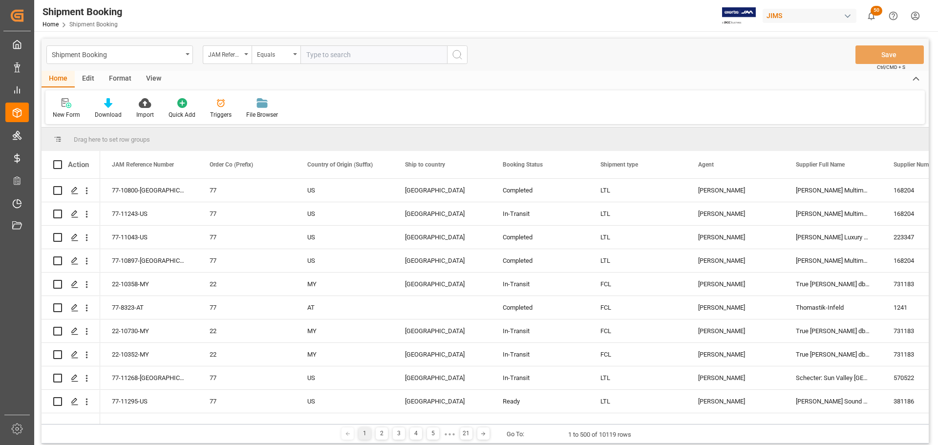
click at [364, 57] on input "text" at bounding box center [373, 54] width 147 height 19
type input "77-11300-[GEOGRAPHIC_DATA]"
click at [457, 56] on icon "search button" at bounding box center [457, 55] width 12 height 12
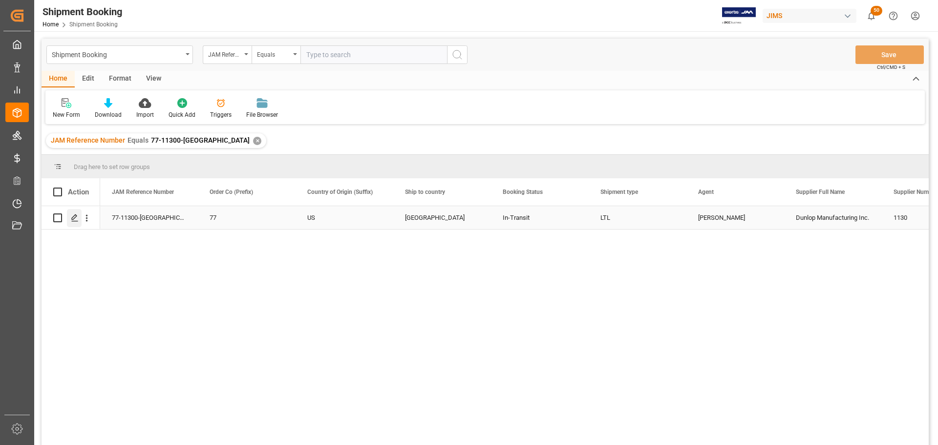
click at [74, 218] on icon "Press SPACE to select this row." at bounding box center [75, 218] width 8 height 8
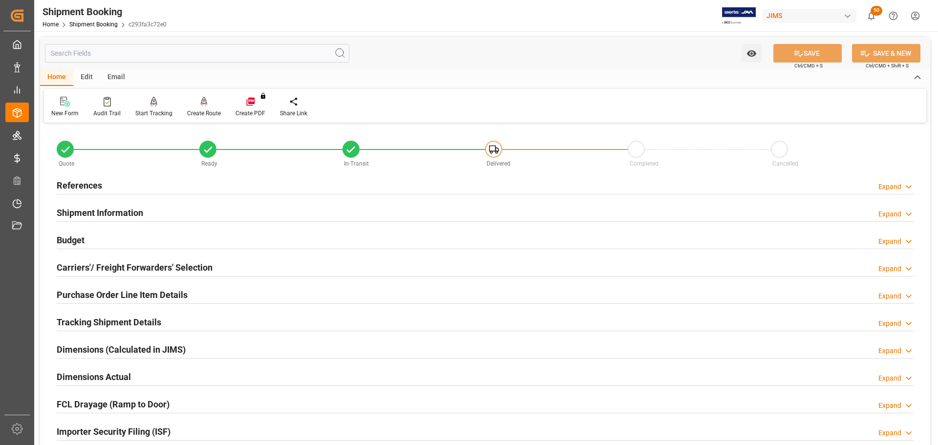
click at [193, 190] on div "References Expand" at bounding box center [485, 184] width 857 height 19
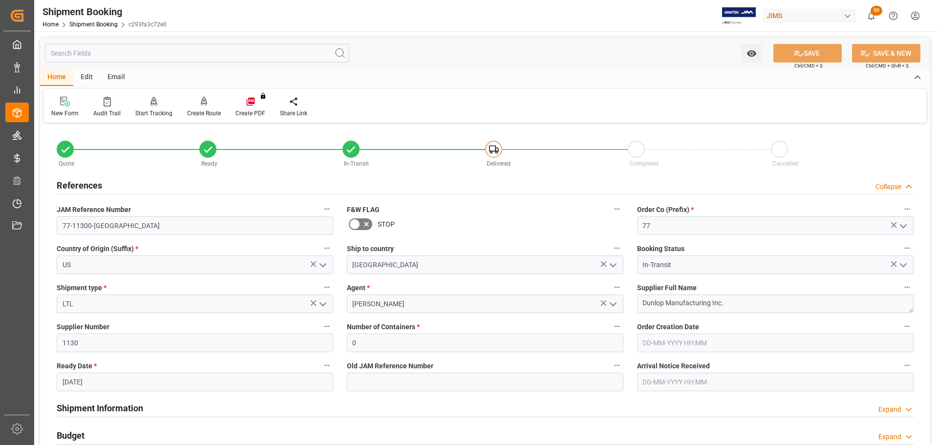
click at [193, 183] on div "References Collapse" at bounding box center [485, 184] width 857 height 19
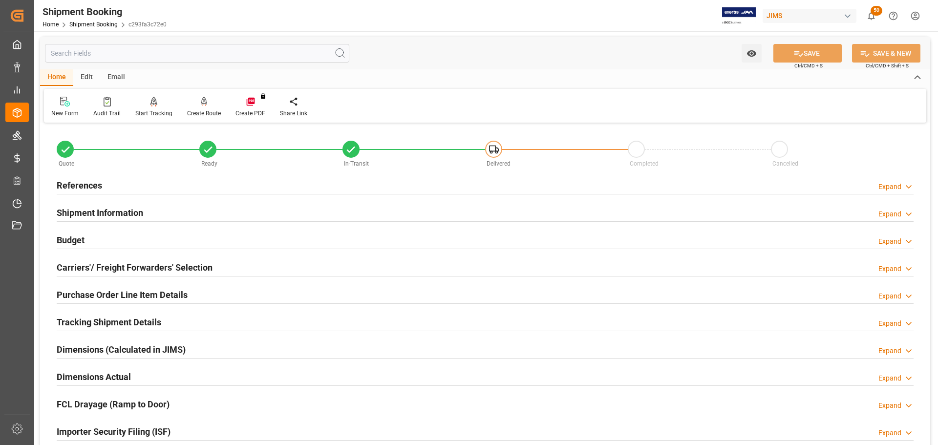
click at [192, 211] on div "Shipment Information Expand" at bounding box center [485, 212] width 857 height 19
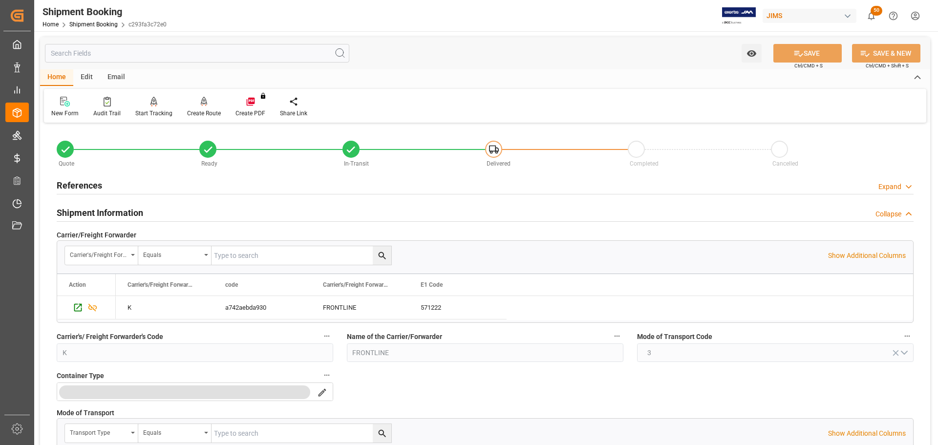
click at [191, 211] on div "Shipment Information Collapse" at bounding box center [485, 212] width 857 height 19
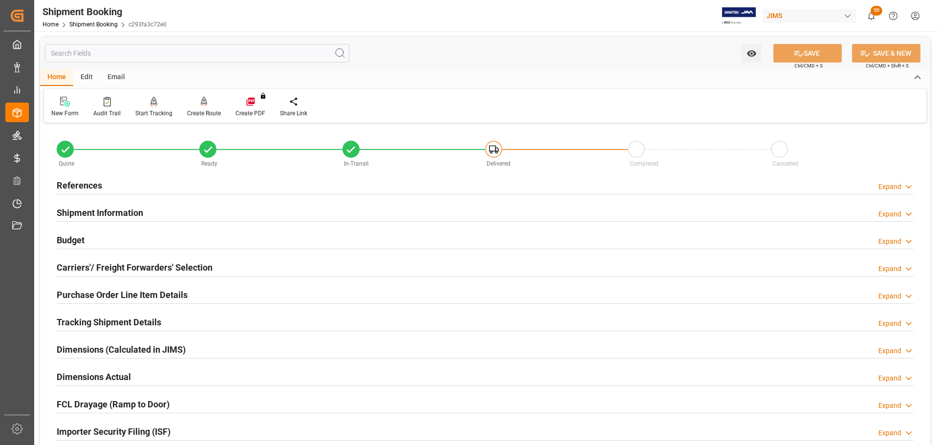
click at [167, 240] on div "Budget Expand" at bounding box center [485, 239] width 857 height 19
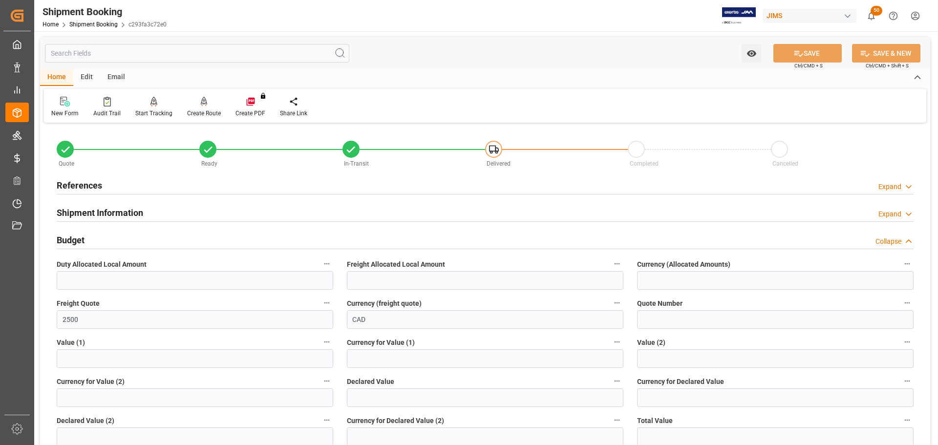
click at [167, 240] on div "Budget Collapse" at bounding box center [485, 239] width 857 height 19
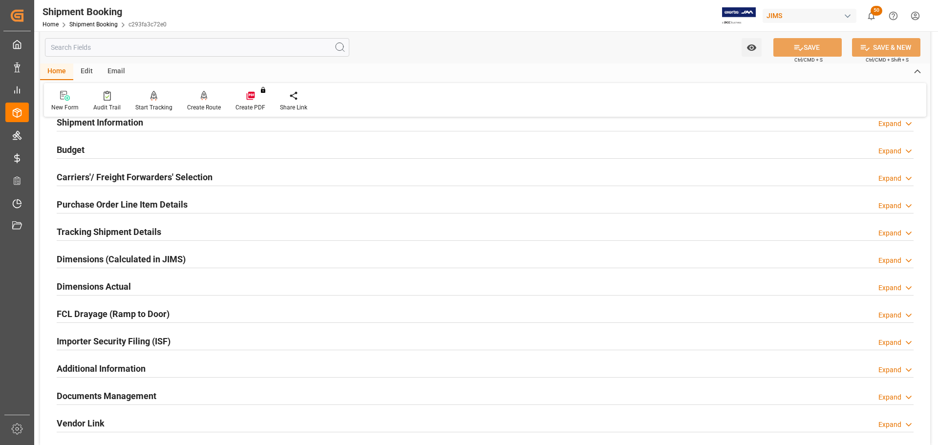
scroll to position [98, 0]
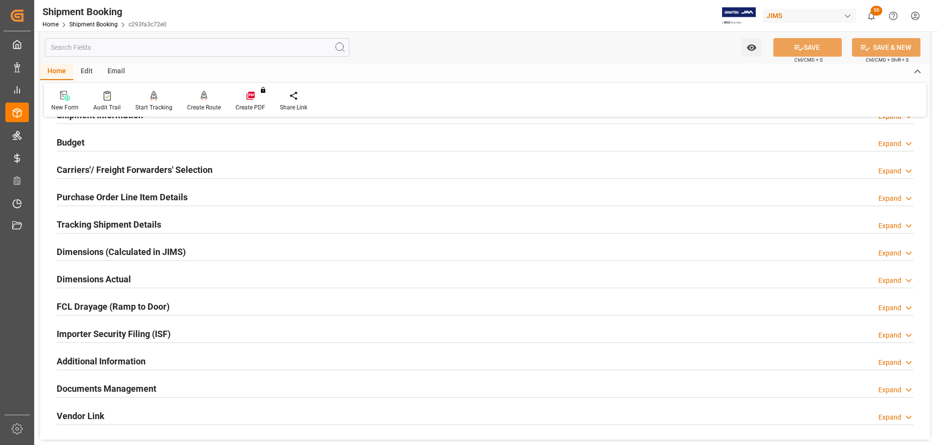
click at [175, 171] on h2 "Carriers'/ Freight Forwarders' Selection" at bounding box center [135, 169] width 156 height 13
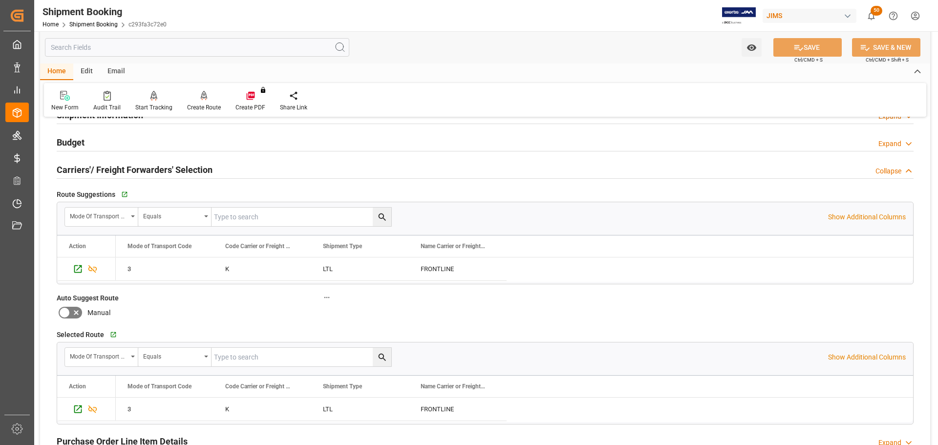
click at [175, 171] on h2 "Carriers'/ Freight Forwarders' Selection" at bounding box center [135, 169] width 156 height 13
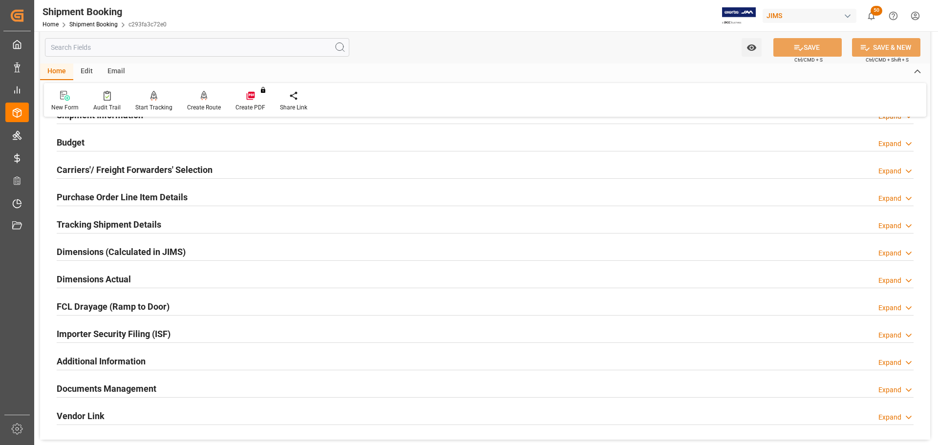
click at [180, 196] on h2 "Purchase Order Line Item Details" at bounding box center [122, 196] width 131 height 13
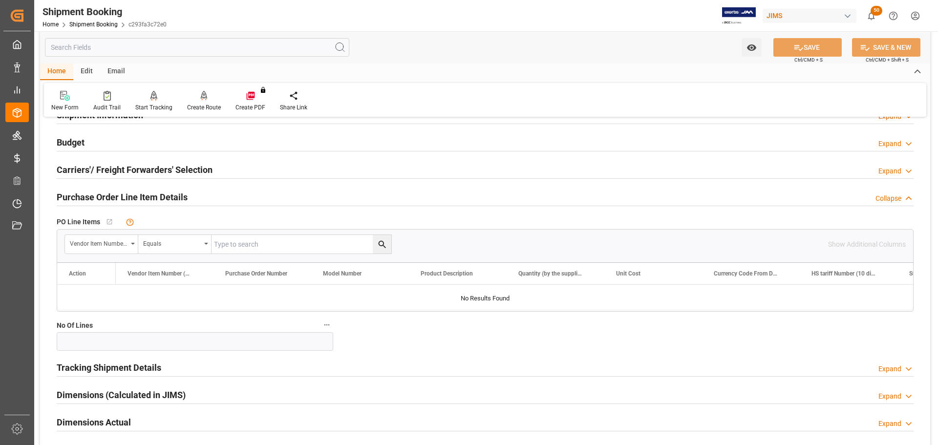
click at [180, 196] on h2 "Purchase Order Line Item Details" at bounding box center [122, 196] width 131 height 13
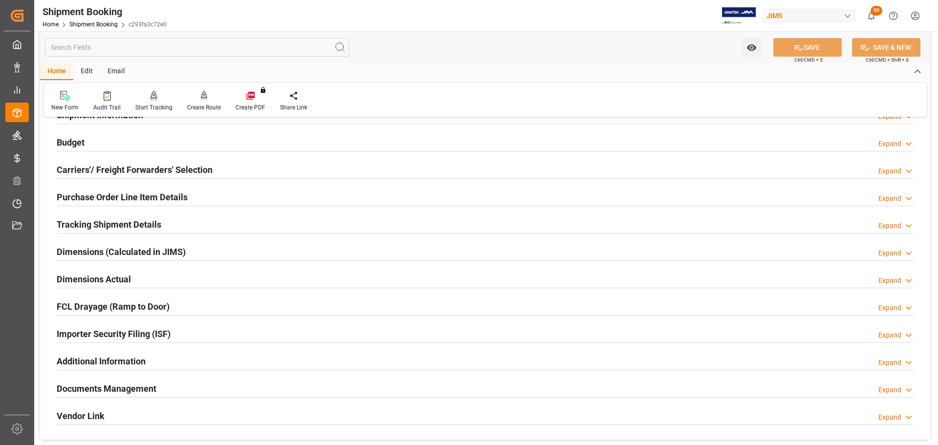
click at [172, 225] on div "Tracking Shipment Details Expand" at bounding box center [485, 223] width 857 height 19
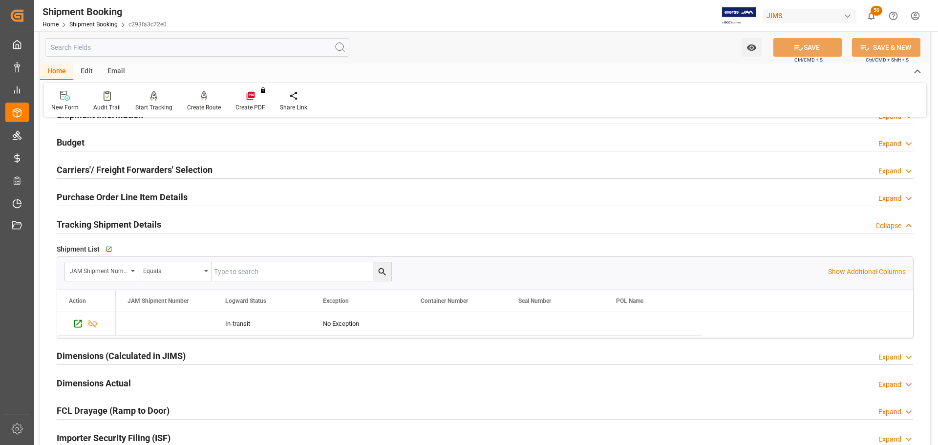
click at [172, 225] on div "Tracking Shipment Details Collapse" at bounding box center [485, 223] width 857 height 19
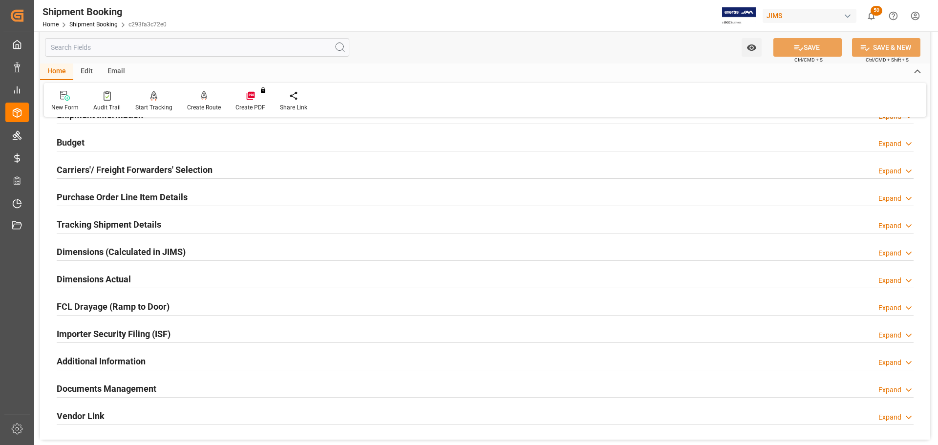
click at [146, 279] on div "Dimensions Actual Expand" at bounding box center [485, 278] width 857 height 19
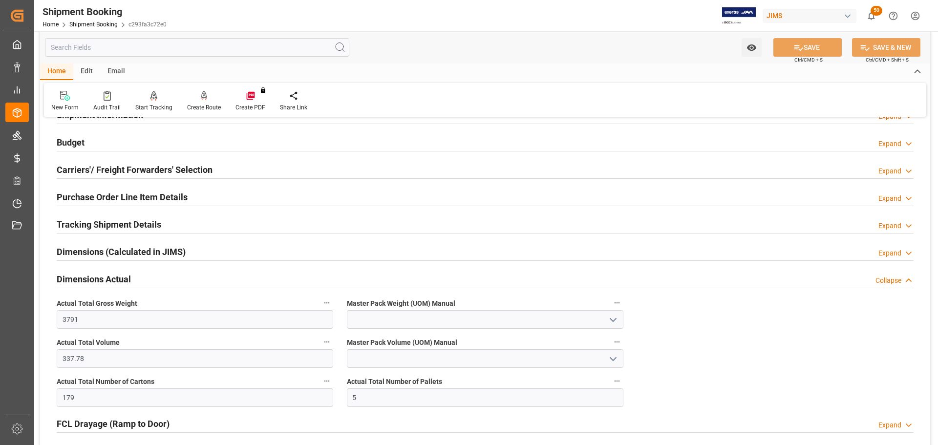
click at [145, 279] on div "Dimensions Actual Collapse" at bounding box center [485, 278] width 857 height 19
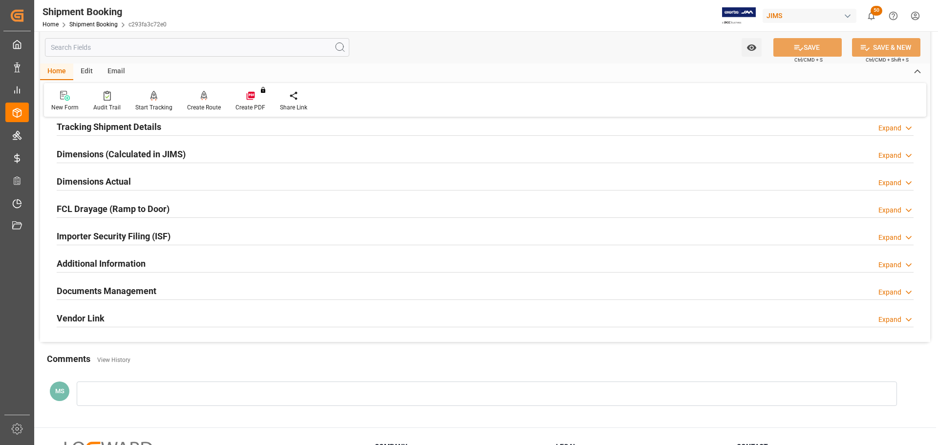
click at [149, 283] on div "Documents Management" at bounding box center [107, 290] width 100 height 19
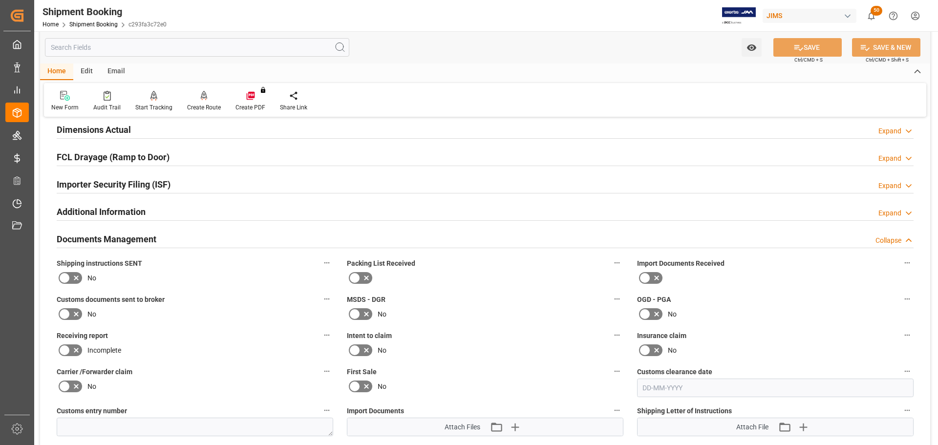
scroll to position [342, 0]
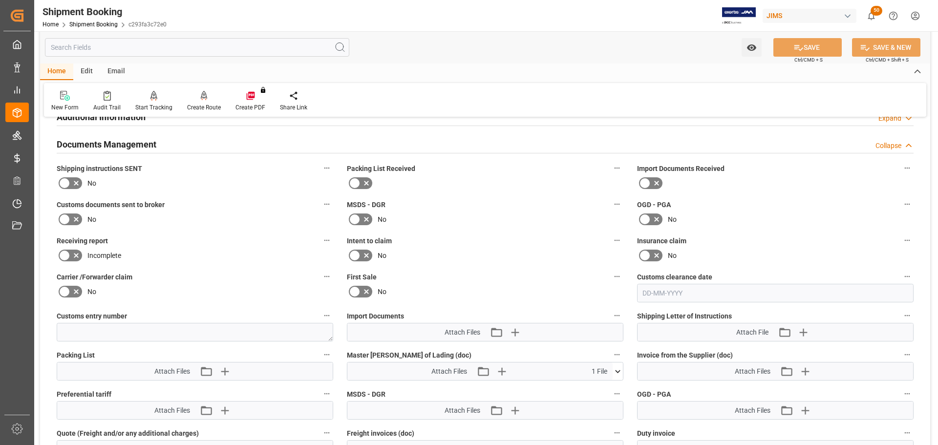
click at [70, 176] on label at bounding box center [70, 183] width 27 height 16
click at [0, 0] on input "checkbox" at bounding box center [0, 0] width 0 height 0
click at [70, 217] on icon at bounding box center [76, 219] width 12 height 12
click at [0, 0] on input "checkbox" at bounding box center [0, 0] width 0 height 0
click at [803, 52] on button "SAVE" at bounding box center [807, 47] width 68 height 19
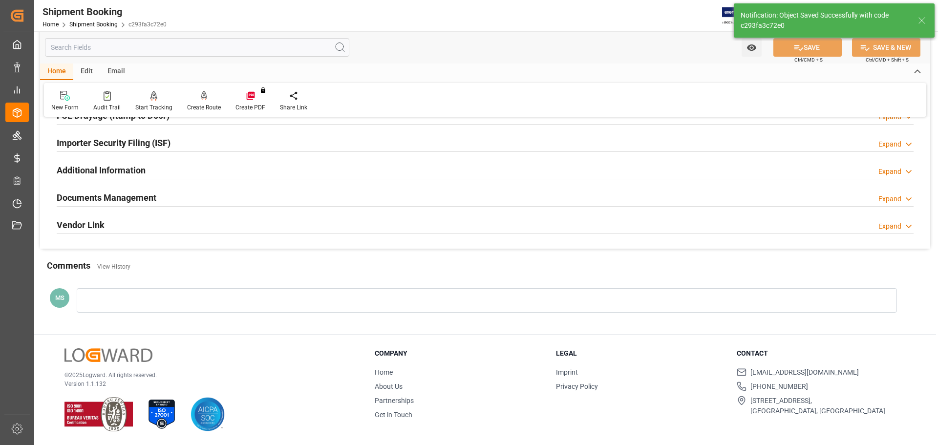
scroll to position [288, 0]
click at [280, 193] on div "Documents Management Expand" at bounding box center [485, 197] width 857 height 19
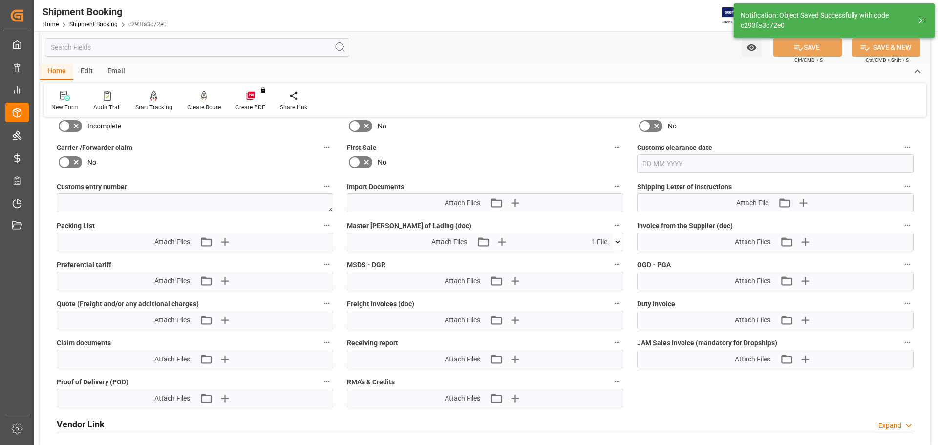
scroll to position [488, 0]
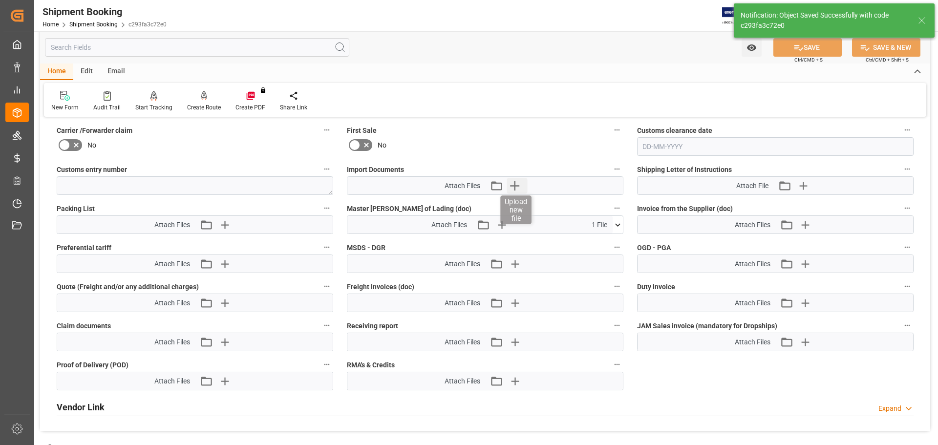
click at [517, 188] on icon "button" at bounding box center [514, 186] width 16 height 16
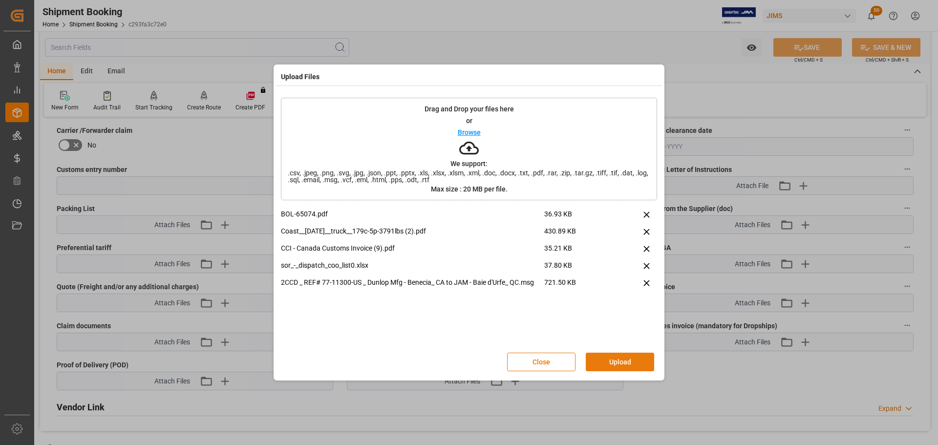
click at [616, 360] on button "Upload" at bounding box center [620, 362] width 68 height 19
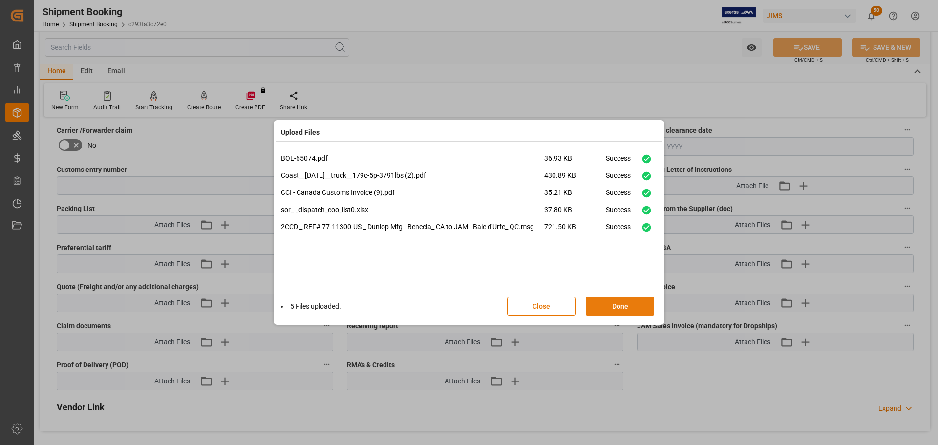
click at [619, 305] on button "Done" at bounding box center [620, 306] width 68 height 19
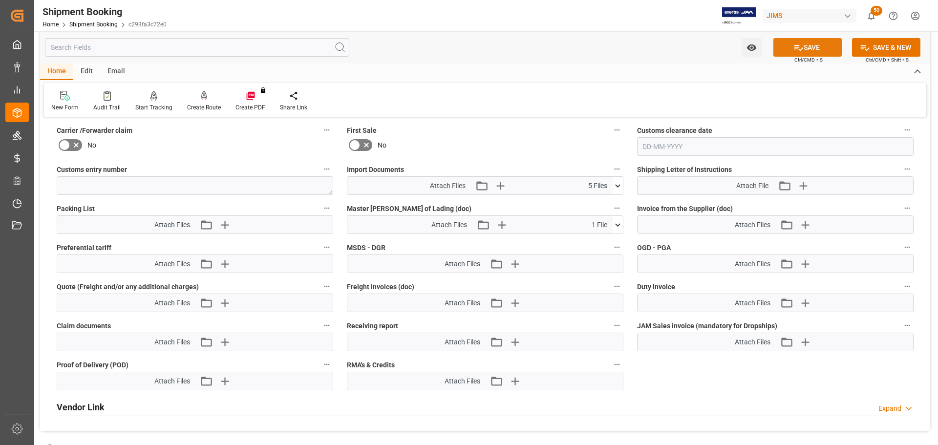
click at [800, 41] on button "SAVE" at bounding box center [807, 47] width 68 height 19
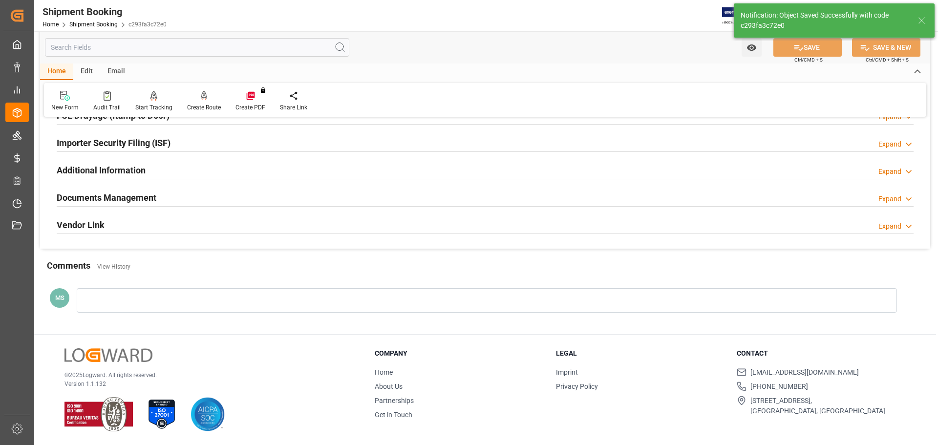
scroll to position [106, 0]
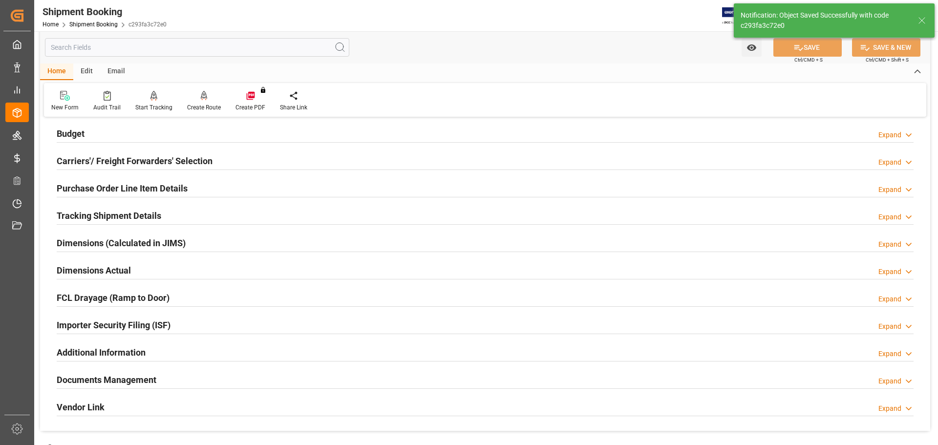
click at [132, 379] on h2 "Documents Management" at bounding box center [107, 379] width 100 height 13
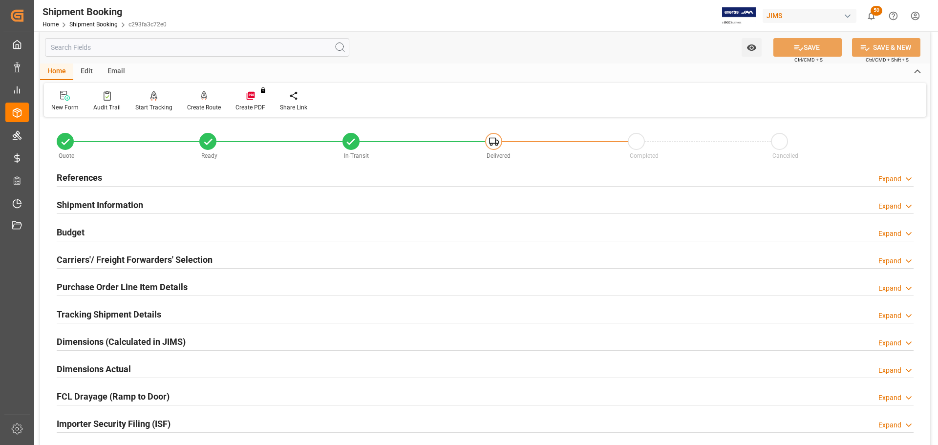
scroll to position [0, 0]
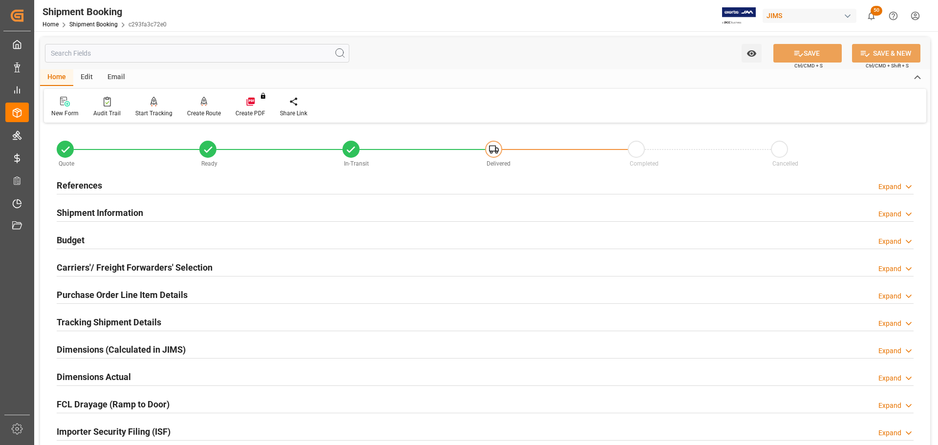
click at [178, 185] on div "References Expand" at bounding box center [485, 184] width 857 height 19
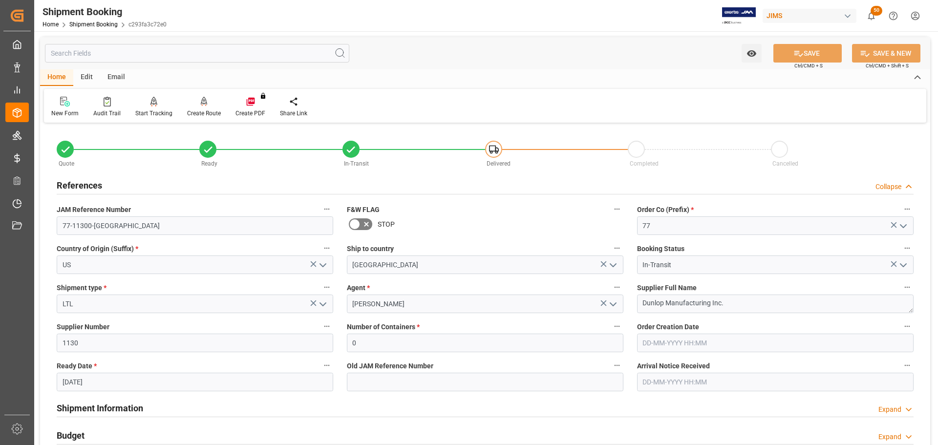
click at [177, 184] on div "References Collapse" at bounding box center [485, 184] width 857 height 19
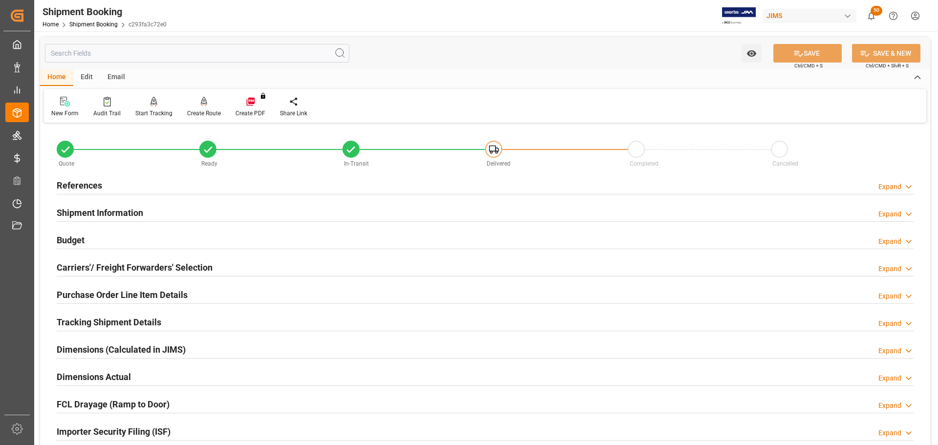
click at [177, 184] on div "References Expand" at bounding box center [485, 184] width 857 height 19
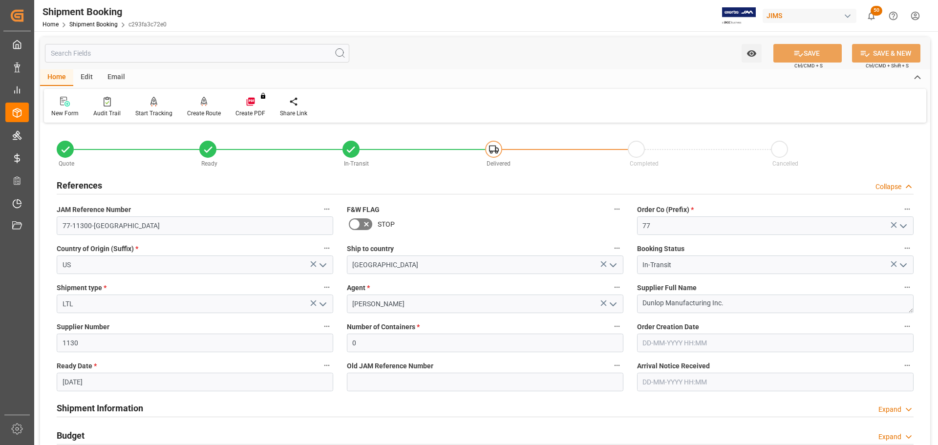
click at [177, 184] on div "References Collapse" at bounding box center [485, 184] width 857 height 19
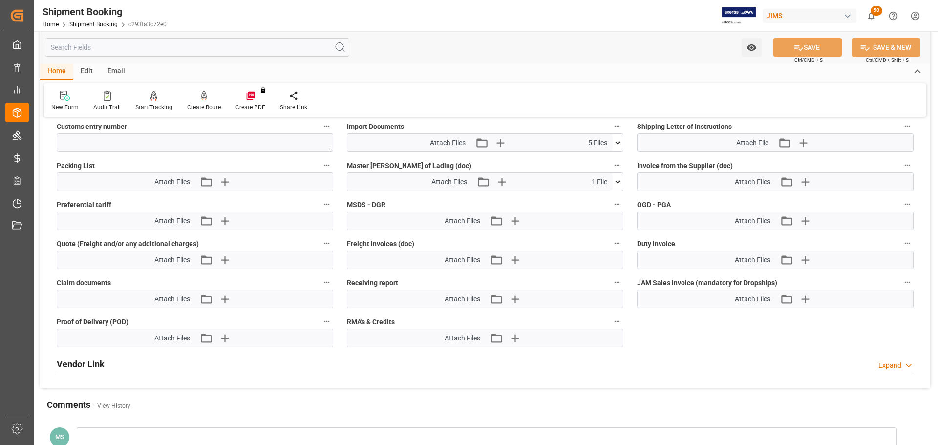
scroll to position [537, 0]
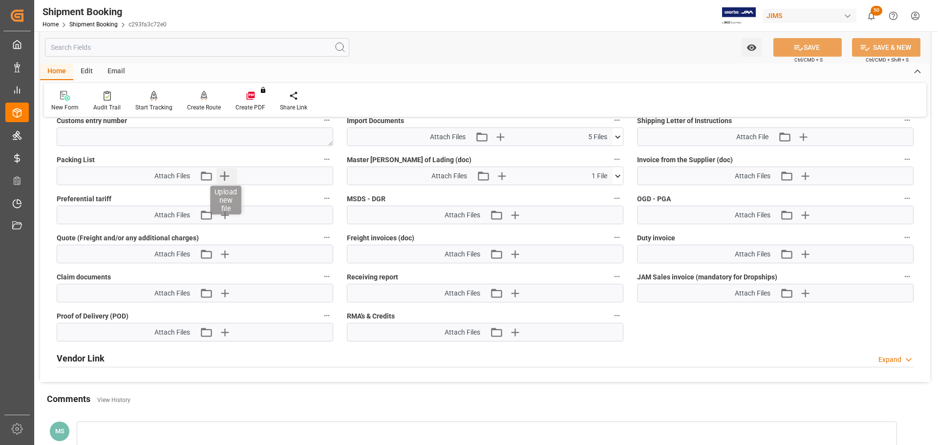
click at [227, 175] on icon "button" at bounding box center [224, 175] width 9 height 9
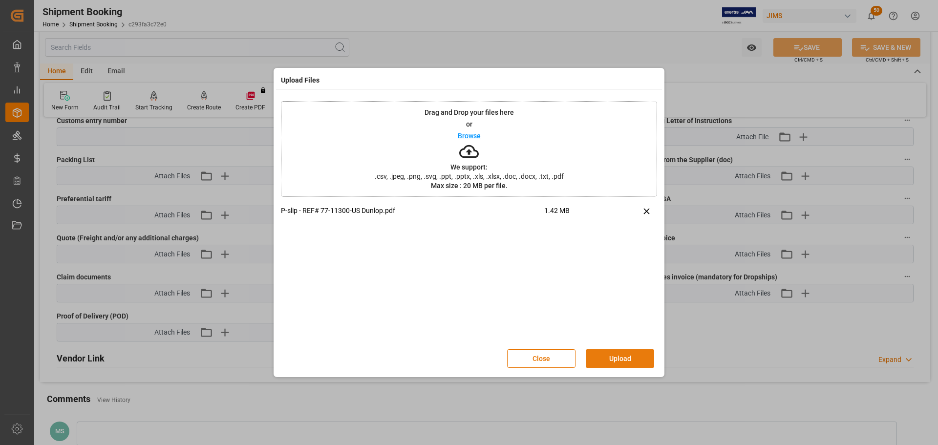
click at [624, 351] on button "Upload" at bounding box center [620, 358] width 68 height 19
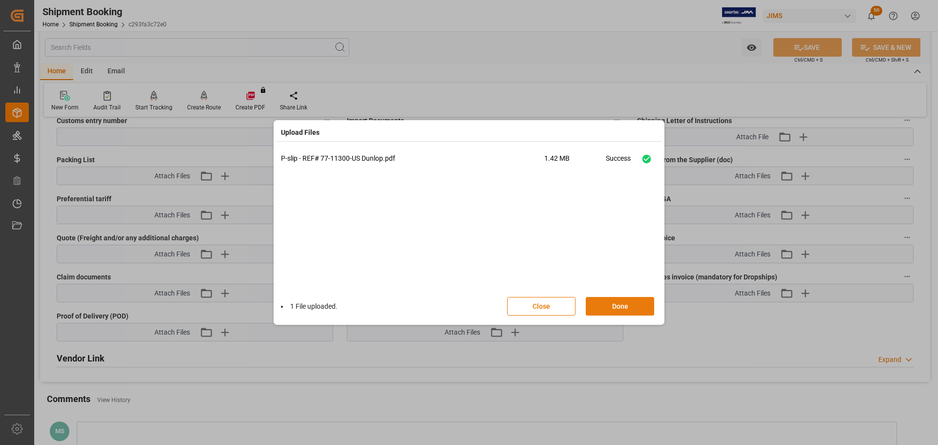
click at [628, 308] on button "Done" at bounding box center [620, 306] width 68 height 19
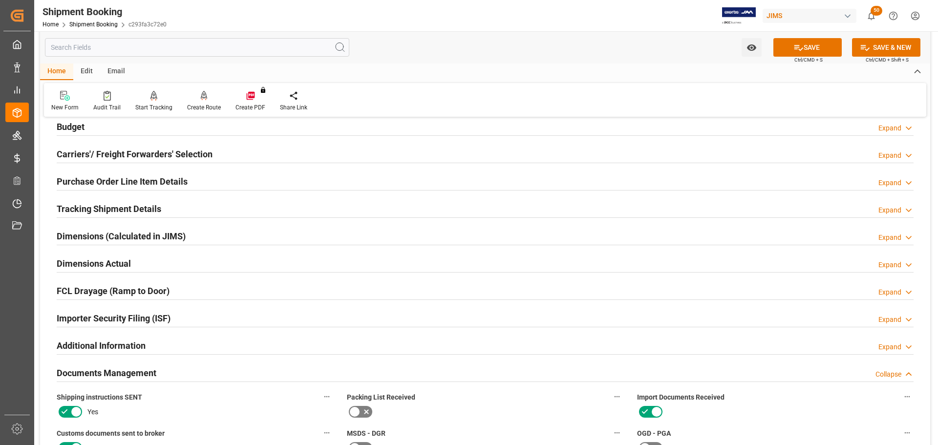
scroll to position [98, 0]
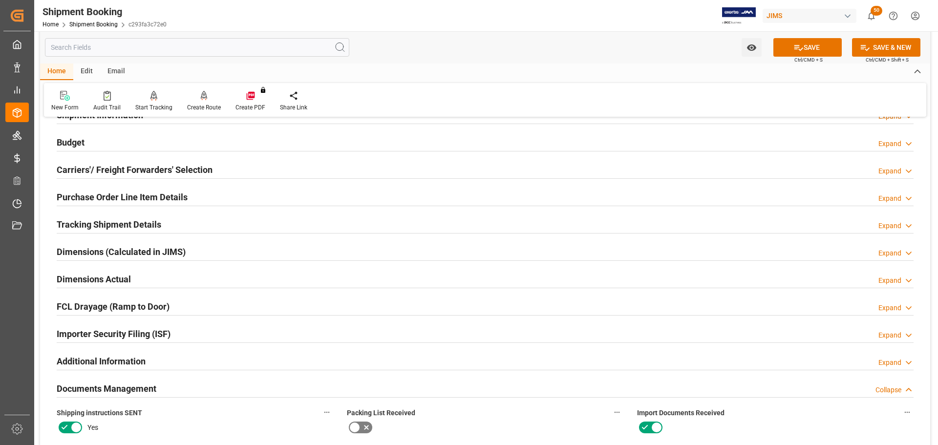
click at [128, 281] on h2 "Dimensions Actual" at bounding box center [94, 279] width 74 height 13
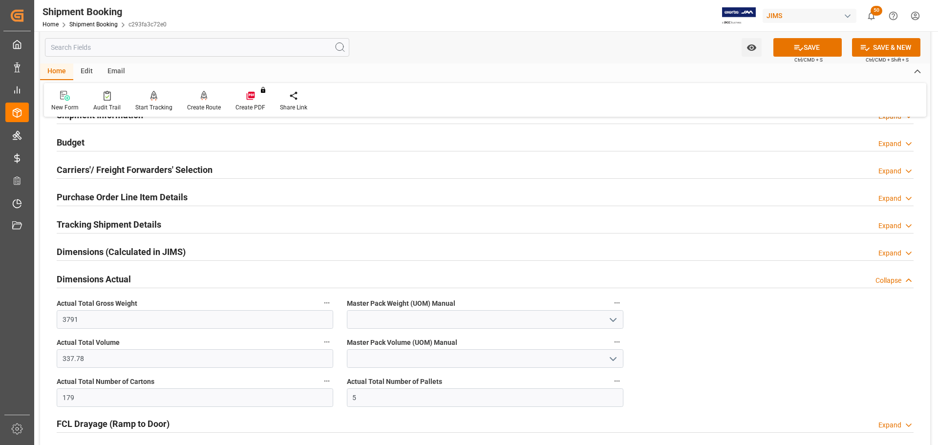
click at [128, 281] on h2 "Dimensions Actual" at bounding box center [94, 279] width 74 height 13
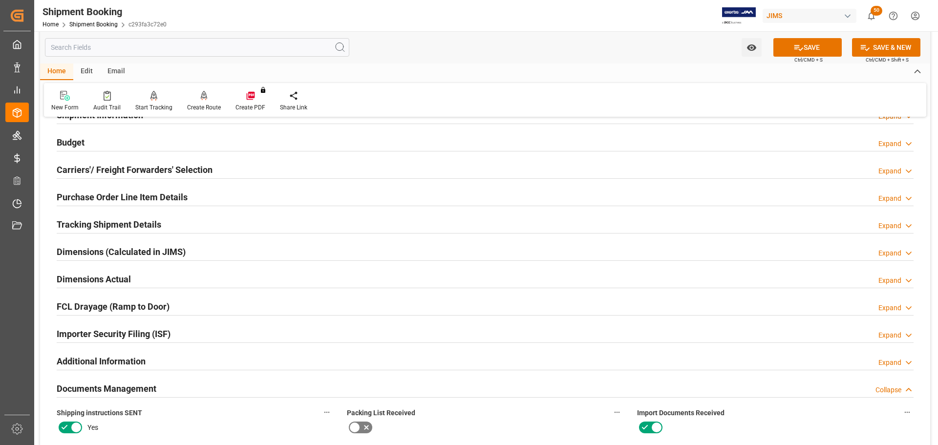
click at [128, 221] on h2 "Tracking Shipment Details" at bounding box center [109, 224] width 105 height 13
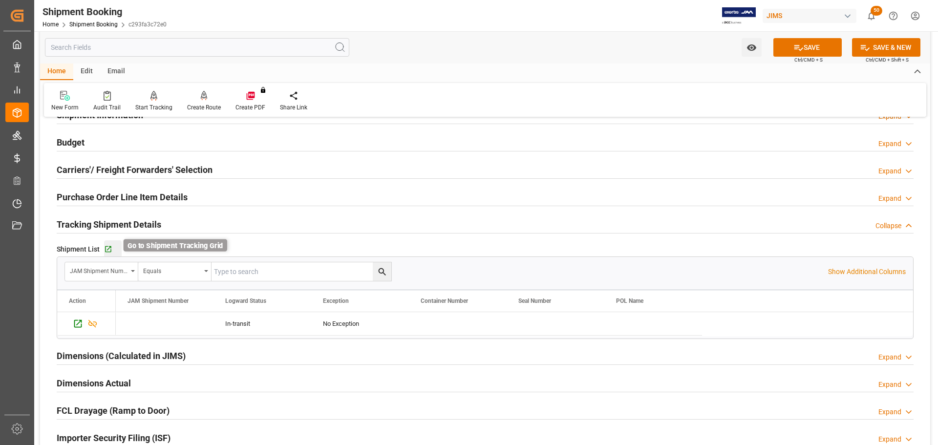
click at [109, 248] on icon "button" at bounding box center [108, 249] width 8 height 8
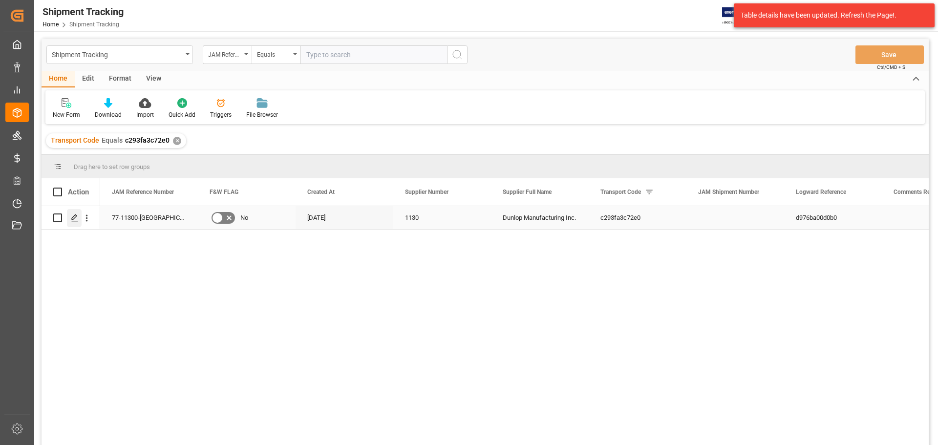
click at [77, 219] on icon "Press SPACE to select this row." at bounding box center [75, 218] width 8 height 8
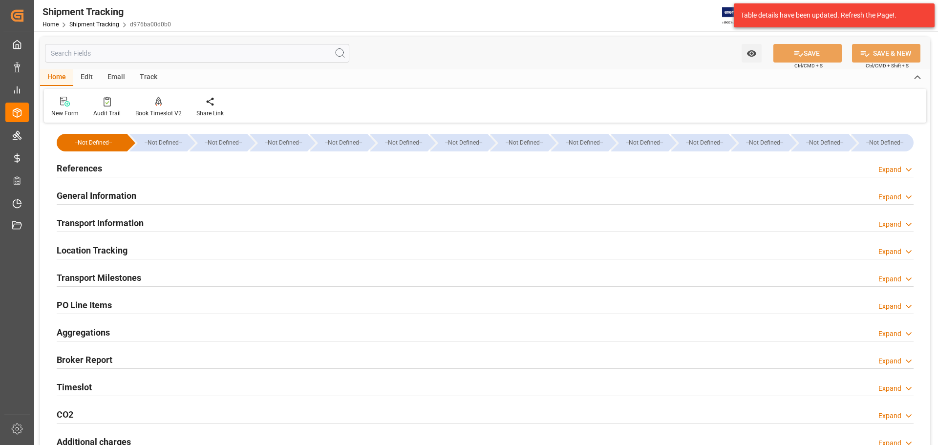
type input "30-09-2025 00:00"
type input "10-10-2025 00:00"
click at [262, 274] on div "Transport Milestones Expand" at bounding box center [485, 277] width 857 height 19
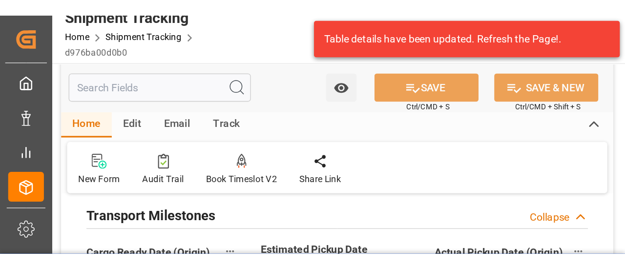
scroll to position [147, 0]
